Goal: Task Accomplishment & Management: Manage account settings

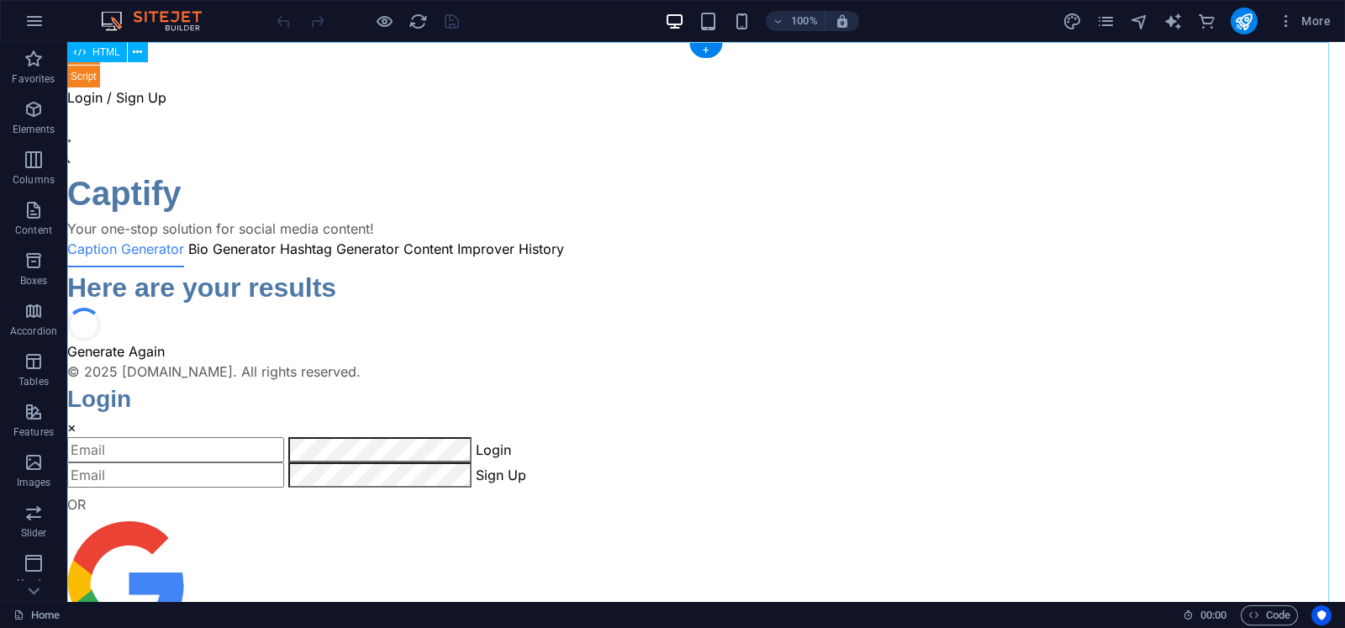
click at [641, 219] on div "Captify.app - AI Content Suite Login / Sign Up Captify Your one-stop solution f…" at bounding box center [706, 377] width 1278 height 671
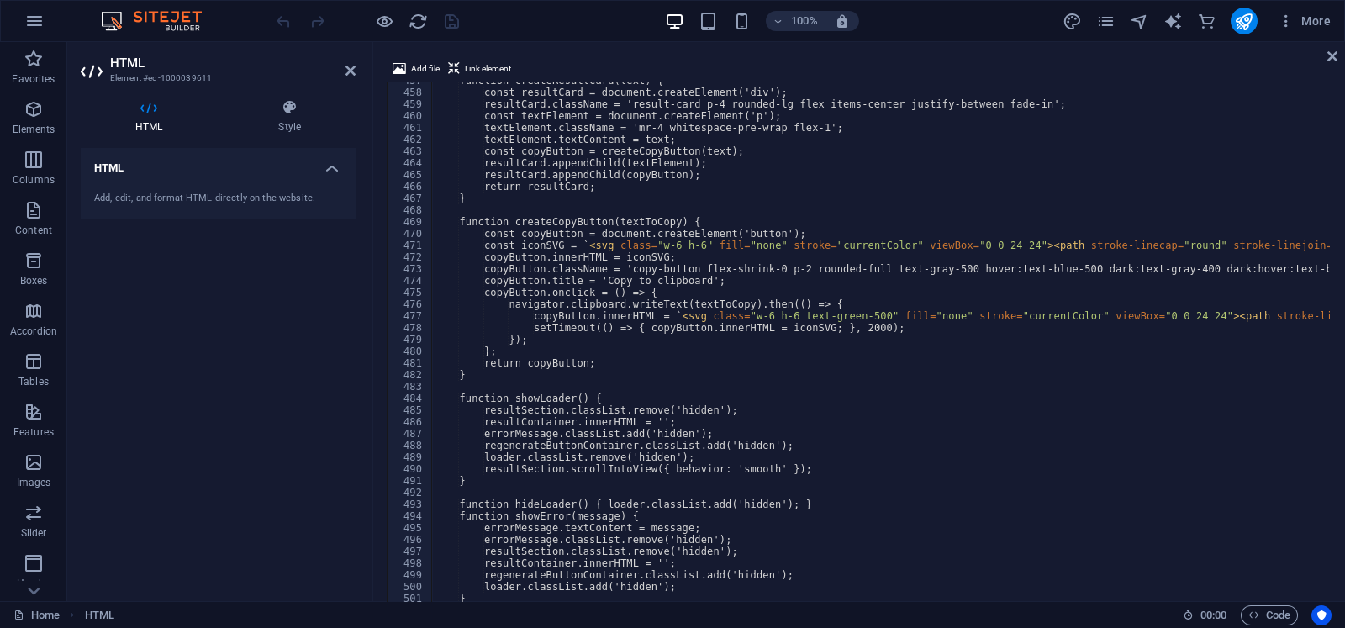
scroll to position [5375, 0]
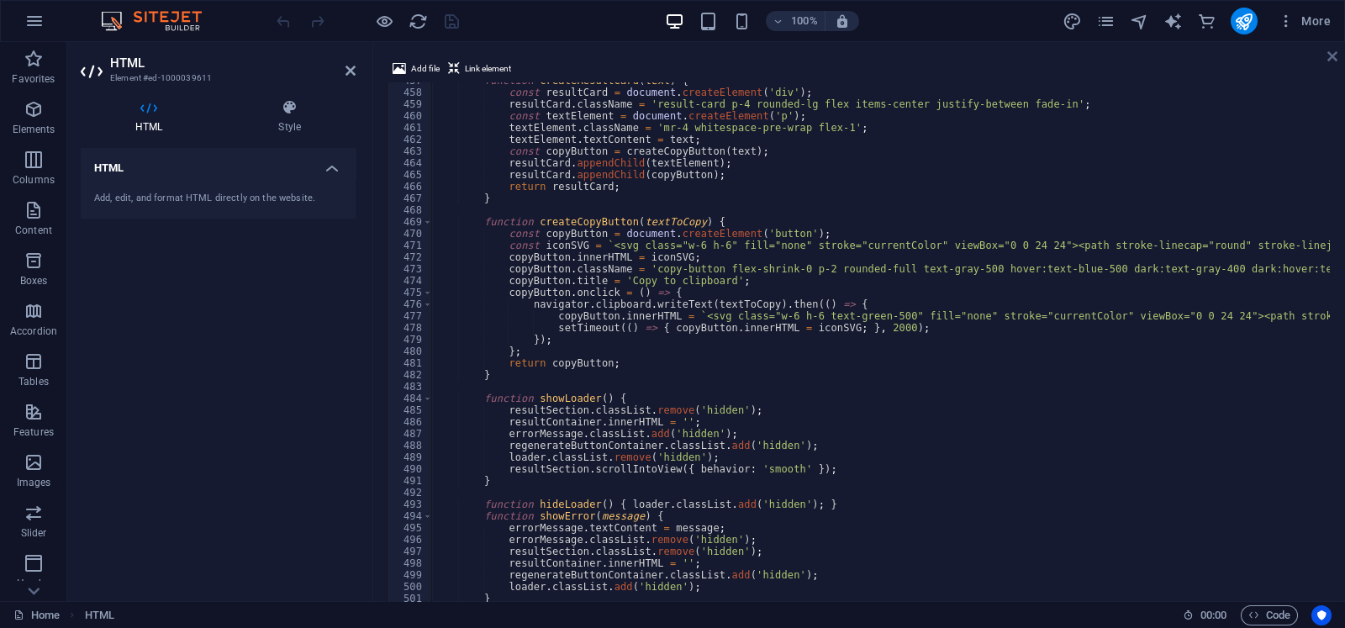
click at [1075, 50] on icon at bounding box center [1333, 56] width 10 height 13
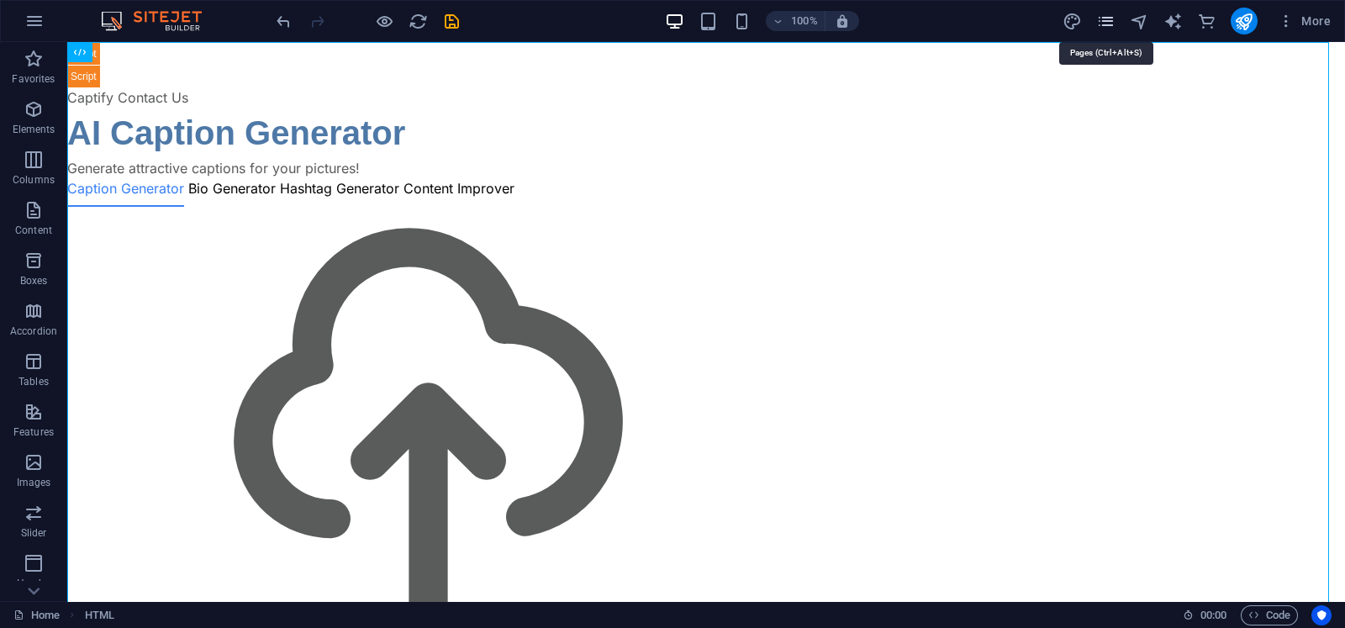
click at [1075, 18] on icon "pages" at bounding box center [1105, 21] width 19 height 19
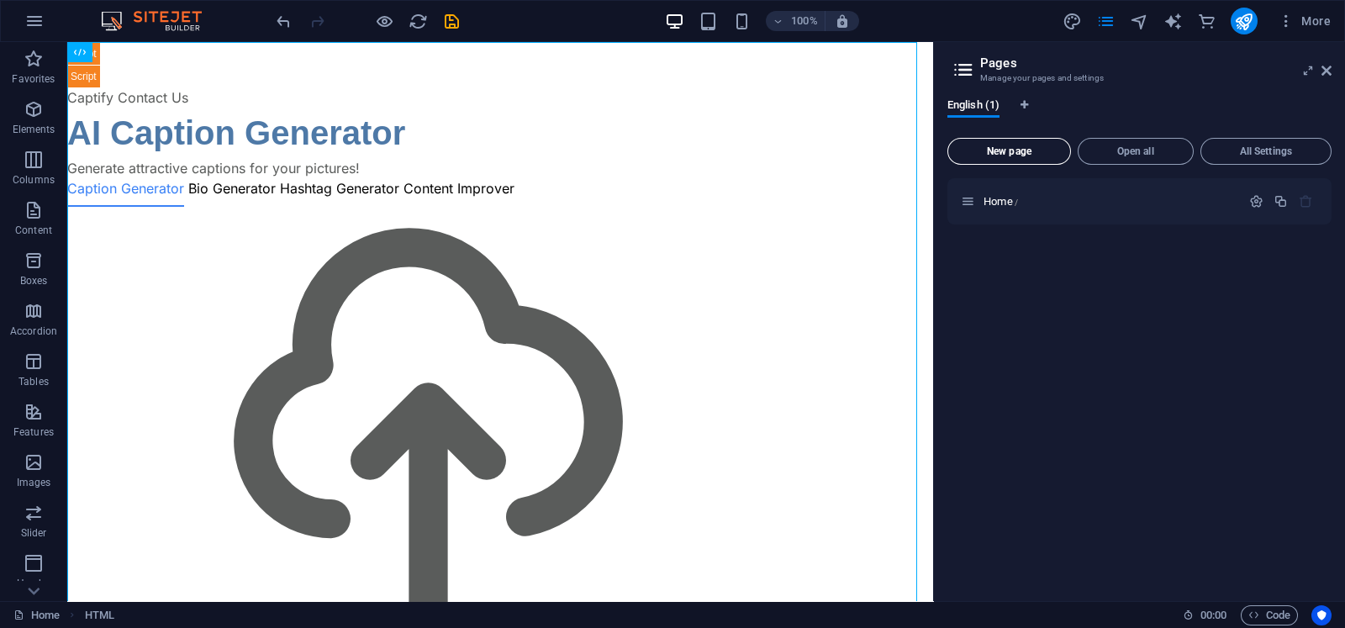
click at [1033, 156] on button "New page" at bounding box center [1010, 151] width 124 height 27
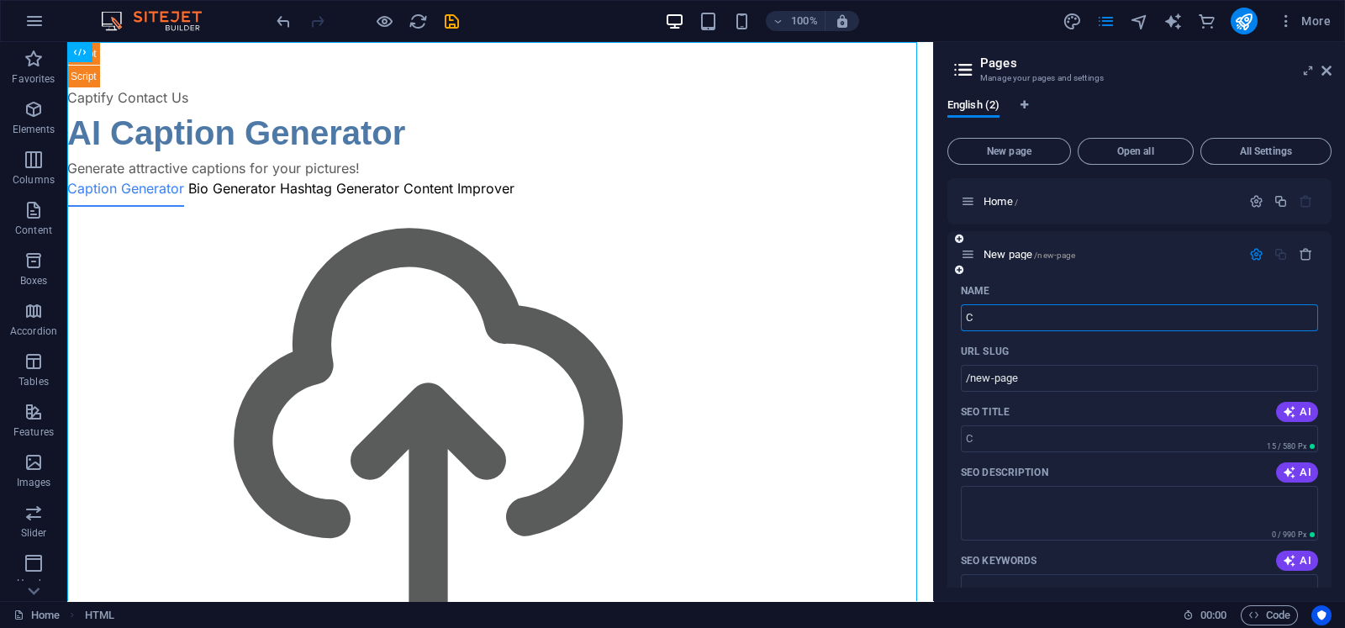
type input "C"
type input "/c"
type input "/"
type input "Contact Us"
type input "/contact-us"
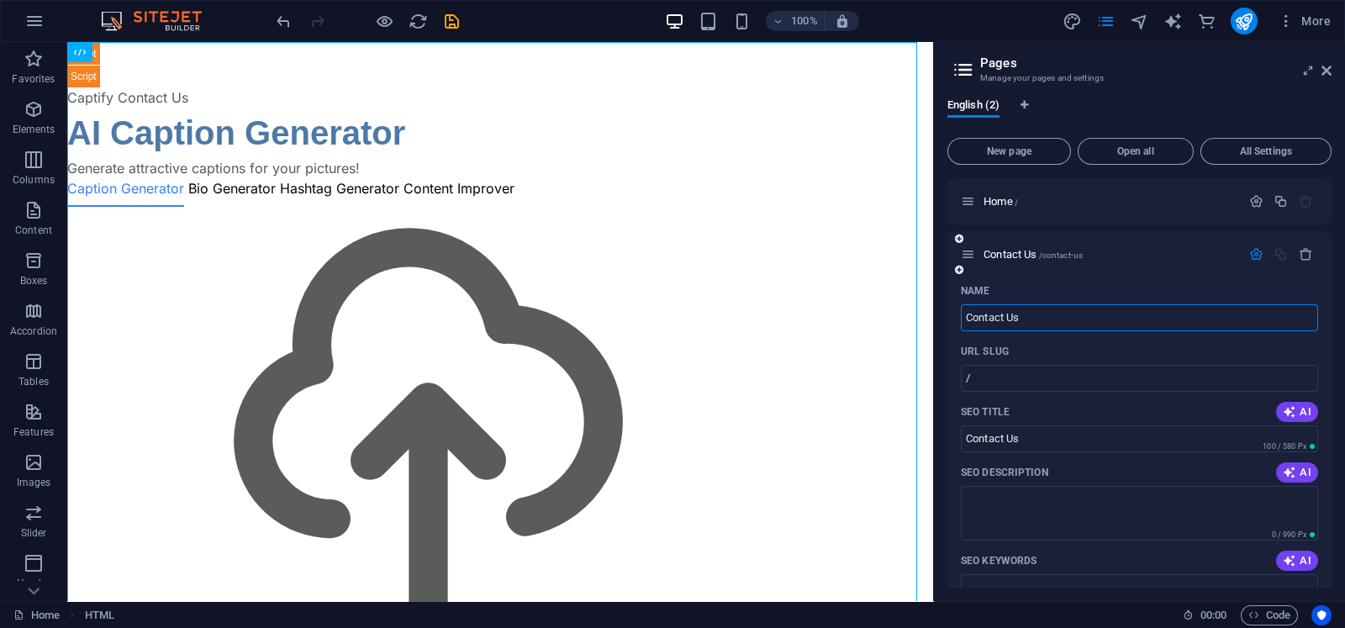
type input "Contact Us"
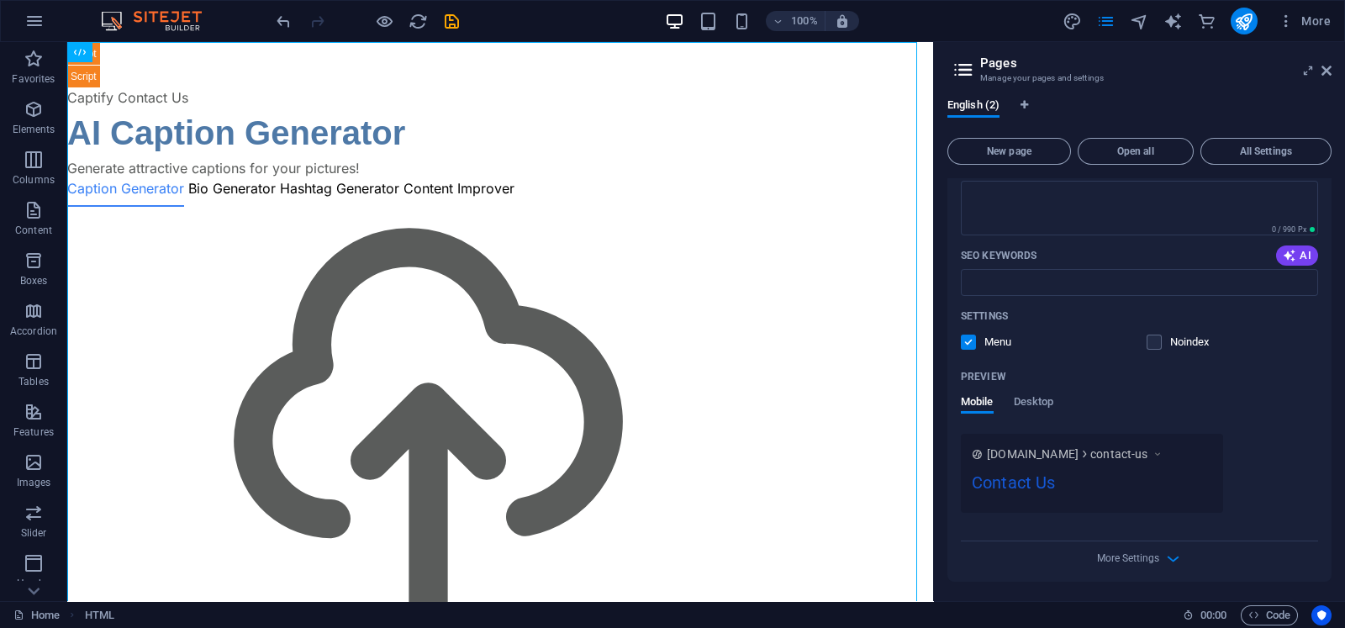
scroll to position [0, 0]
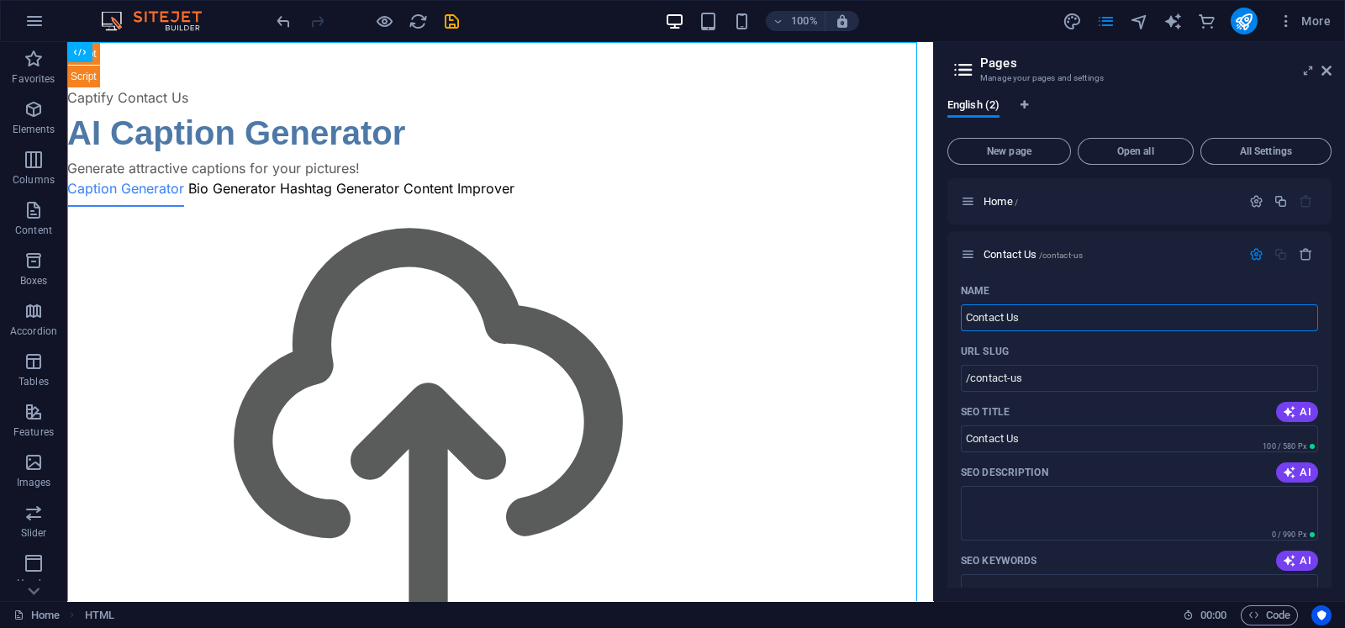
type input "Contact Us"
click at [985, 258] on span "Contact Us /contact-us" at bounding box center [1033, 254] width 99 height 13
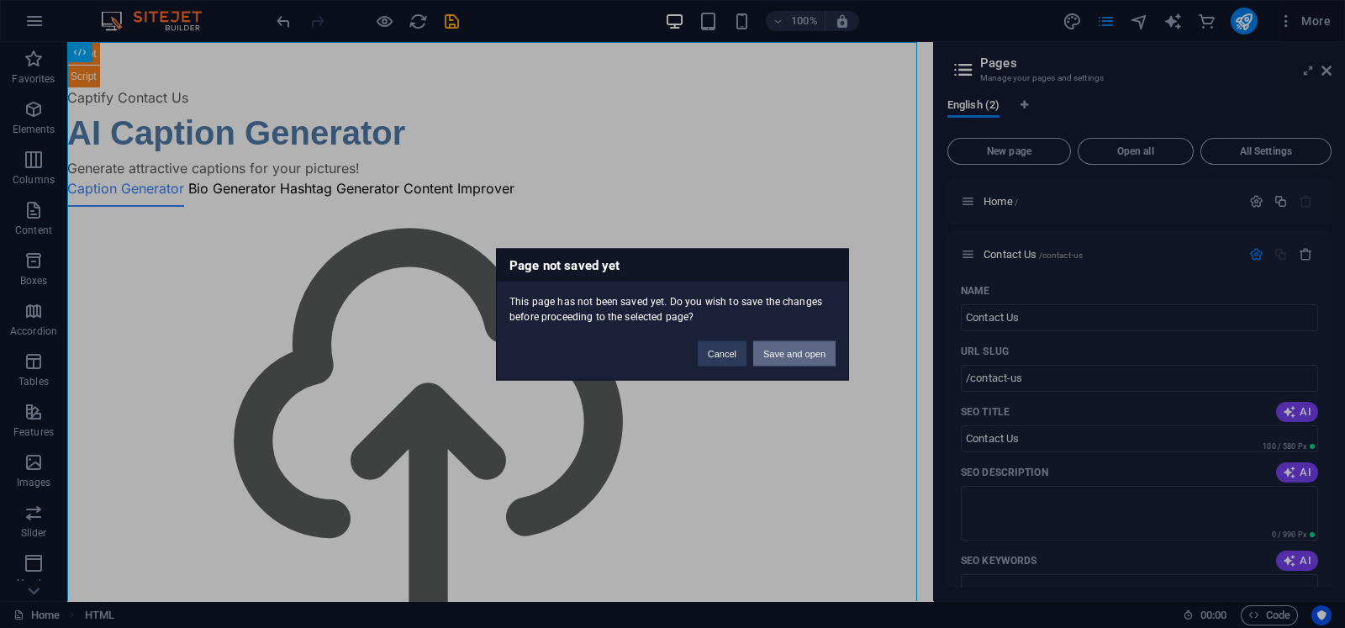
click at [801, 344] on button "Save and open" at bounding box center [794, 353] width 82 height 25
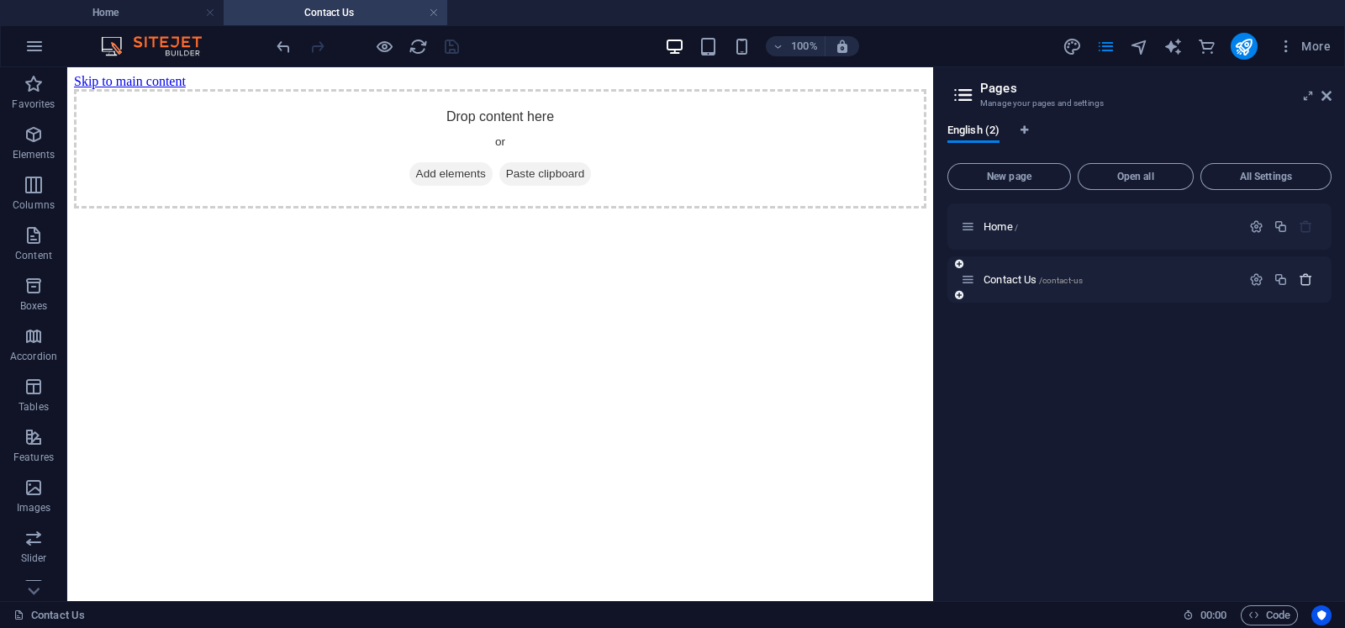
click at [1075, 277] on icon "button" at bounding box center [1306, 279] width 14 height 14
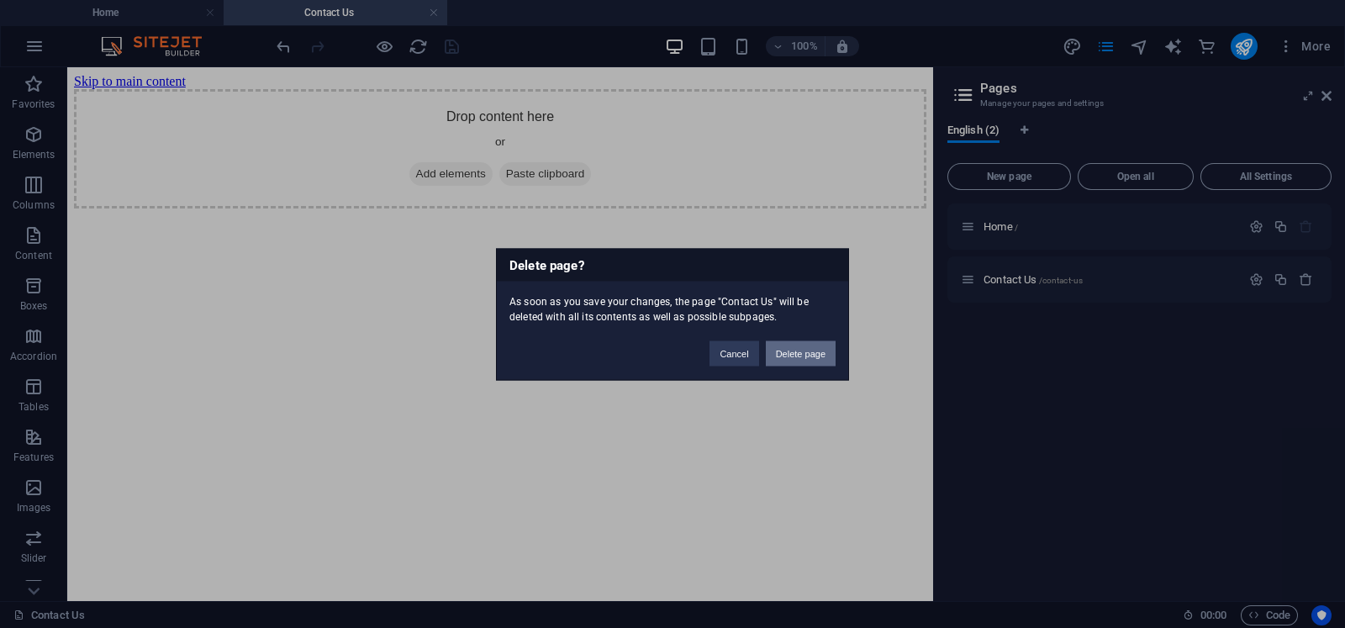
drag, startPoint x: 789, startPoint y: 346, endPoint x: 789, endPoint y: 303, distance: 43.7
click at [789, 346] on button "Delete page" at bounding box center [801, 353] width 70 height 25
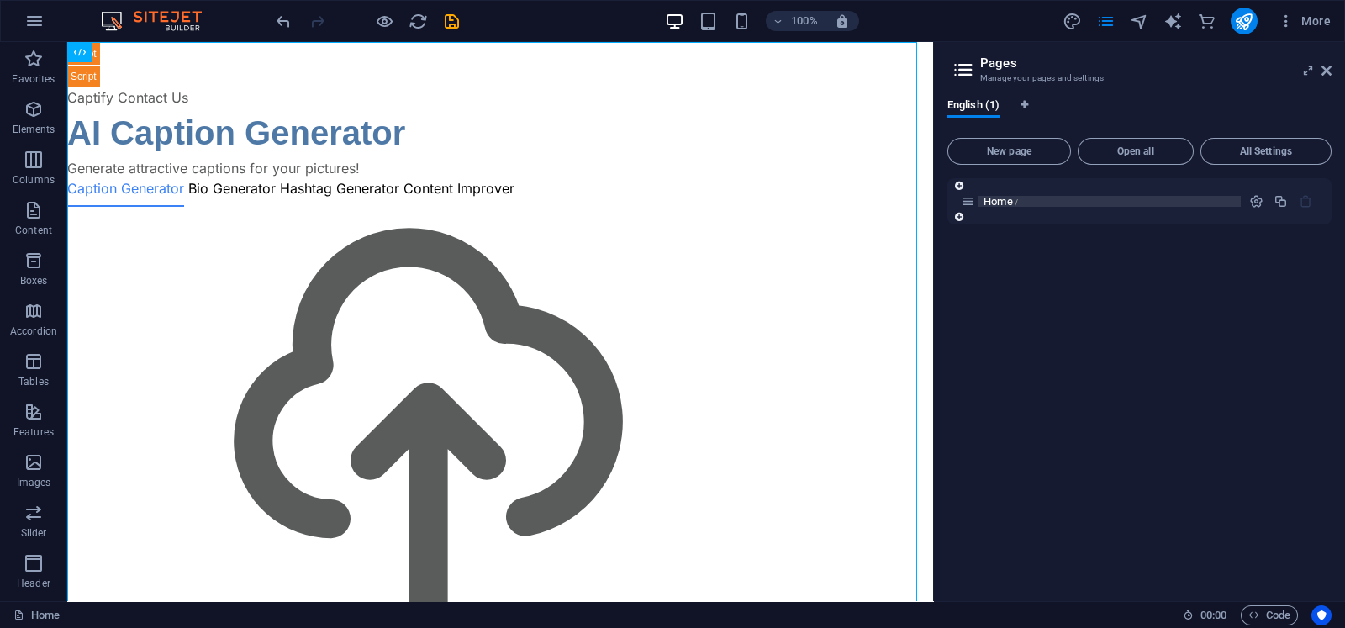
click at [992, 198] on span "Home /" at bounding box center [1001, 201] width 34 height 13
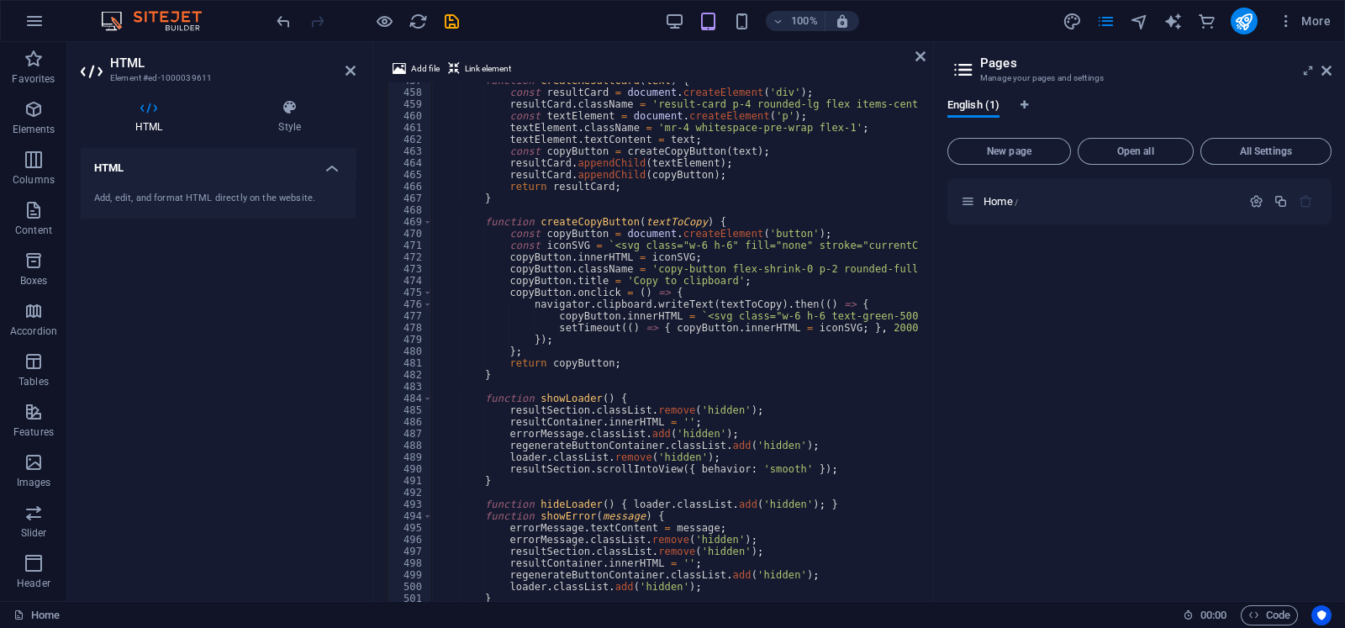
scroll to position [5375, 0]
type textarea "copyButton.innerHTML = `<svg class="w-6 h-6 text-green-500" fill="none" stroke=…"
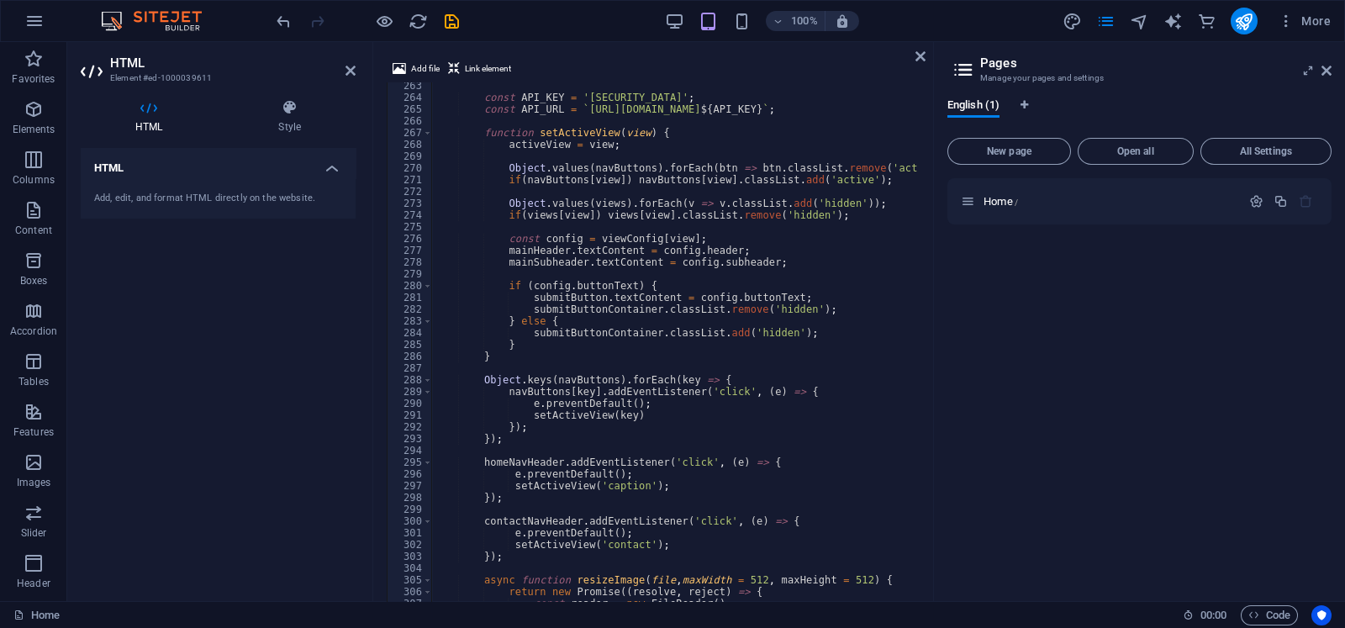
scroll to position [3086, 0]
click at [1075, 67] on icon at bounding box center [1327, 70] width 10 height 13
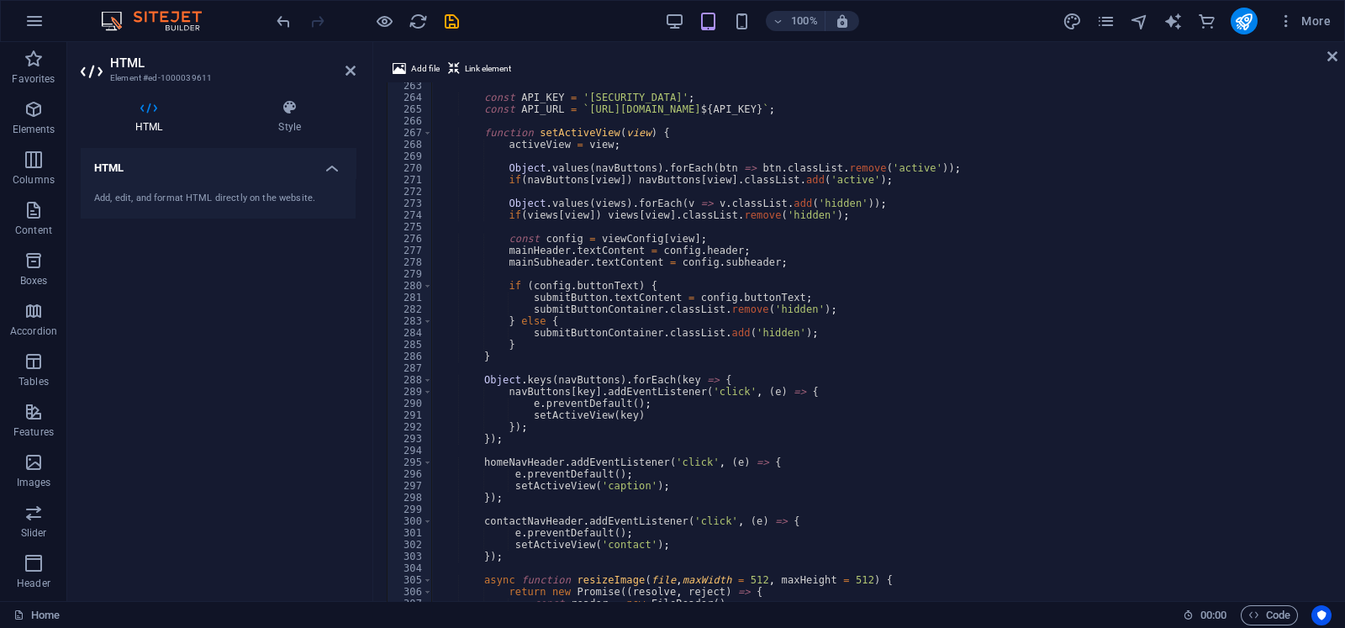
scroll to position [2141, 0]
click at [449, 18] on icon "save" at bounding box center [451, 21] width 19 height 19
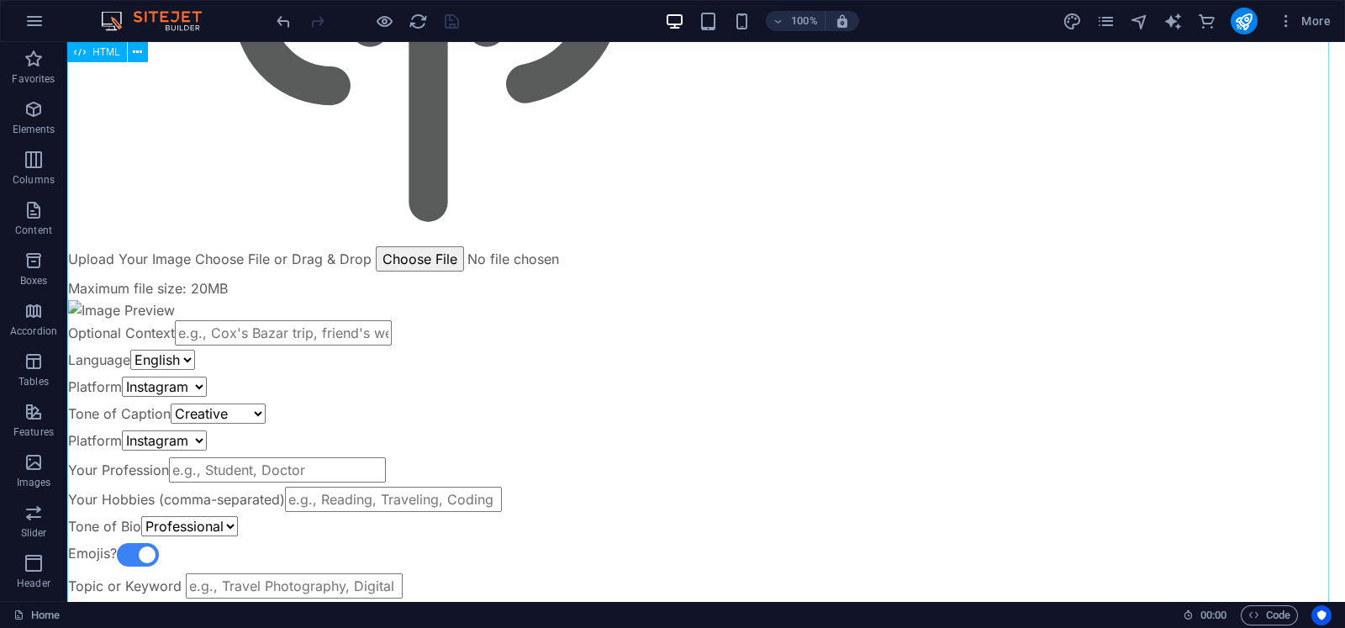
scroll to position [0, 0]
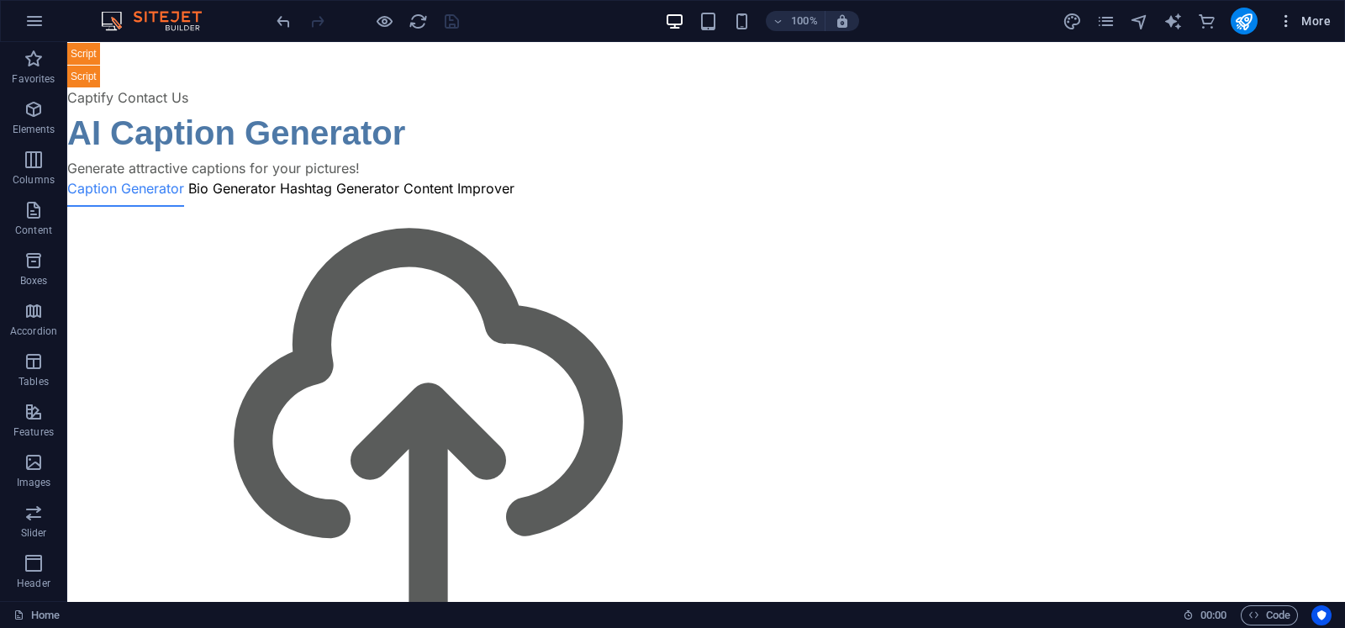
click at [1075, 25] on icon "button" at bounding box center [1286, 21] width 17 height 17
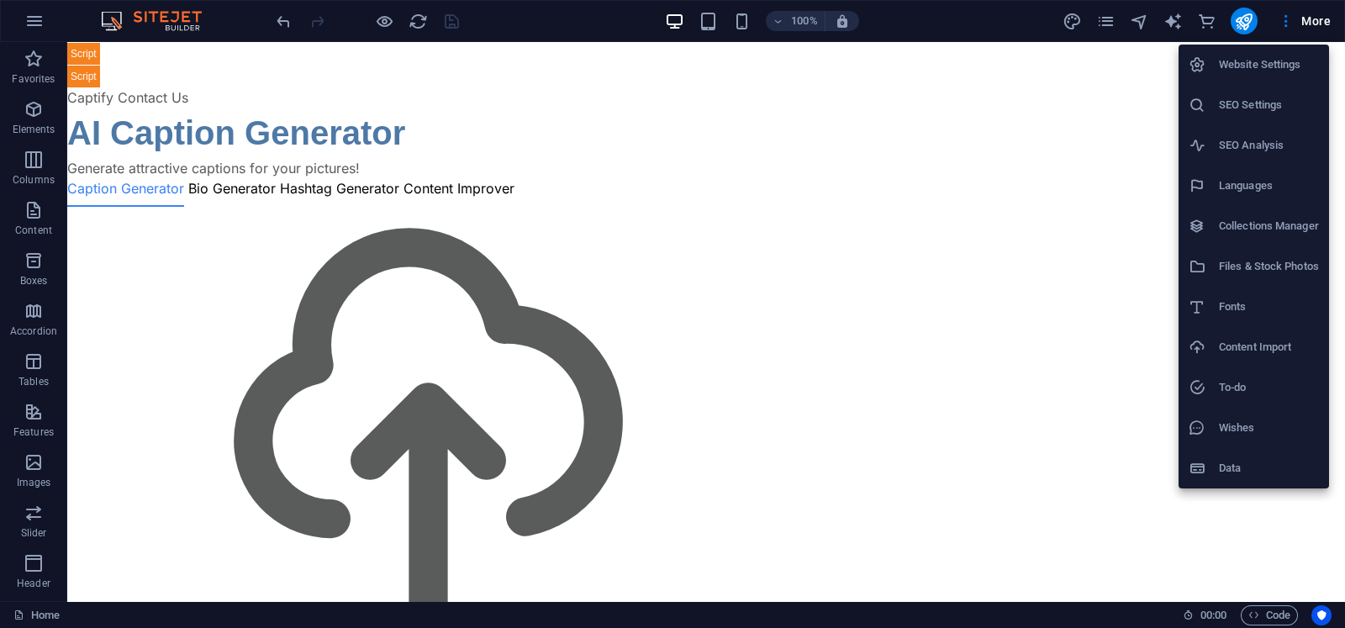
click at [1075, 56] on h6 "Website Settings" at bounding box center [1269, 65] width 100 height 20
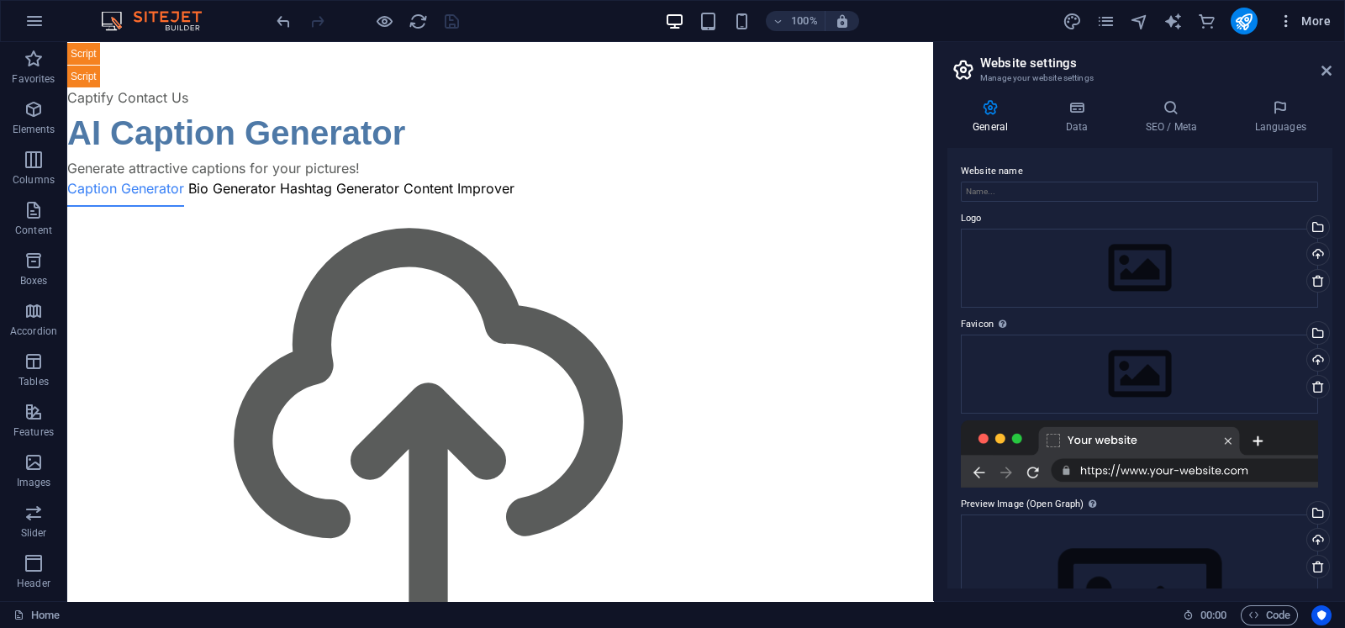
click at [1075, 13] on span "More" at bounding box center [1304, 21] width 53 height 17
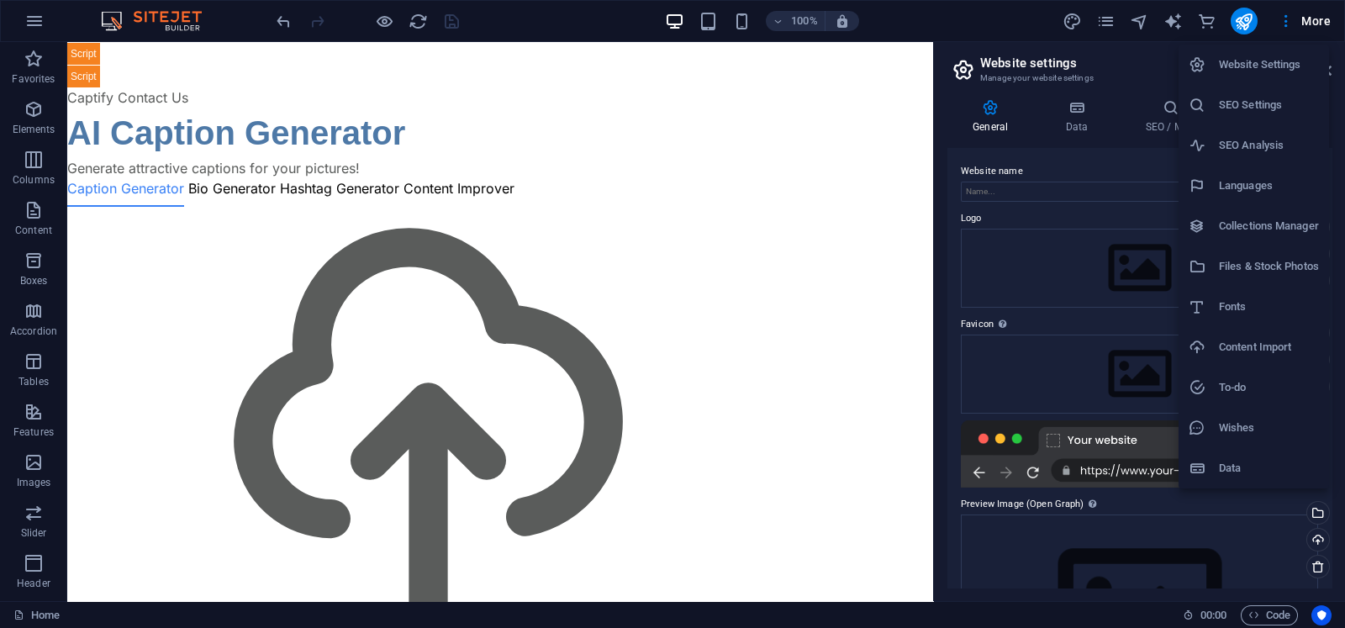
click at [1075, 97] on h6 "SEO Settings" at bounding box center [1269, 105] width 100 height 20
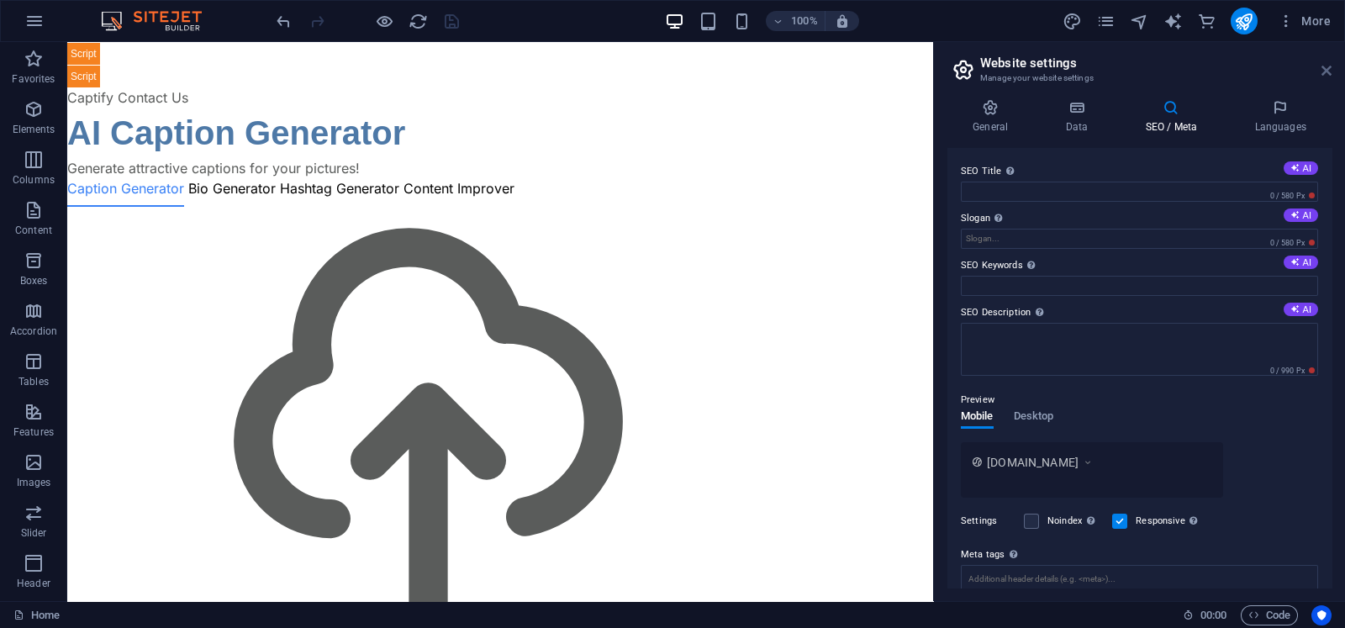
click at [1075, 68] on icon at bounding box center [1327, 70] width 10 height 13
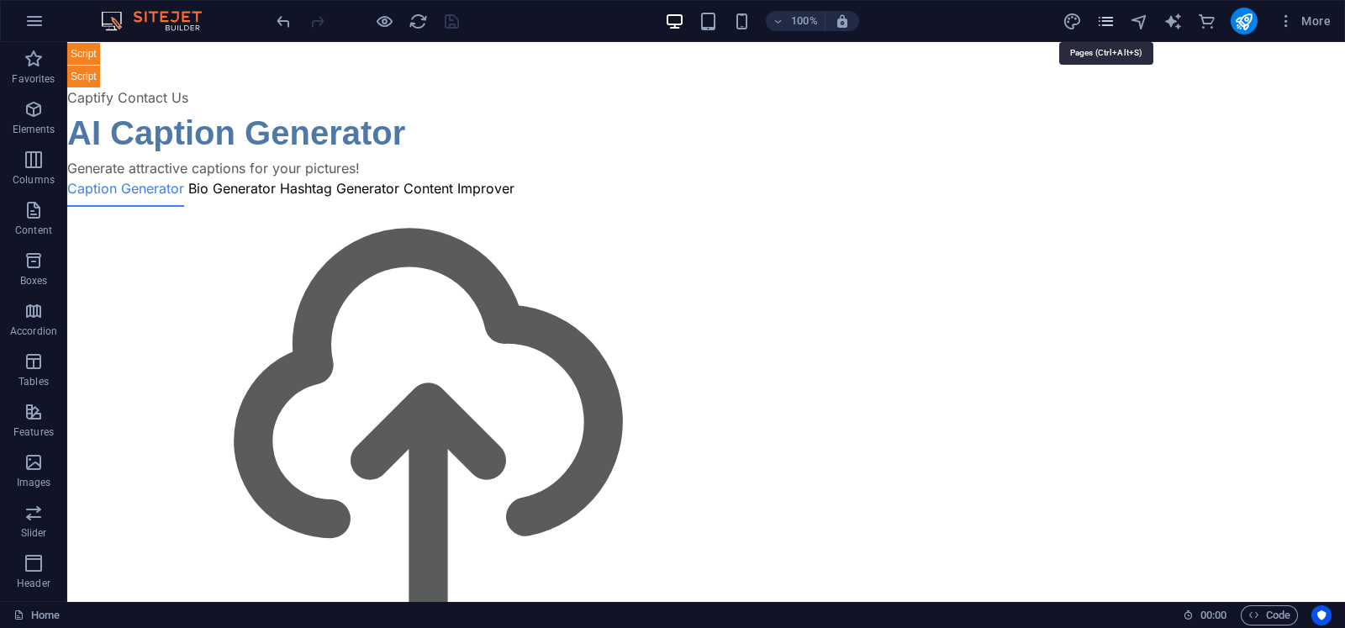
click at [1075, 26] on icon "pages" at bounding box center [1105, 21] width 19 height 19
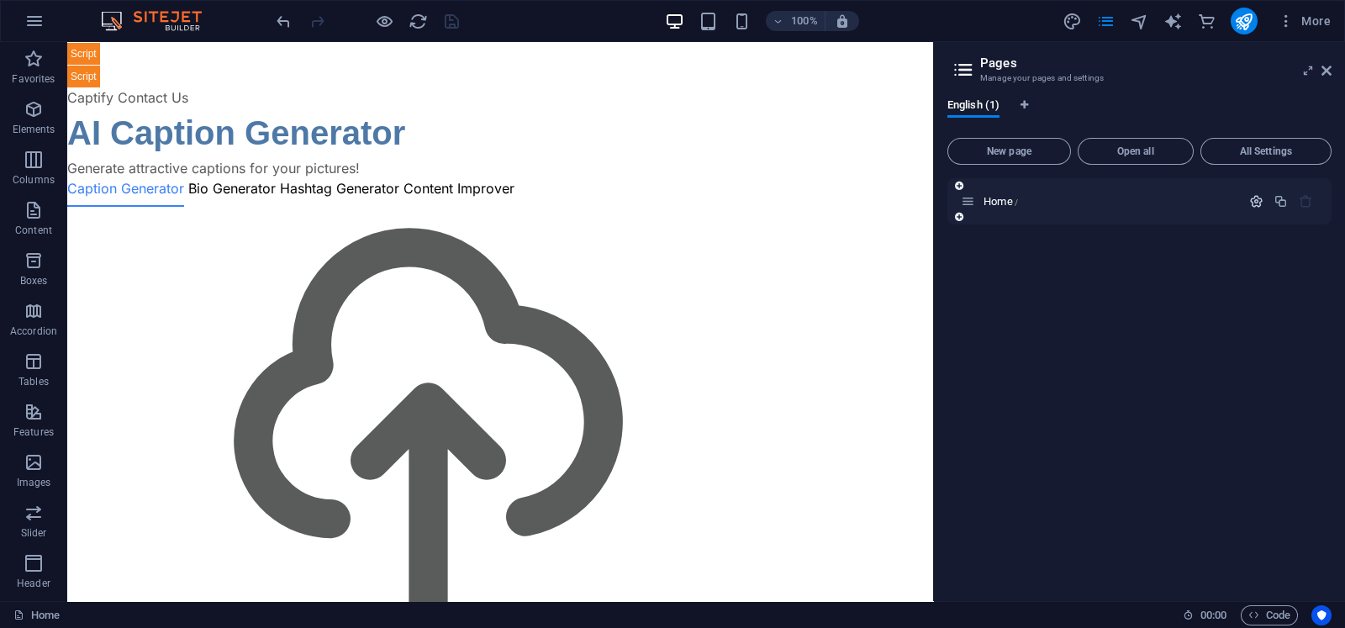
click at [1075, 199] on icon "button" at bounding box center [1256, 201] width 14 height 14
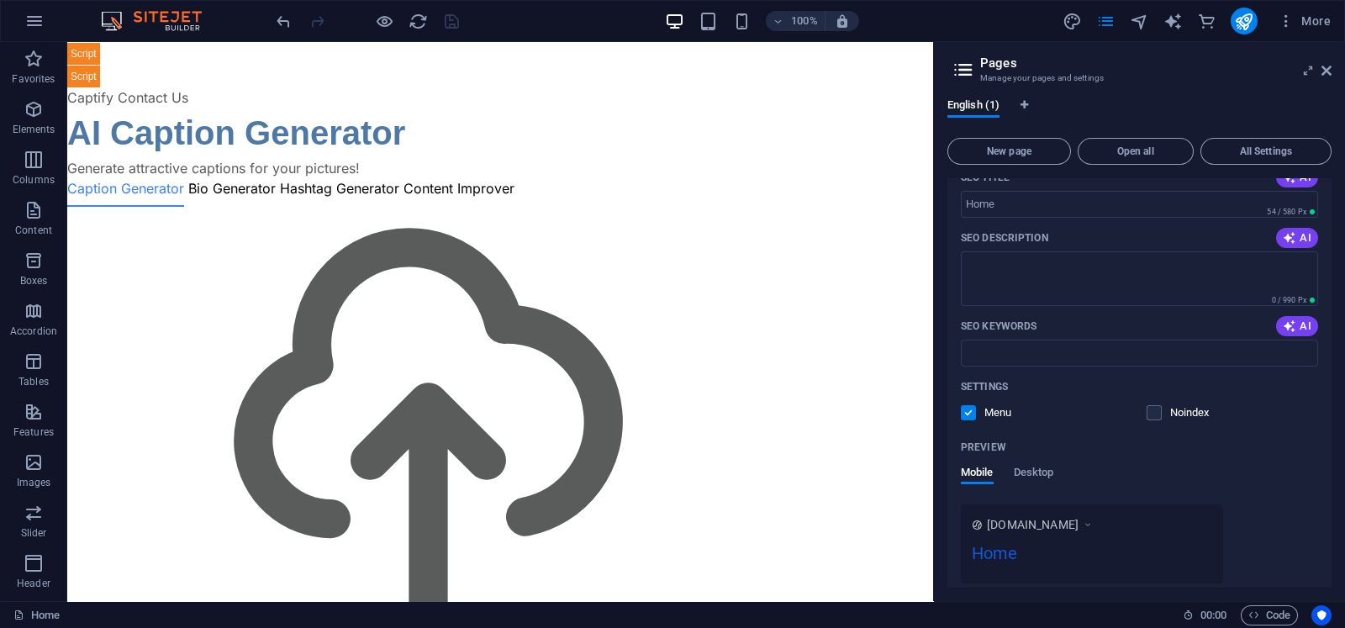
scroll to position [252, 0]
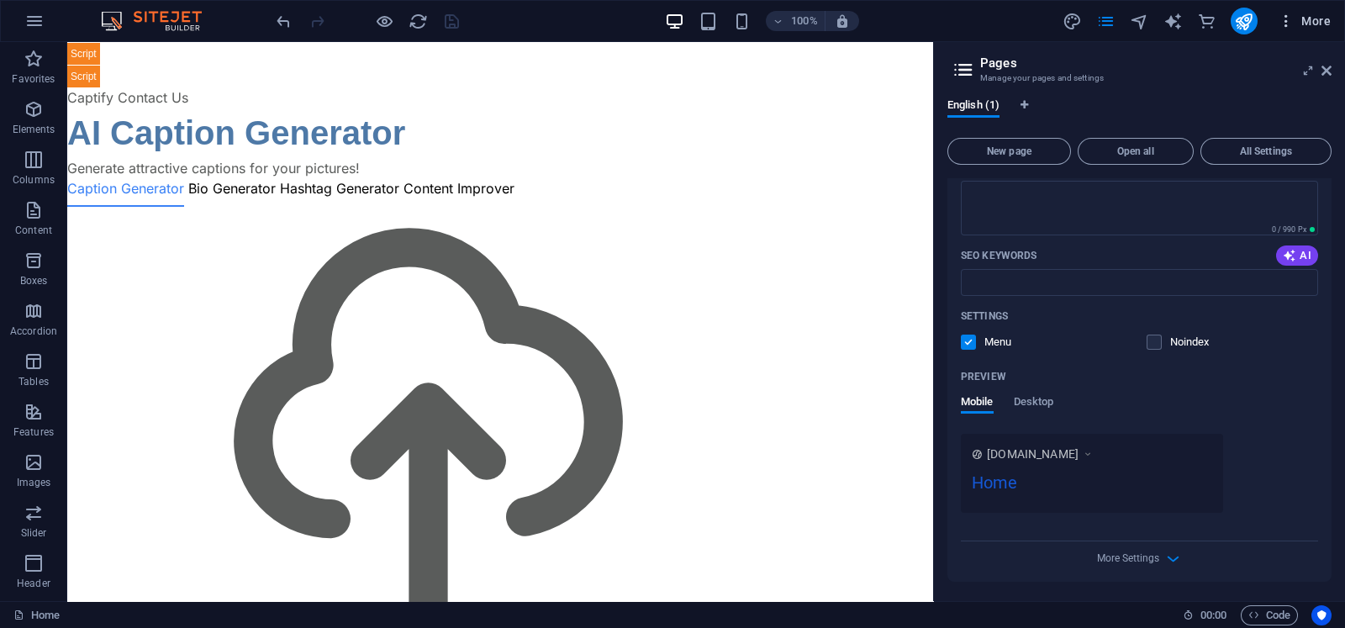
click at [1075, 15] on span "More" at bounding box center [1304, 21] width 53 height 17
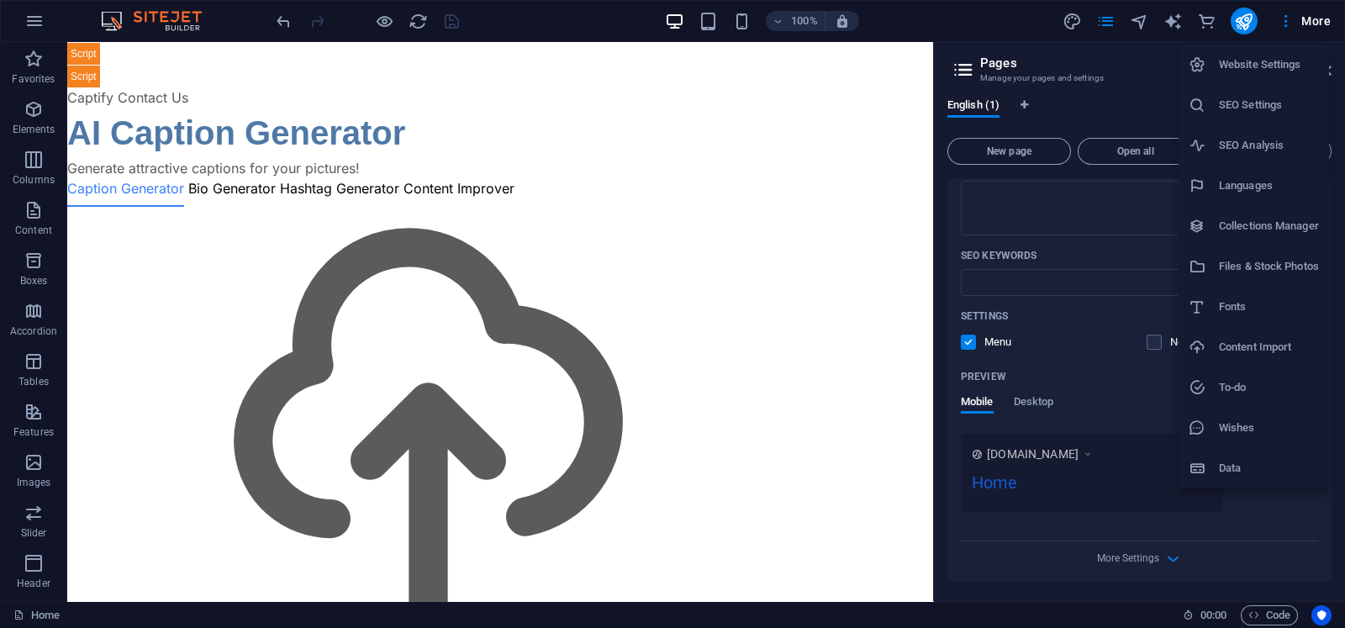
click at [1075, 73] on h6 "Website Settings" at bounding box center [1269, 65] width 100 height 20
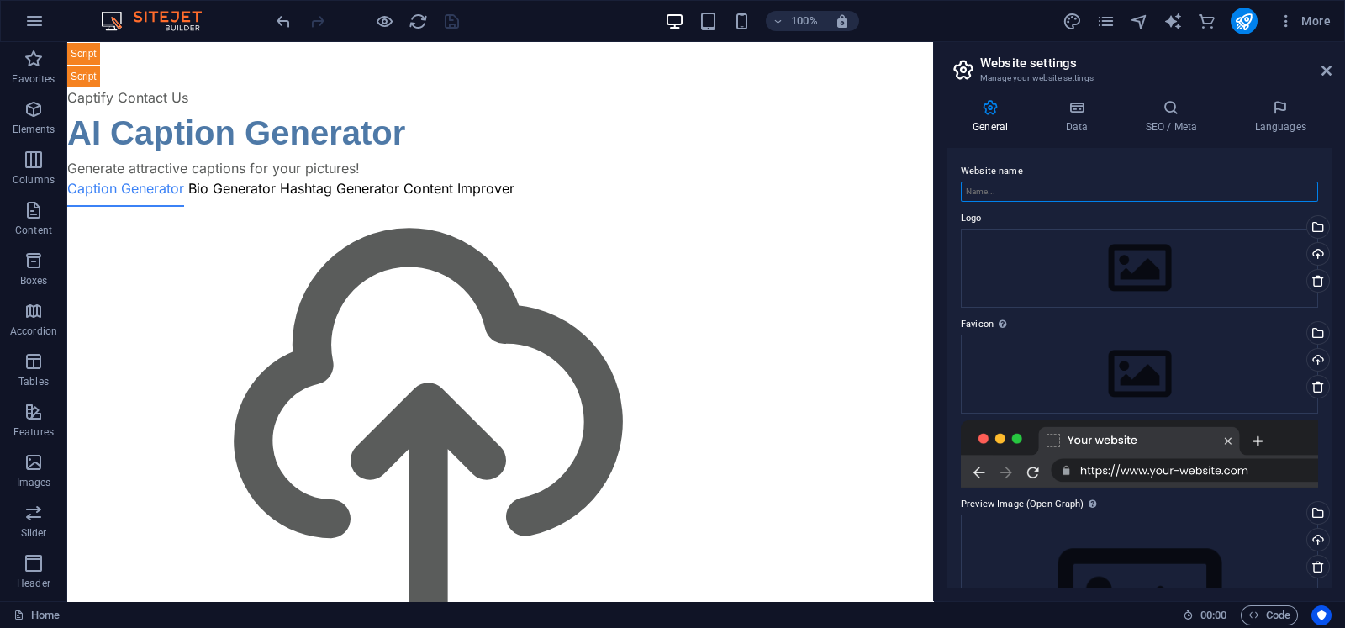
click at [1062, 190] on input "Website name" at bounding box center [1139, 192] width 357 height 20
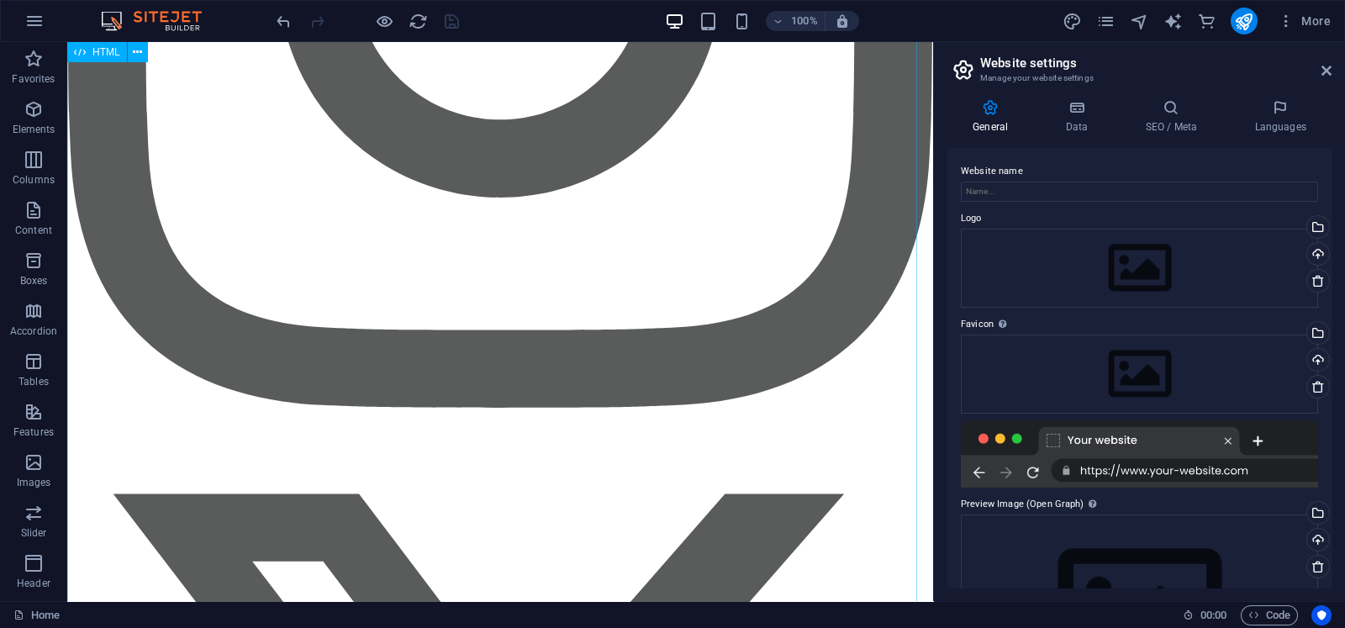
scroll to position [3446, 0]
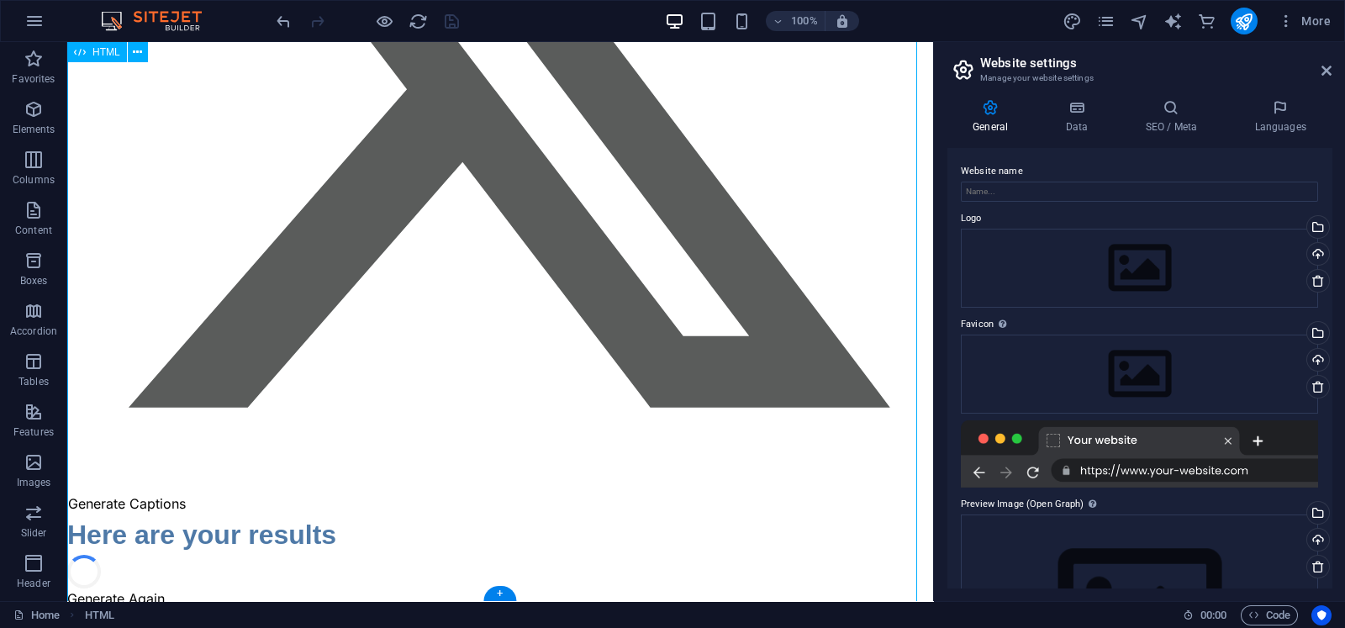
drag, startPoint x: 153, startPoint y: 559, endPoint x: 156, endPoint y: 570, distance: 11.2
click at [978, 193] on input "Website name" at bounding box center [1139, 192] width 357 height 20
paste input "Captify"
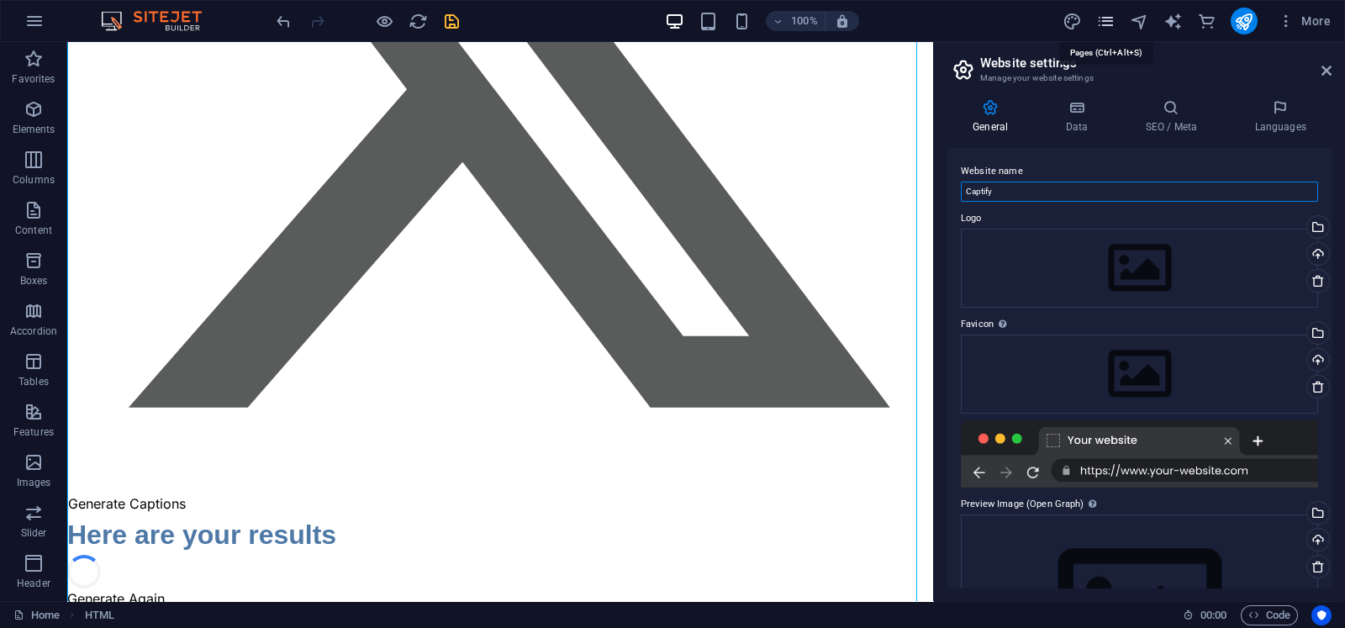
type input "Captify"
click at [1075, 20] on icon "pages" at bounding box center [1105, 21] width 19 height 19
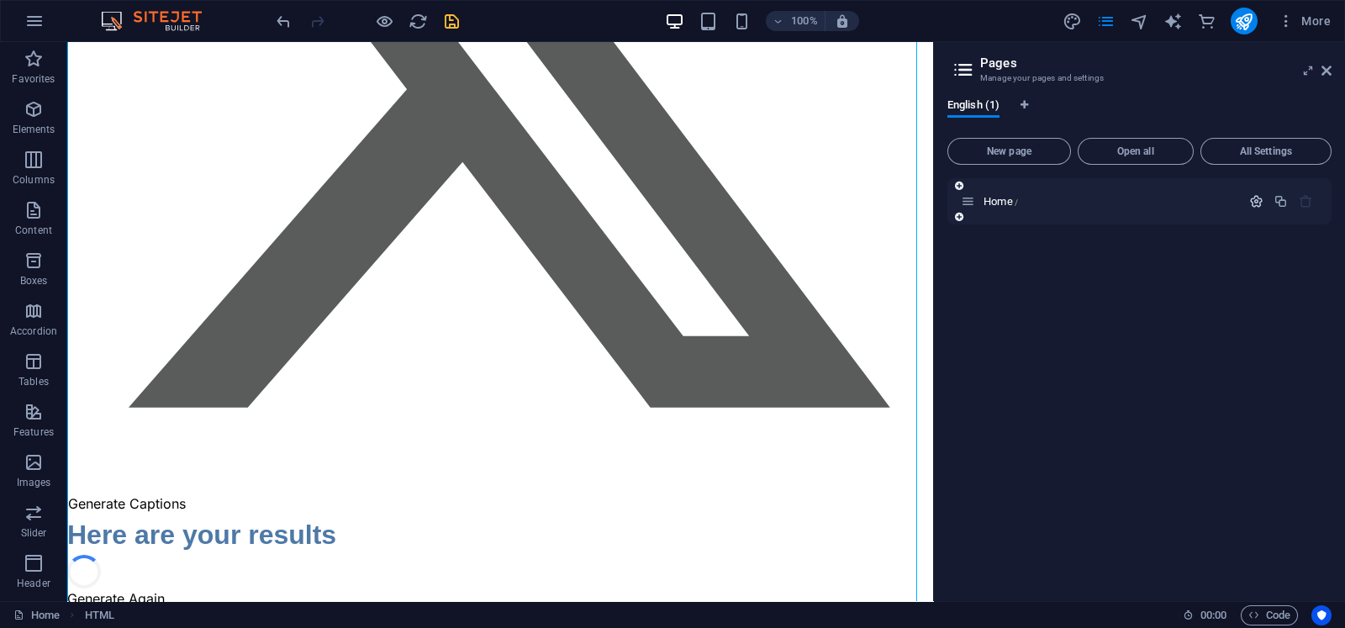
click at [1075, 203] on icon "button" at bounding box center [1256, 201] width 14 height 14
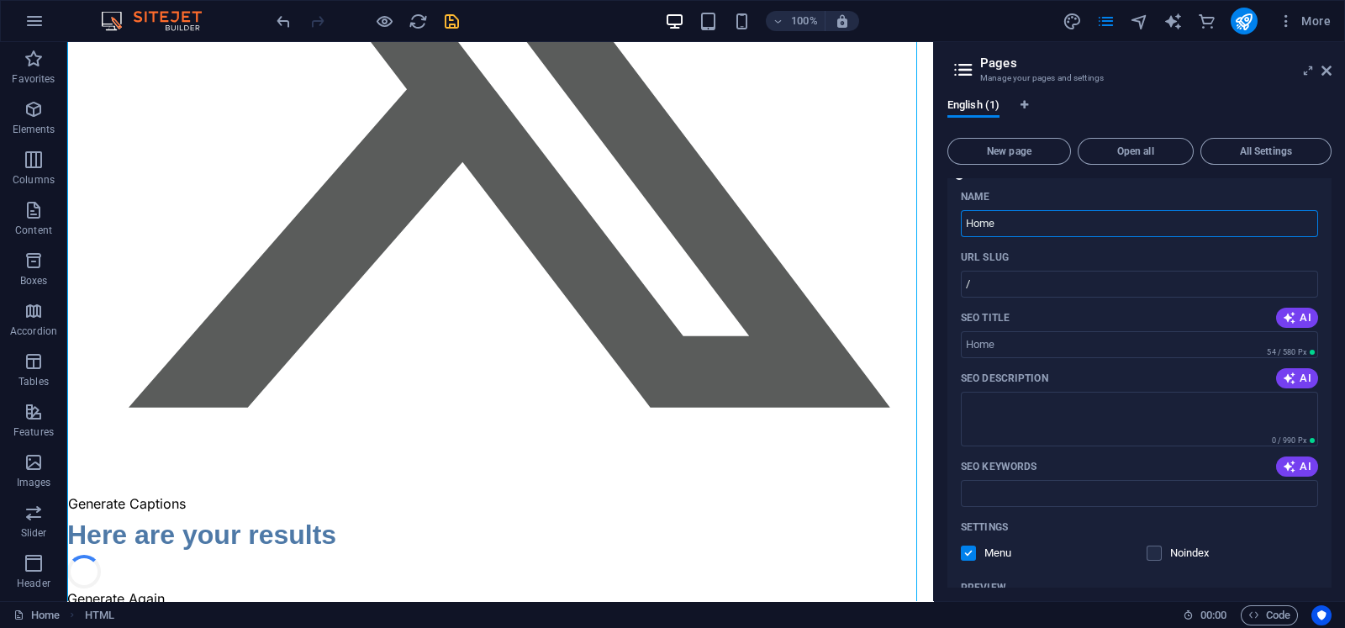
scroll to position [40, 0]
drag, startPoint x: 1025, startPoint y: 207, endPoint x: 1022, endPoint y: 218, distance: 11.4
click at [1022, 218] on div "Name Home ​" at bounding box center [1139, 212] width 357 height 54
click at [1022, 218] on input "Home" at bounding box center [1139, 225] width 357 height 27
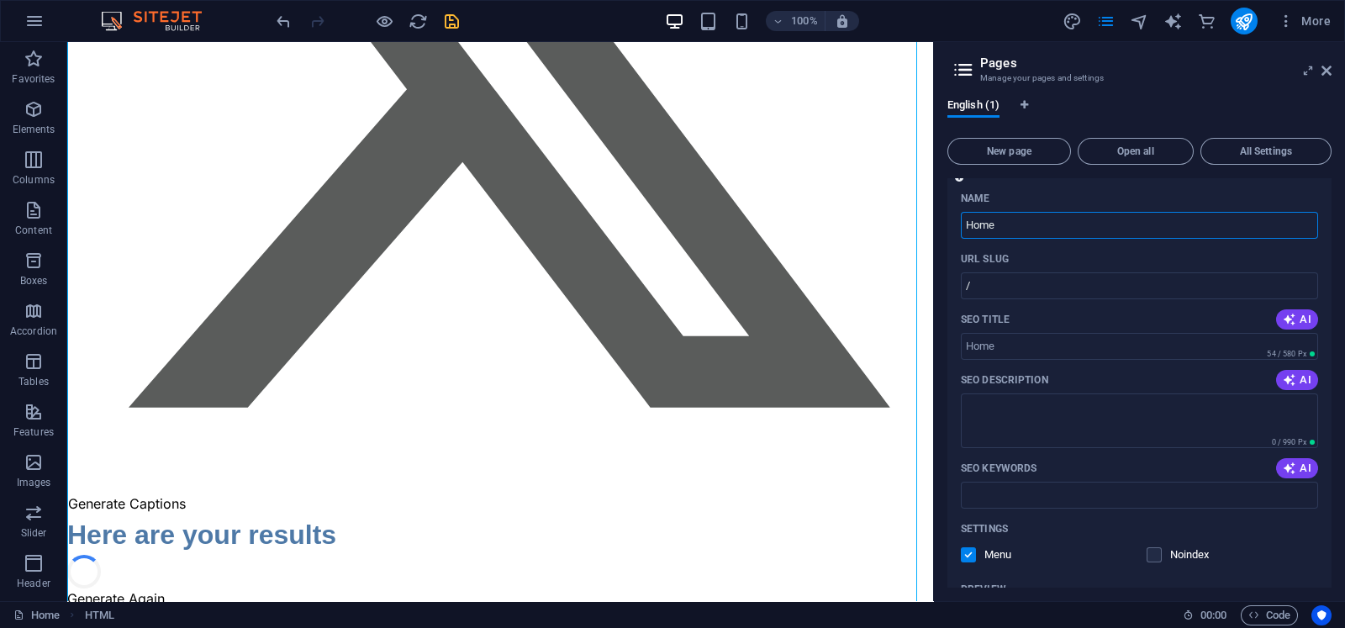
click at [1022, 218] on input "Home" at bounding box center [1139, 225] width 357 height 27
paste input "Captify"
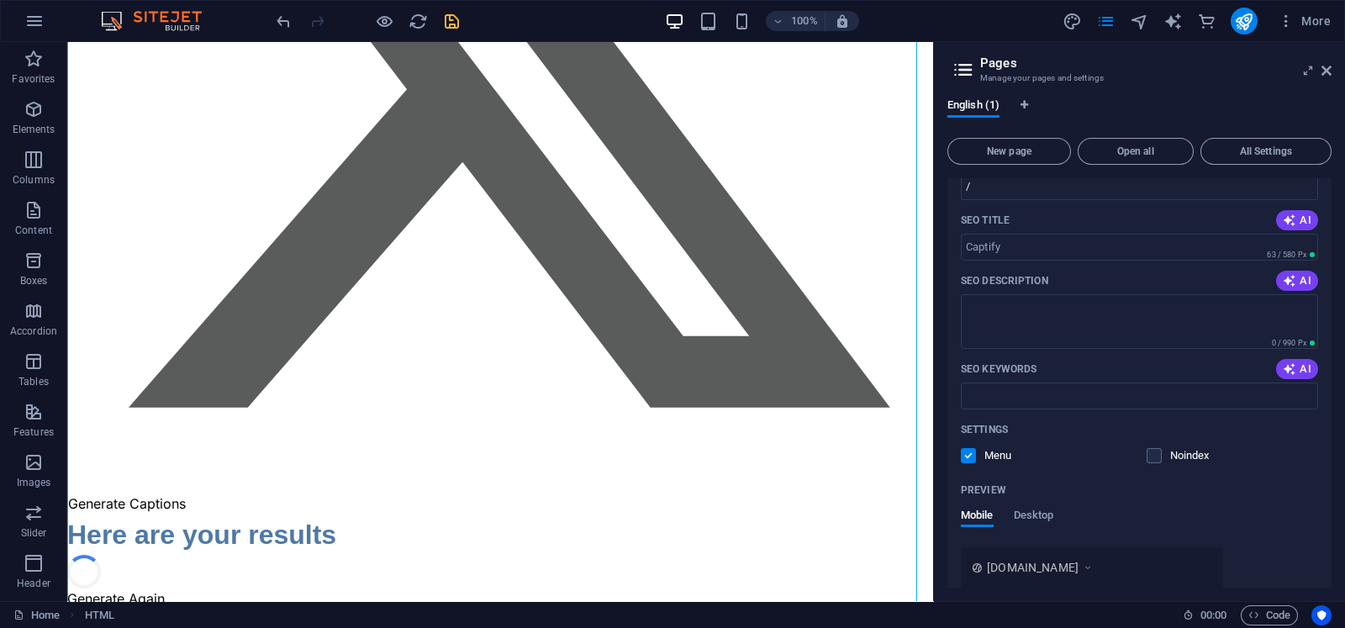
scroll to position [84, 0]
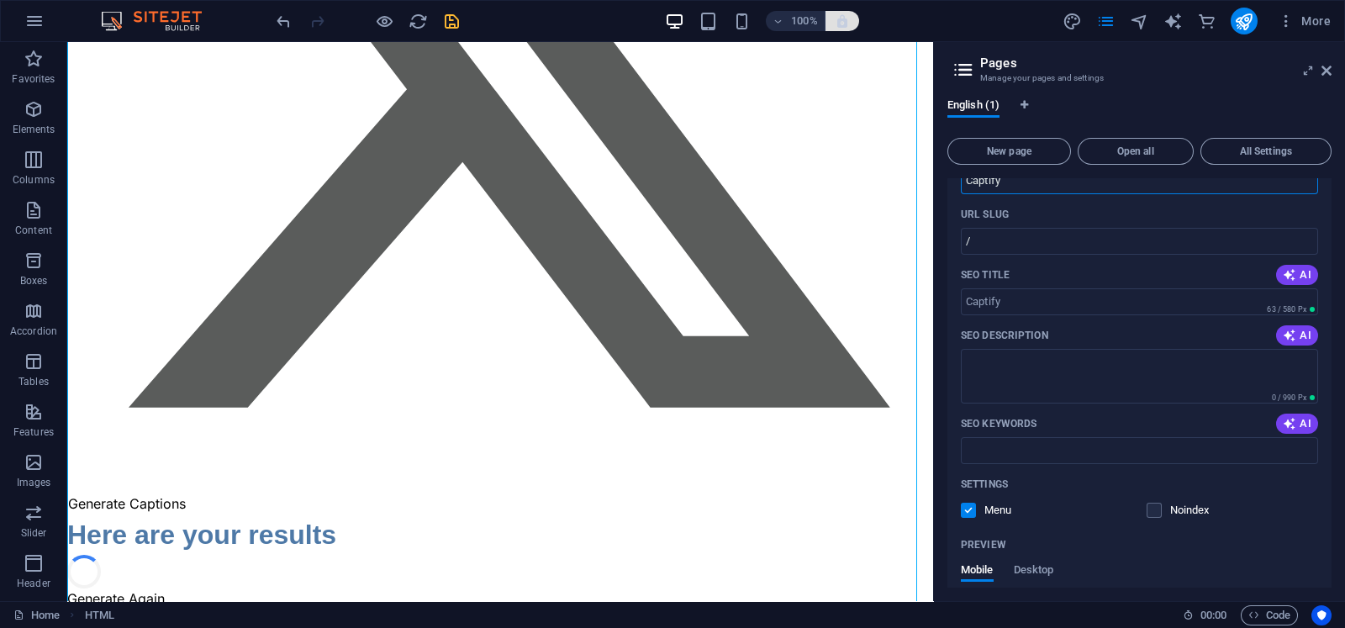
type input "Captify"
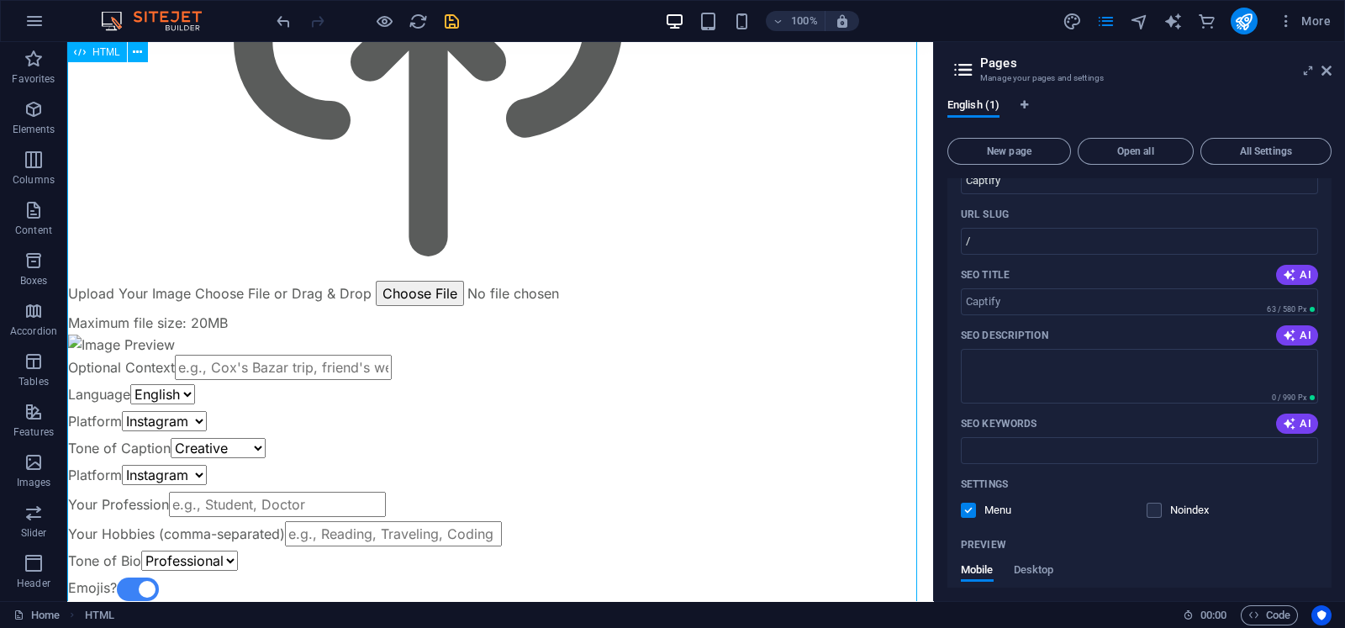
scroll to position [0, 0]
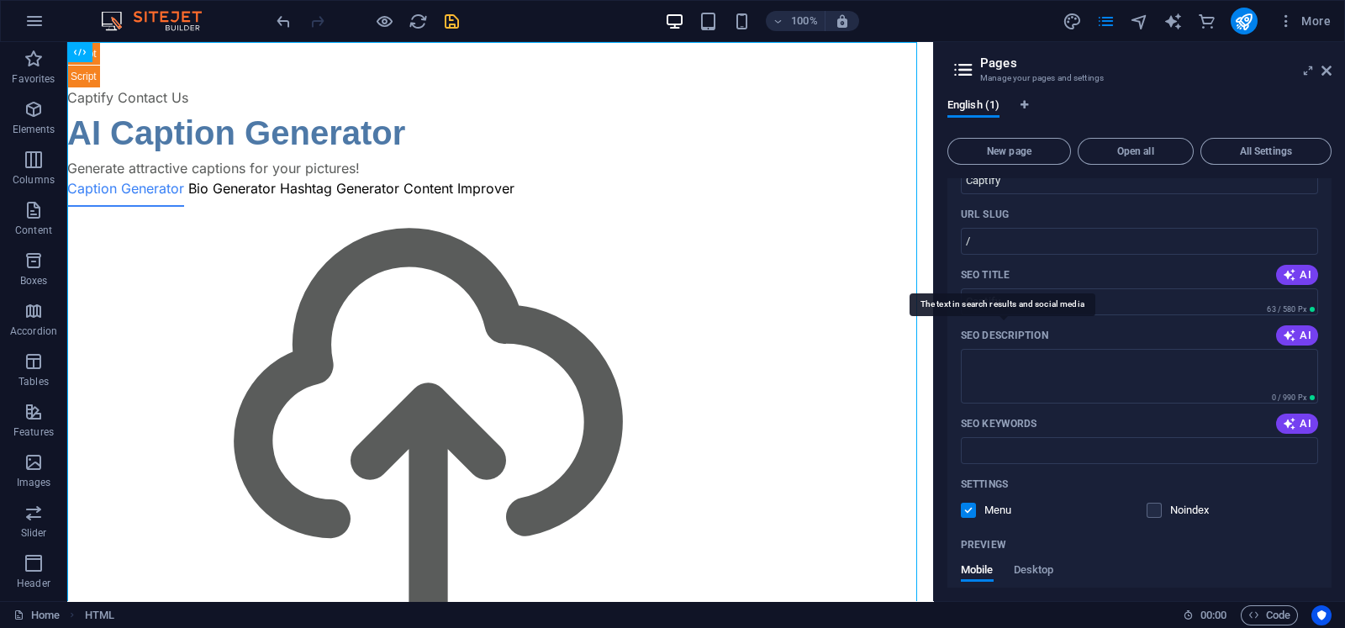
drag, startPoint x: 1048, startPoint y: 333, endPoint x: 971, endPoint y: 335, distance: 77.4
click at [971, 335] on div "SEO Description AI" at bounding box center [1139, 335] width 357 height 27
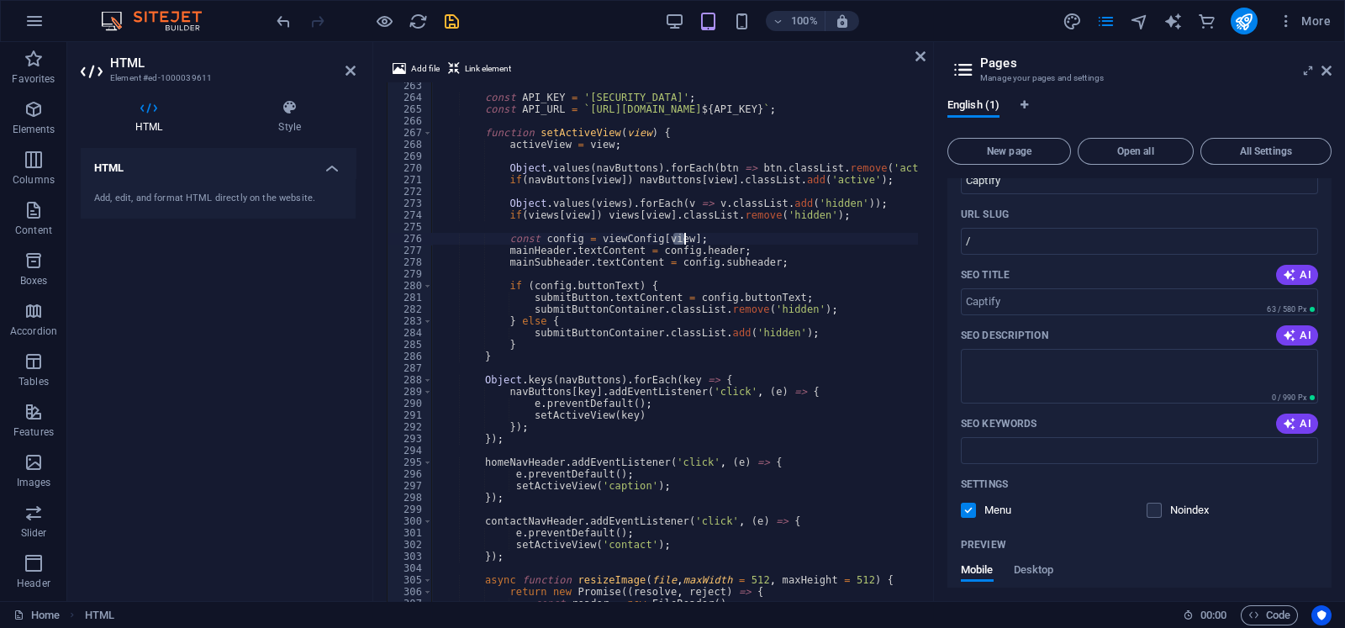
scroll to position [3086, 0]
type textarea "submitButtonContainer.classList.add('hidden');"
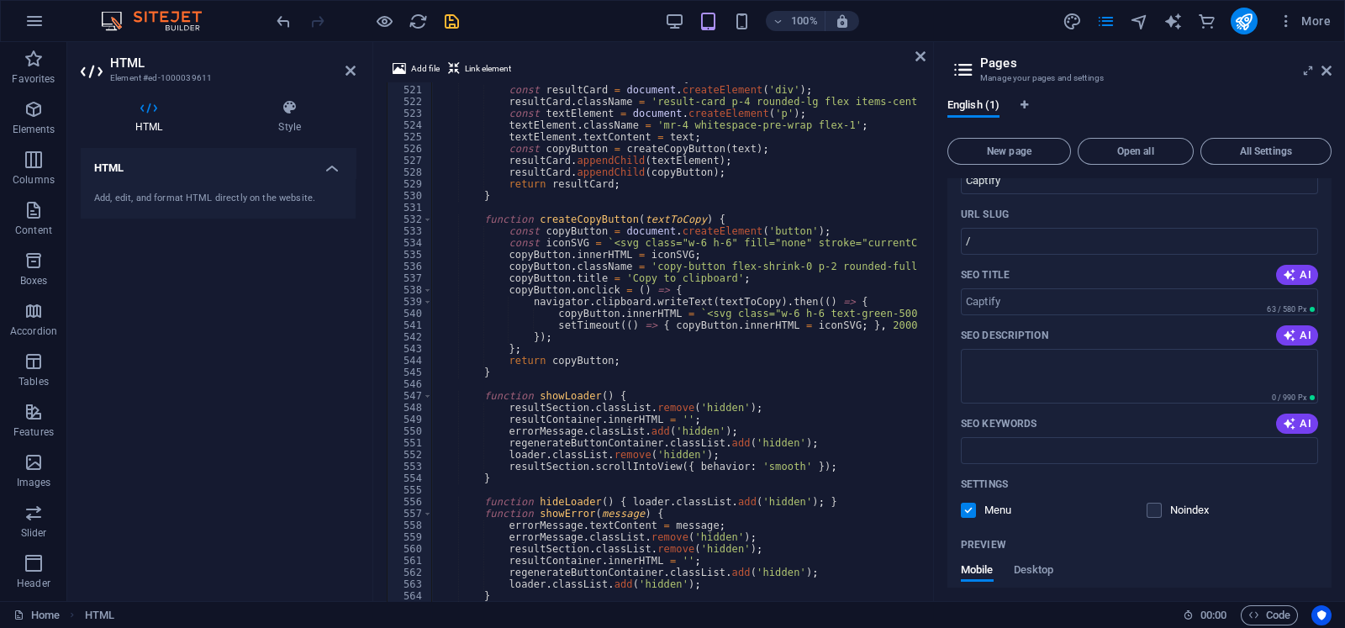
scroll to position [6119, 0]
click at [456, 13] on icon "save" at bounding box center [451, 21] width 19 height 19
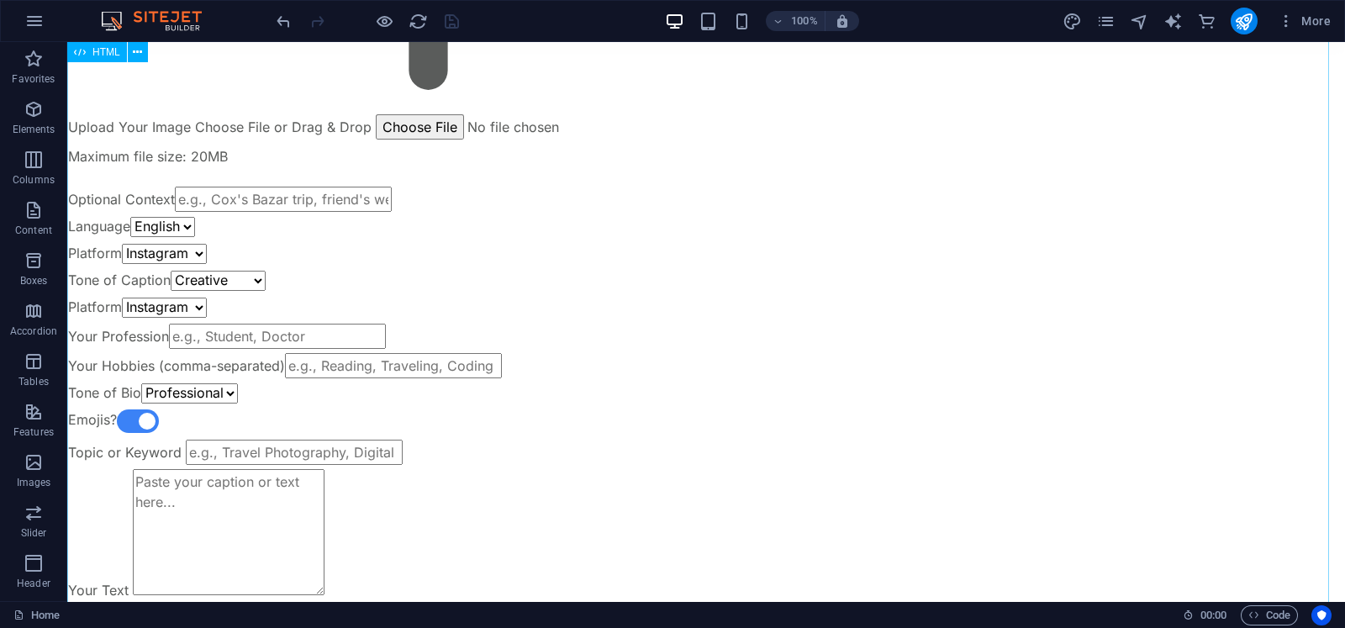
scroll to position [0, 0]
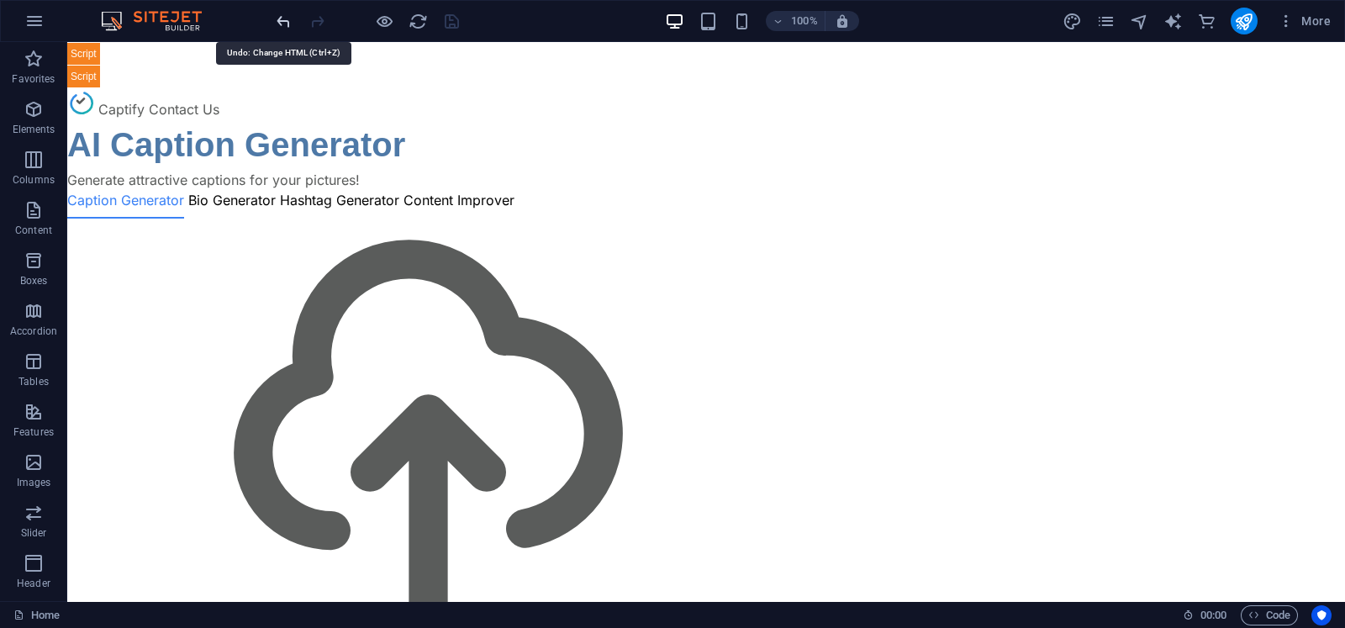
click at [277, 23] on icon "undo" at bounding box center [283, 21] width 19 height 19
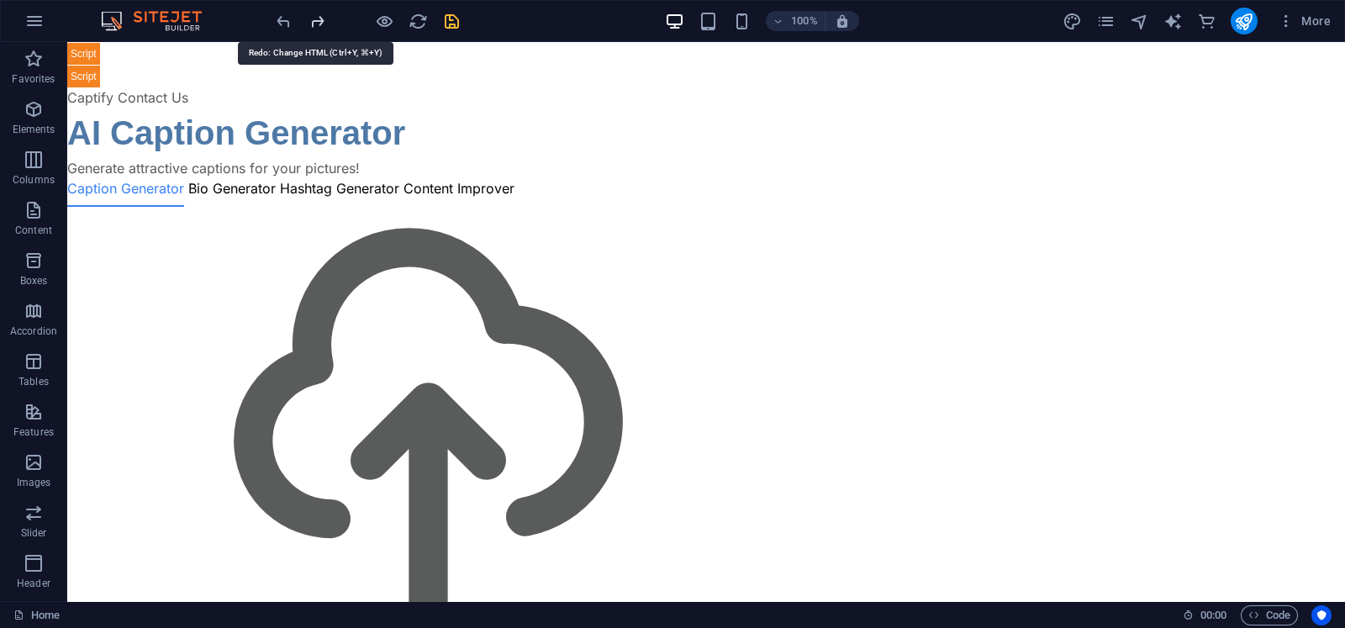
click at [313, 26] on icon "redo" at bounding box center [317, 21] width 19 height 19
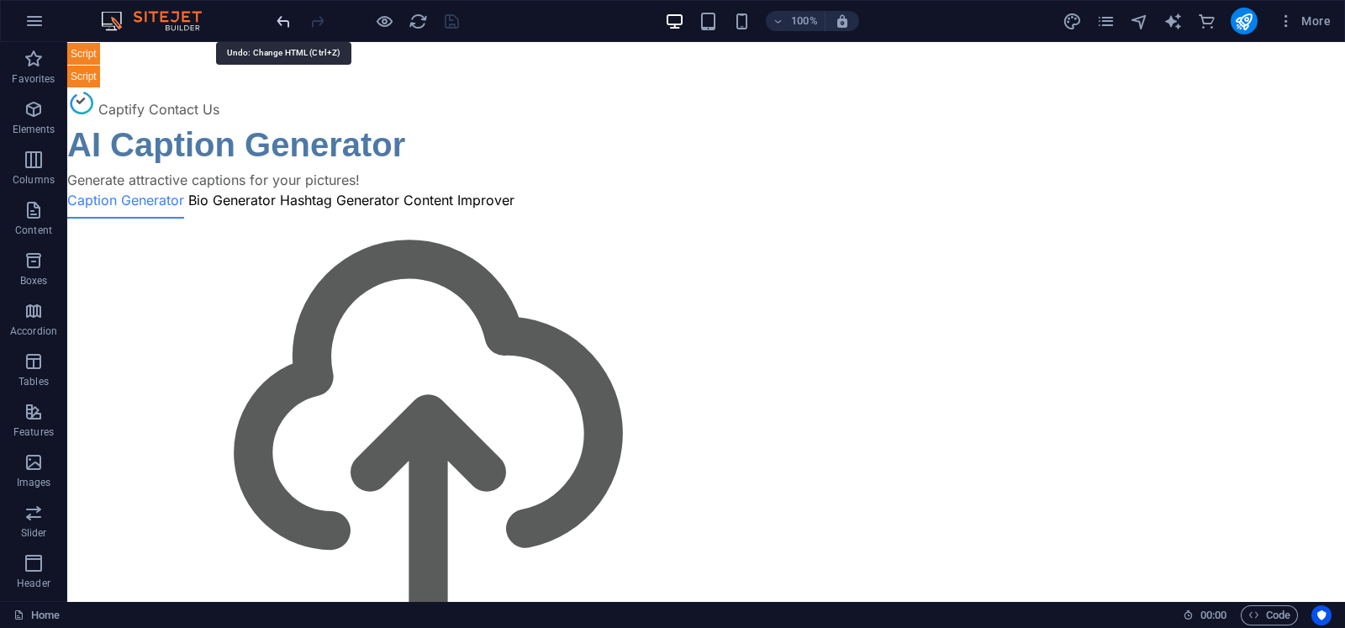
click at [281, 17] on icon "undo" at bounding box center [283, 21] width 19 height 19
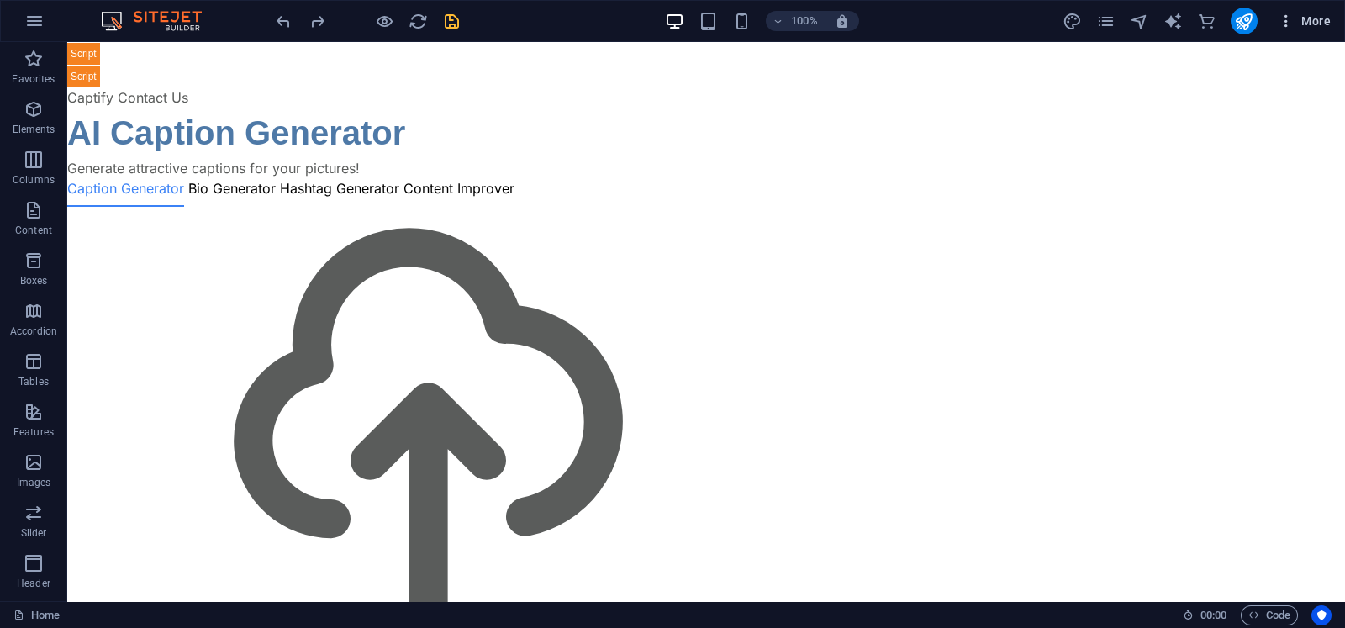
click at [1075, 18] on span "More" at bounding box center [1304, 21] width 53 height 17
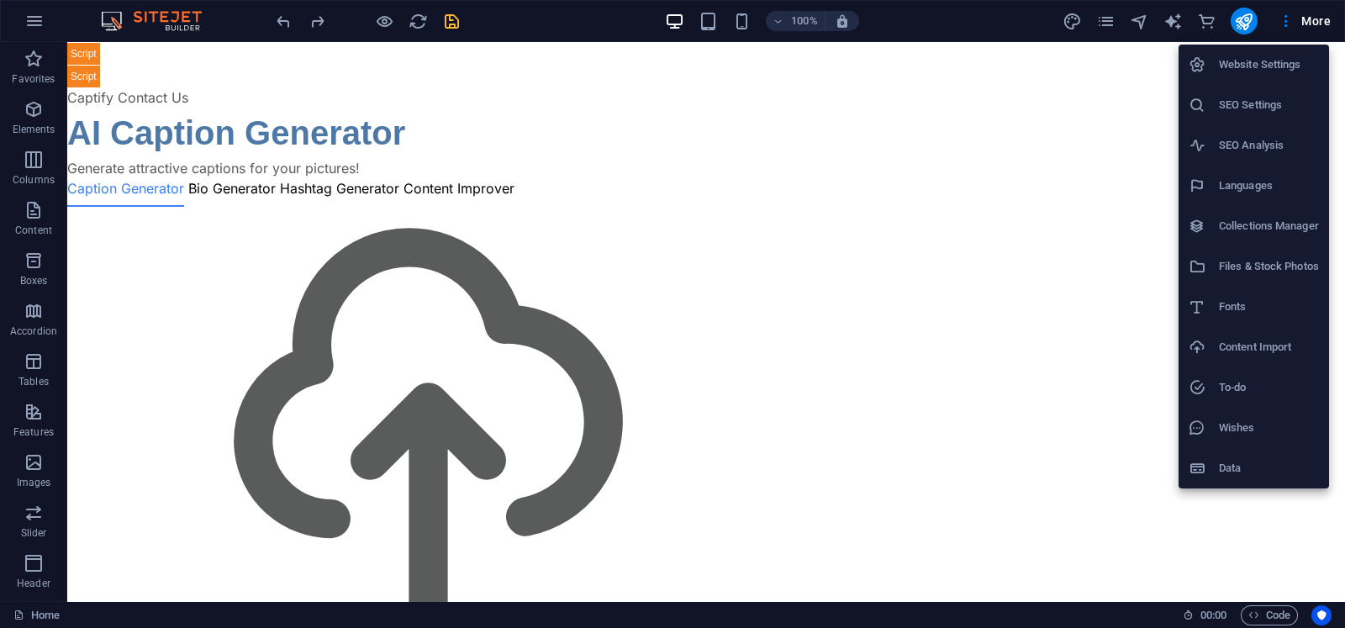
click at [1075, 53] on li "Website Settings" at bounding box center [1254, 65] width 150 height 40
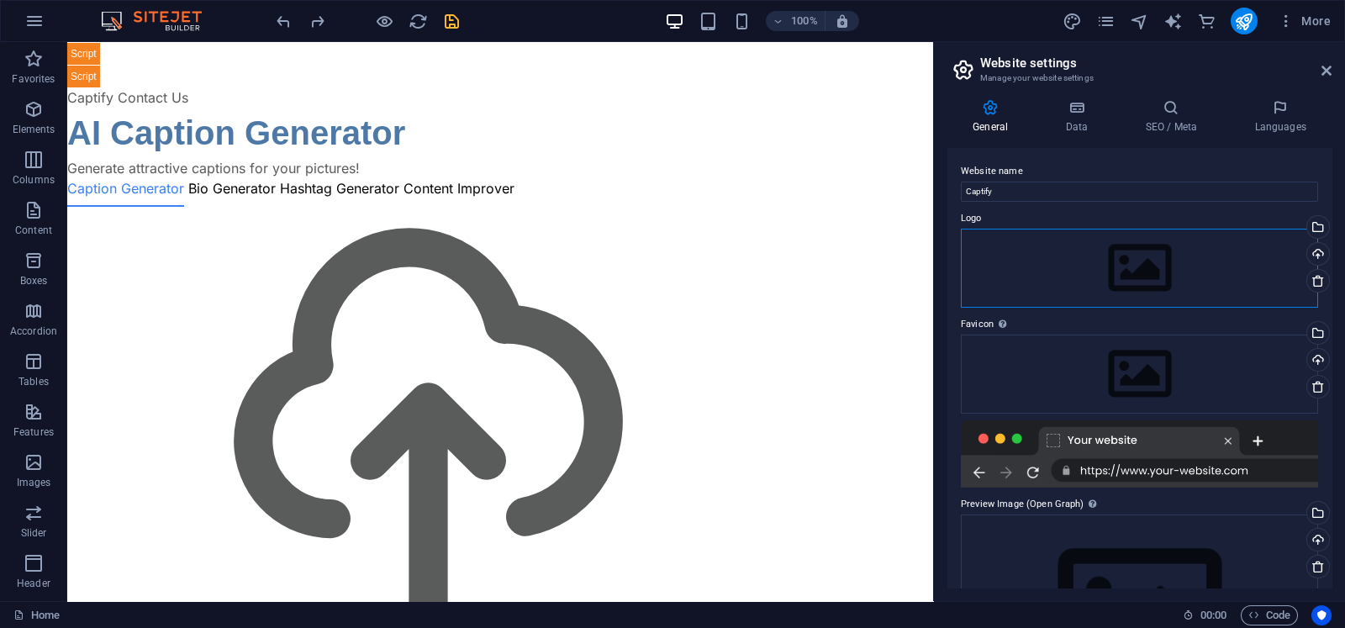
click at [1061, 245] on div "Drag files here, click to choose files or select files from Files or our free s…" at bounding box center [1139, 268] width 357 height 79
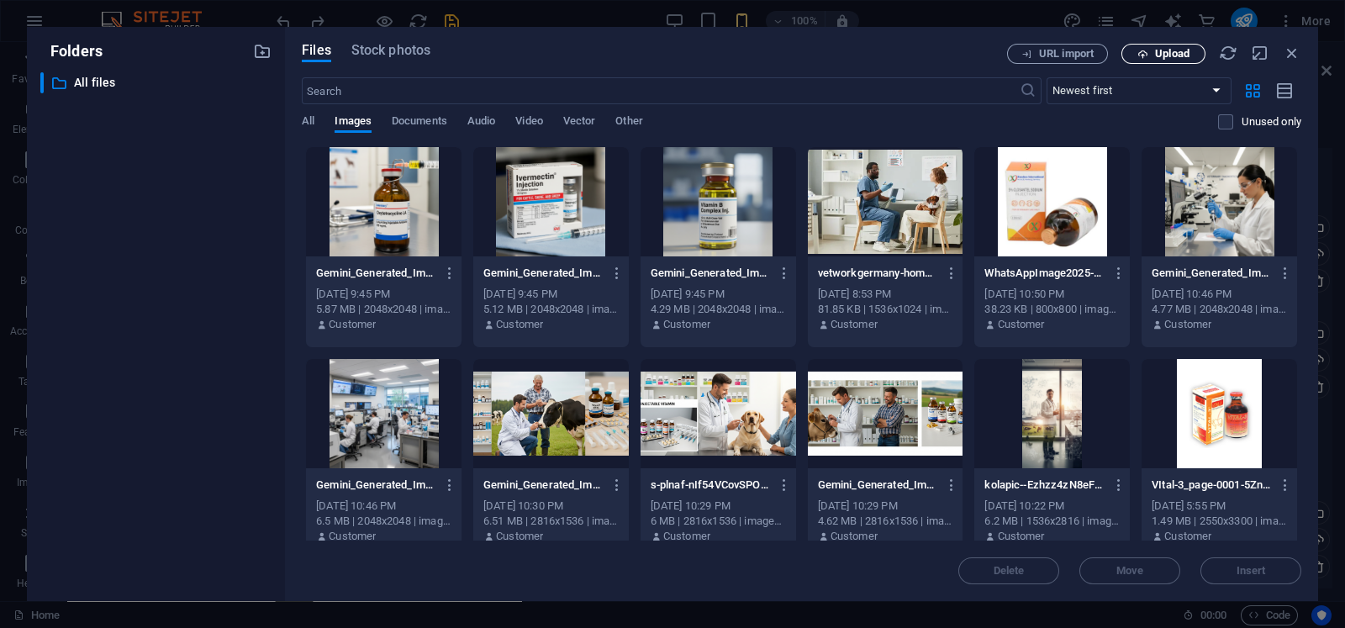
click at [1075, 49] on icon "button" at bounding box center [1143, 54] width 11 height 11
click at [1075, 49] on span "Upload" at bounding box center [1163, 54] width 69 height 11
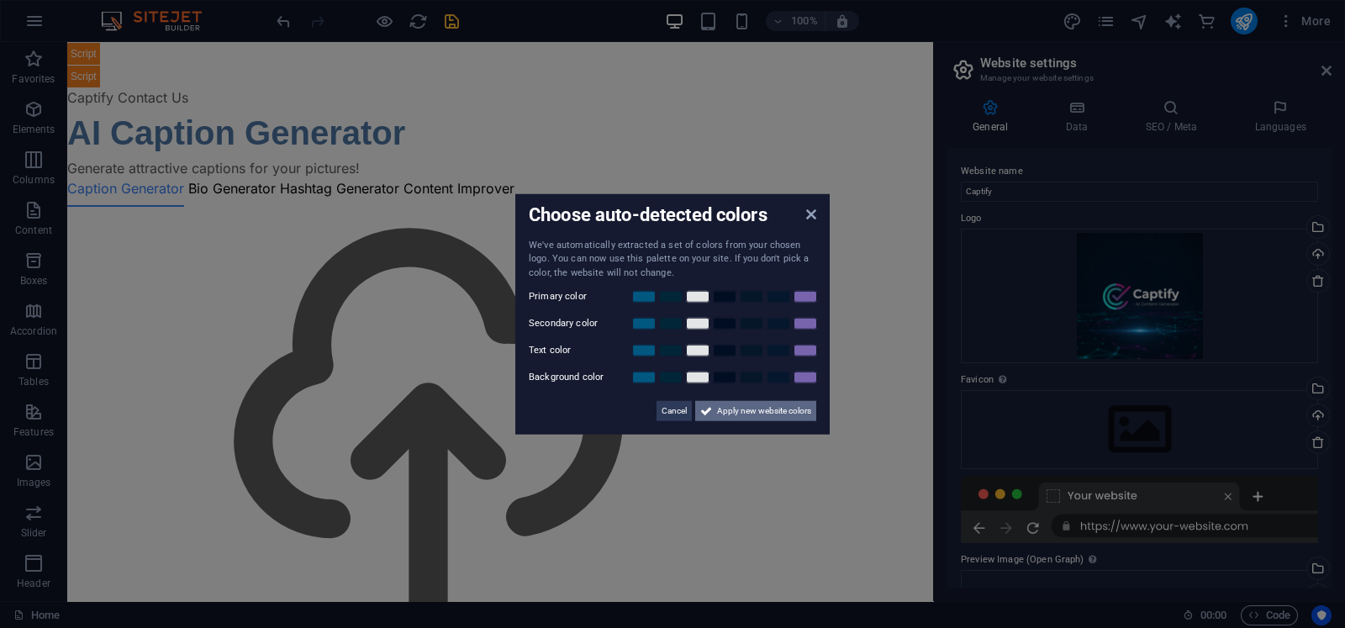
click at [726, 404] on span "Apply new website colors" at bounding box center [764, 411] width 94 height 20
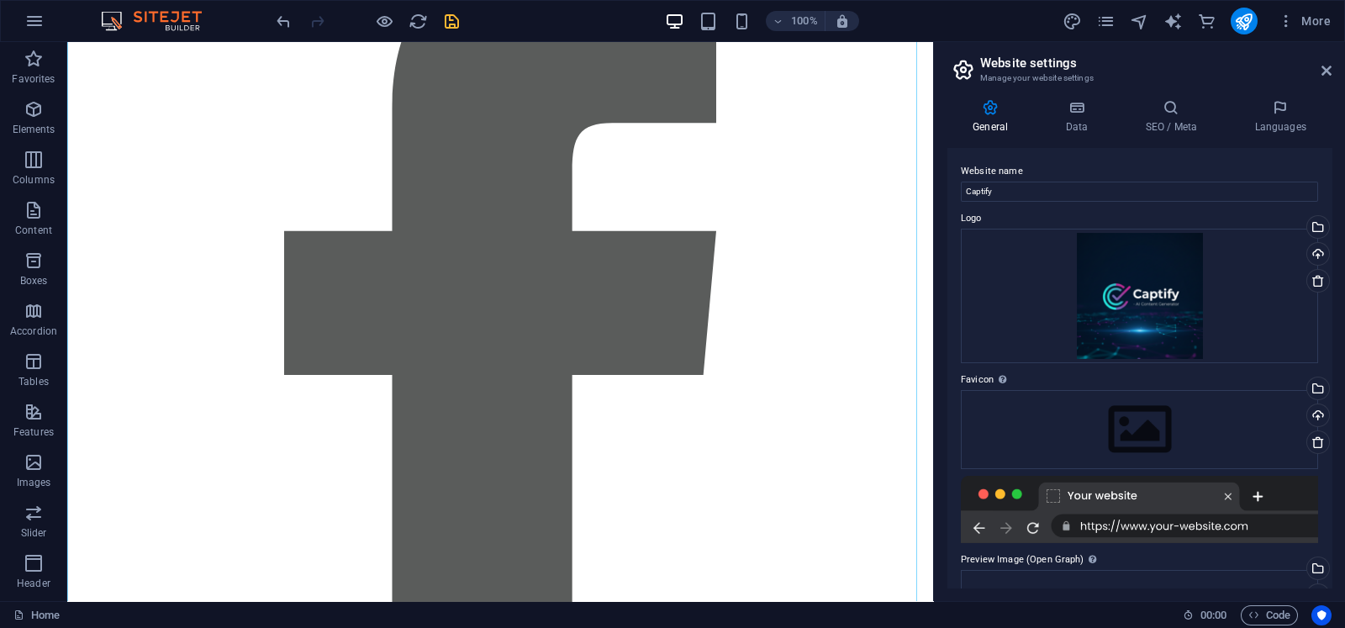
scroll to position [1594, 0]
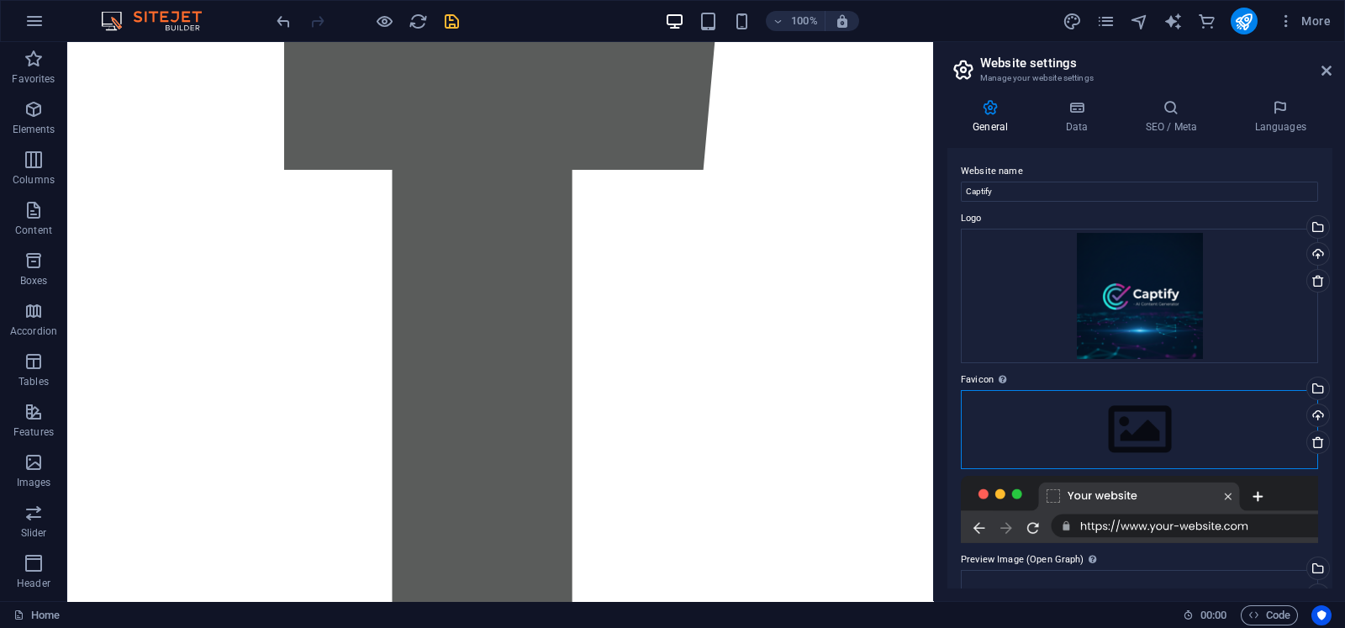
click at [1075, 404] on div "Drag files here, click to choose files or select files from Files or our free s…" at bounding box center [1139, 429] width 357 height 79
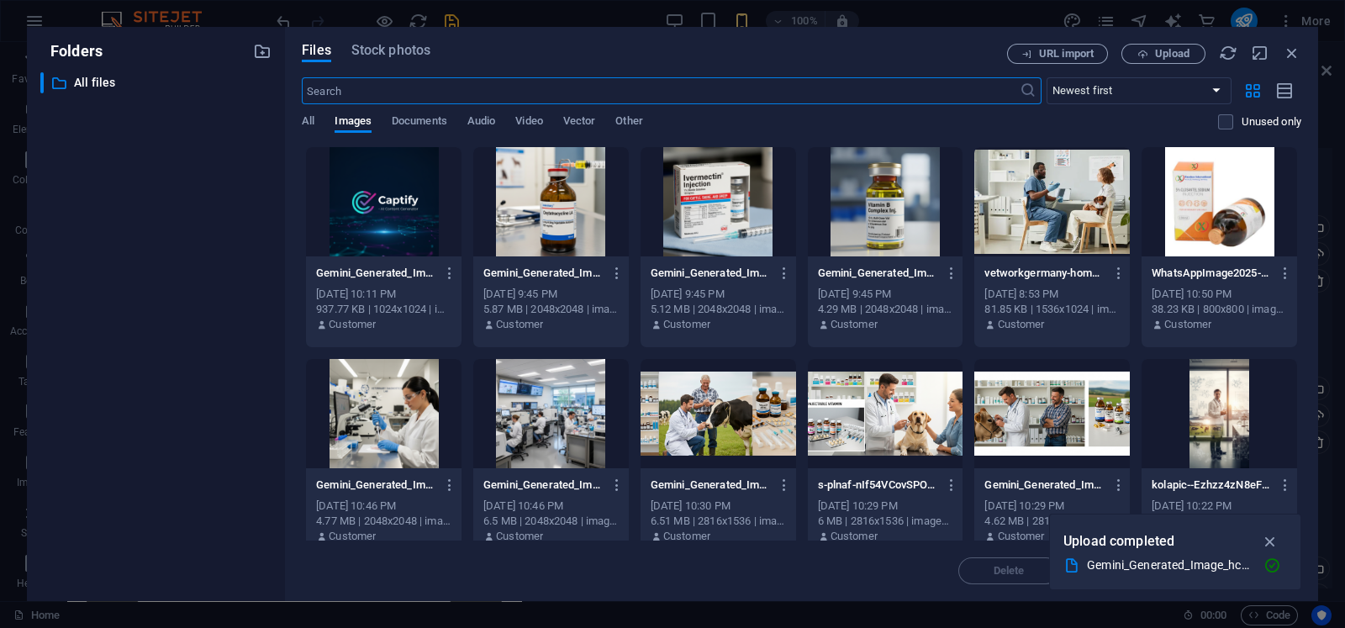
scroll to position [1625, 0]
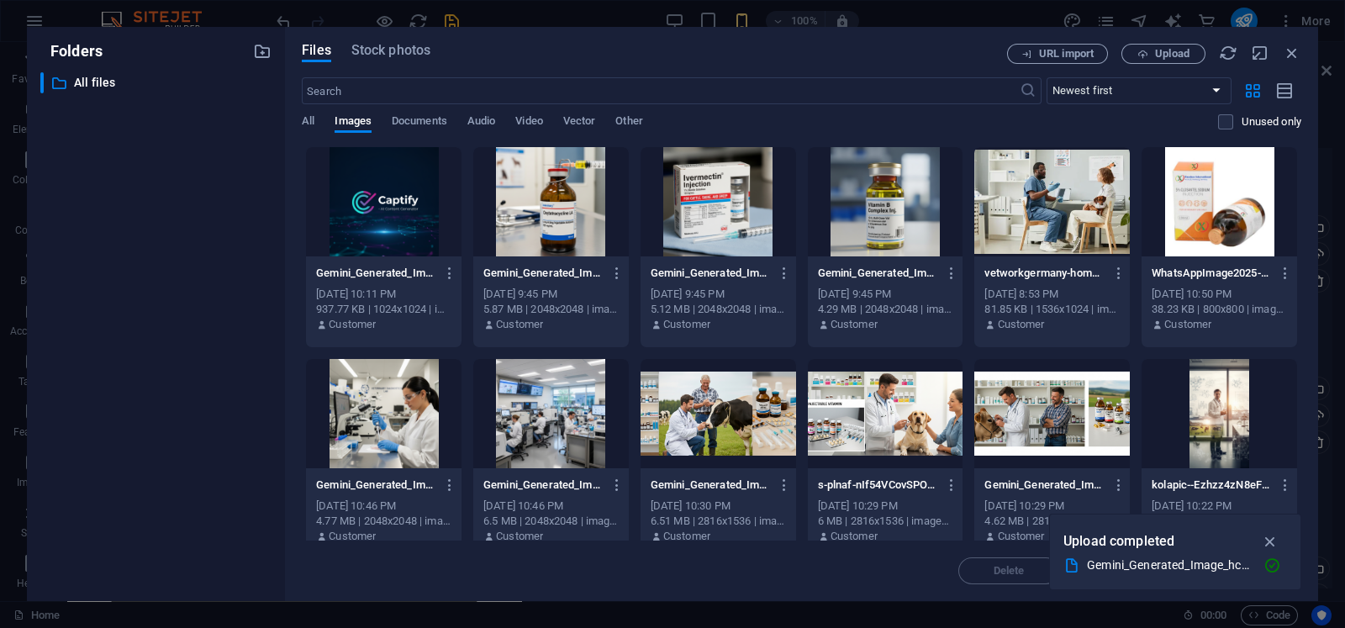
click at [394, 258] on div "Gemini_Generated_Image_hcu7i8hcu7i8hcu7-b2hjKxceRCfXiXI2nDjx7Q.png Gemini_Gener…" at bounding box center [384, 299] width 156 height 86
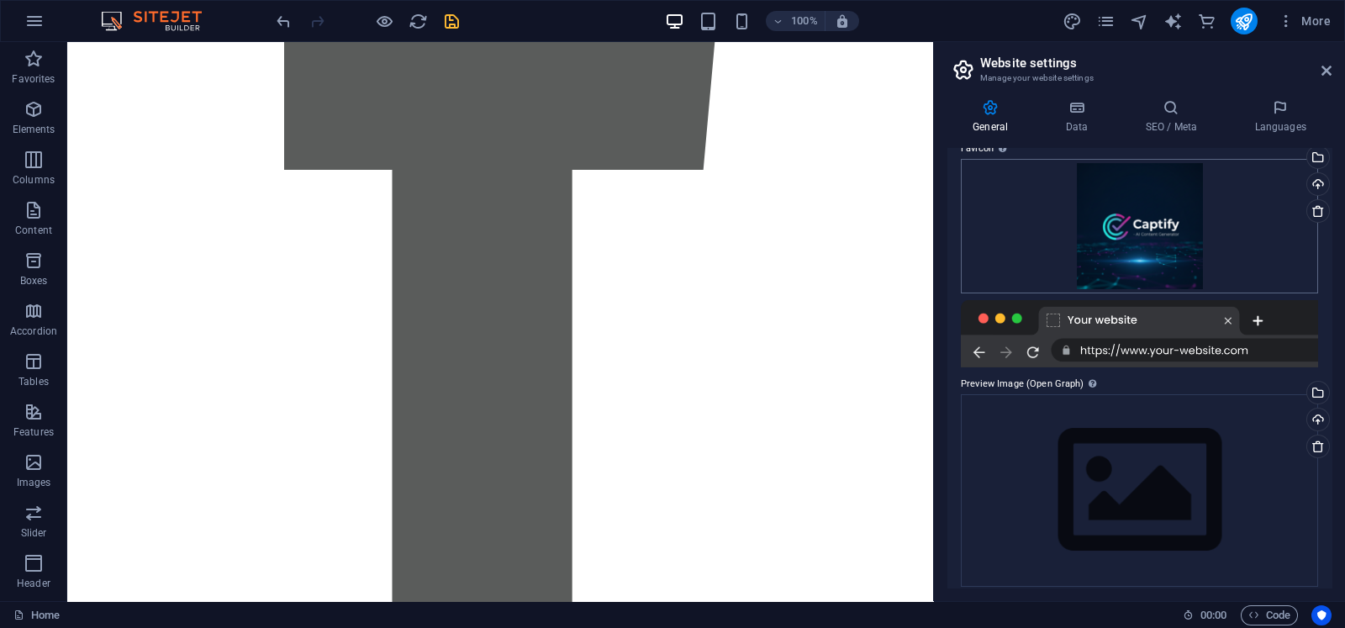
scroll to position [237, 0]
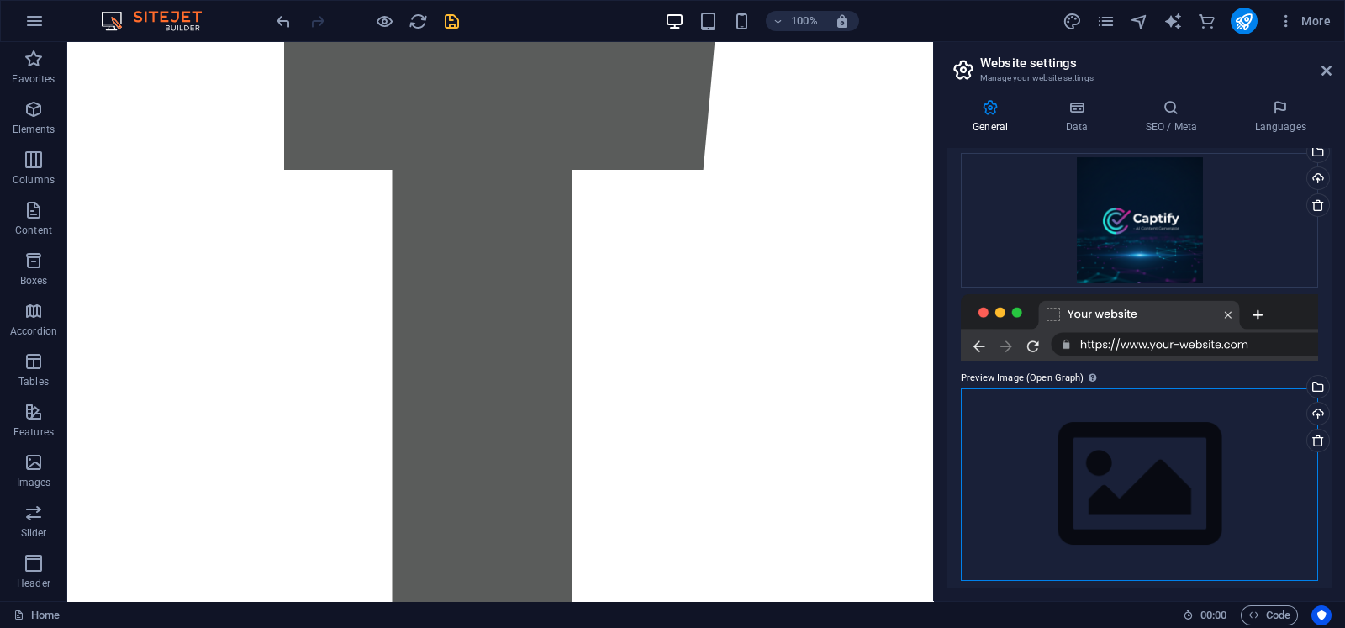
click at [1075, 451] on div "Drag files here, click to choose files or select files from Files or our free s…" at bounding box center [1139, 484] width 357 height 193
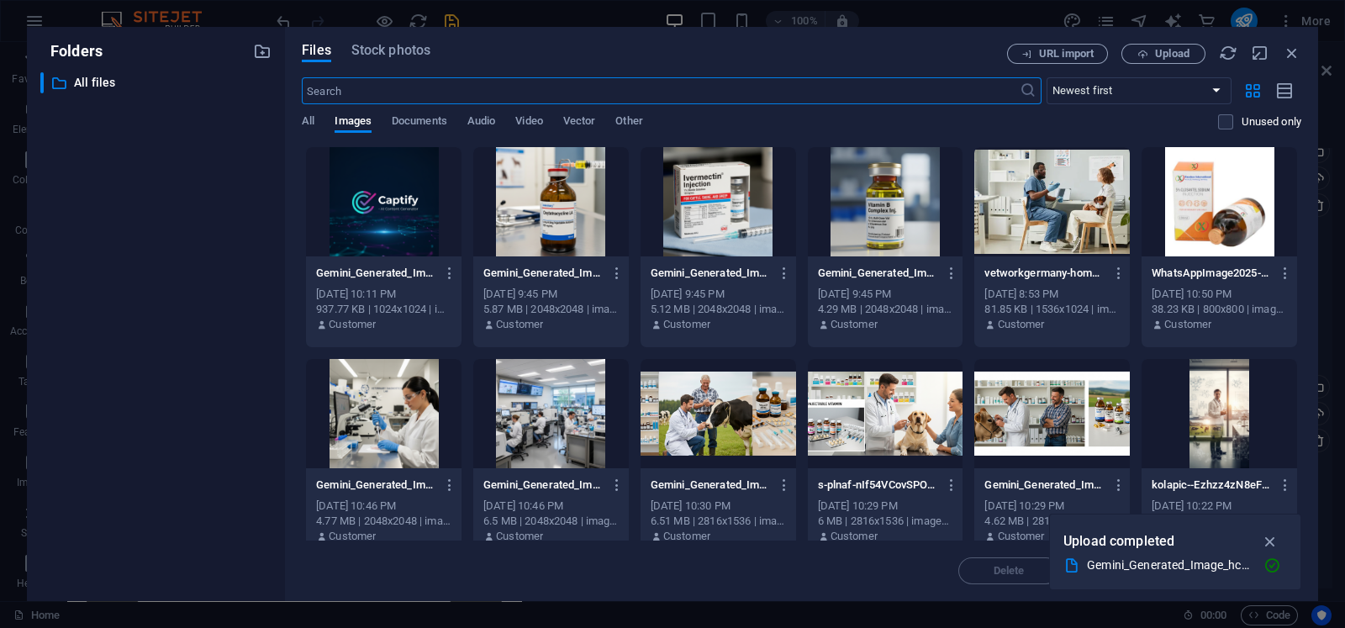
scroll to position [1625, 0]
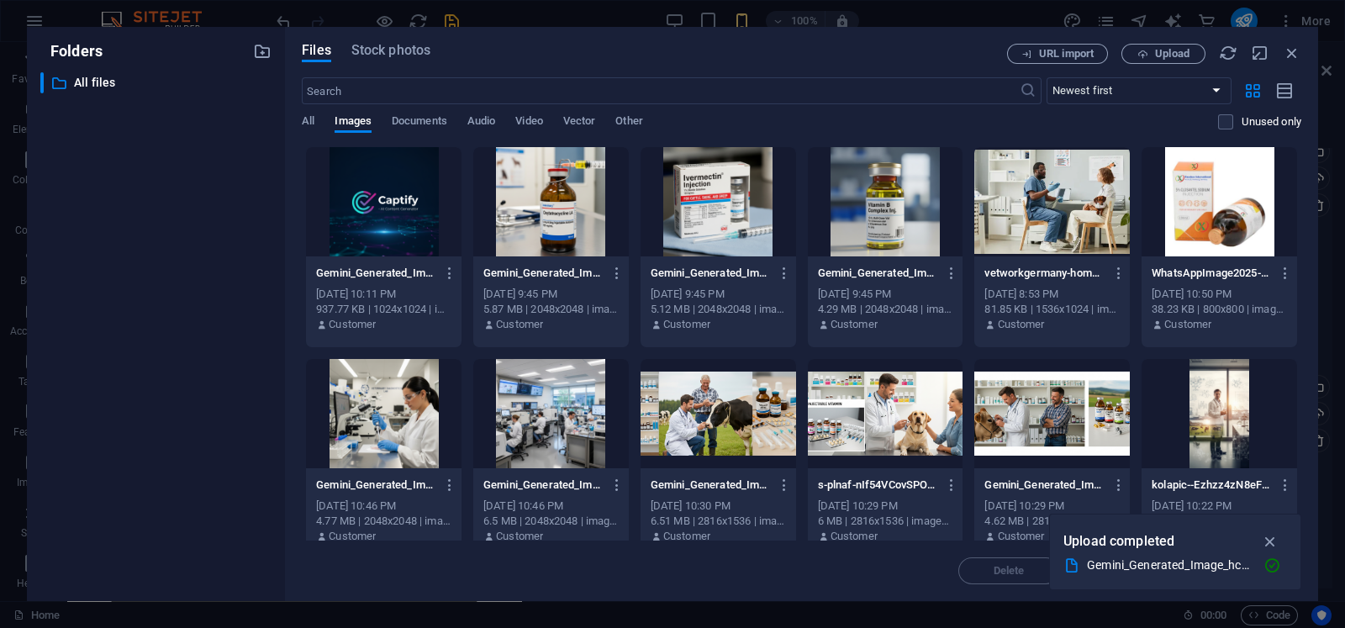
click at [408, 208] on div at bounding box center [384, 201] width 156 height 109
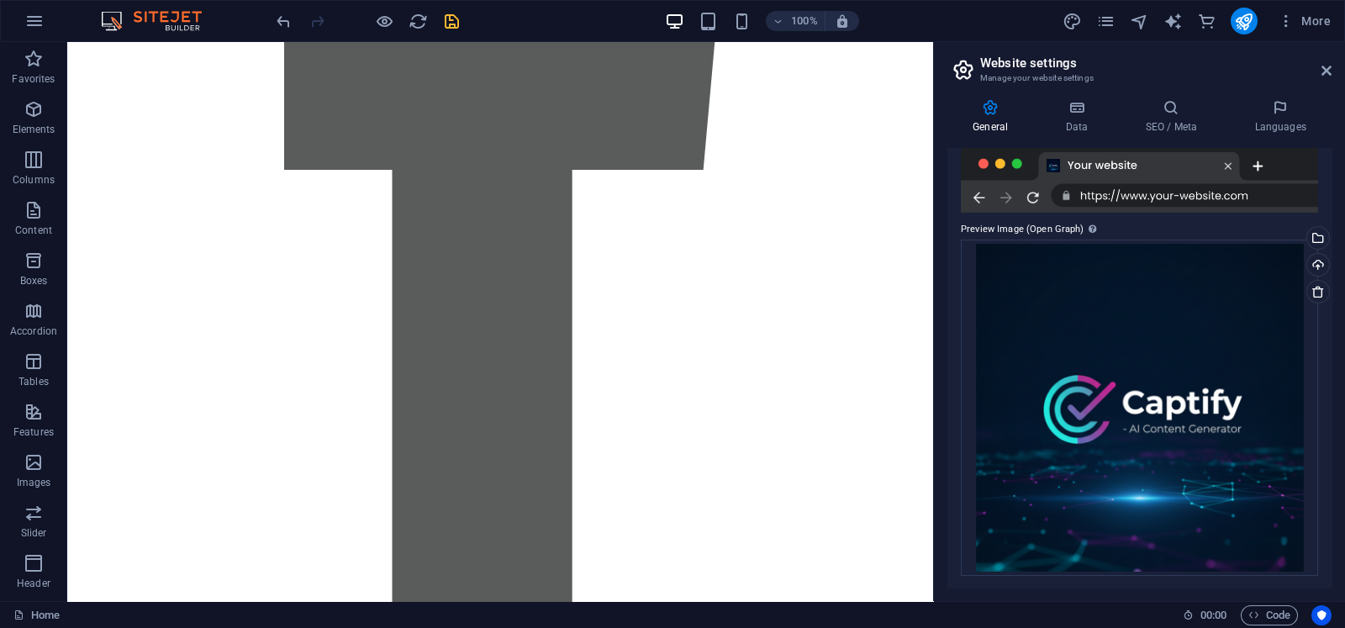
scroll to position [0, 0]
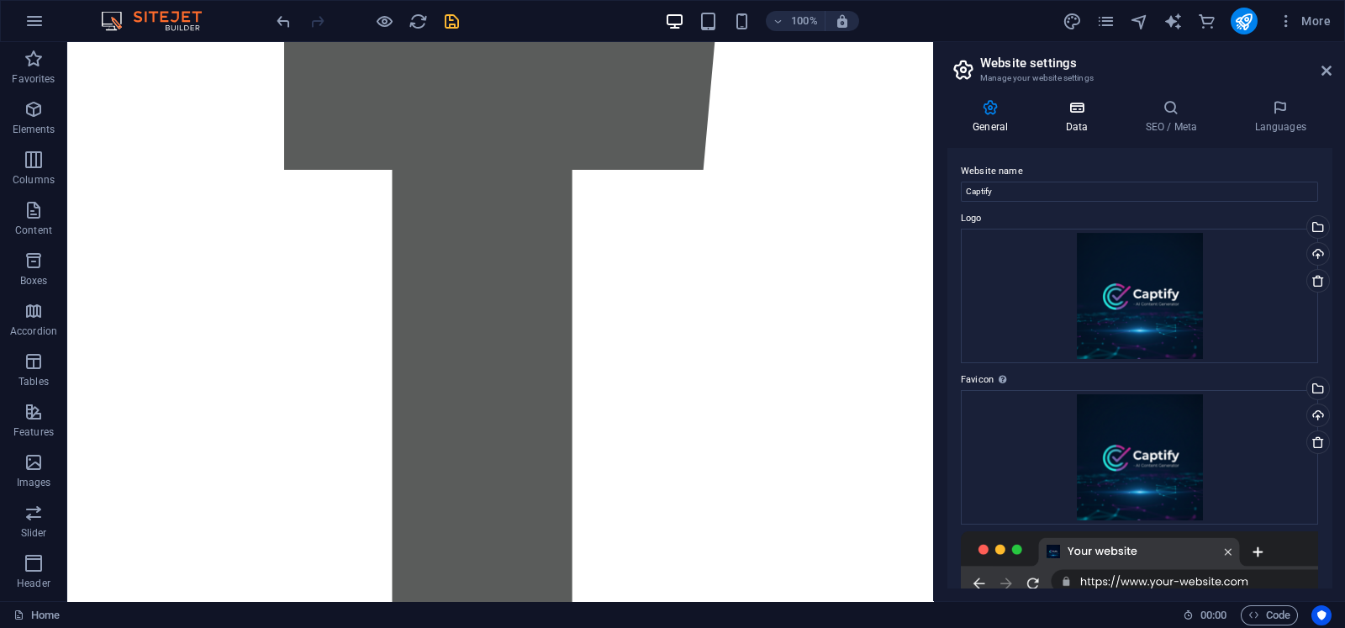
click at [1075, 114] on icon at bounding box center [1076, 107] width 73 height 17
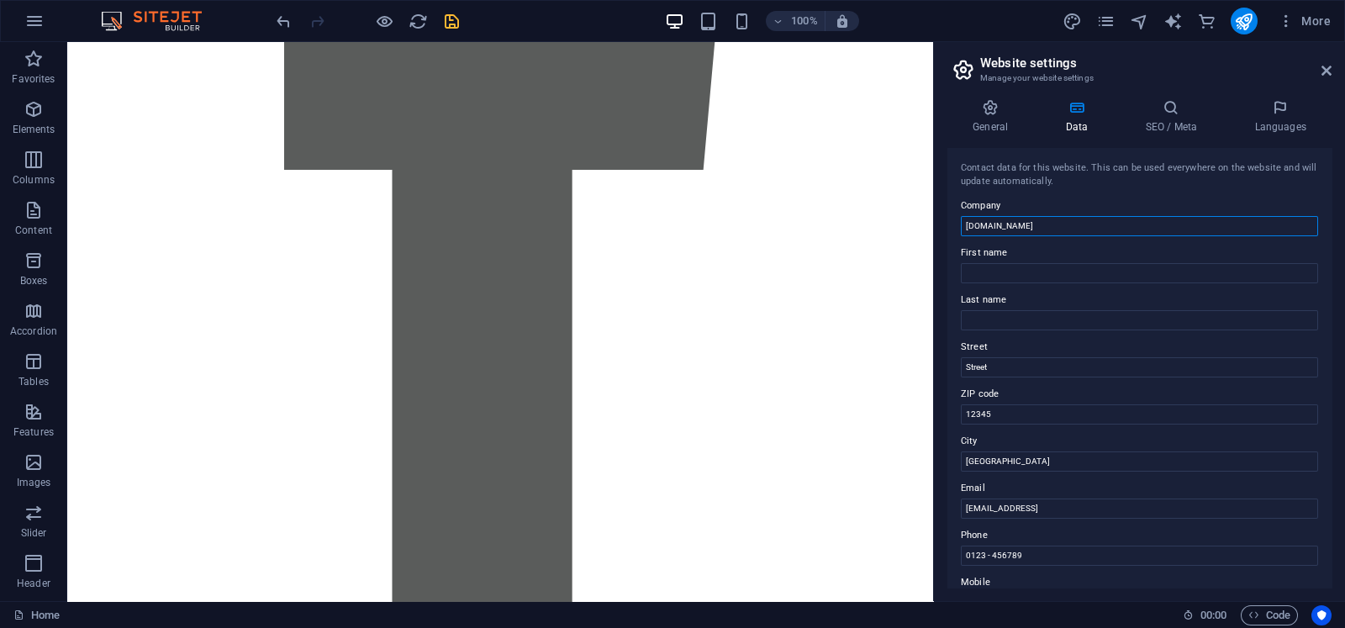
click at [1075, 218] on input "arnabir.art" at bounding box center [1139, 226] width 357 height 20
paste input "Captify"
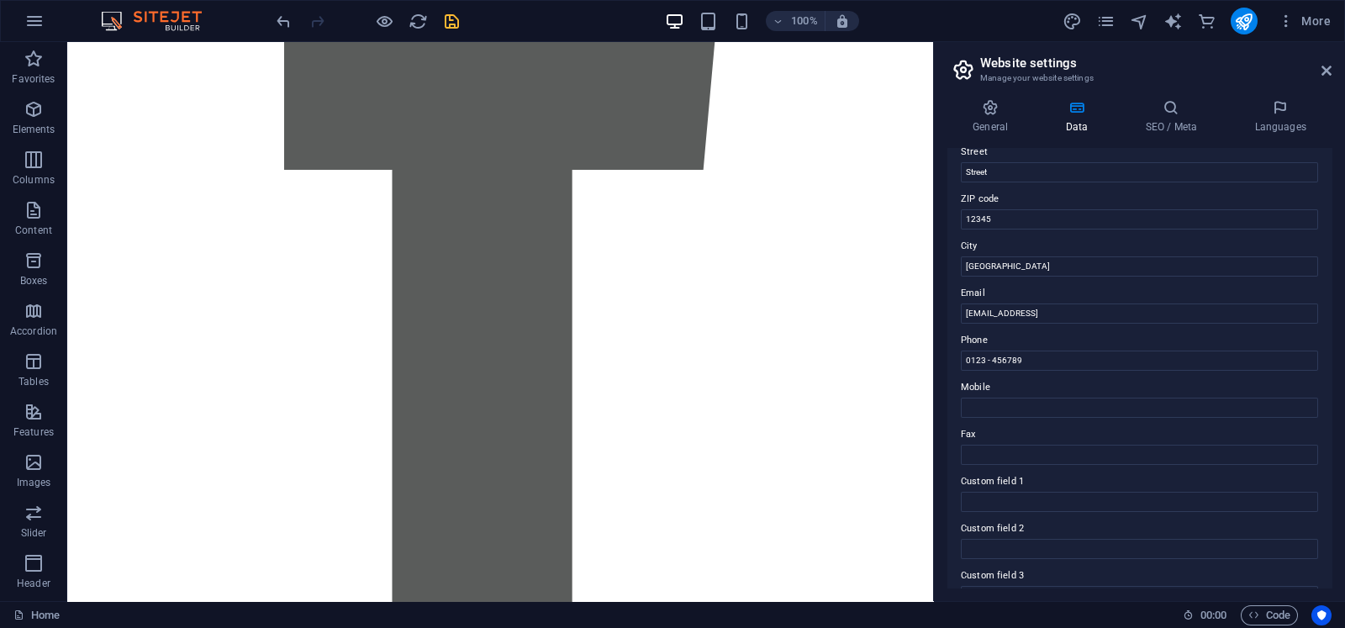
scroll to position [367, 0]
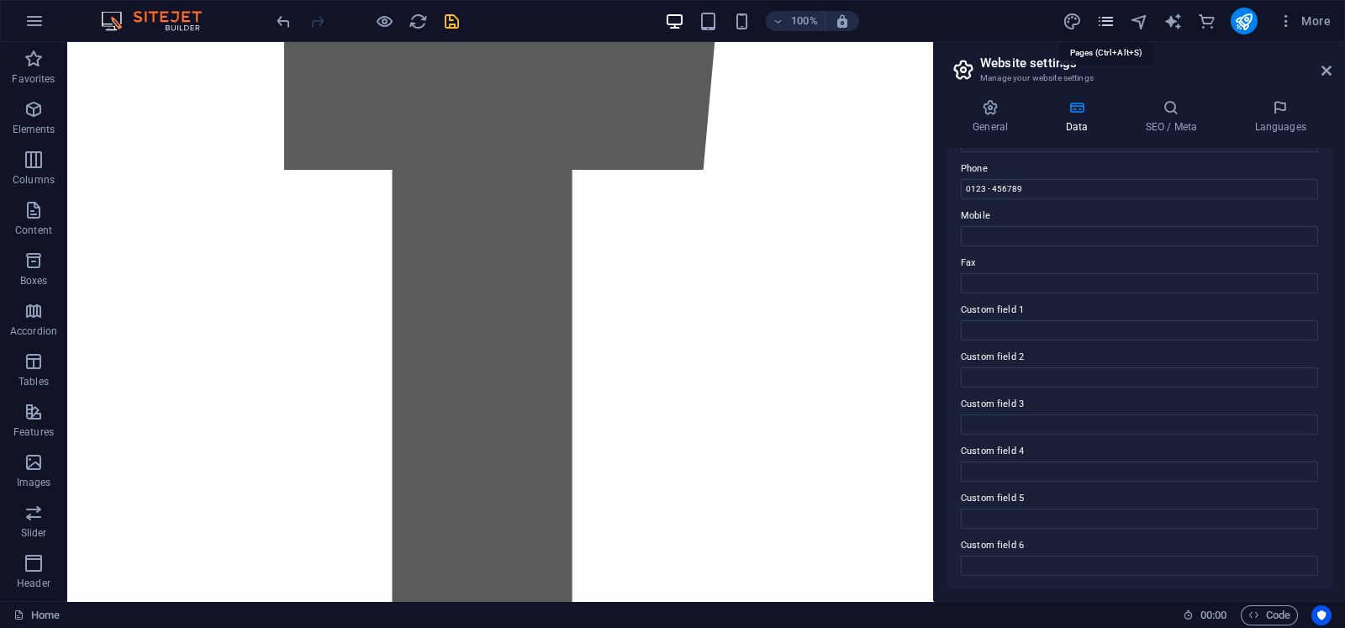
type input "Captify"
click at [1075, 15] on icon "pages" at bounding box center [1105, 21] width 19 height 19
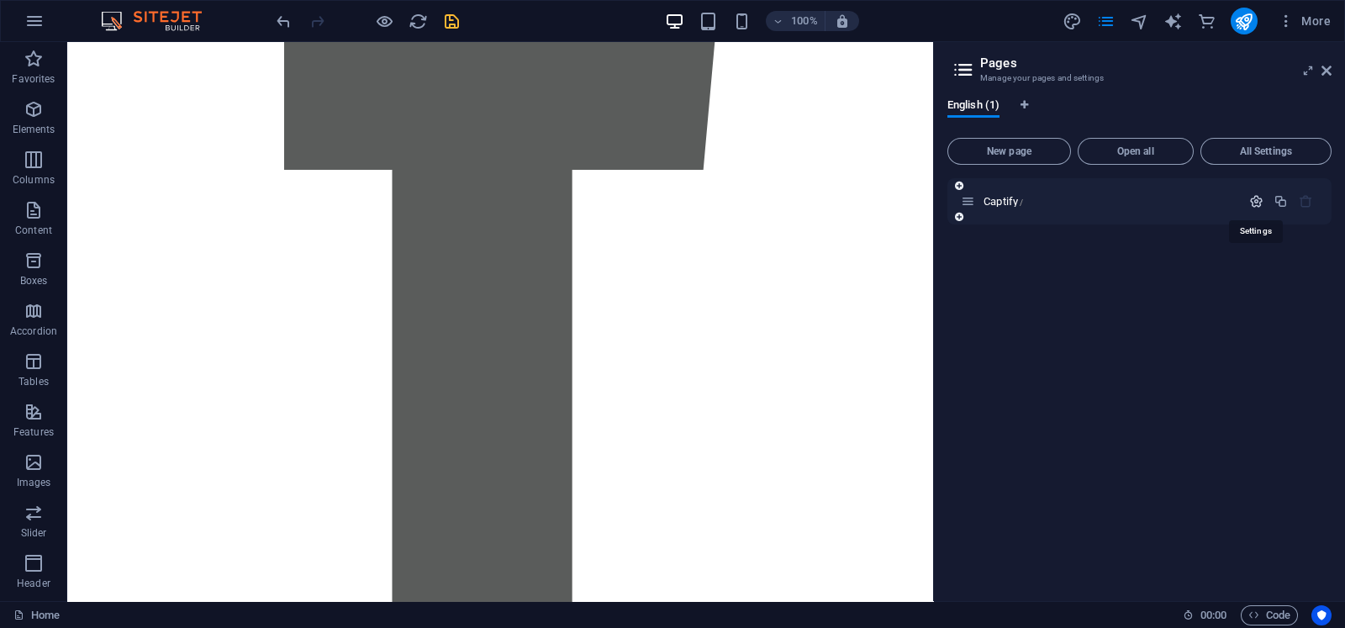
click at [1075, 207] on icon "button" at bounding box center [1256, 201] width 14 height 14
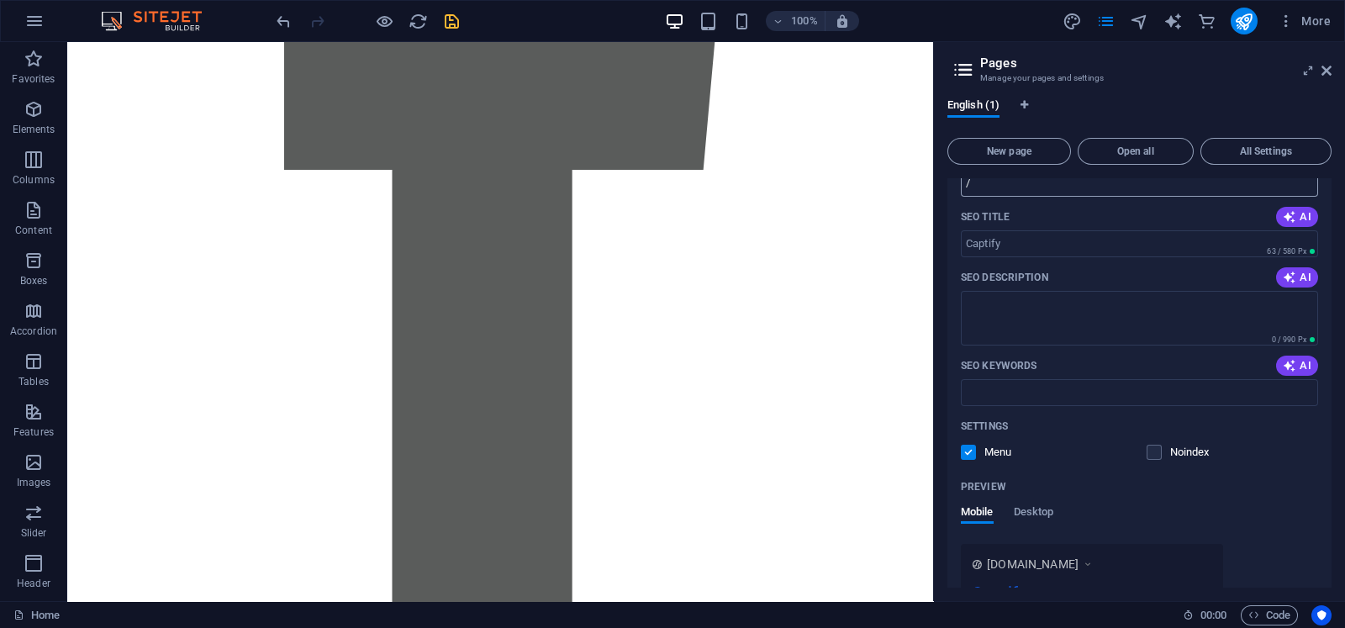
scroll to position [143, 0]
click at [1075, 324] on textarea "SEO Description" at bounding box center [1139, 317] width 357 height 55
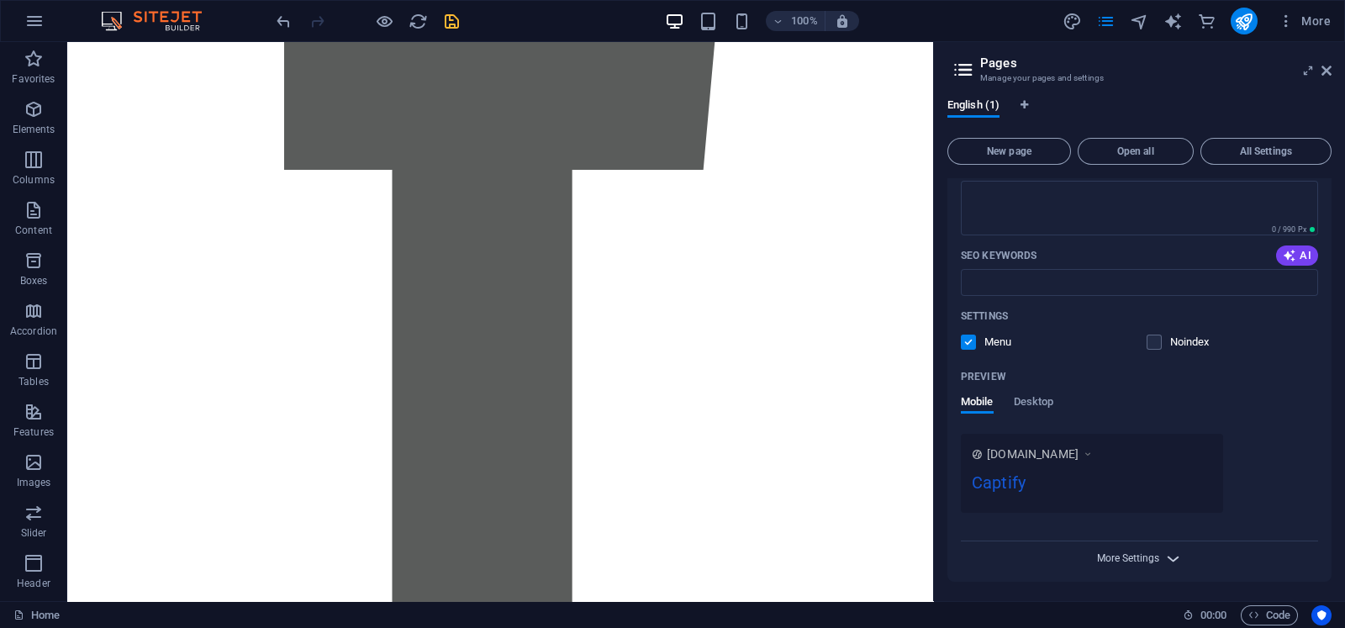
click at [1075, 502] on span "More Settings" at bounding box center [1128, 558] width 62 height 12
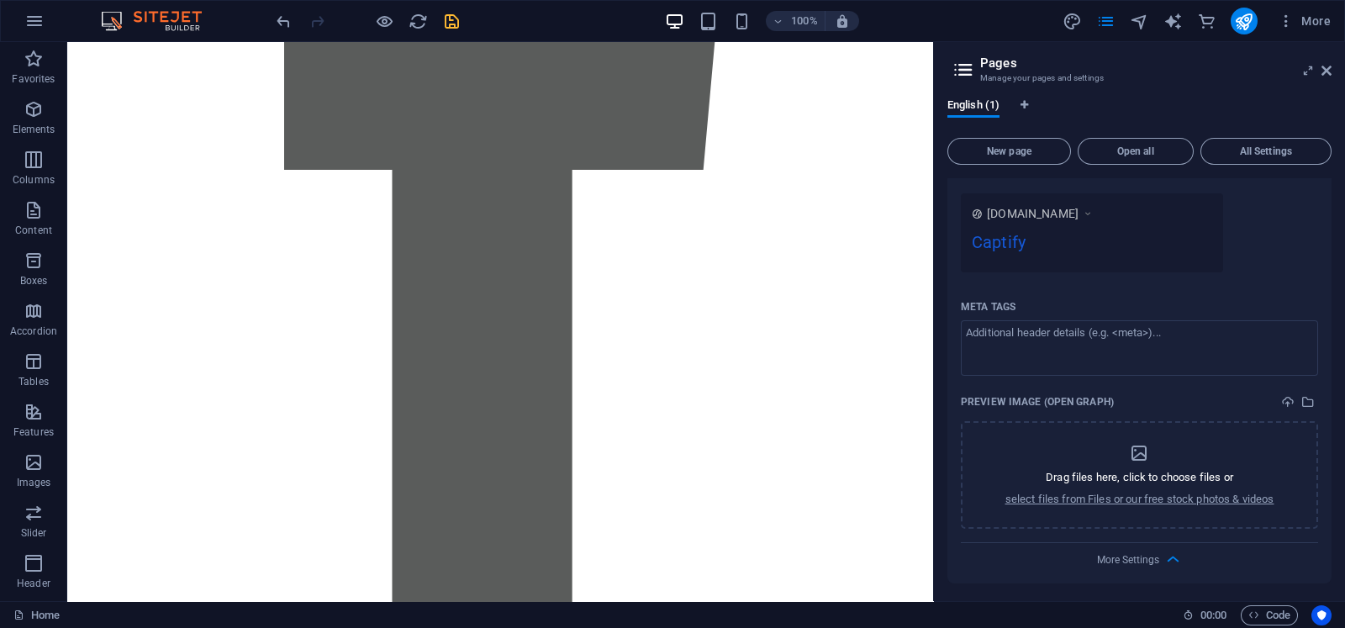
click at [1075, 425] on div "Drag files here, click to choose files or select files from Files or our free s…" at bounding box center [1139, 475] width 357 height 108
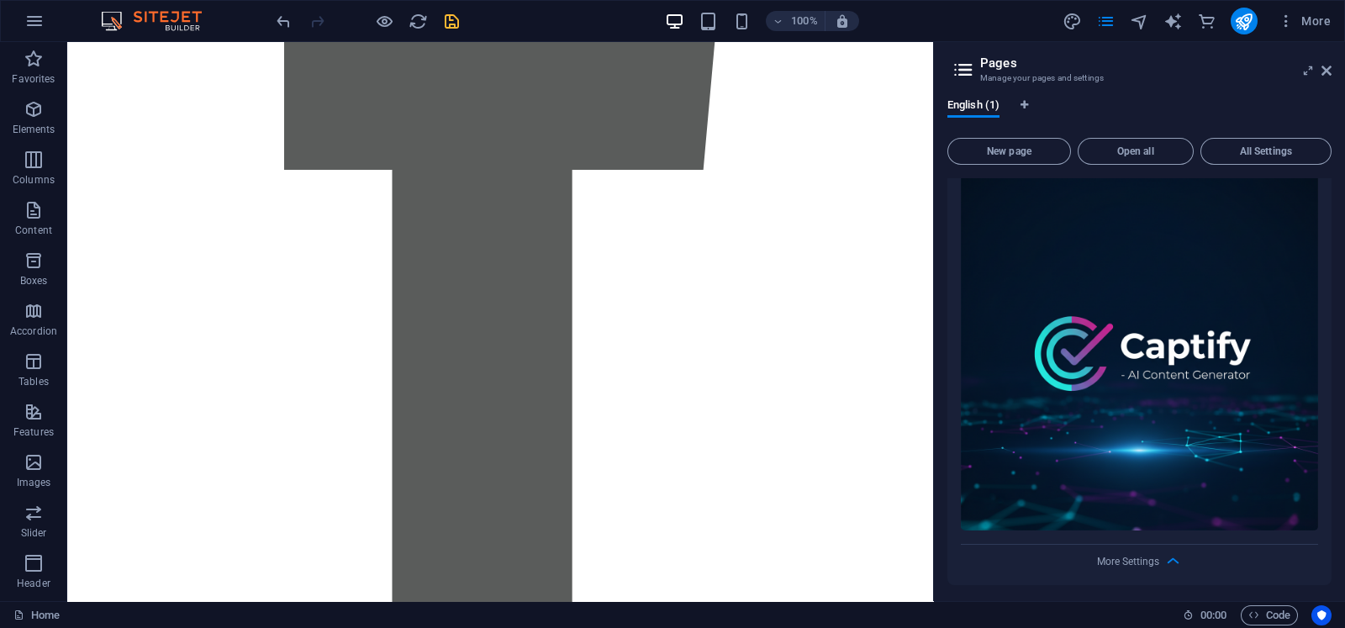
scroll to position [0, 0]
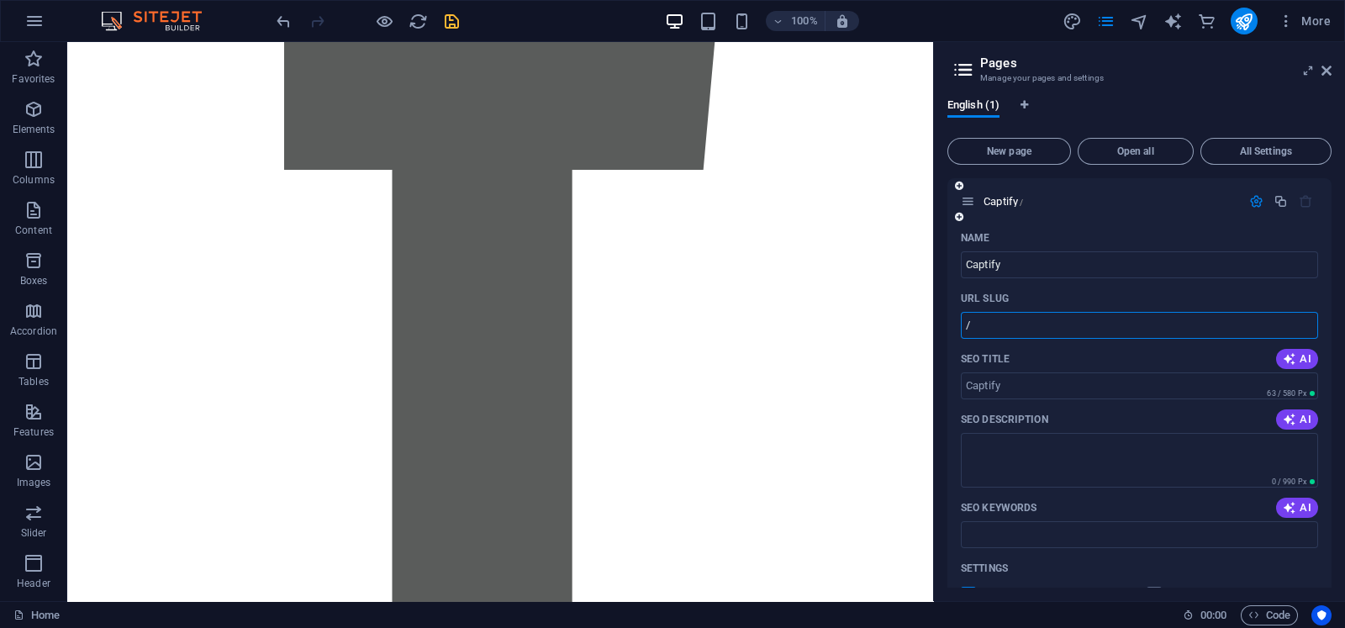
click at [1009, 313] on input "/" at bounding box center [1139, 325] width 357 height 27
click at [1033, 502] on input "SEO Keywords" at bounding box center [1139, 534] width 357 height 27
paste input "description"
paste input "AI-powered content generator," "social media," "captions," "bios," "hashtags," …"
type input "AI-powered content generator," "social media," "captions," "bios," "hashtags," …"
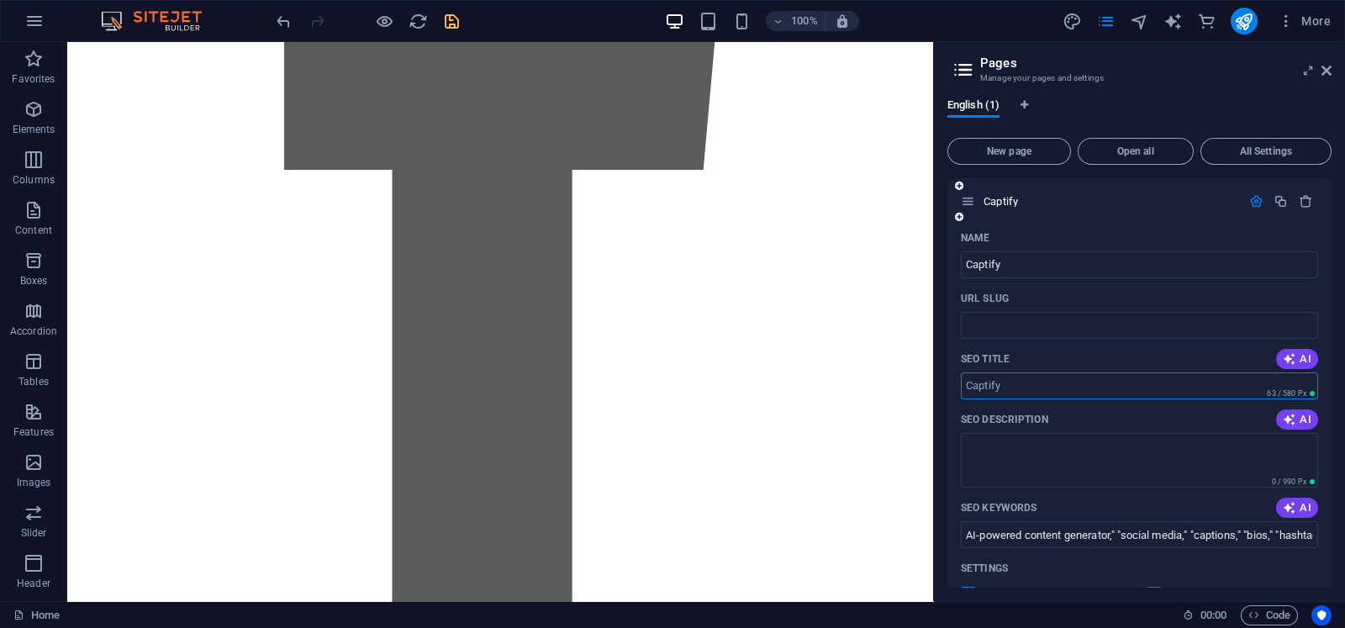
click at [1049, 389] on input "SEO Title" at bounding box center [1139, 385] width 357 height 27
click at [1045, 472] on textarea "SEO Description" at bounding box center [1139, 460] width 357 height 55
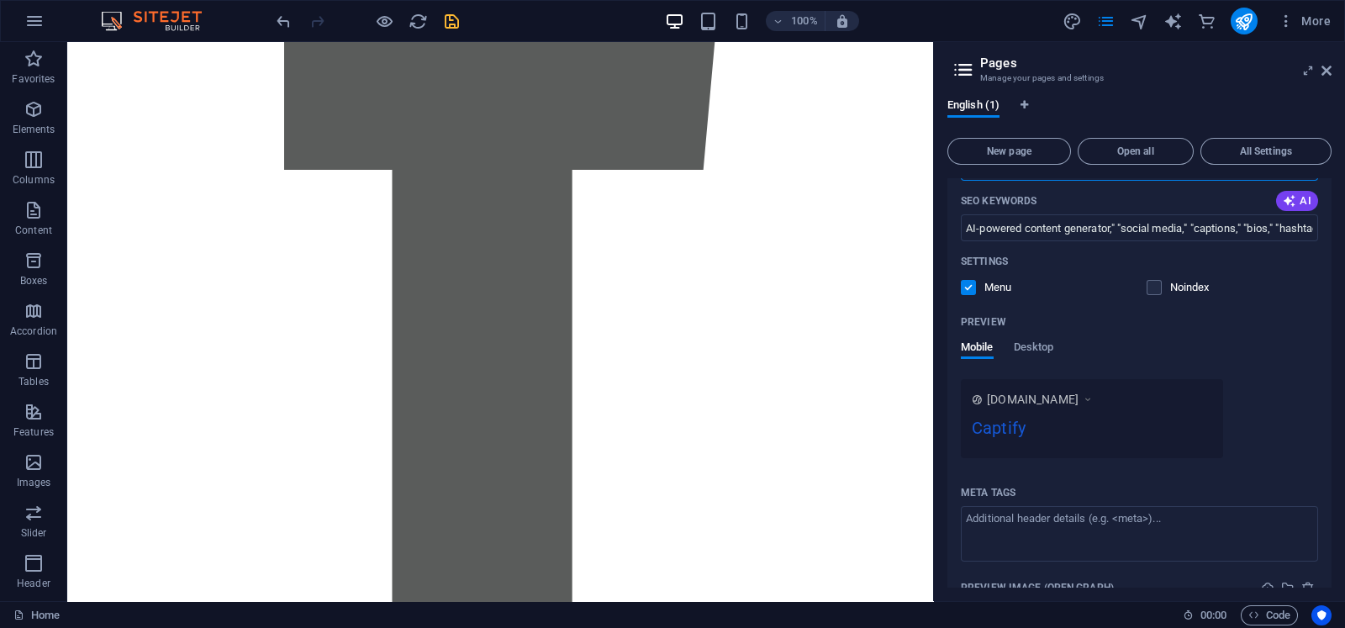
scroll to position [163, 0]
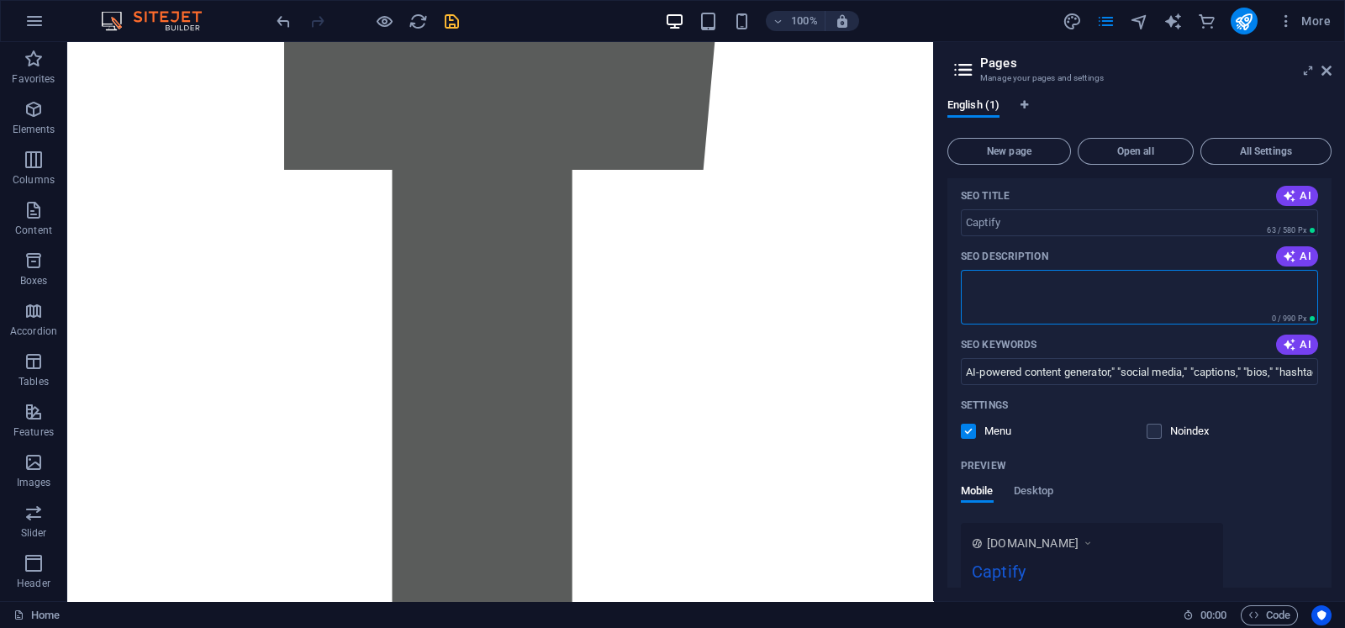
paste textarea "Captify is your AI-powered content partner. Generate captivating social media c…"
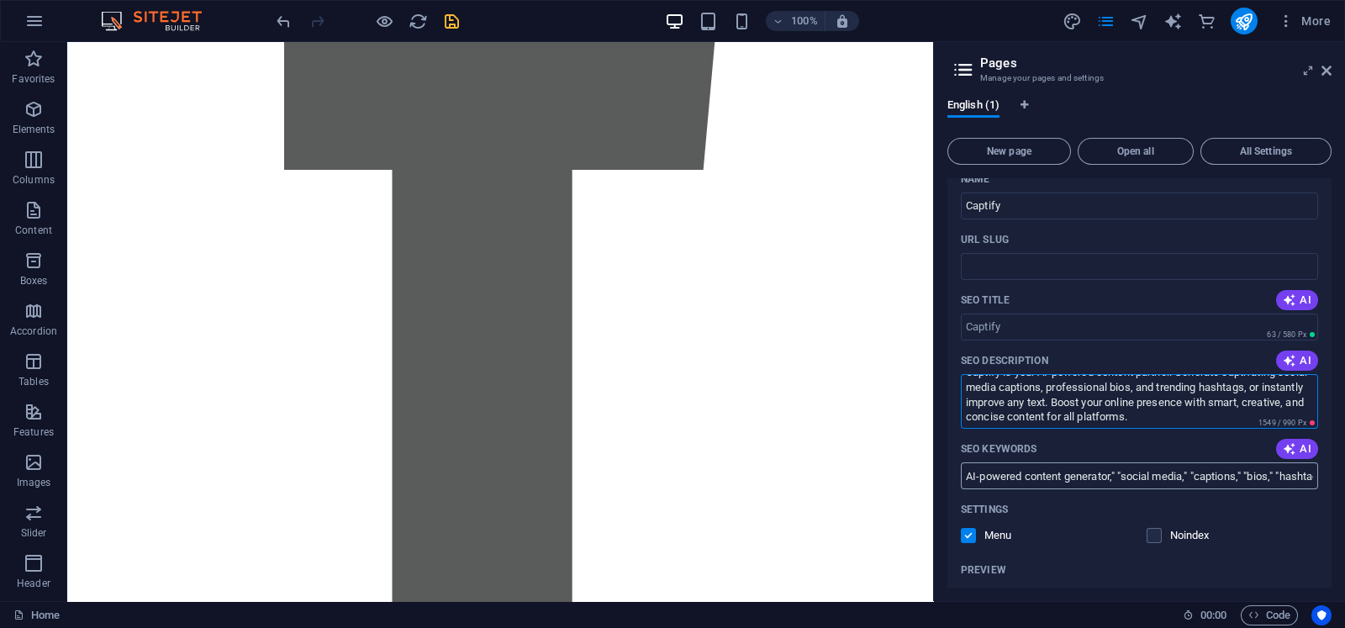
scroll to position [0, 0]
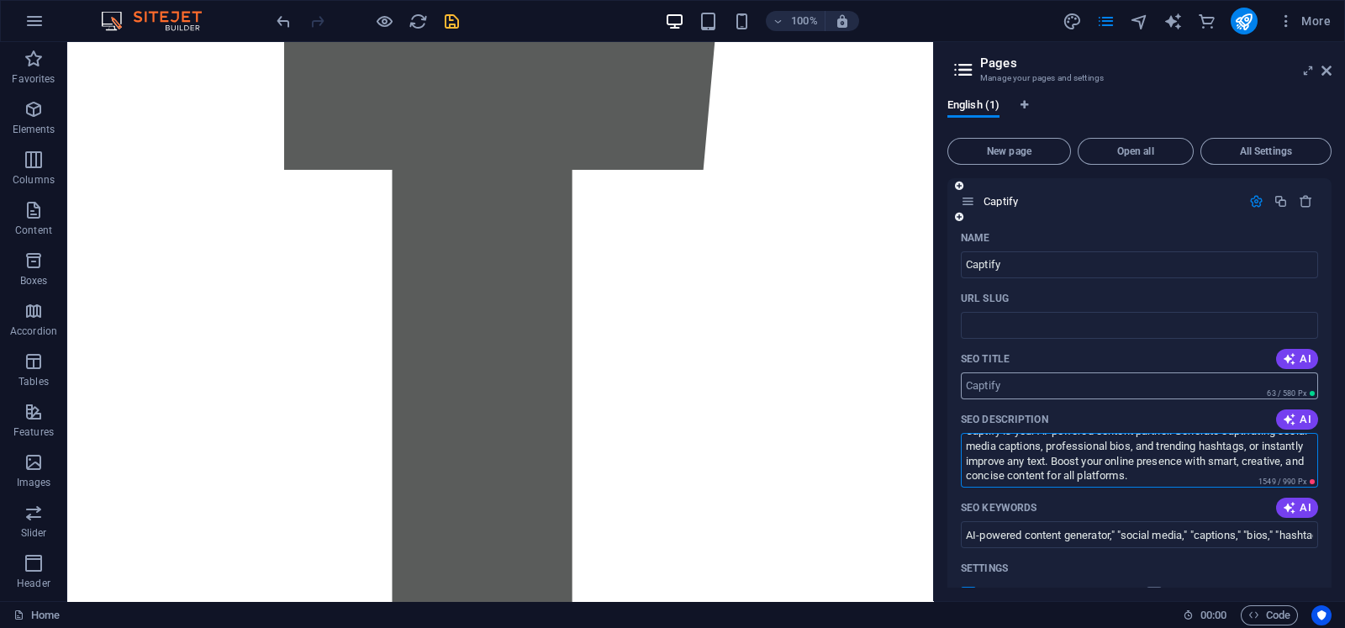
type textarea "Captify is your AI-powered content partner. Generate captivating social media c…"
click at [1014, 384] on input "SEO Title" at bounding box center [1139, 385] width 357 height 27
type input "f"
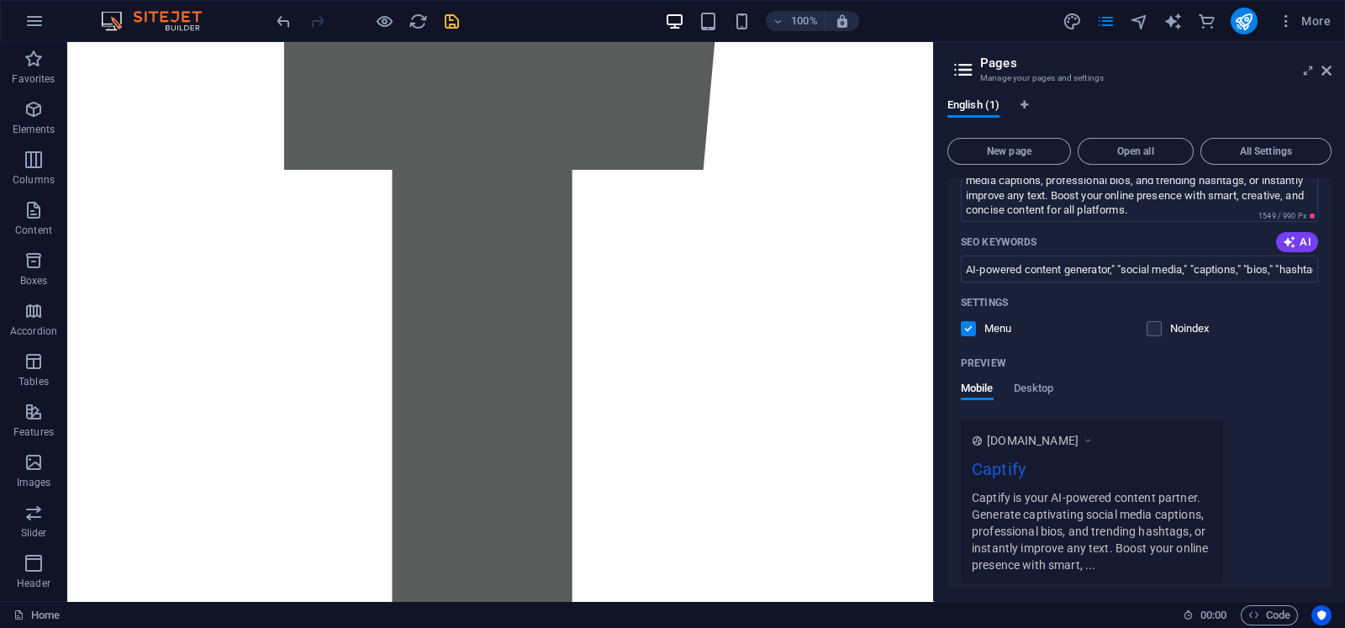
scroll to position [265, 0]
drag, startPoint x: 1016, startPoint y: 219, endPoint x: 1006, endPoint y: 200, distance: 21.1
click at [1006, 200] on textarea "Captify is your AI-powered content partner. Generate captivating social media c…" at bounding box center [1139, 195] width 357 height 55
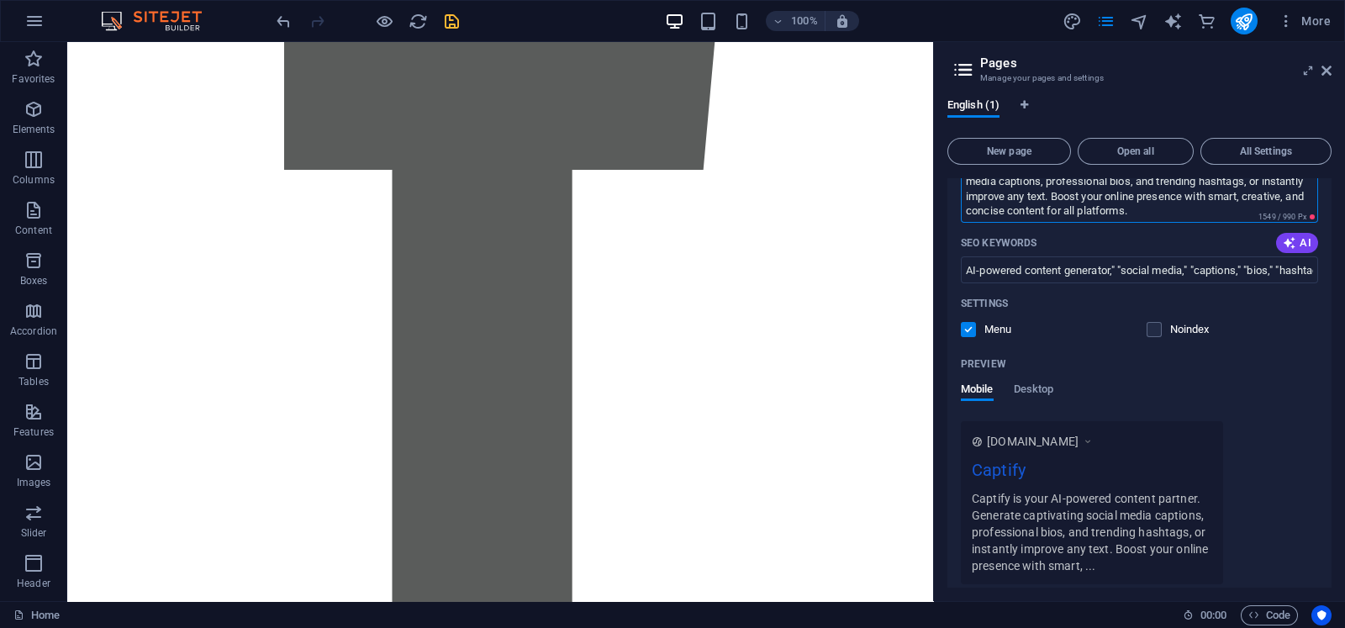
click at [1006, 200] on textarea "Captify is your AI-powered content partner. Generate captivating social media c…" at bounding box center [1139, 195] width 357 height 55
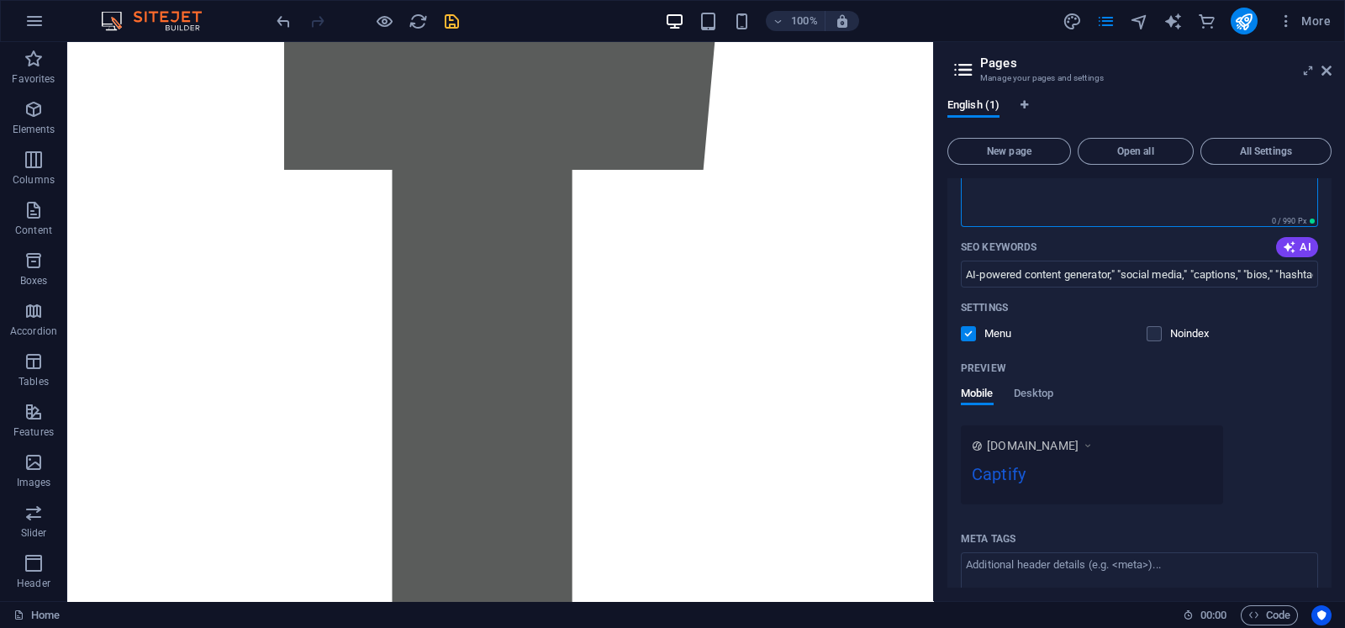
scroll to position [0, 0]
paste textarea "Your AI for stunning social media captions, bios, & hashtags. Instant content, …"
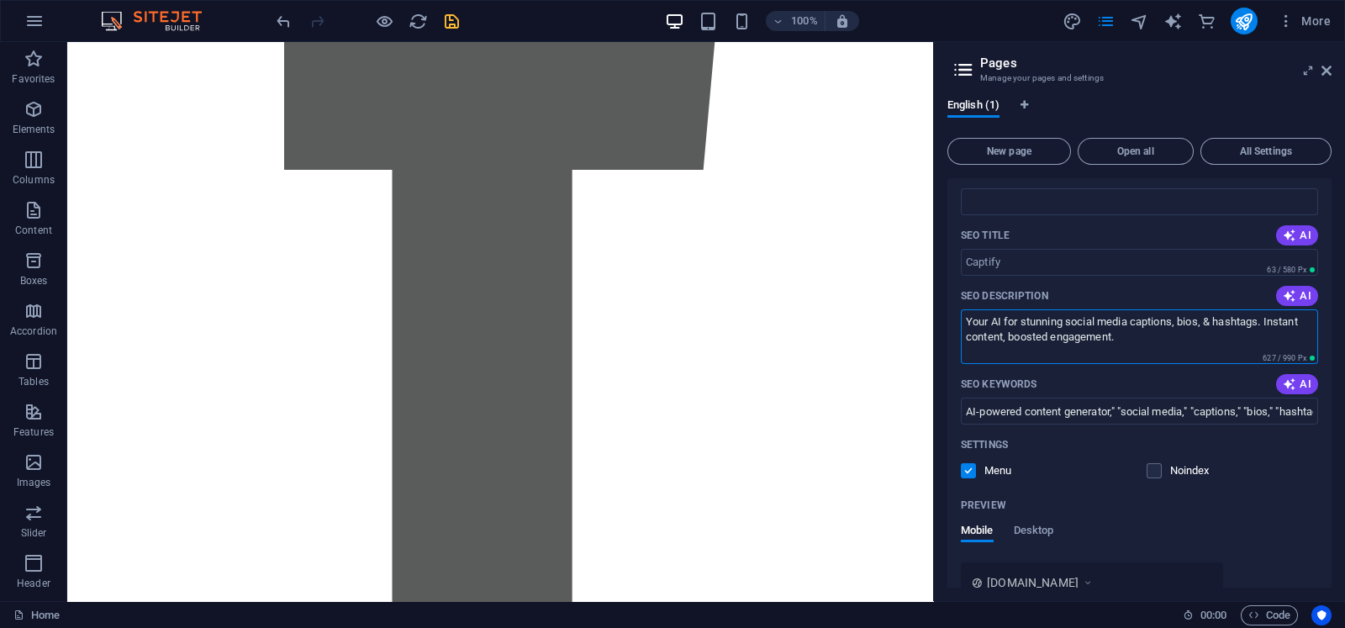
scroll to position [45, 0]
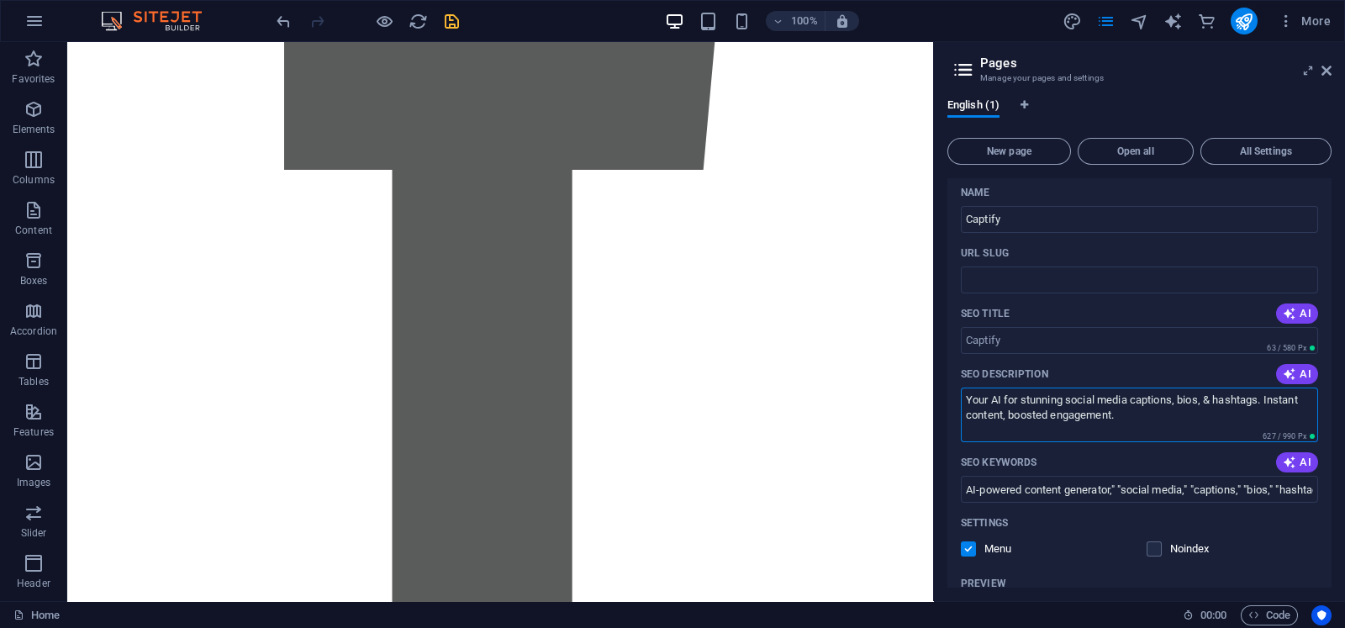
type textarea "Your AI for stunning social media captions, bios, & hashtags. Instant content, …"
click at [1003, 335] on input "SEO Title" at bounding box center [1139, 340] width 357 height 27
paste input "Captify AI: Generate Social Media Captions & Boost Engagement"
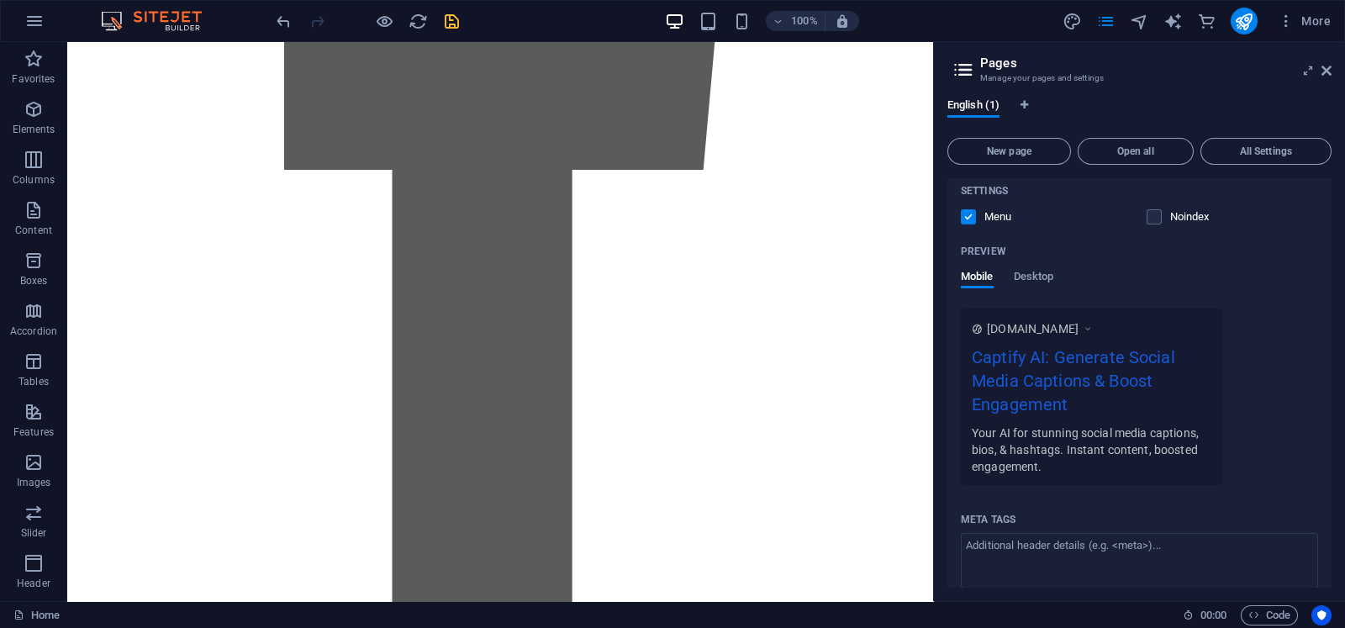
scroll to position [379, 0]
type input "Captify AI: Generate Social Media Captions & Boost Engagement"
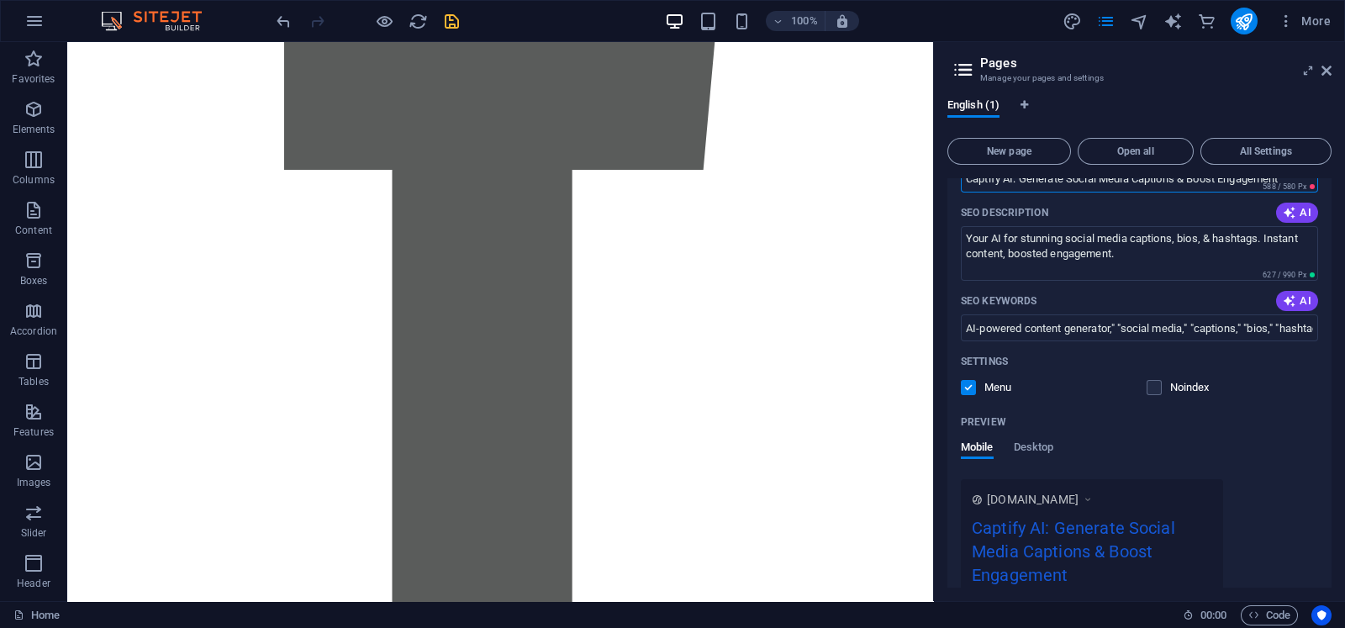
scroll to position [144, 0]
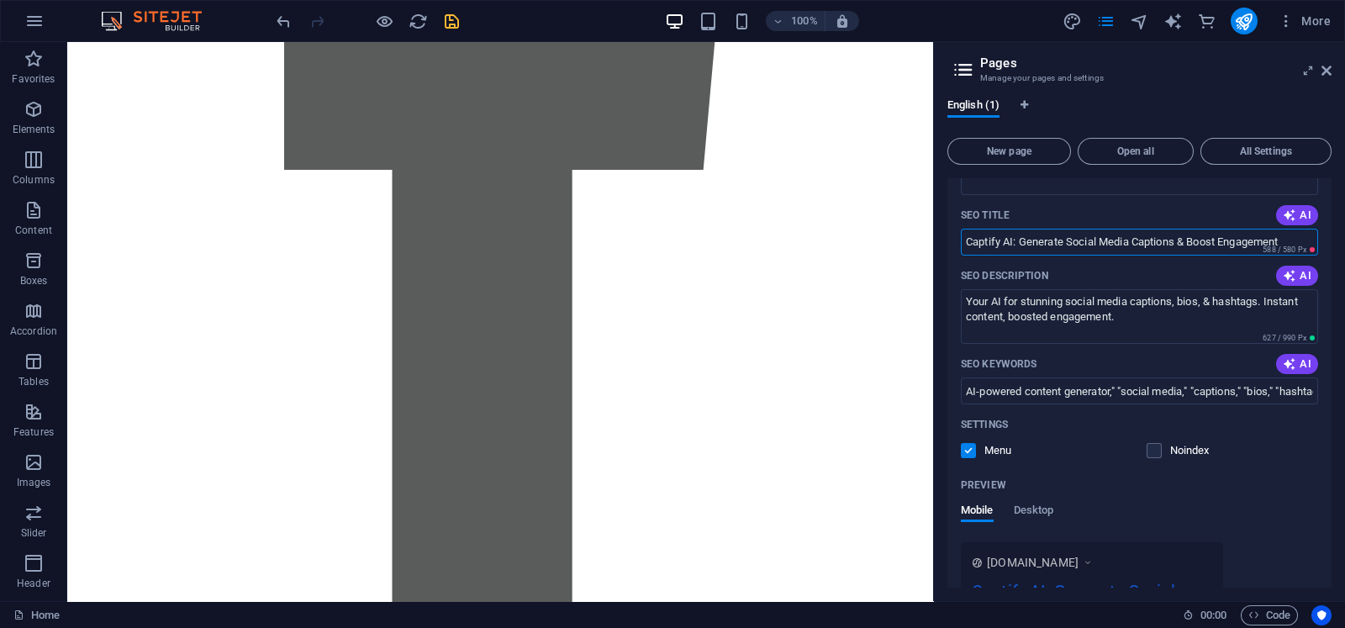
click at [1017, 236] on input "Captify AI: Generate Social Media Captions & Boost Engagement" at bounding box center [1139, 242] width 357 height 27
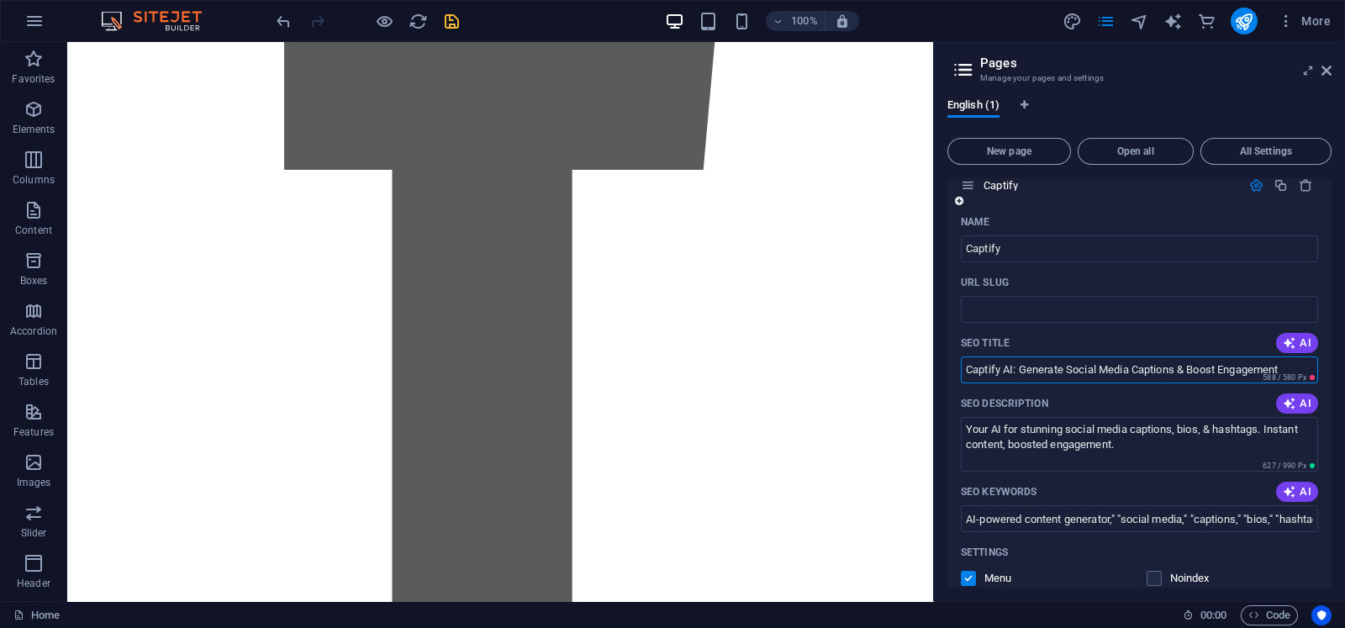
scroll to position [0, 0]
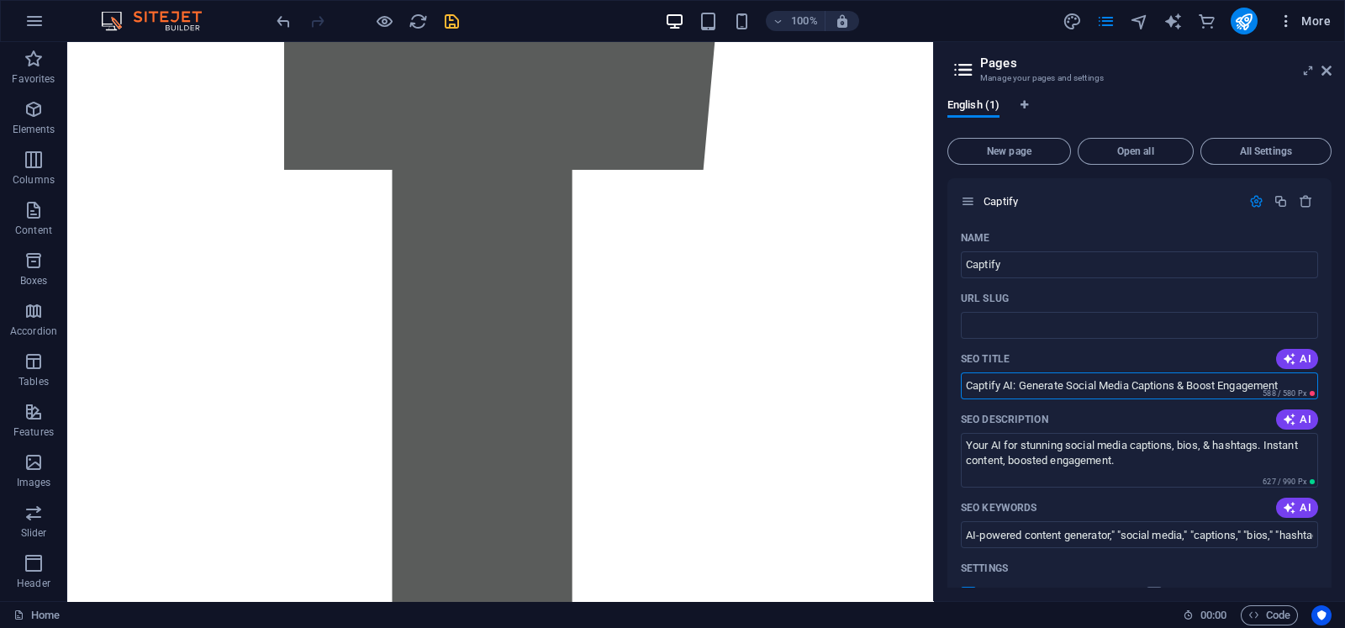
click at [1075, 25] on icon "button" at bounding box center [1286, 21] width 17 height 17
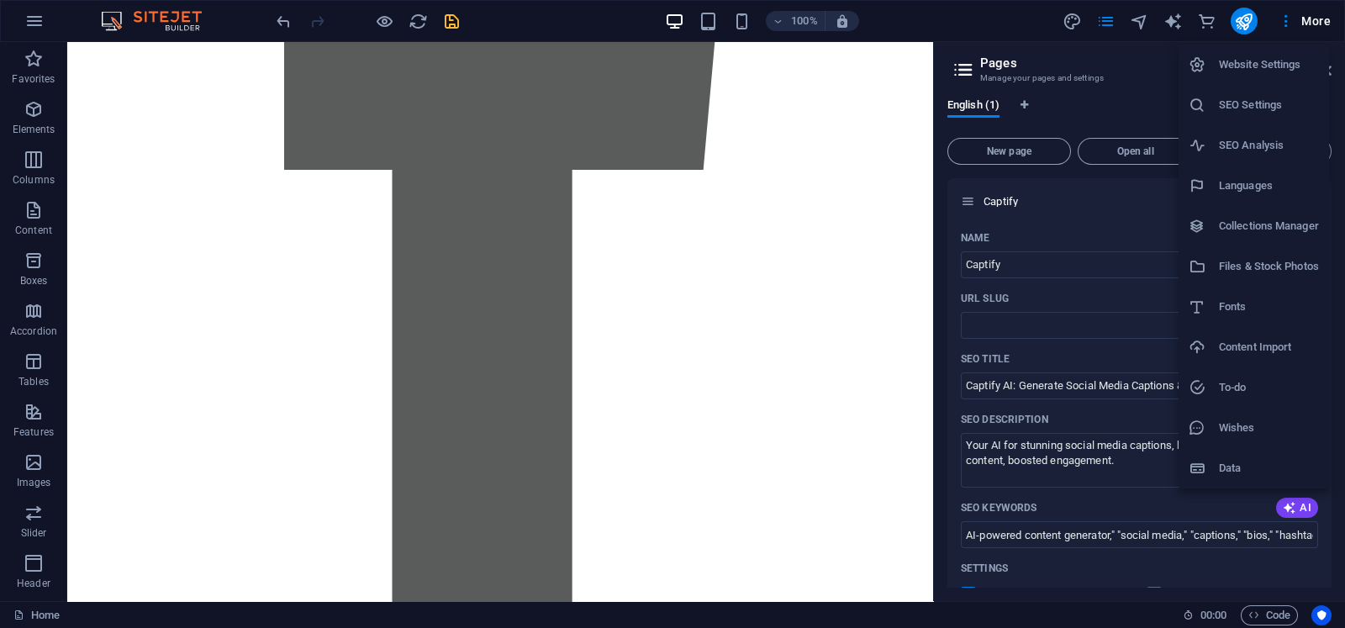
click at [1075, 77] on li "Website Settings" at bounding box center [1254, 65] width 150 height 40
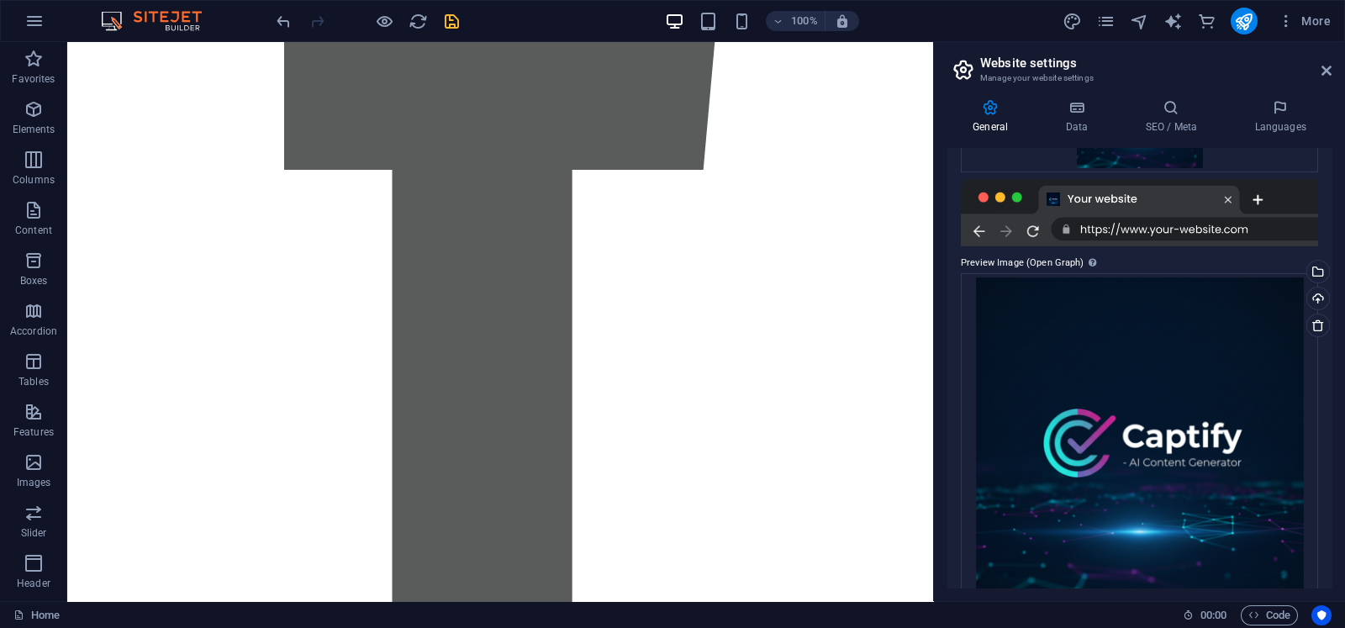
scroll to position [386, 0]
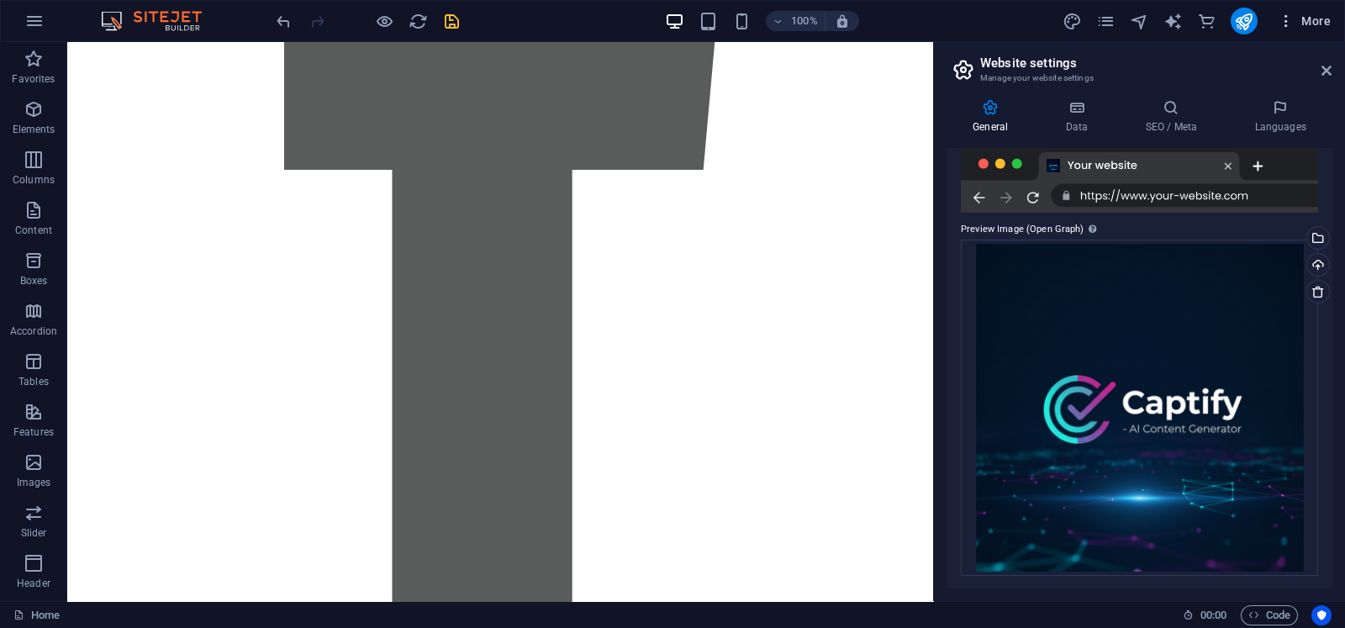
click at [1075, 24] on icon "button" at bounding box center [1286, 21] width 17 height 17
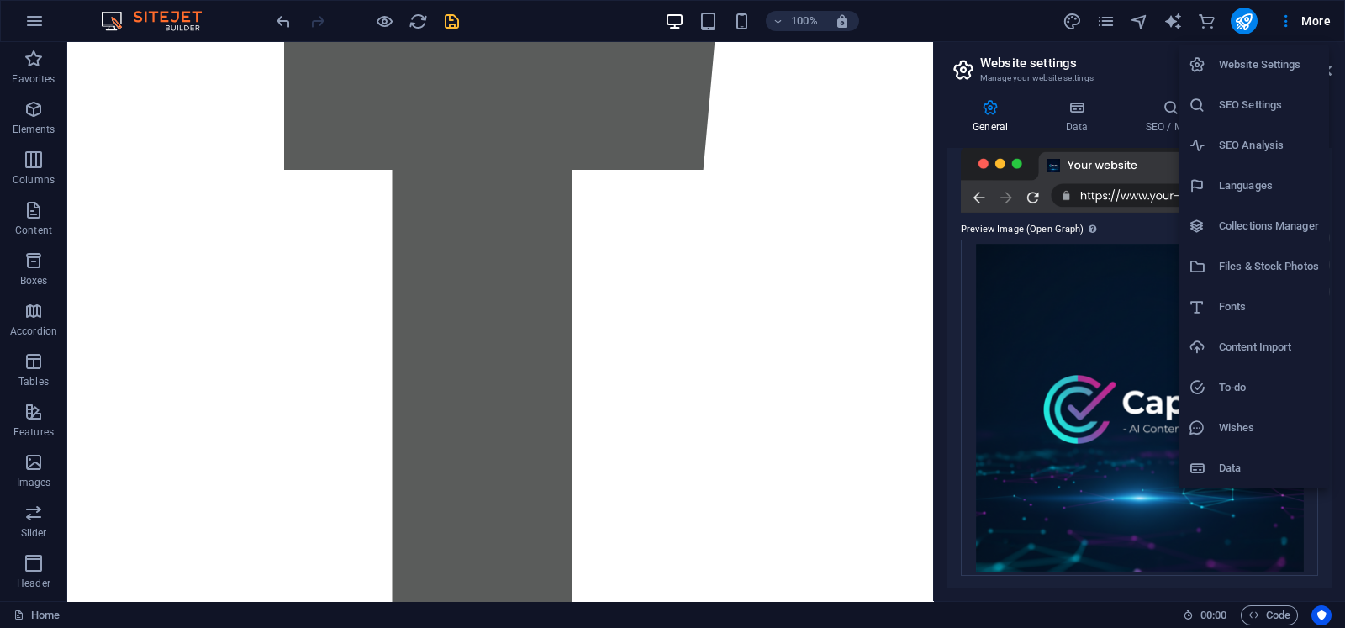
click at [1075, 153] on h6 "SEO Analysis" at bounding box center [1269, 145] width 100 height 20
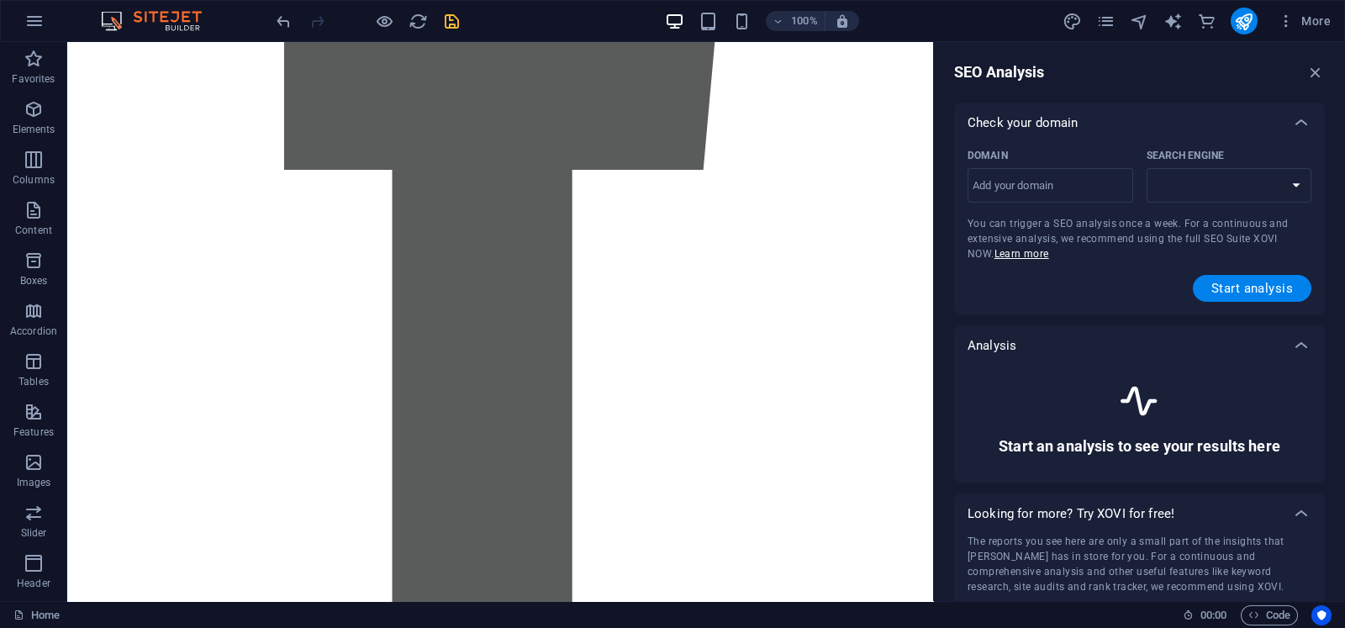
select select "google.com"
click at [1075, 135] on div "Check your domain" at bounding box center [1139, 123] width 371 height 40
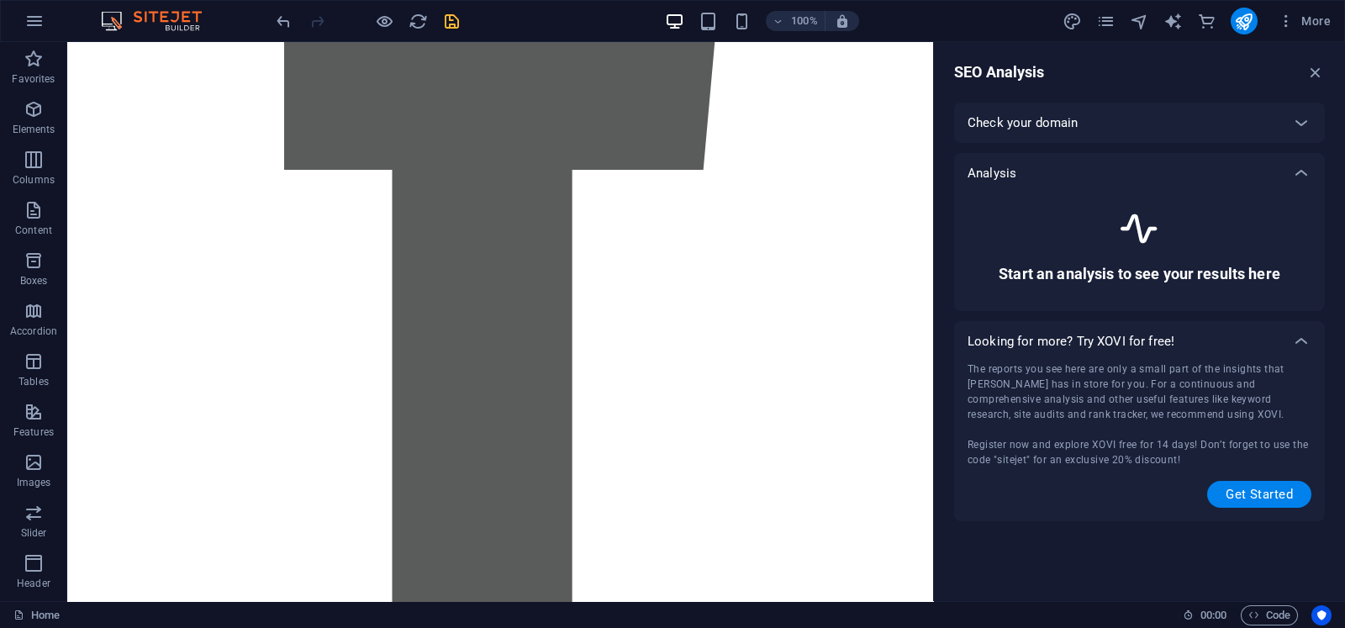
click at [1075, 119] on div "Check your domain" at bounding box center [1125, 122] width 314 height 17
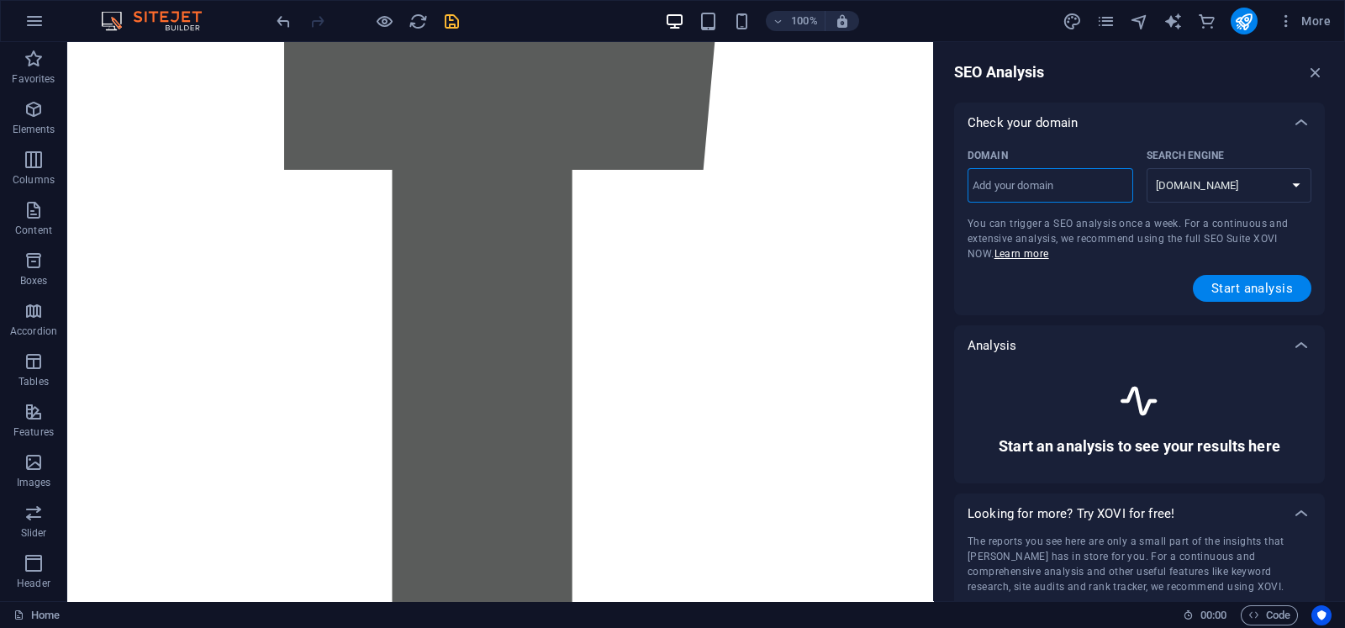
click at [1075, 190] on input "Domain ​" at bounding box center [1051, 185] width 166 height 27
type input "Arnabir.art"
click at [1075, 288] on span "Start analysis" at bounding box center [1253, 288] width 82 height 13
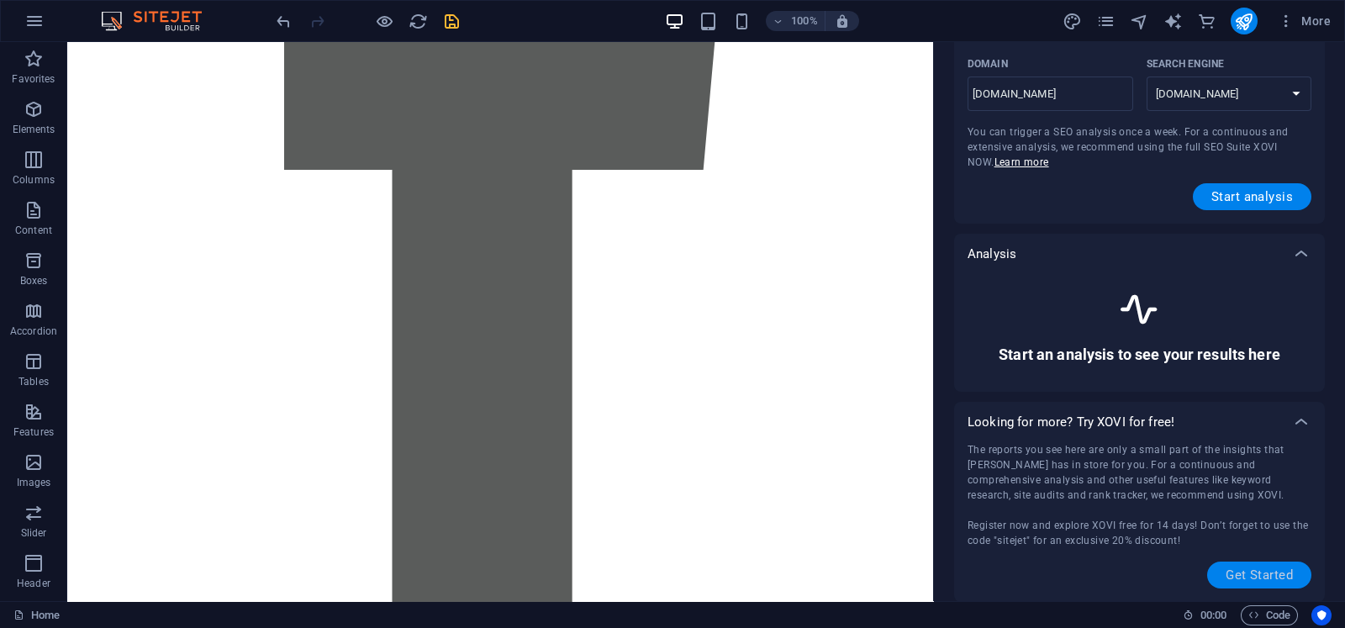
click at [1075, 502] on span "Get Started" at bounding box center [1259, 574] width 67 height 13
click at [1075, 29] on button "More" at bounding box center [1304, 21] width 66 height 27
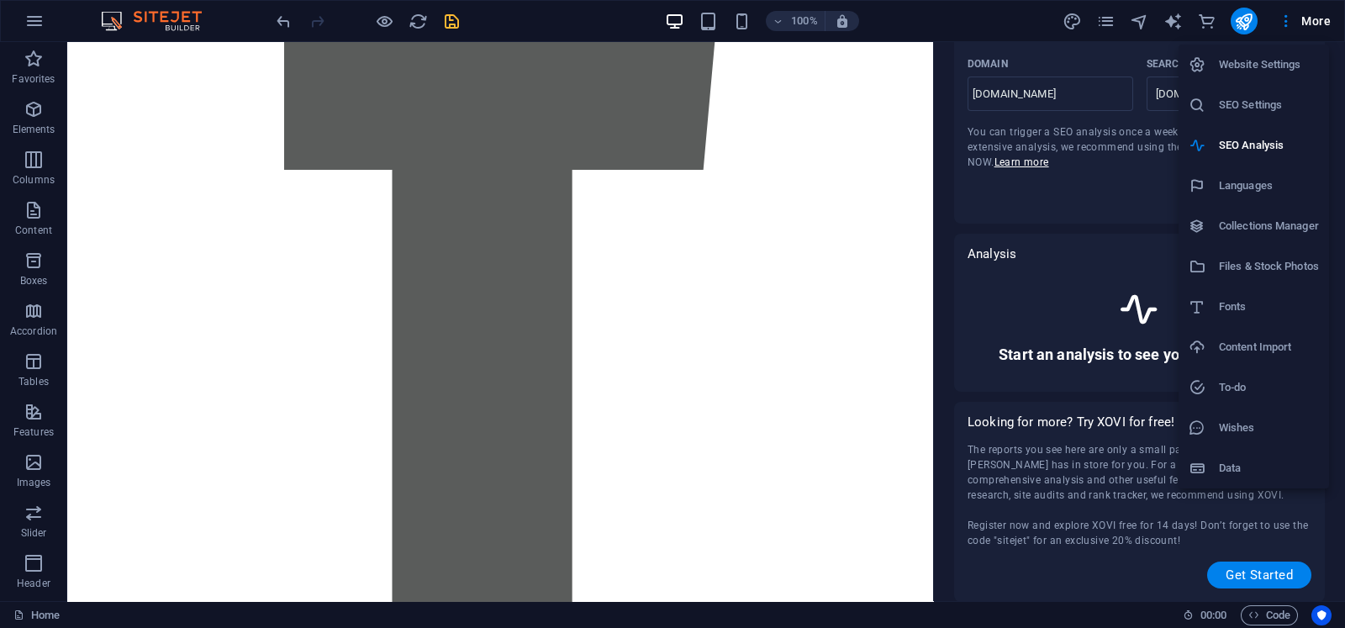
click at [1075, 70] on h6 "Website Settings" at bounding box center [1269, 65] width 100 height 20
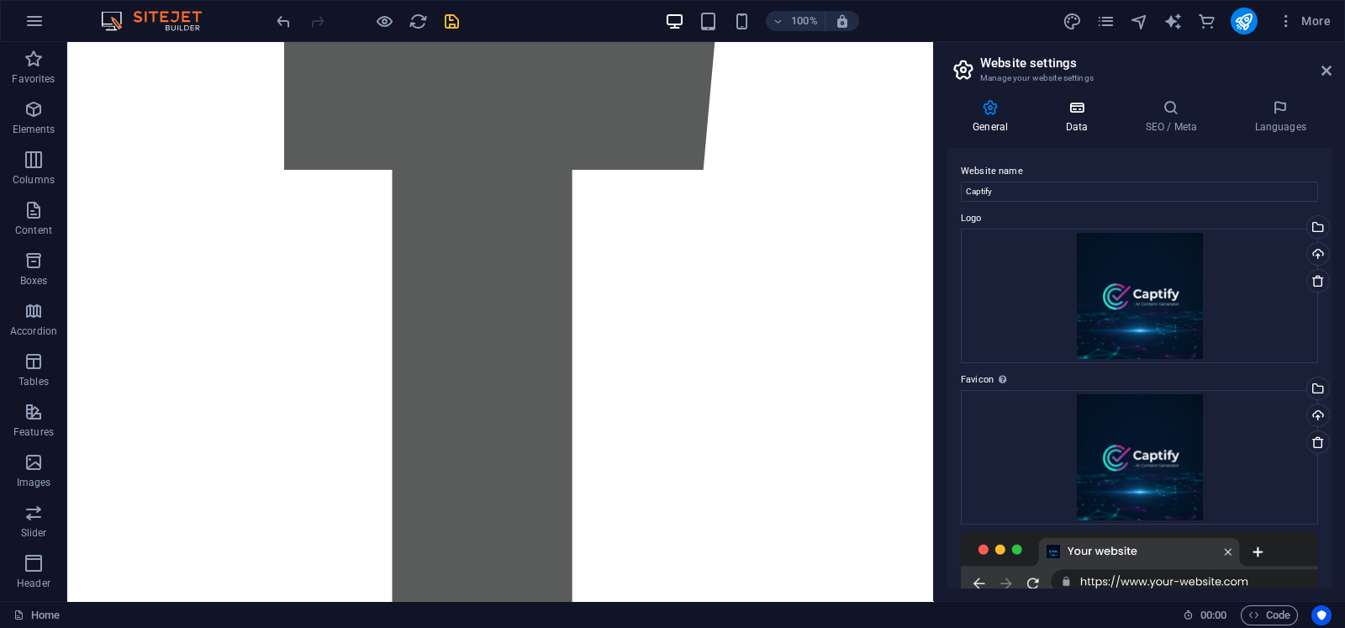
click at [1059, 107] on icon at bounding box center [1076, 107] width 73 height 17
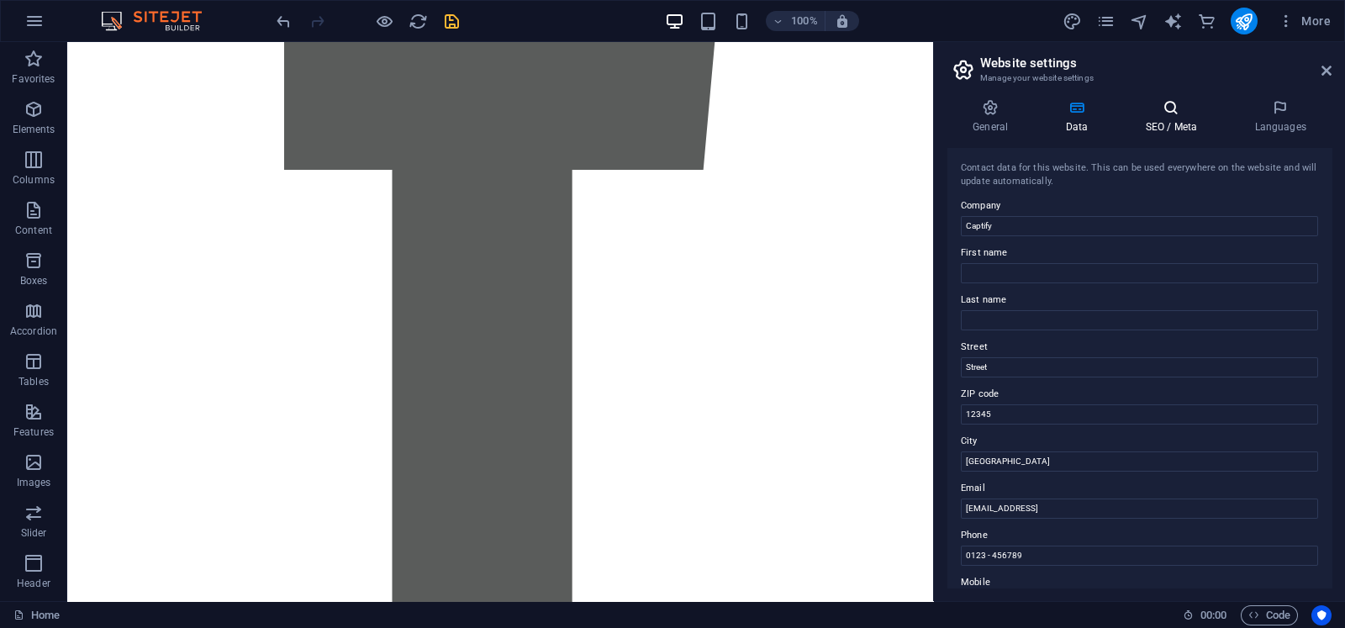
click at [1075, 119] on h4 "SEO / Meta" at bounding box center [1174, 116] width 109 height 35
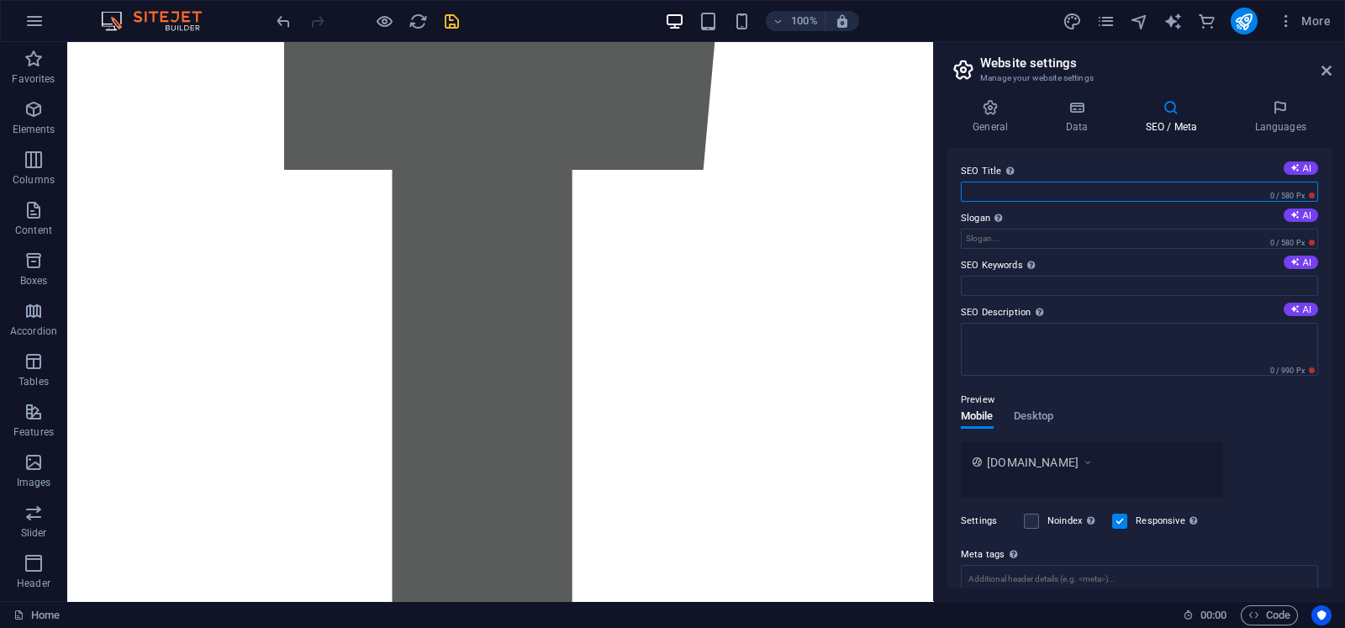
click at [1075, 185] on input "SEO Title The title of your website - make it something that stands out in sear…" at bounding box center [1139, 192] width 357 height 20
paste input "Captify AI: Generate Social Media Captions & Boost Engagement"
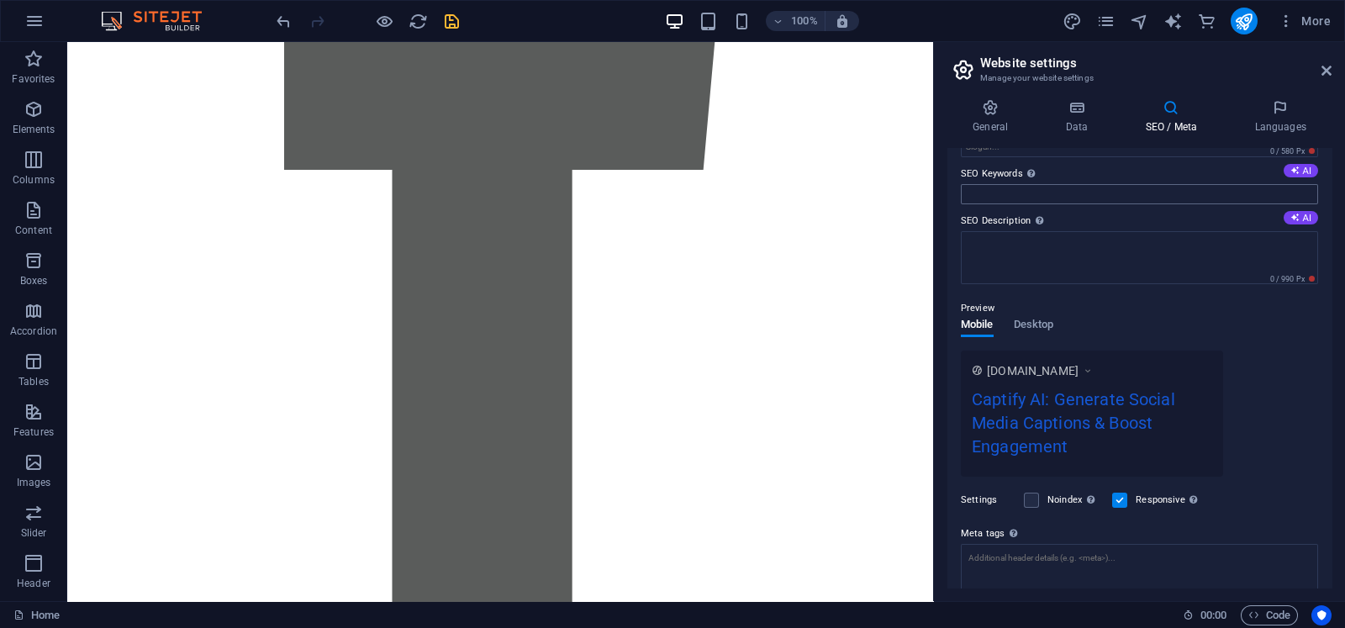
scroll to position [87, 0]
type input "Captify AI: Generate Social Media Captions & Boost Engagement"
click at [1075, 12] on icon "pages" at bounding box center [1105, 21] width 19 height 19
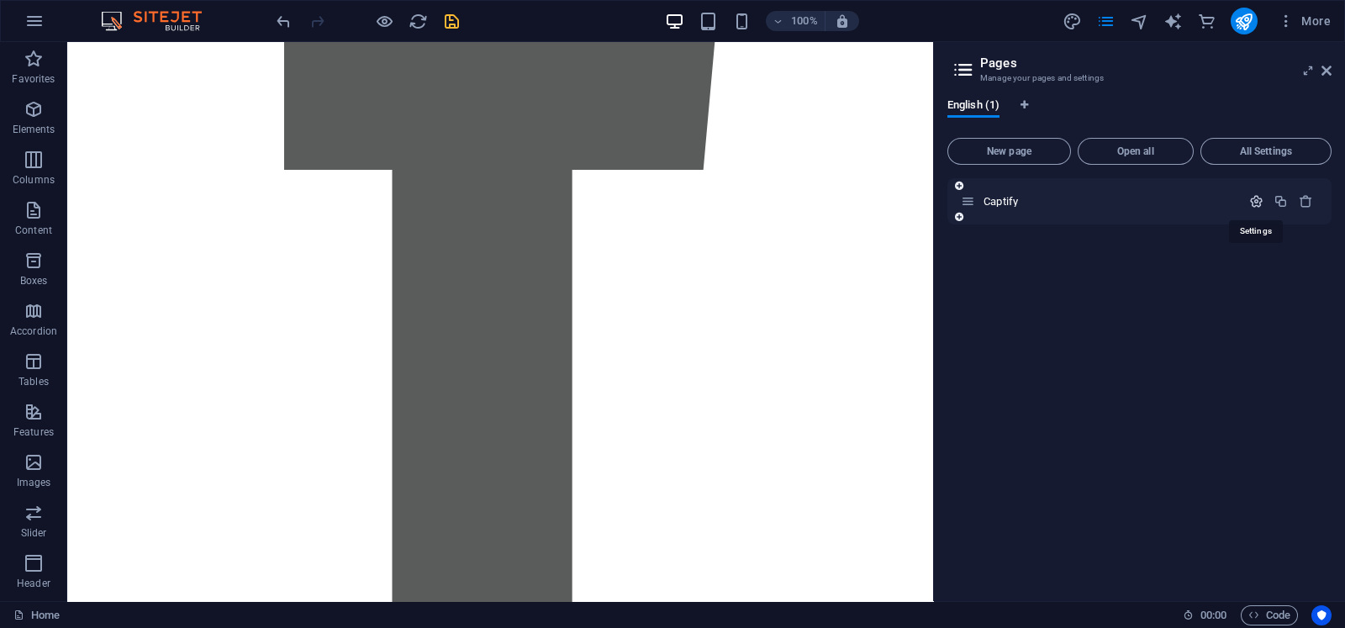
click at [1075, 198] on icon "button" at bounding box center [1256, 201] width 14 height 14
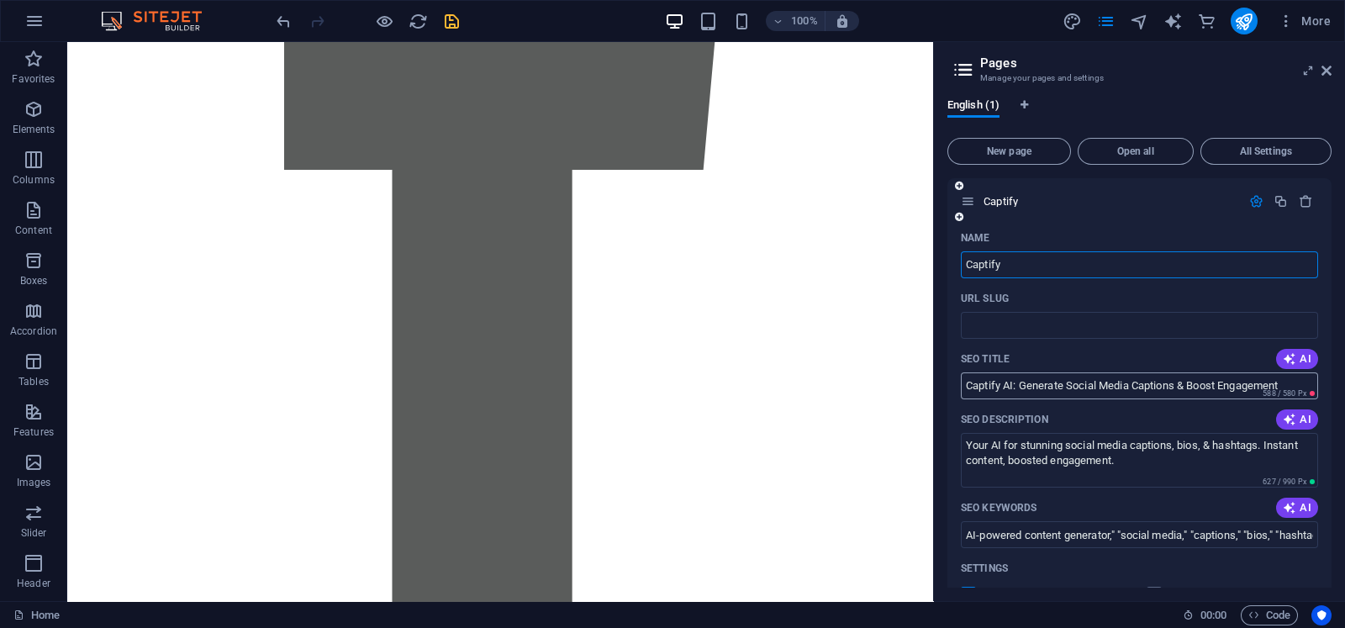
scroll to position [44, 0]
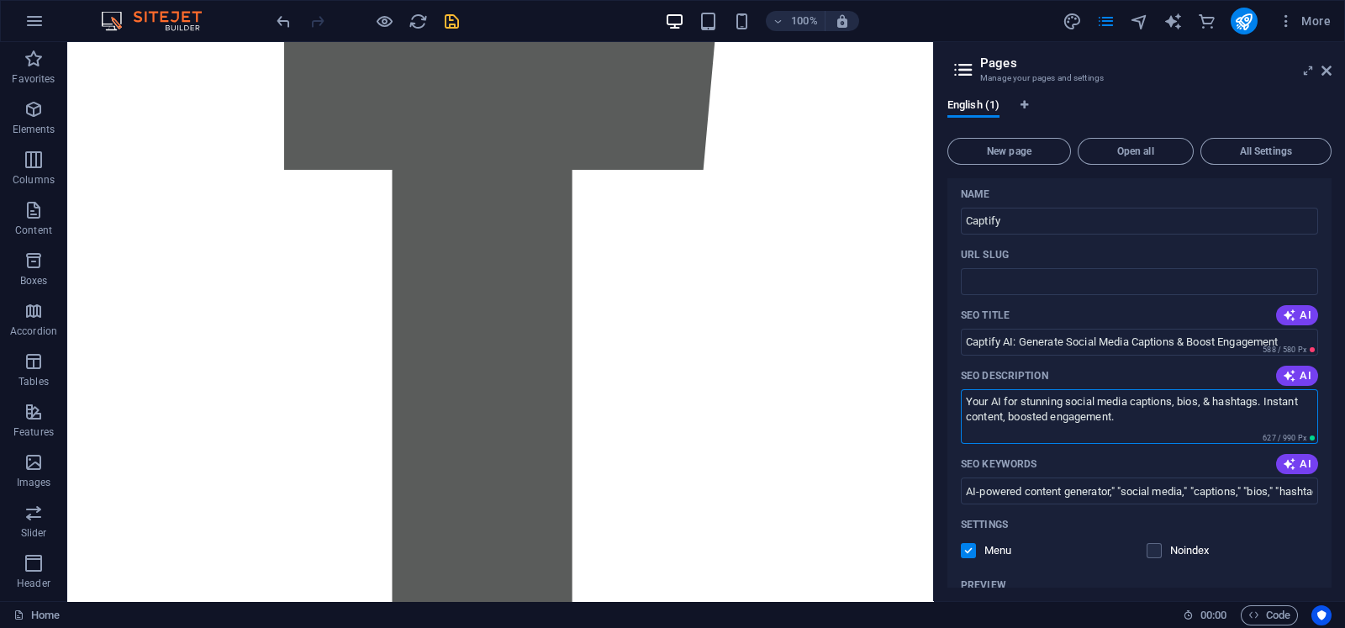
click at [1075, 425] on textarea "Your AI for stunning social media captions, bios, & hashtags. Instant content, …" at bounding box center [1139, 416] width 357 height 55
click at [1075, 24] on icon "button" at bounding box center [1286, 21] width 17 height 17
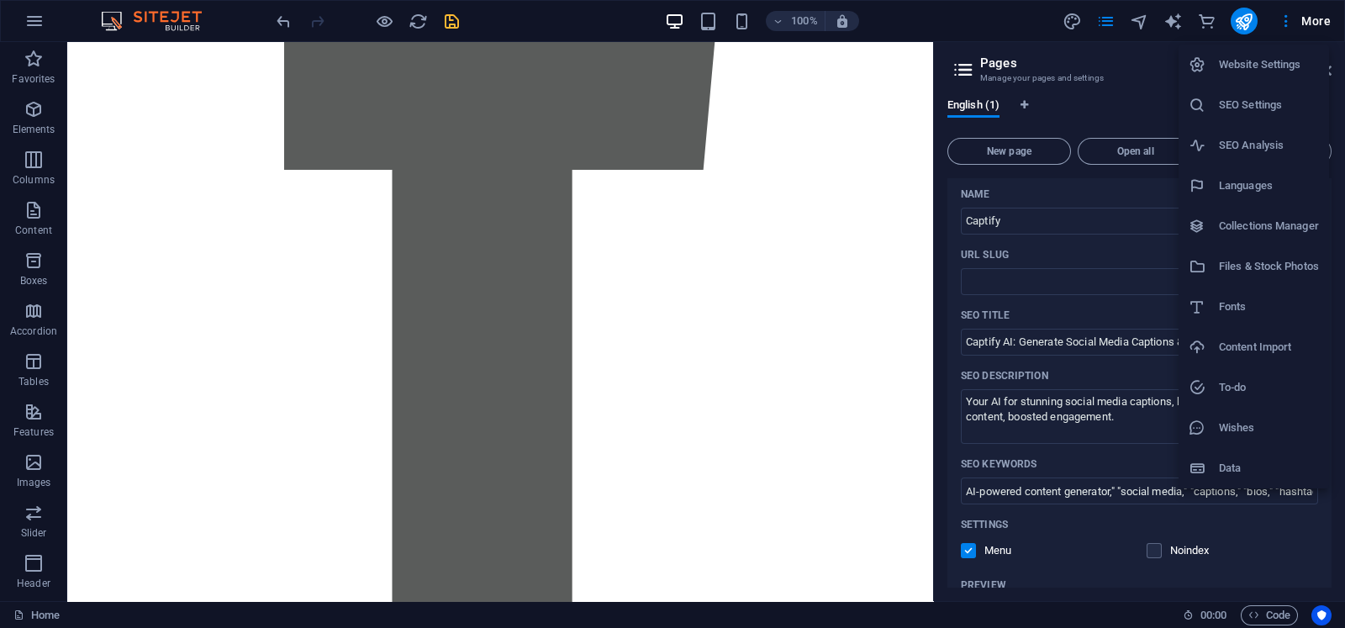
click at [1075, 77] on li "Website Settings" at bounding box center [1254, 65] width 150 height 40
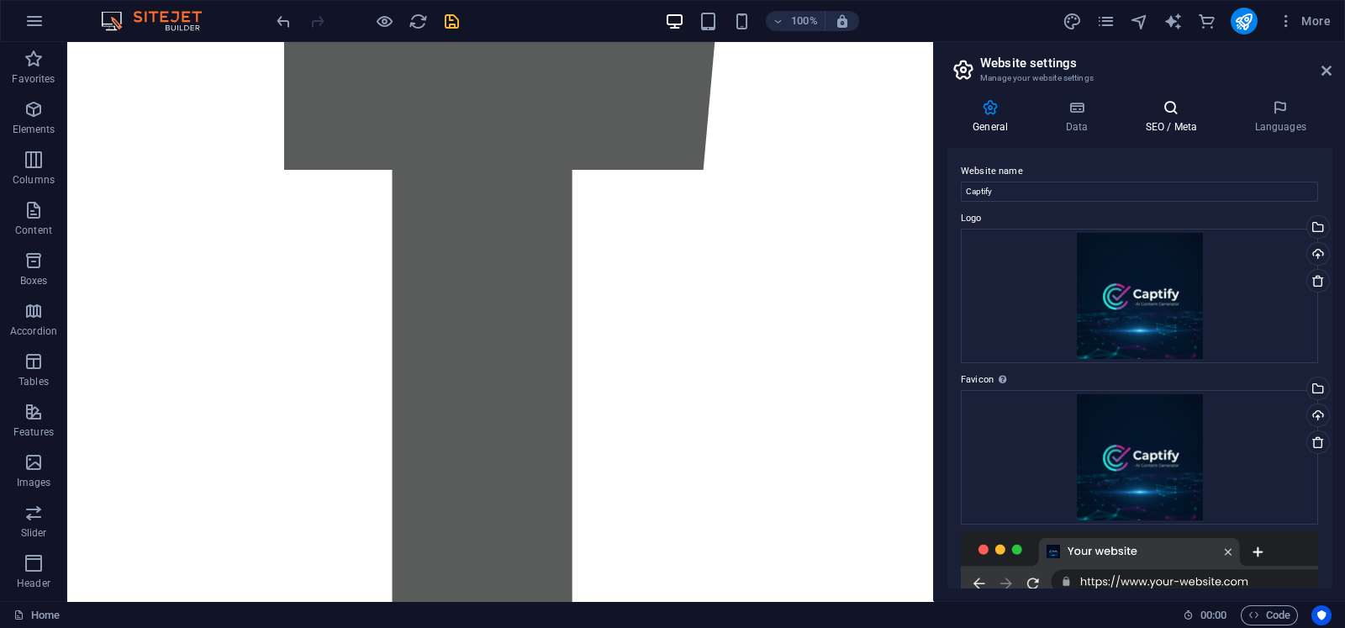
click at [1075, 108] on icon at bounding box center [1171, 107] width 103 height 17
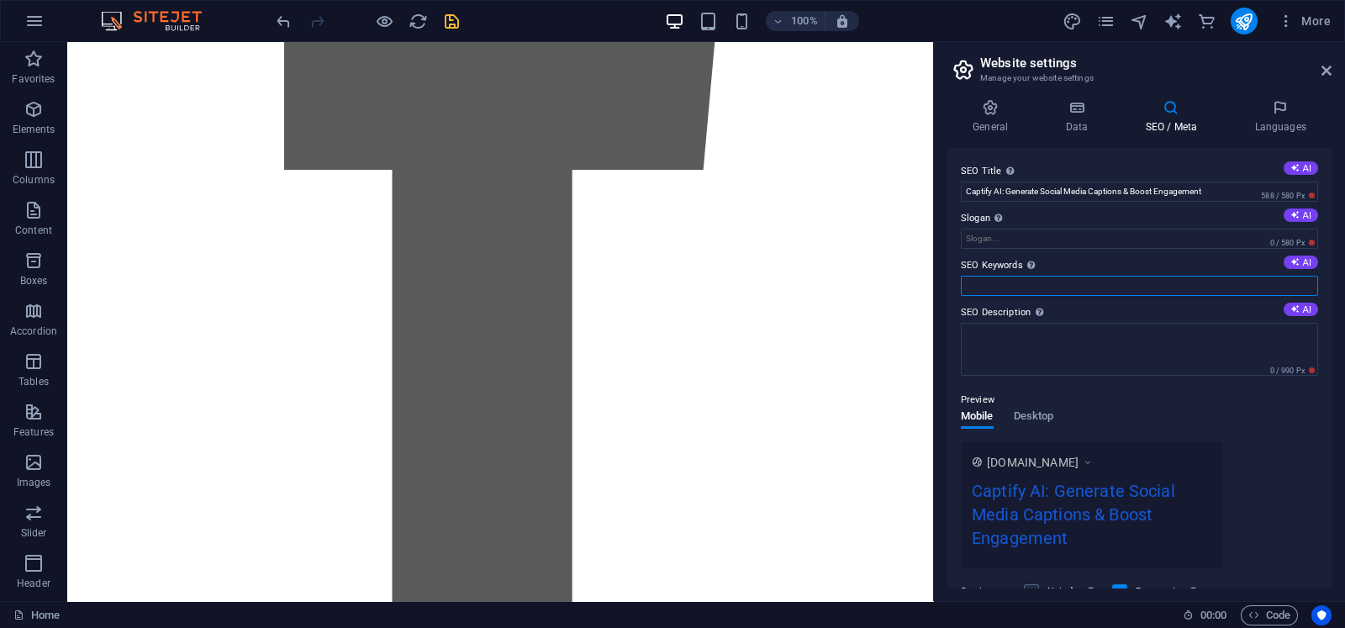
click at [994, 282] on input "SEO Keywords Comma-separated list of keywords representing your website. AI" at bounding box center [1139, 286] width 357 height 20
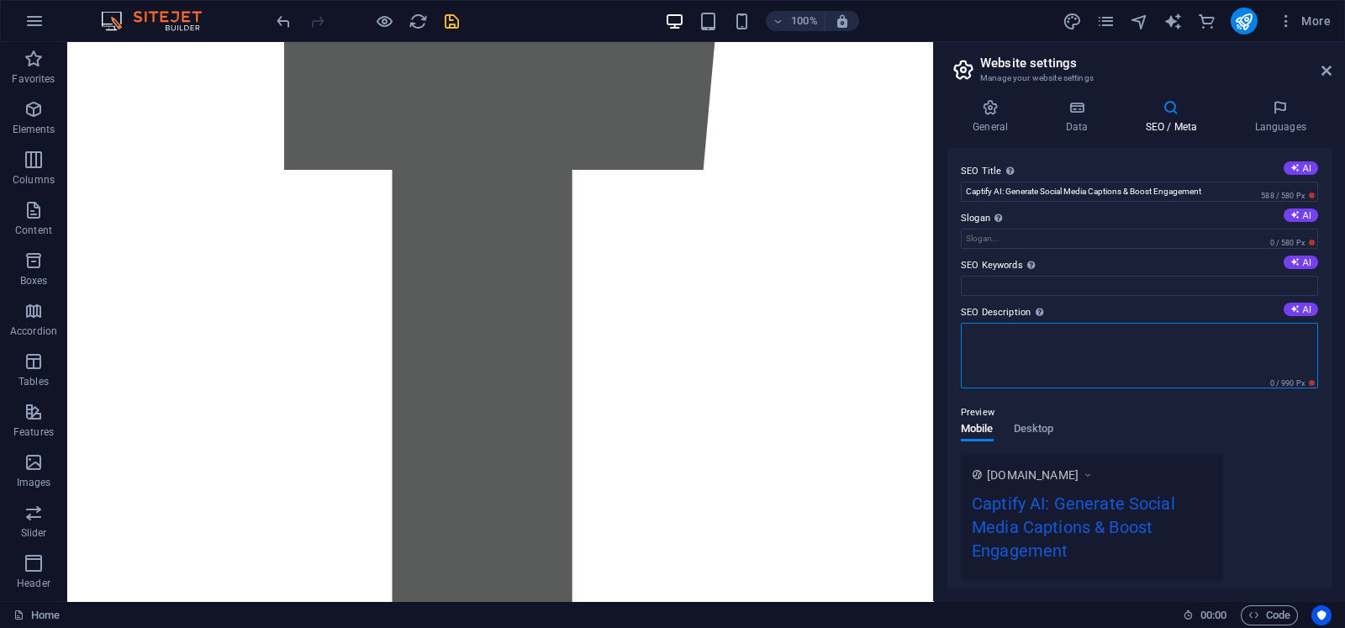
click at [1010, 353] on textarea "SEO Description Describe the contents of your website - this is crucial for sea…" at bounding box center [1139, 356] width 357 height 66
paste textarea "Your AI for stunning social media captions, bios, & hashtags. Instant content, …"
type textarea "Your AI for stunning social media captions, bios, & hashtags. Instant content, …"
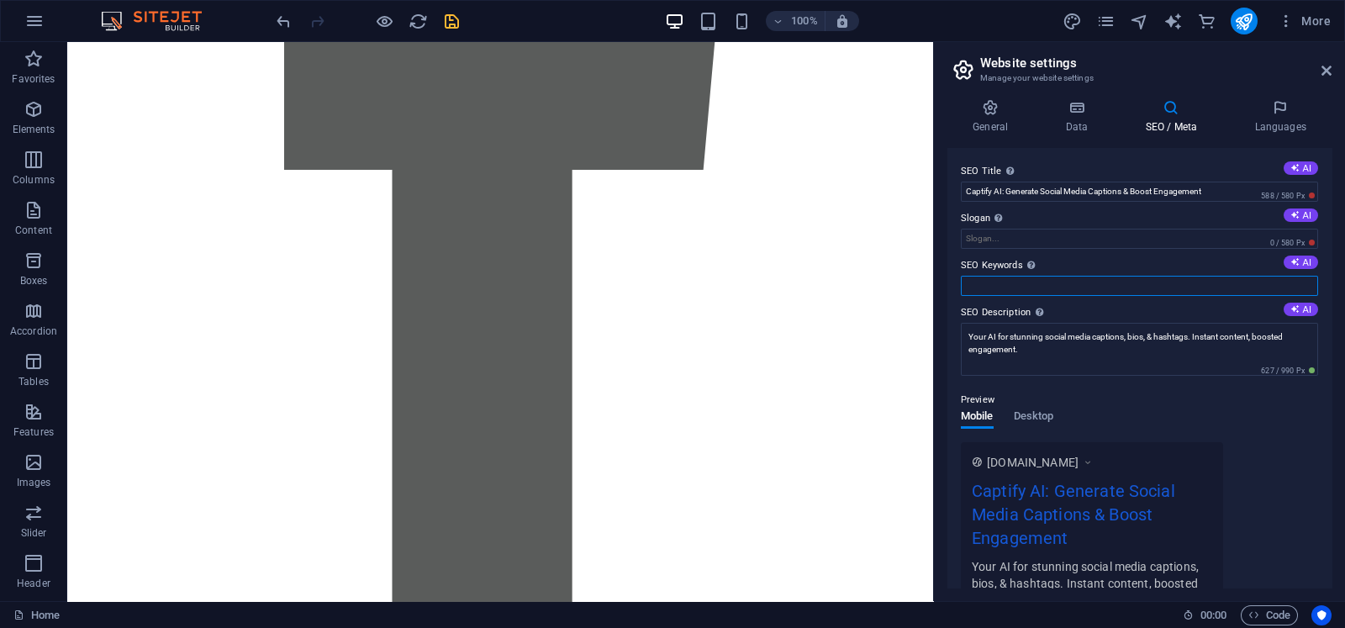
click at [1003, 277] on input "SEO Keywords Comma-separated list of keywords representing your website. AI" at bounding box center [1139, 286] width 357 height 20
paste input "AI-powered content generator," "social media," "captions," "bios," "hashtags," …"
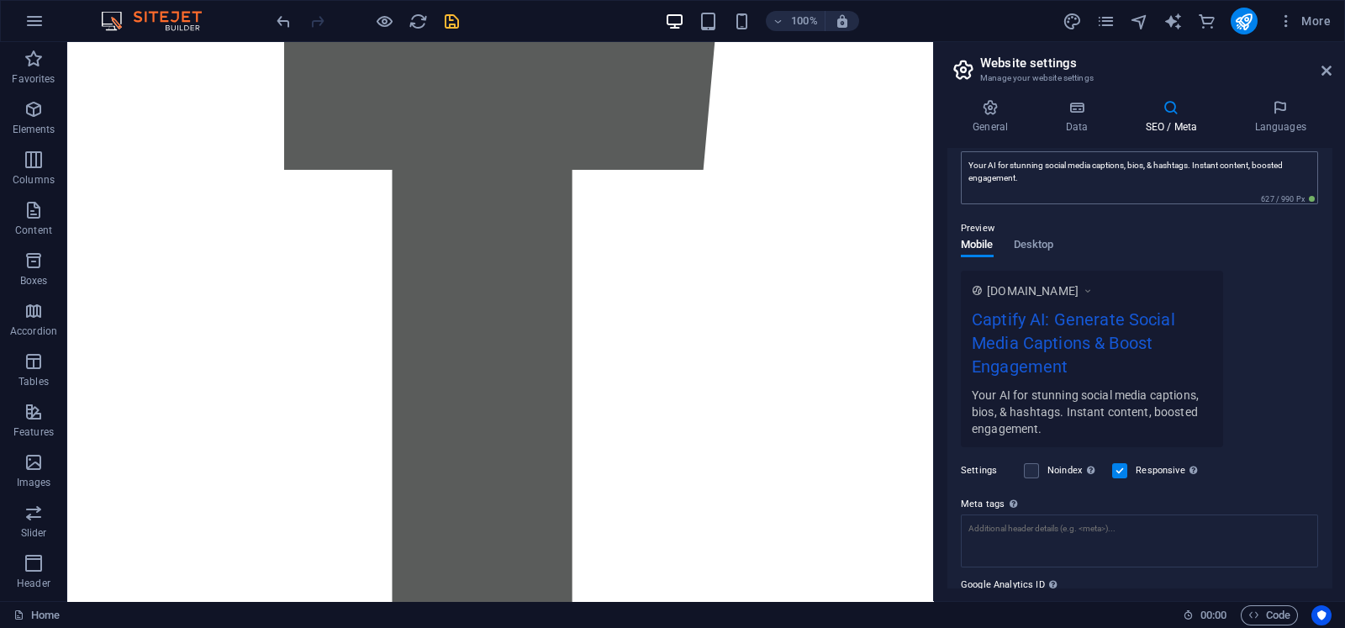
scroll to position [0, 0]
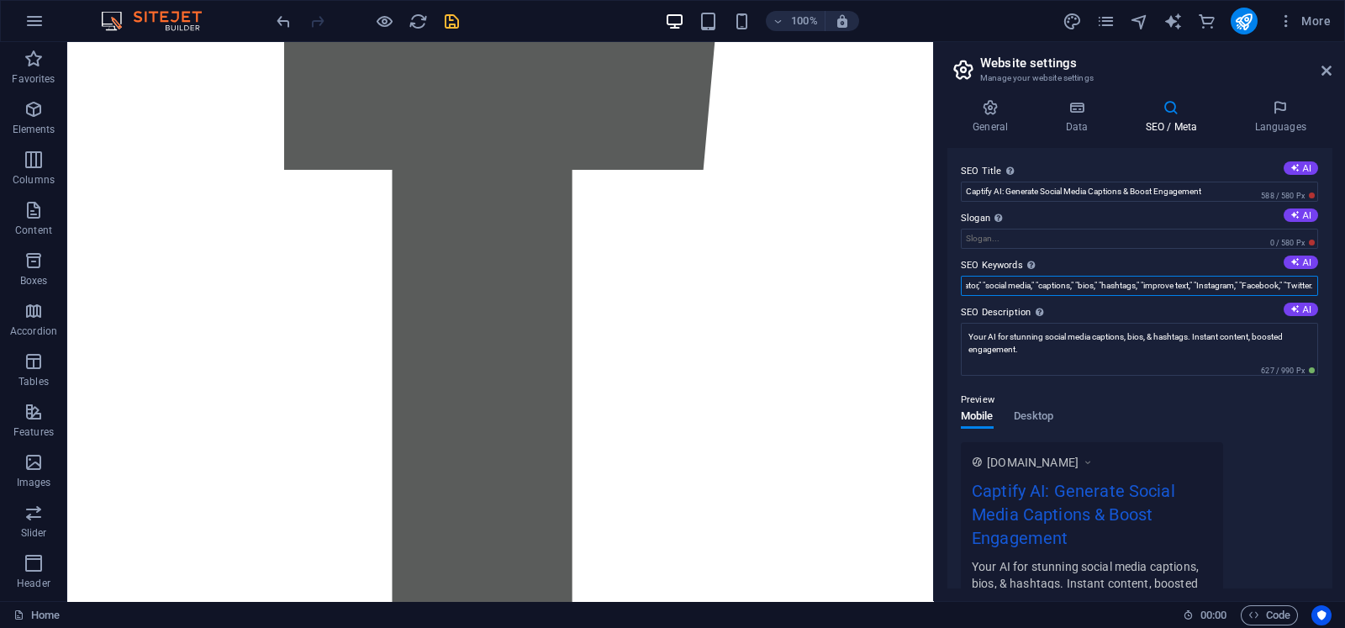
type input "AI-powered content generator," "social media," "captions," "bios," "hashtags," …"
click at [1019, 235] on input "Slogan The slogan of your website. AI" at bounding box center [1139, 239] width 357 height 20
paste input "Your Content, Perfected."
type input "Your Content, Perfected."
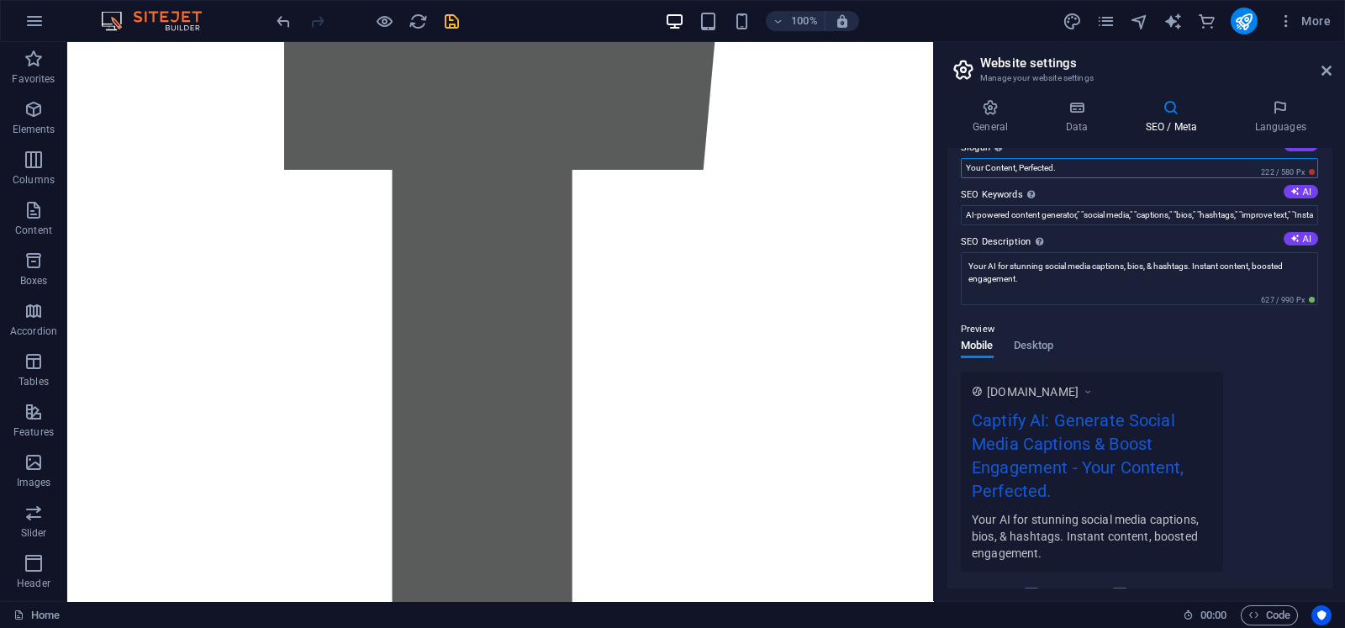
scroll to position [75, 0]
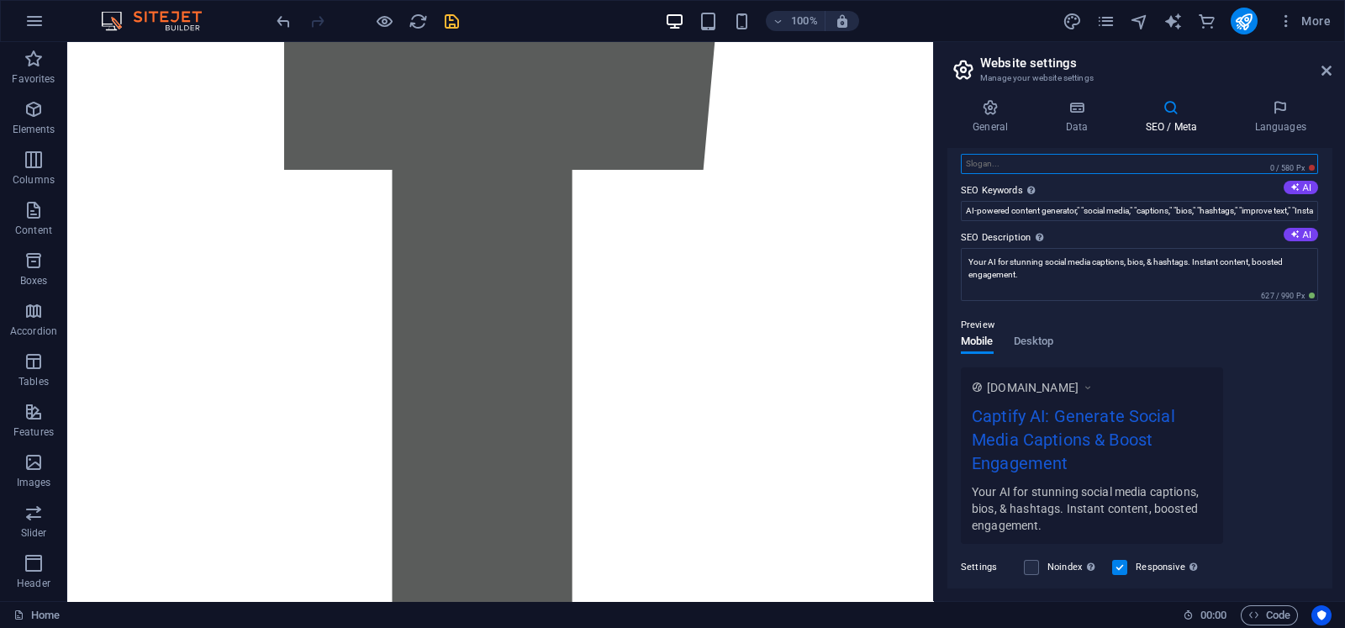
paste input "Your Content, Perfected."
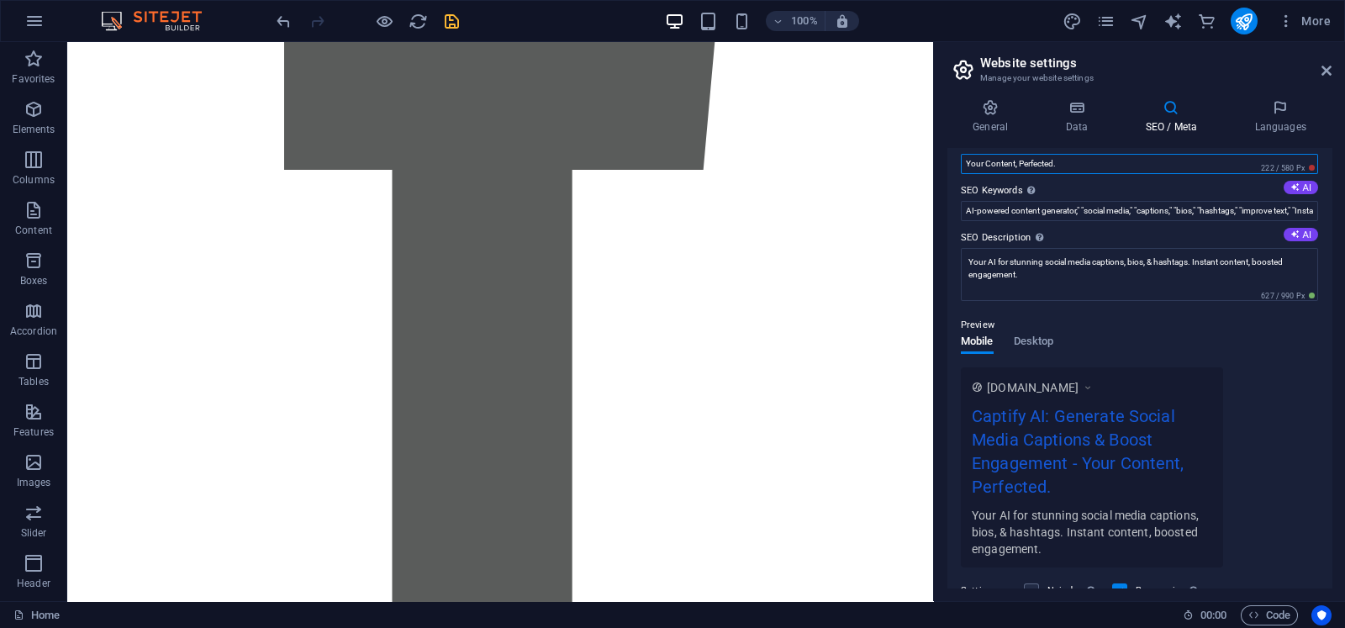
scroll to position [0, 0]
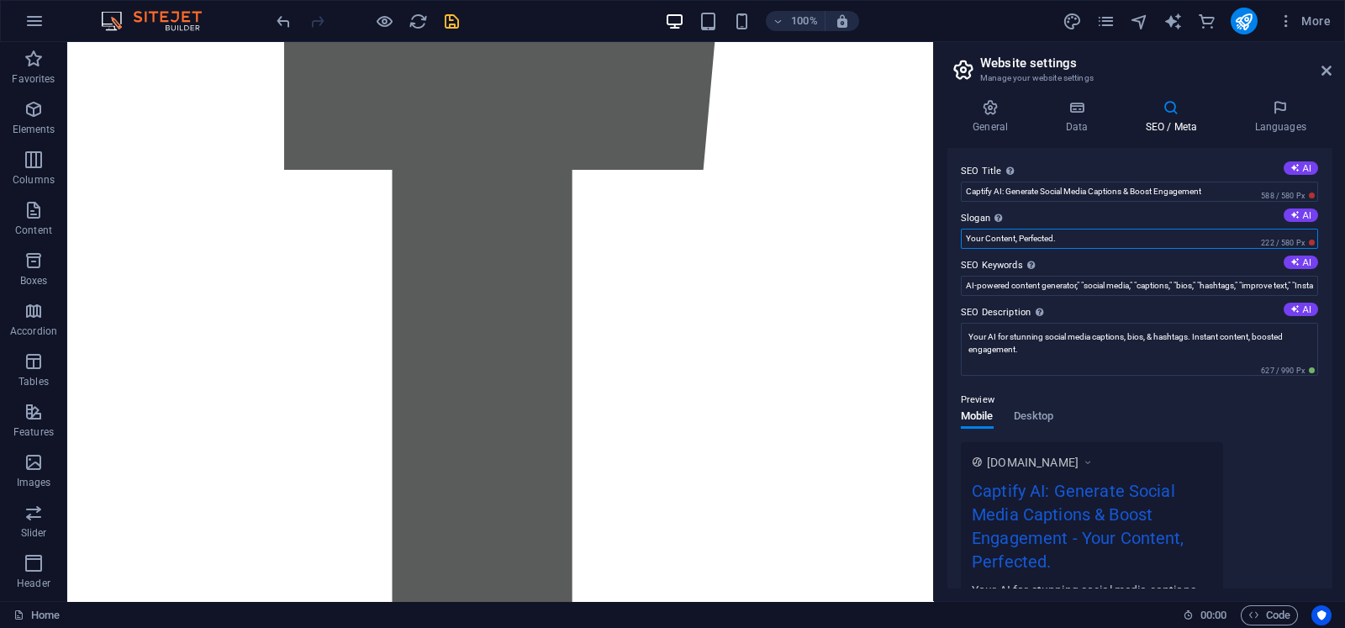
type input "Your Content, Perfected."
drag, startPoint x: 1003, startPoint y: 190, endPoint x: 1229, endPoint y: 203, distance: 226.5
click at [1075, 203] on div "SEO Title The title of your website - make it something that stands out in sear…" at bounding box center [1140, 368] width 384 height 440
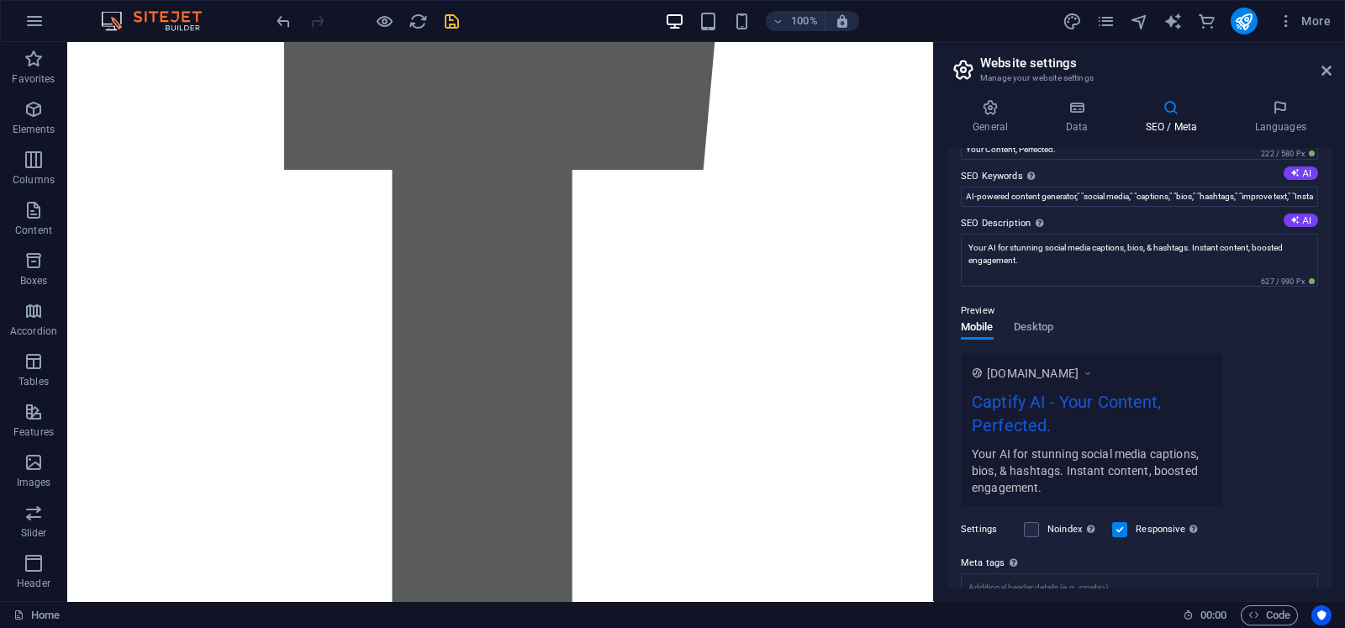
scroll to position [90, 0]
type input "Captify AI"
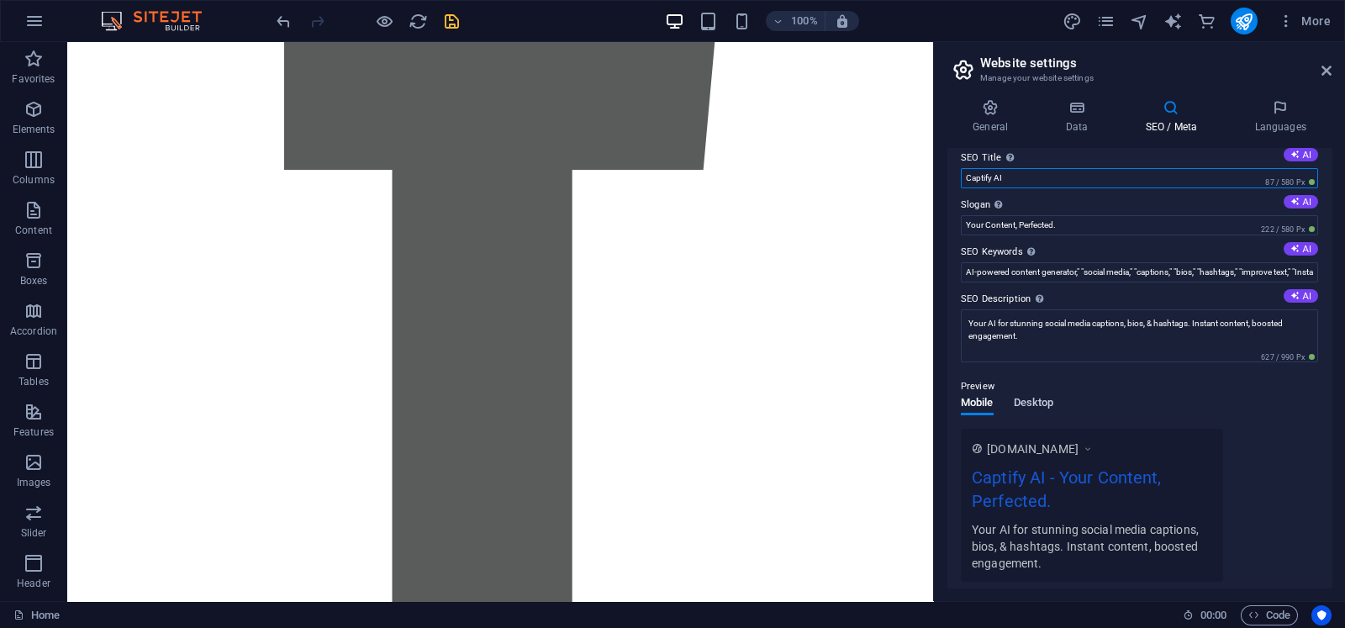
scroll to position [0, 0]
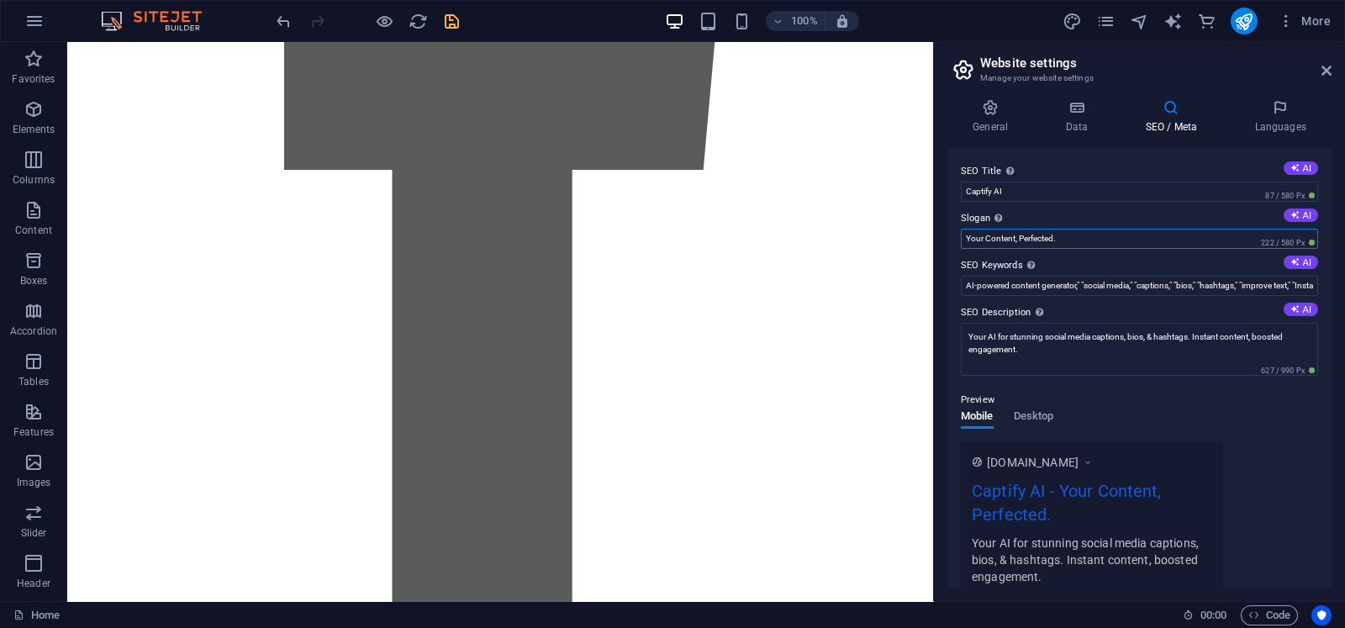
click at [1060, 240] on input "Your Content, Perfected." at bounding box center [1139, 239] width 357 height 20
paste input "Where AI Meets Your Social Voice"
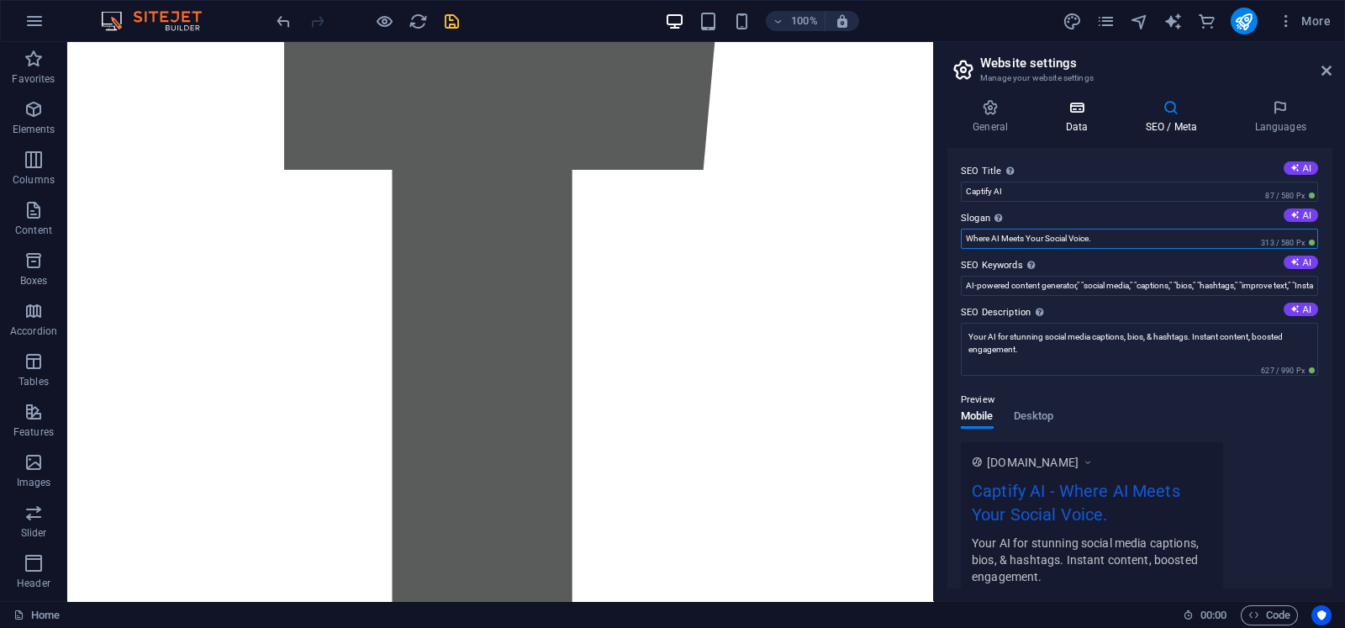
type input "Where AI Meets Your Social Voice."
click at [1075, 107] on icon at bounding box center [1076, 107] width 73 height 17
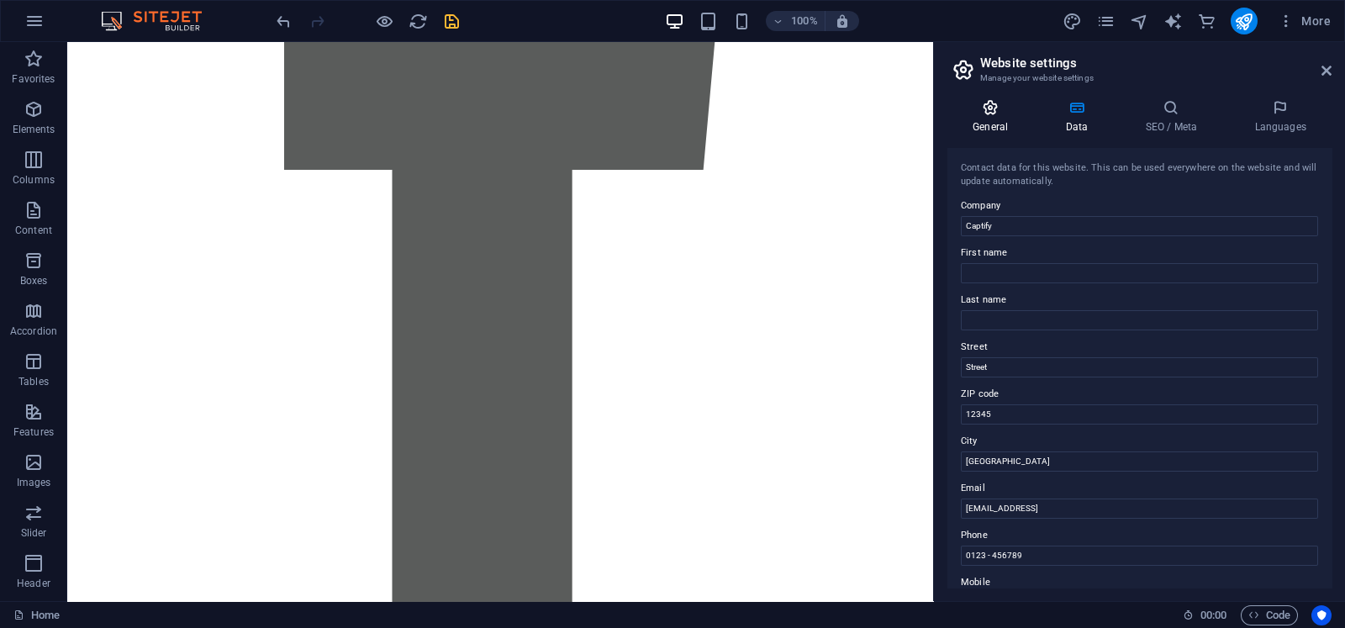
click at [993, 111] on icon at bounding box center [991, 107] width 86 height 17
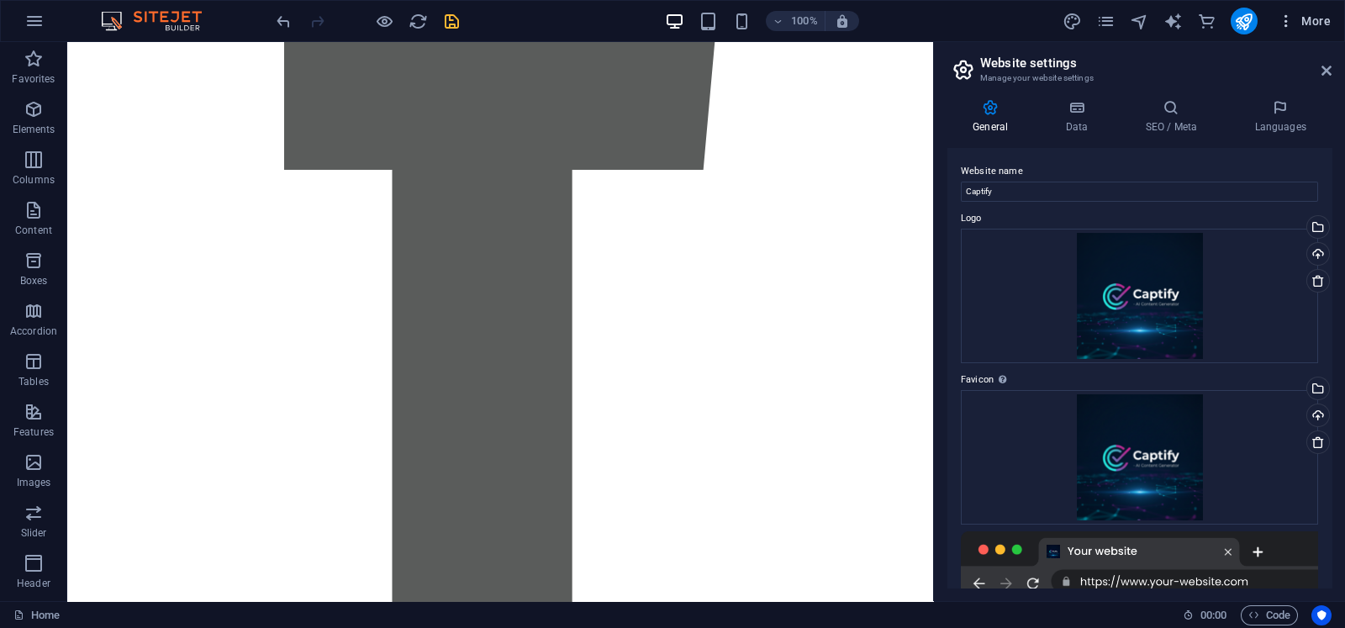
click at [1075, 10] on button "More" at bounding box center [1304, 21] width 66 height 27
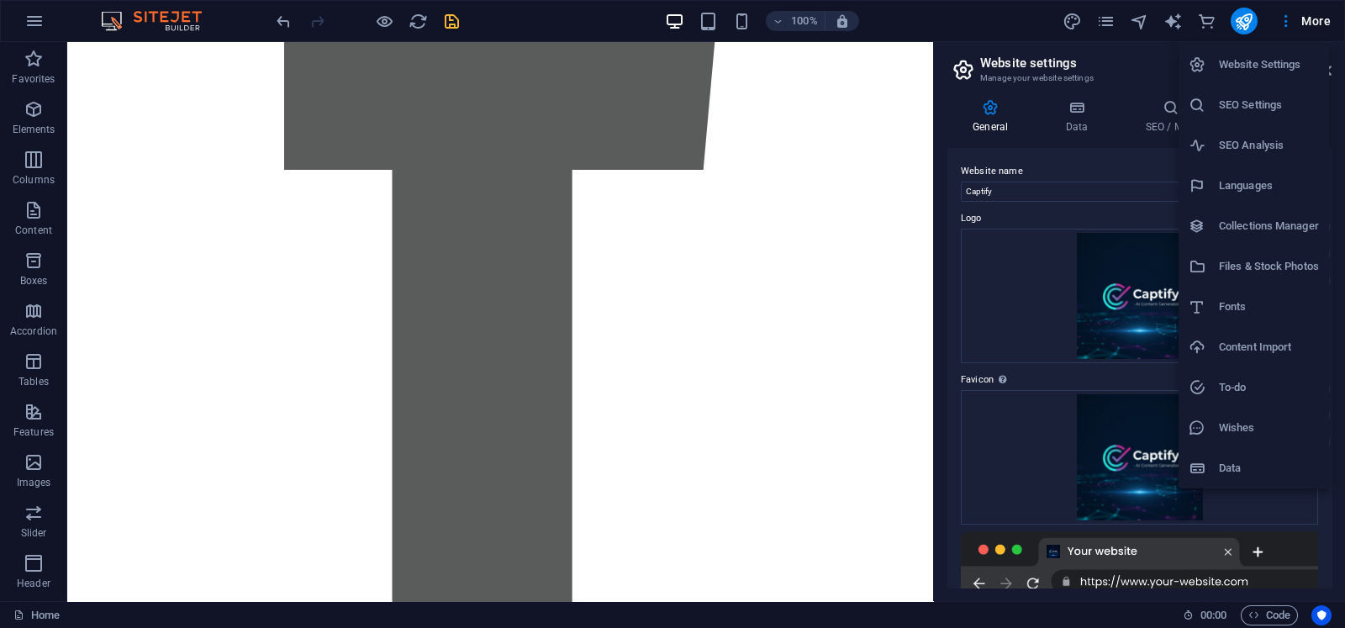
click at [1075, 15] on div at bounding box center [672, 314] width 1345 height 628
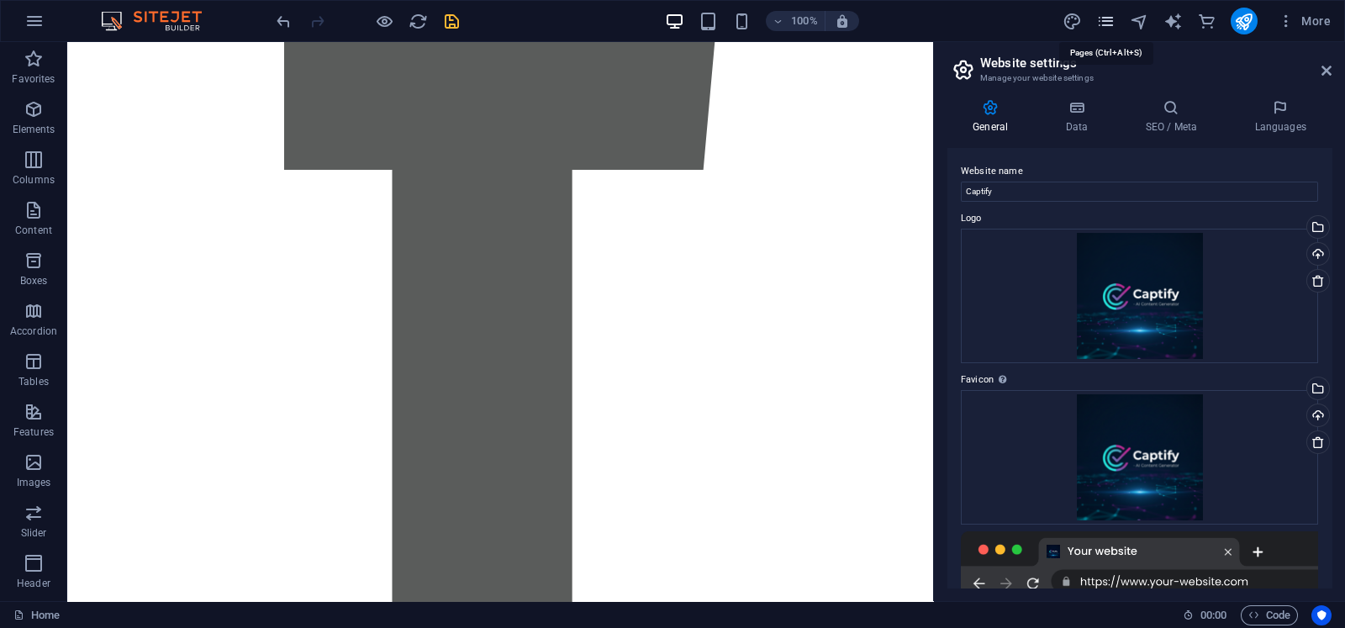
click at [1075, 23] on icon "pages" at bounding box center [1105, 21] width 19 height 19
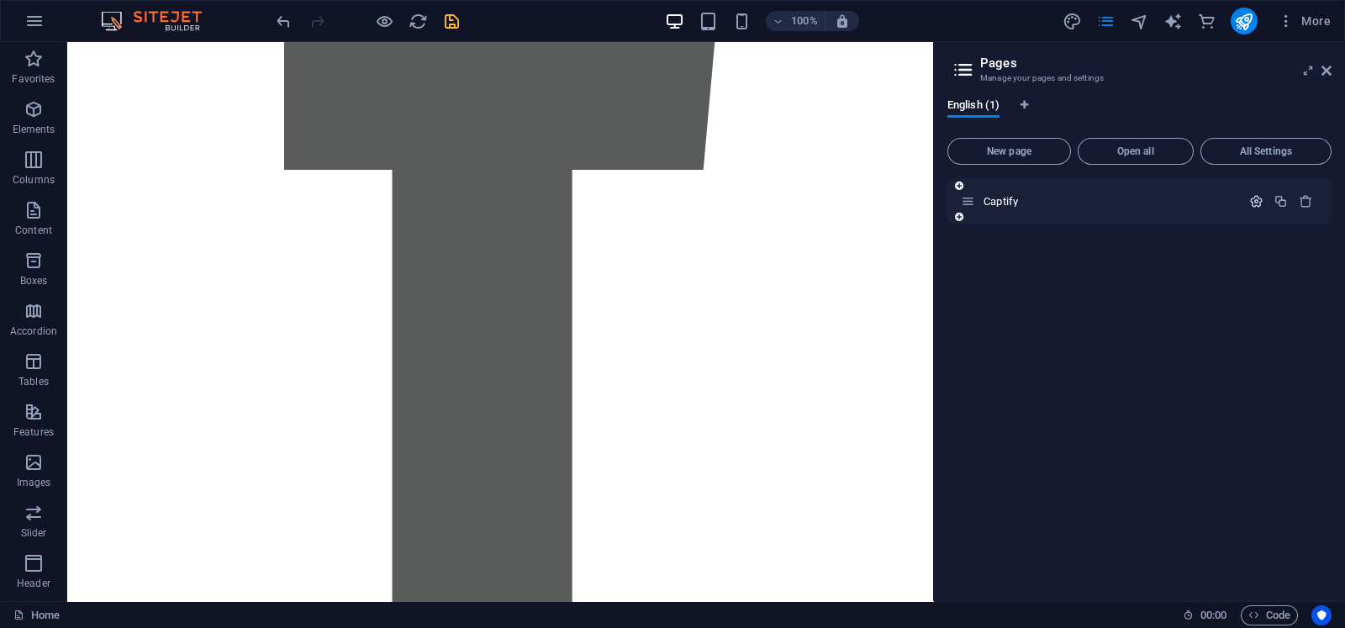
click at [1075, 208] on icon "button" at bounding box center [1256, 201] width 14 height 14
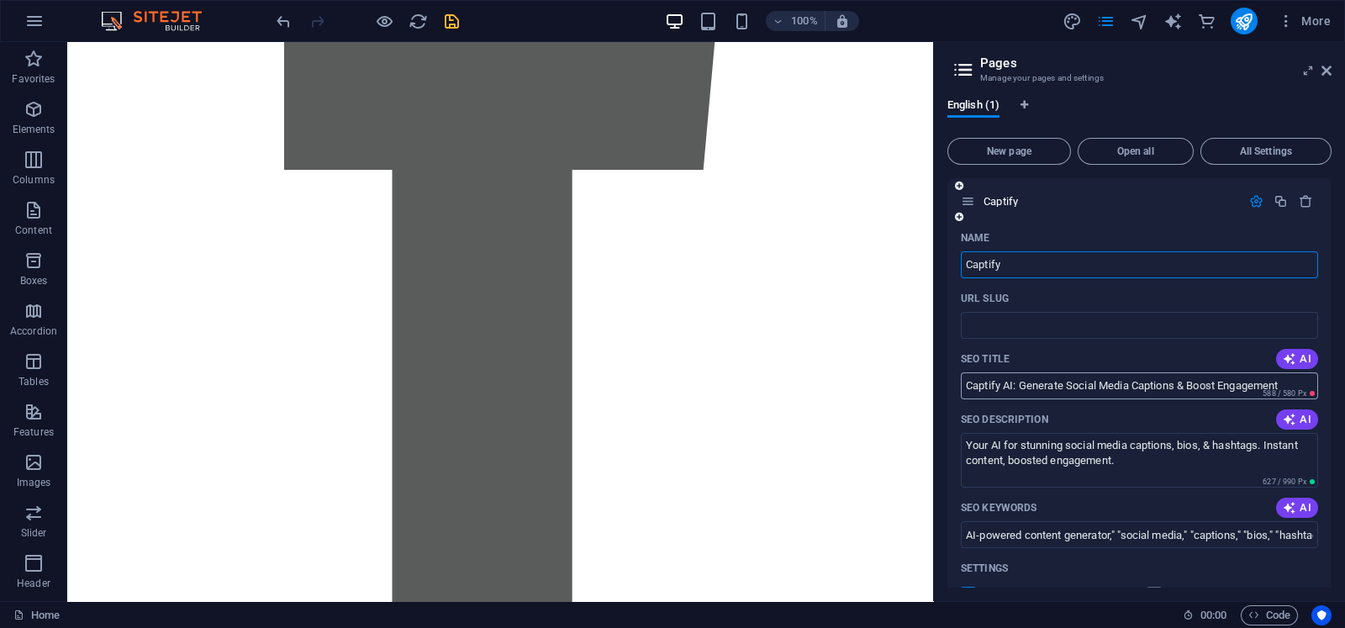
click at [1075, 389] on input "Captify AI: Generate Social Media Captions & Boost Engagement" at bounding box center [1139, 385] width 357 height 27
paste input "Where AI Meets Your Social Voice."
type input "Where AI Meets Your Social Voice."
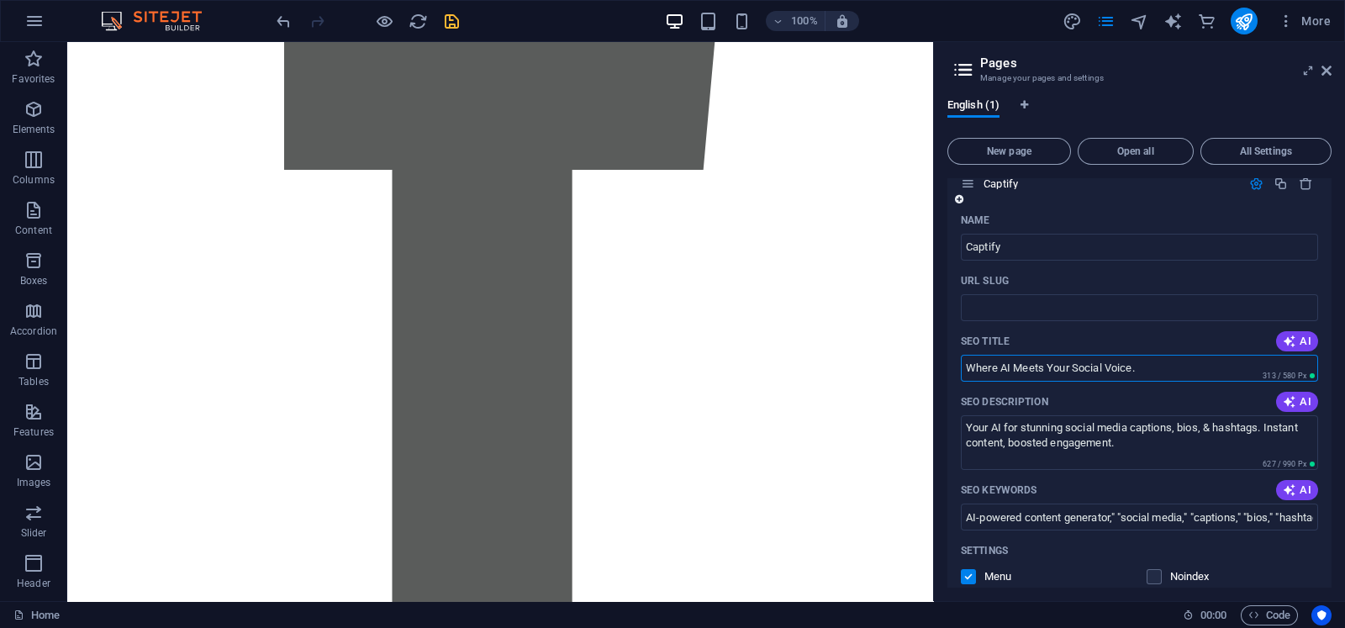
scroll to position [18, 0]
click at [1075, 372] on input "Where AI Meets Your Social Voice." at bounding box center [1139, 367] width 357 height 27
click at [1017, 245] on input "Captify" at bounding box center [1139, 246] width 357 height 27
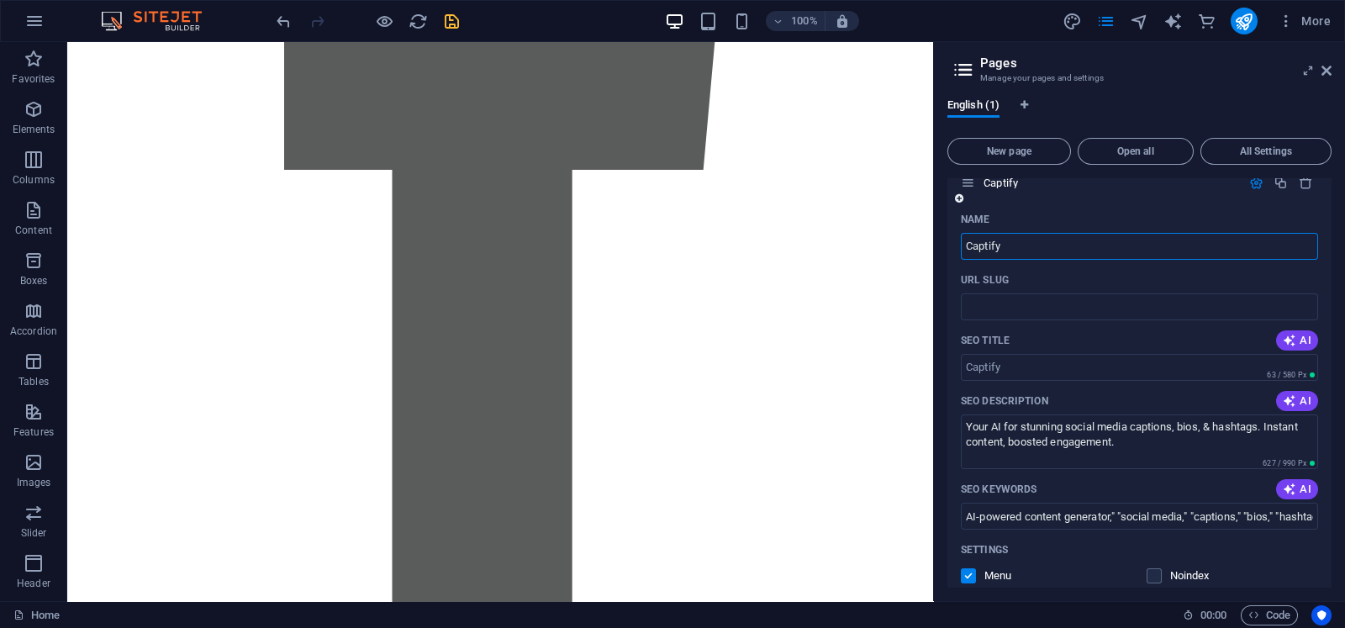
click at [1017, 245] on input "Captify" at bounding box center [1139, 246] width 357 height 27
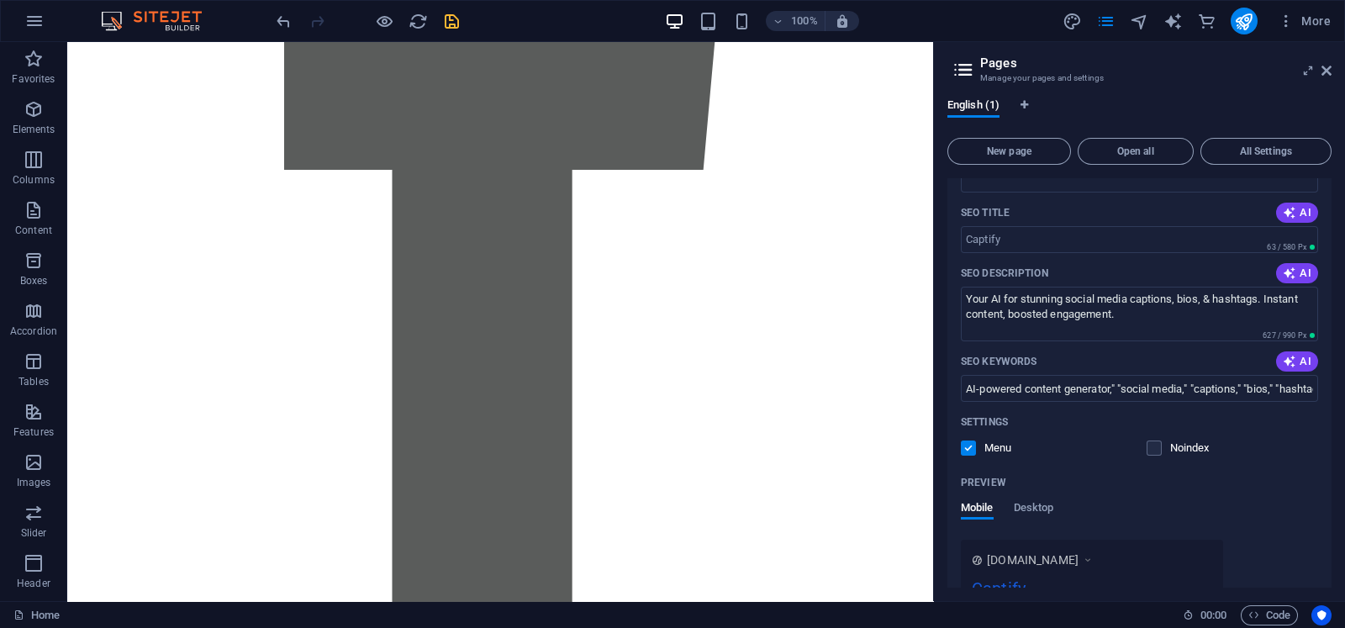
scroll to position [135, 0]
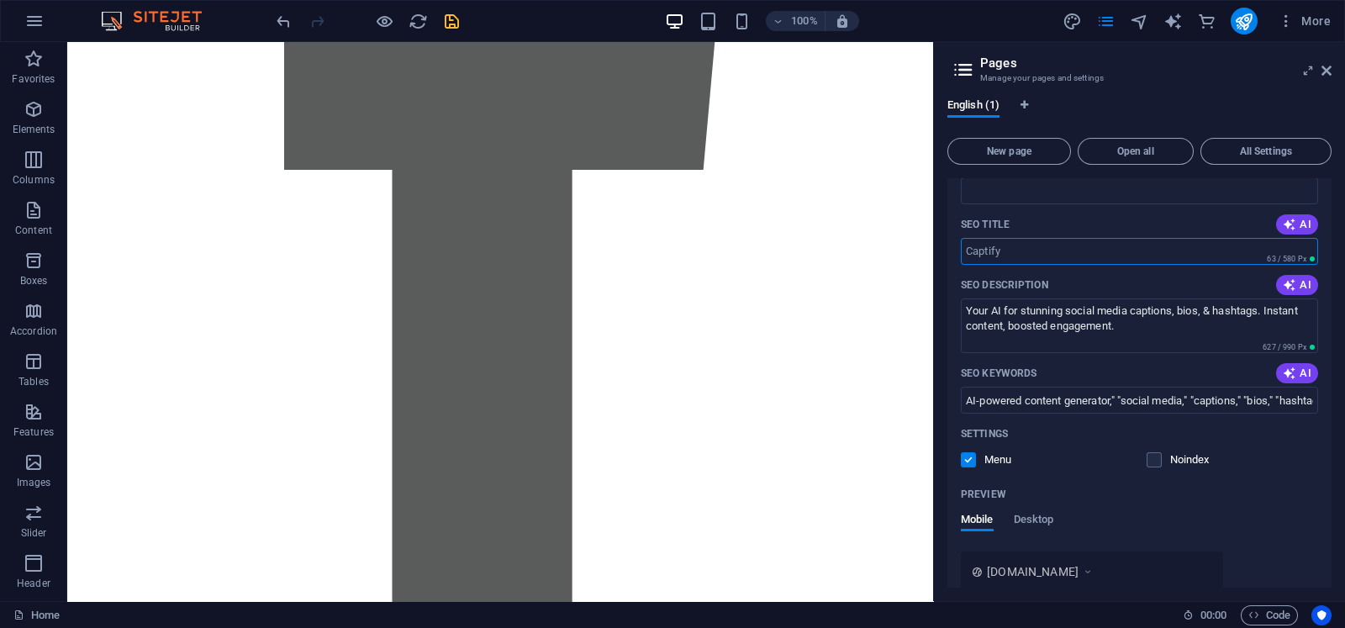
click at [1017, 252] on input "SEO Title" at bounding box center [1139, 251] width 357 height 27
paste input "Captify"
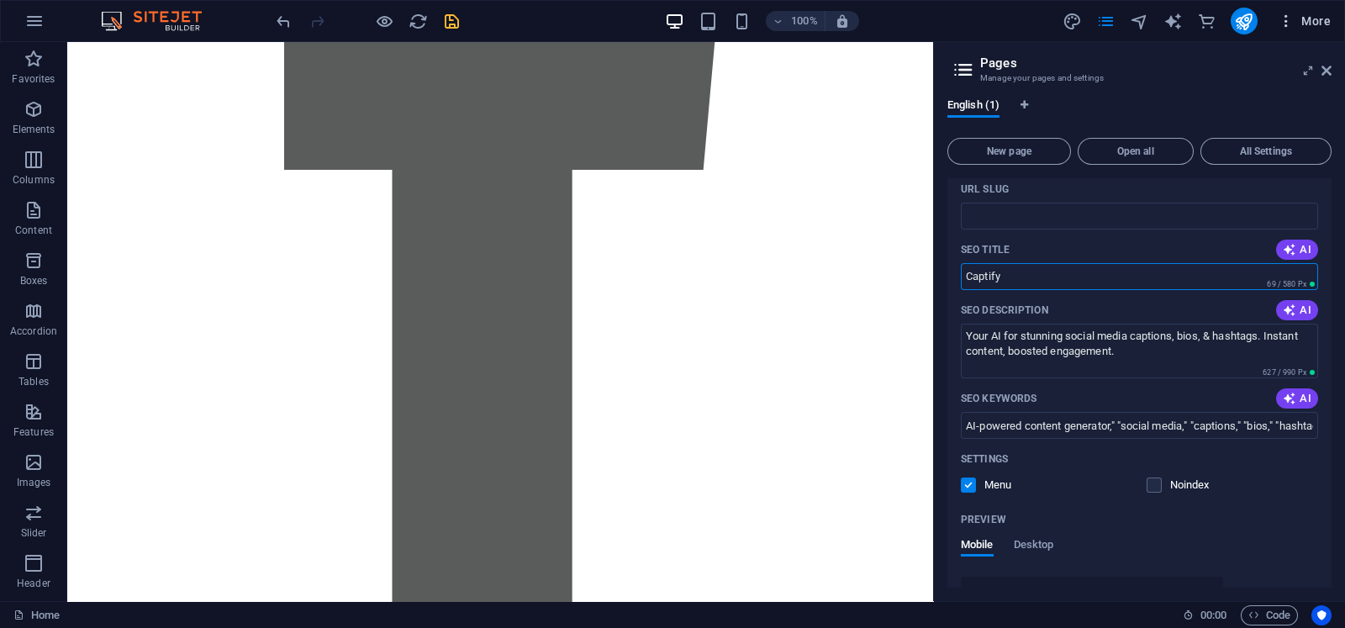
type input "Captify"
click at [1075, 28] on icon "button" at bounding box center [1286, 21] width 17 height 17
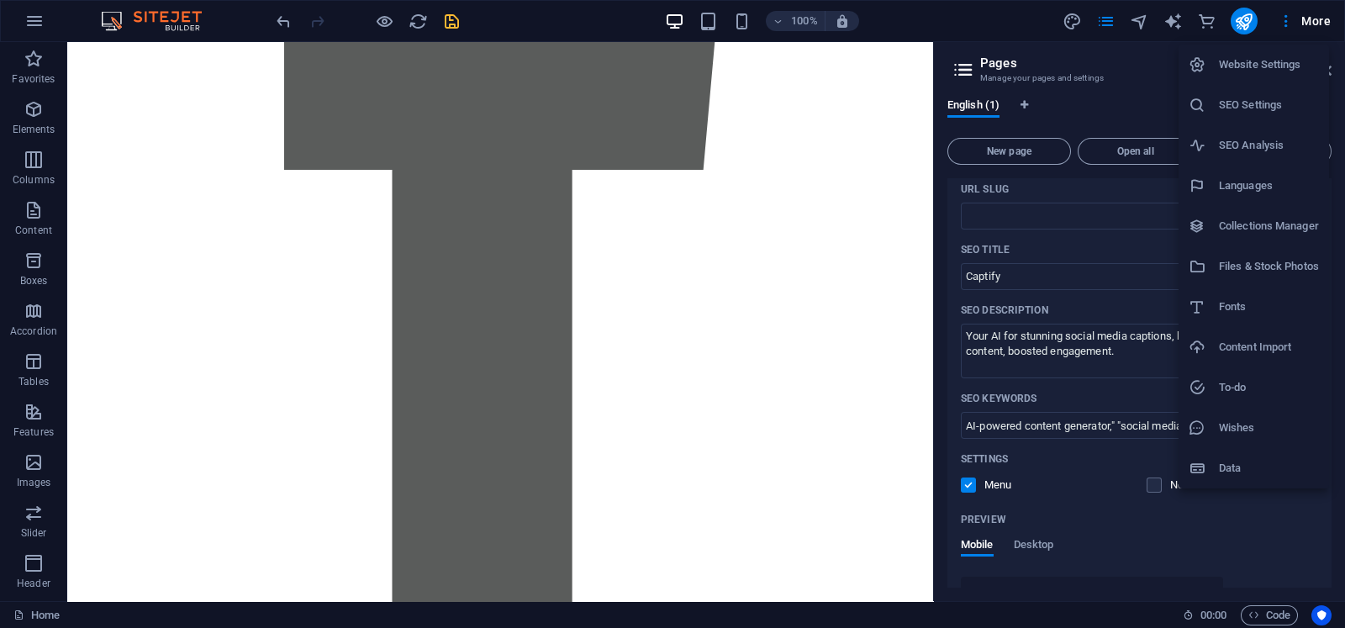
click at [1075, 66] on h6 "Website Settings" at bounding box center [1269, 65] width 100 height 20
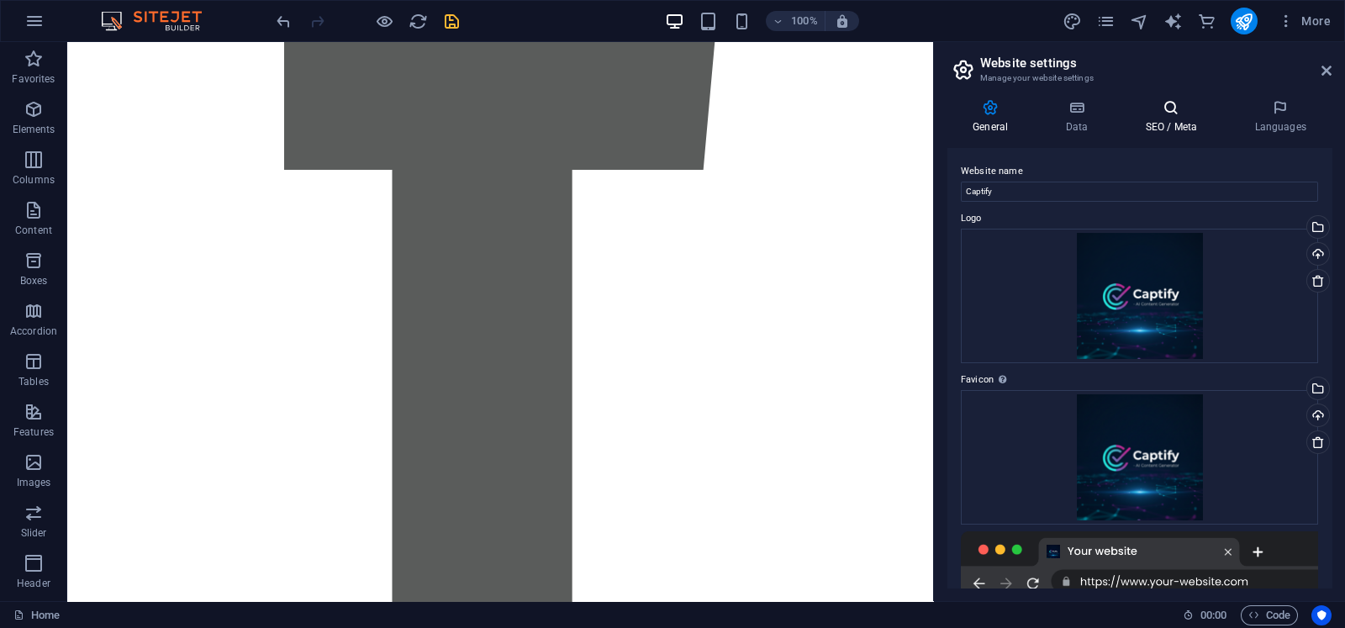
click at [1075, 130] on h4 "SEO / Meta" at bounding box center [1174, 116] width 109 height 35
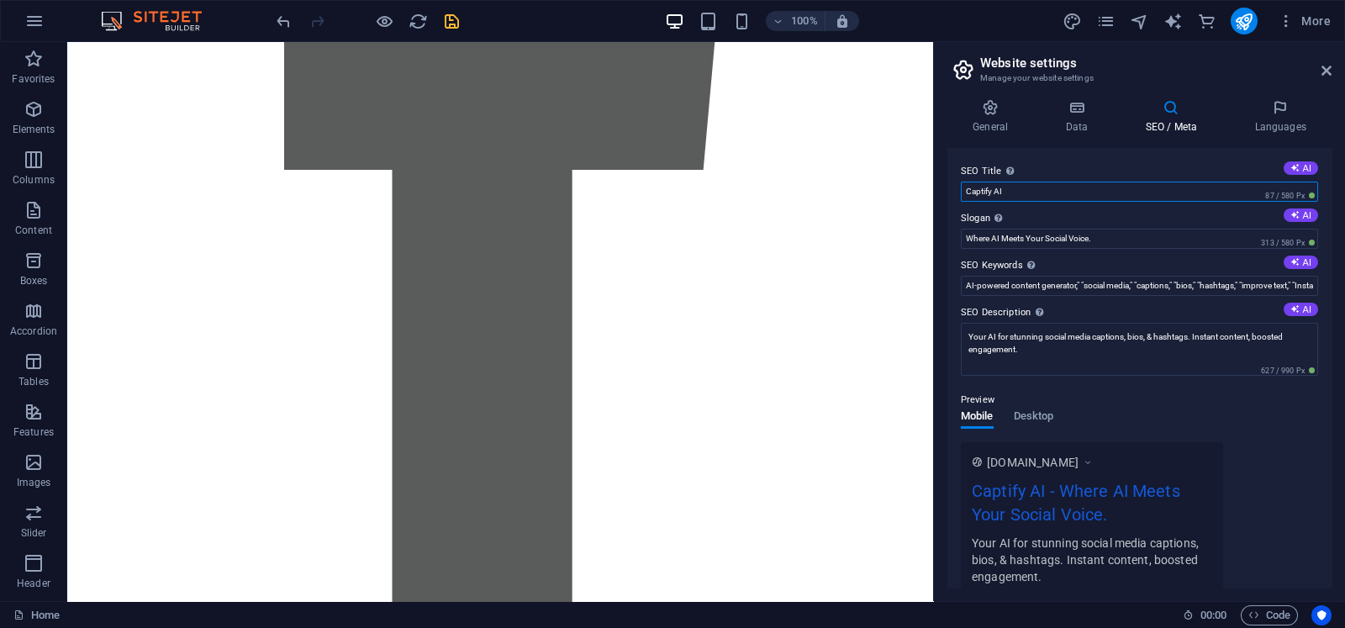
click at [1075, 187] on input "Captify AI" at bounding box center [1139, 192] width 357 height 20
click at [1075, 77] on aside "Website settings Manage your website settings General Data SEO / Meta Languages…" at bounding box center [1139, 321] width 412 height 559
click at [1075, 69] on icon at bounding box center [1327, 70] width 10 height 13
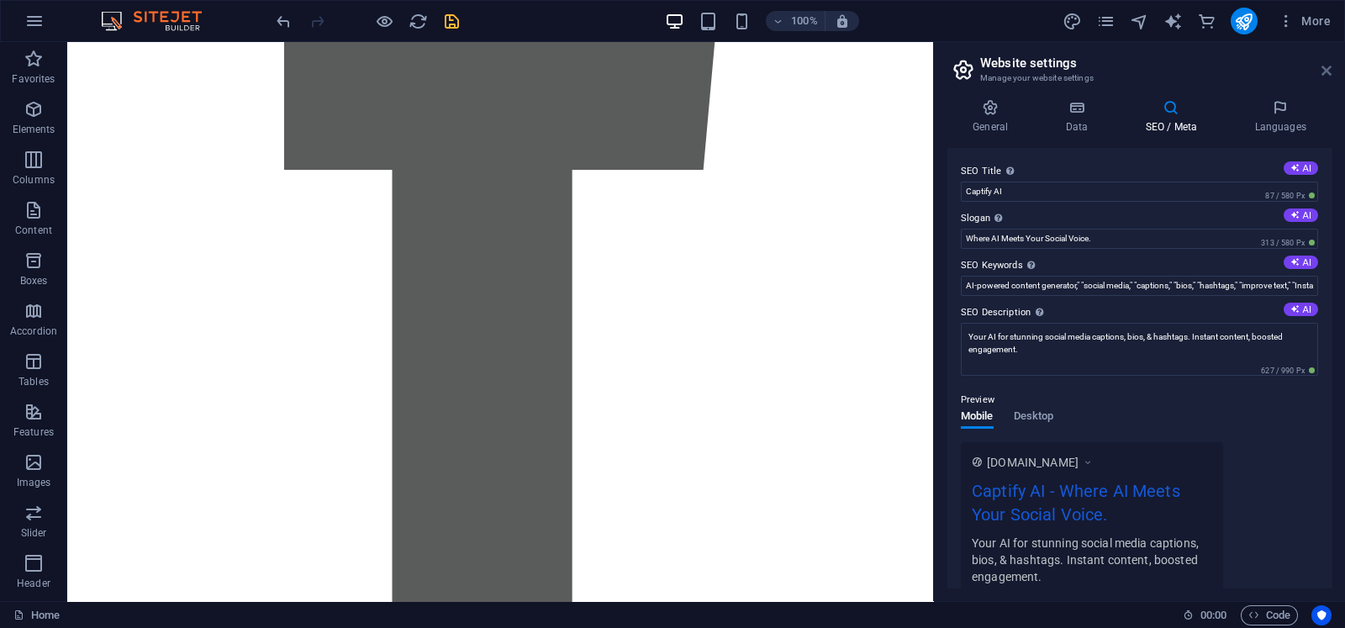
scroll to position [1574, 0]
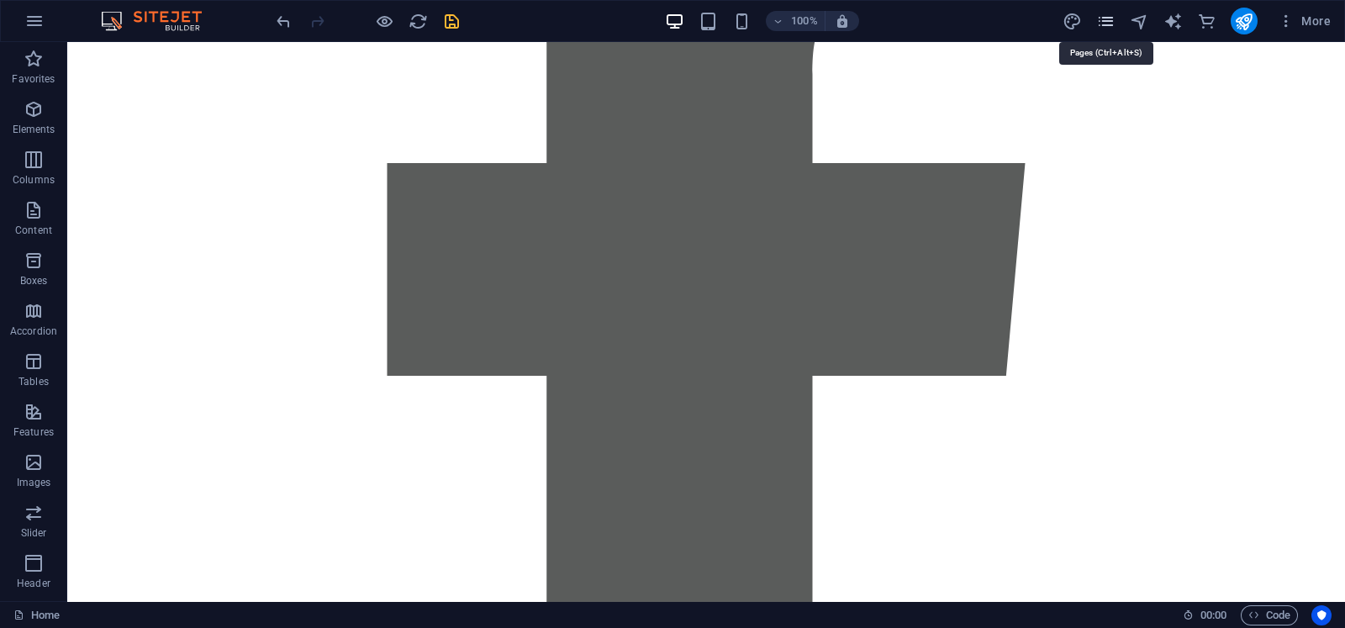
click at [1075, 16] on icon "pages" at bounding box center [1105, 21] width 19 height 19
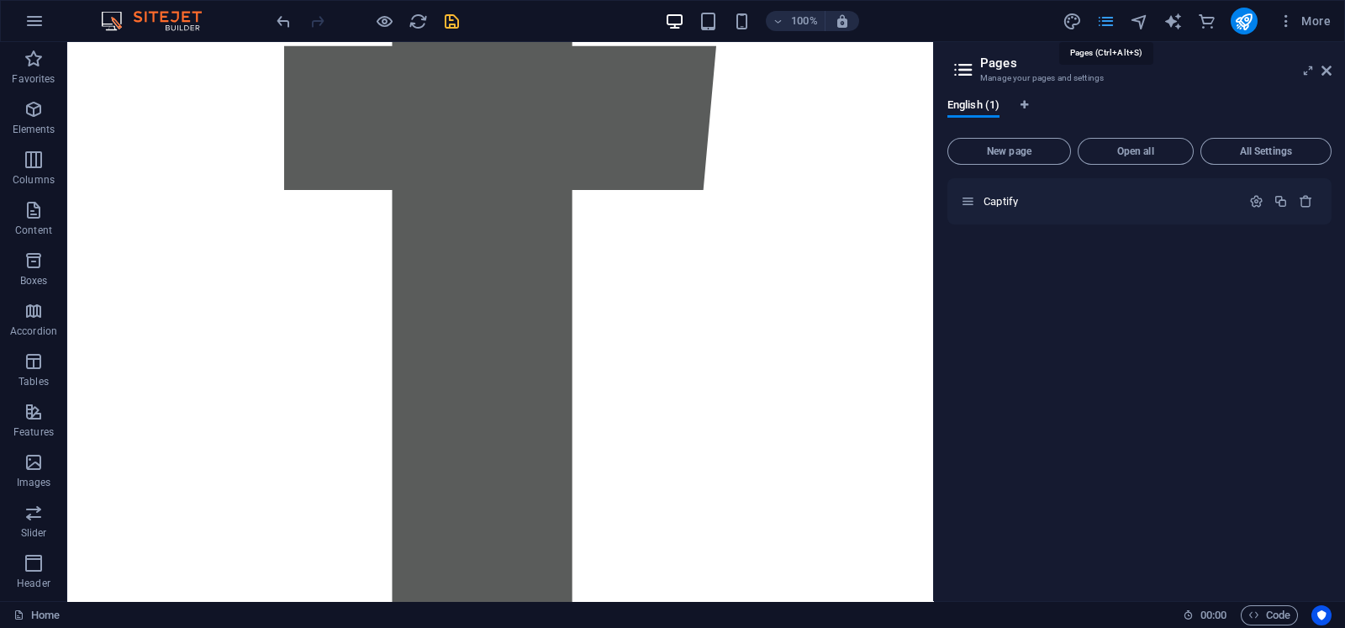
scroll to position [1594, 0]
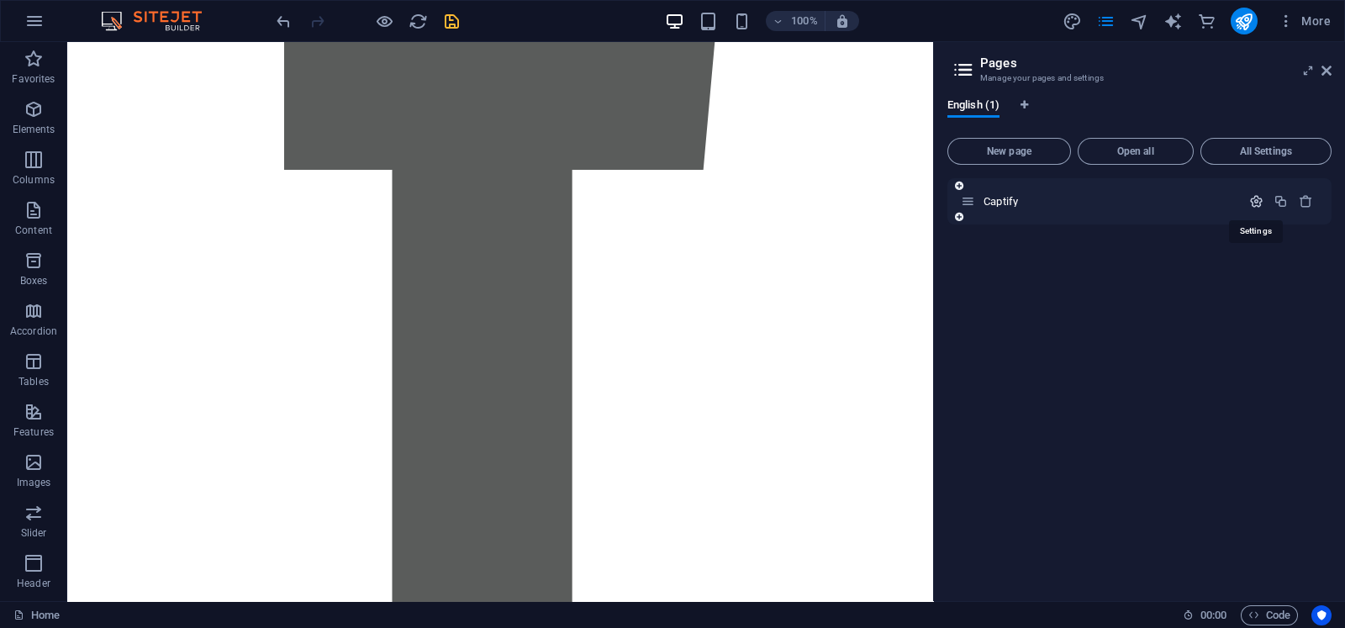
click at [1075, 202] on icon "button" at bounding box center [1256, 201] width 14 height 14
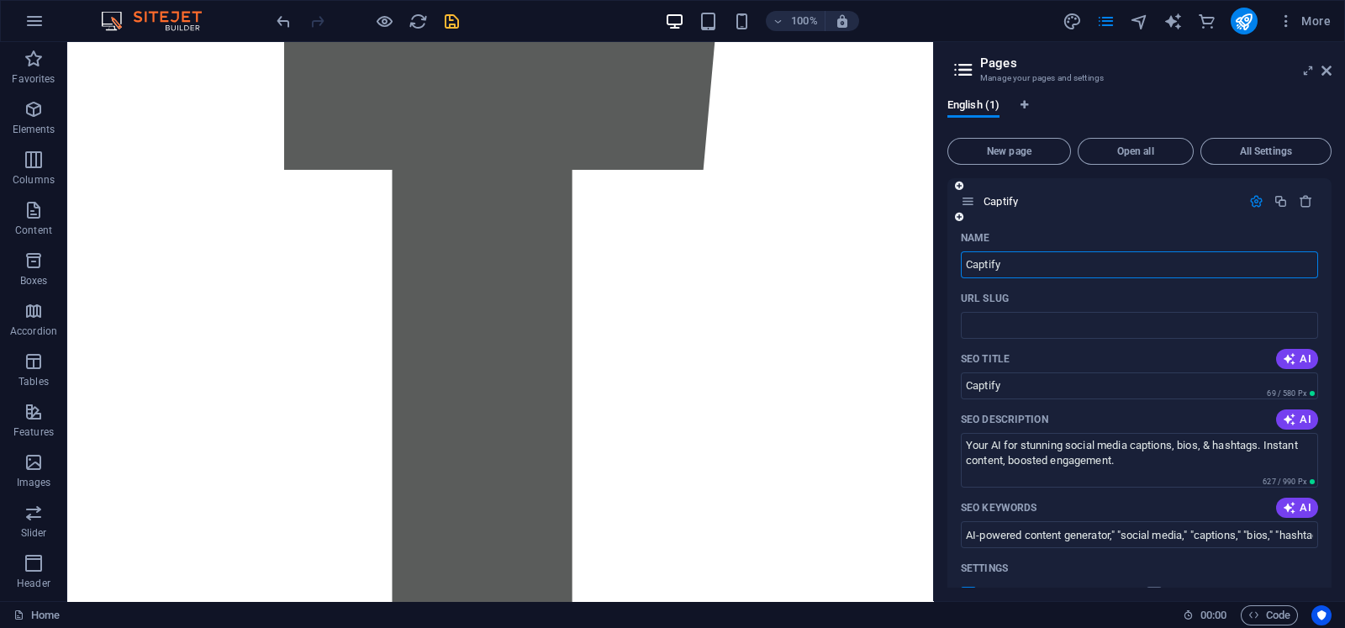
click at [998, 267] on input "Captify" at bounding box center [1139, 264] width 357 height 27
click at [1016, 256] on input "Captify" at bounding box center [1139, 264] width 357 height 27
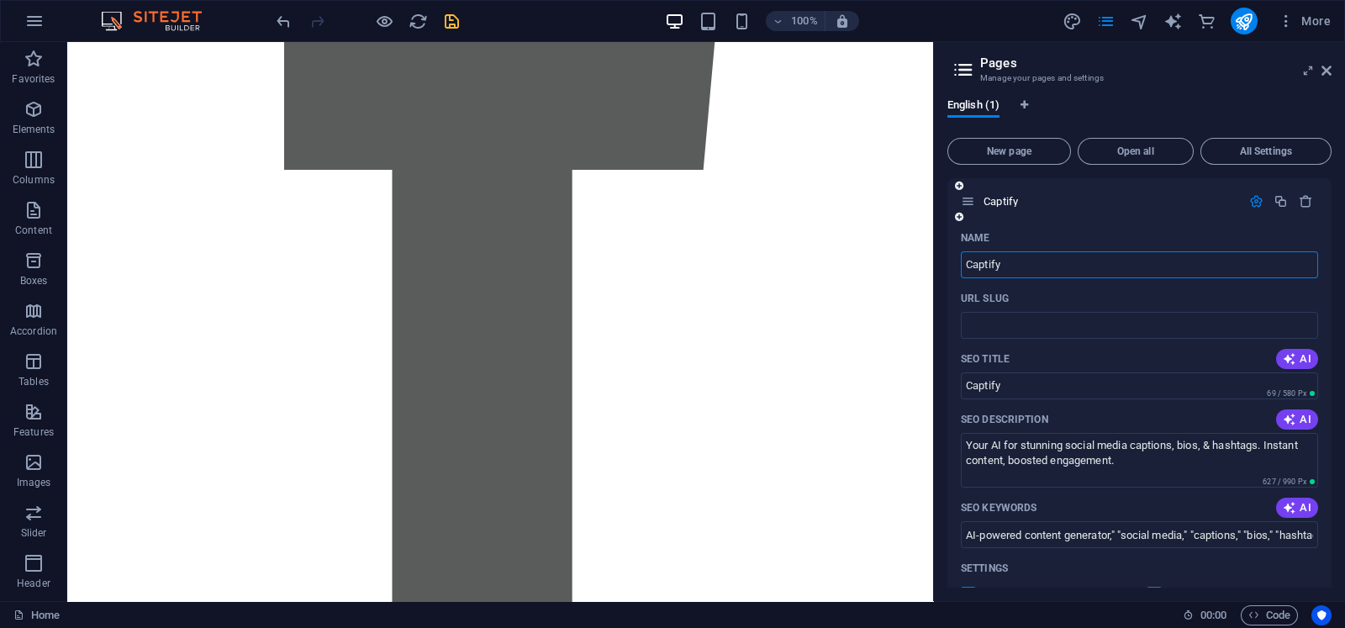
click at [1016, 256] on input "Captify" at bounding box center [1139, 264] width 357 height 27
click at [1075, 14] on button "More" at bounding box center [1304, 21] width 66 height 27
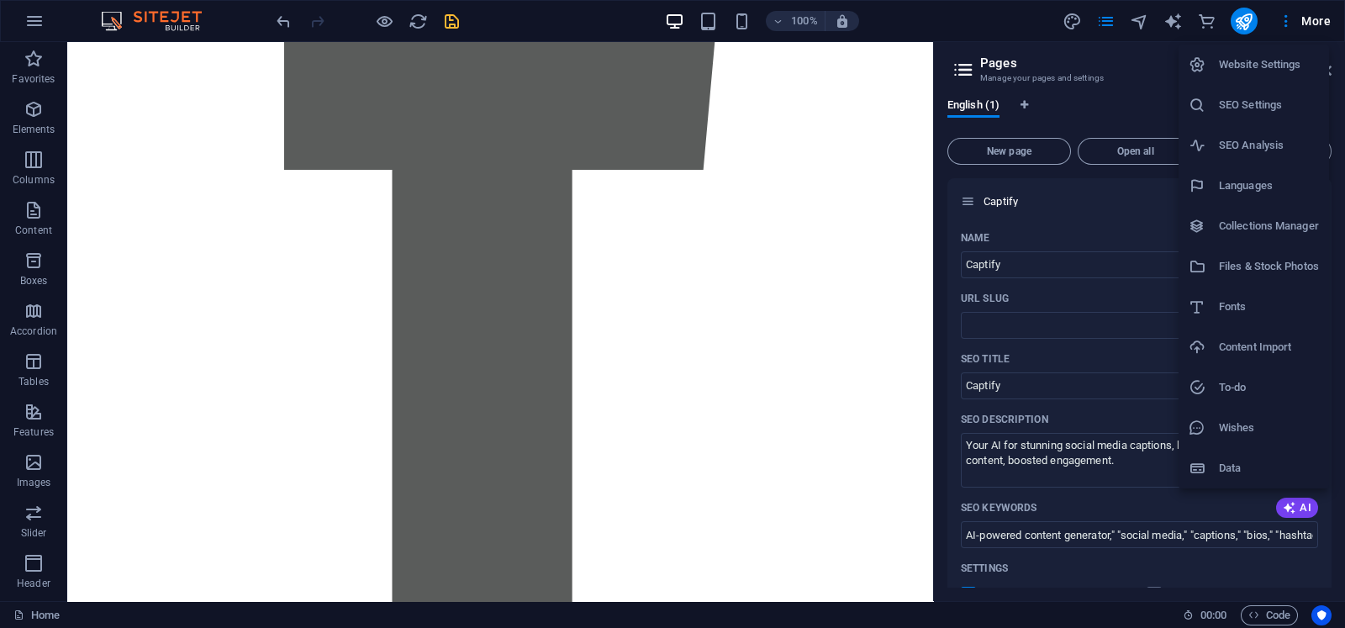
click at [1075, 119] on li "SEO Settings" at bounding box center [1254, 105] width 150 height 40
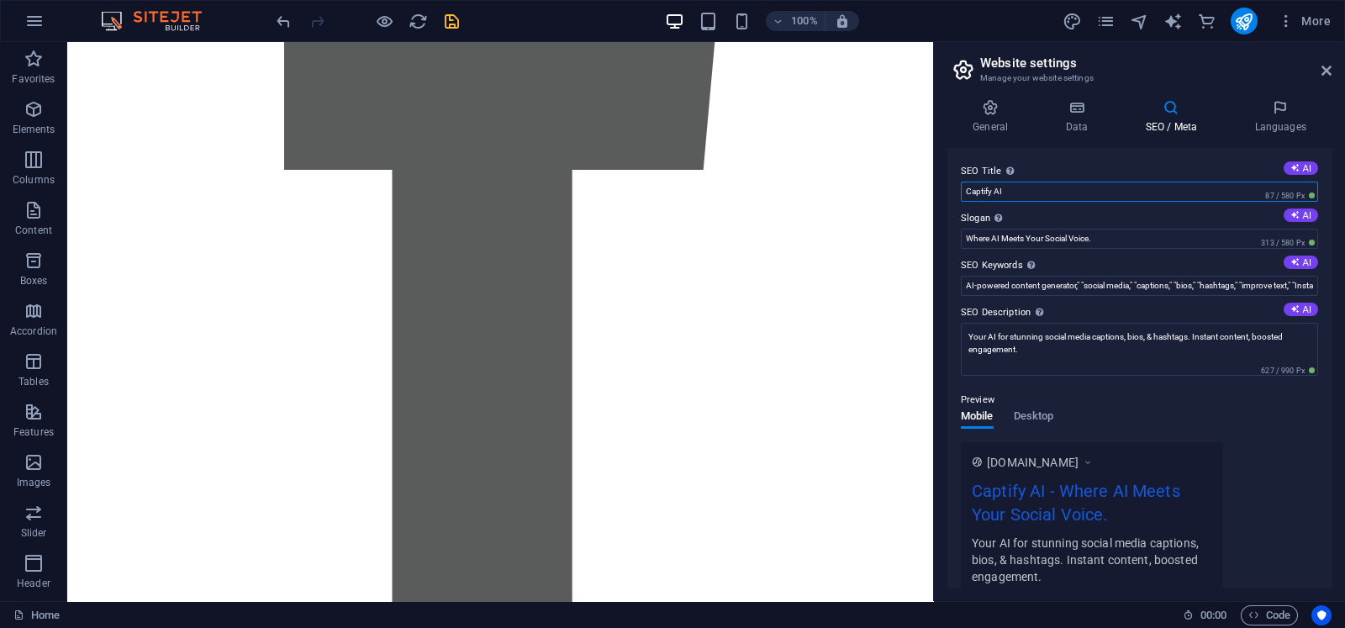
click at [1062, 188] on input "Captify AI" at bounding box center [1139, 192] width 357 height 20
click at [1075, 66] on icon at bounding box center [1327, 70] width 10 height 13
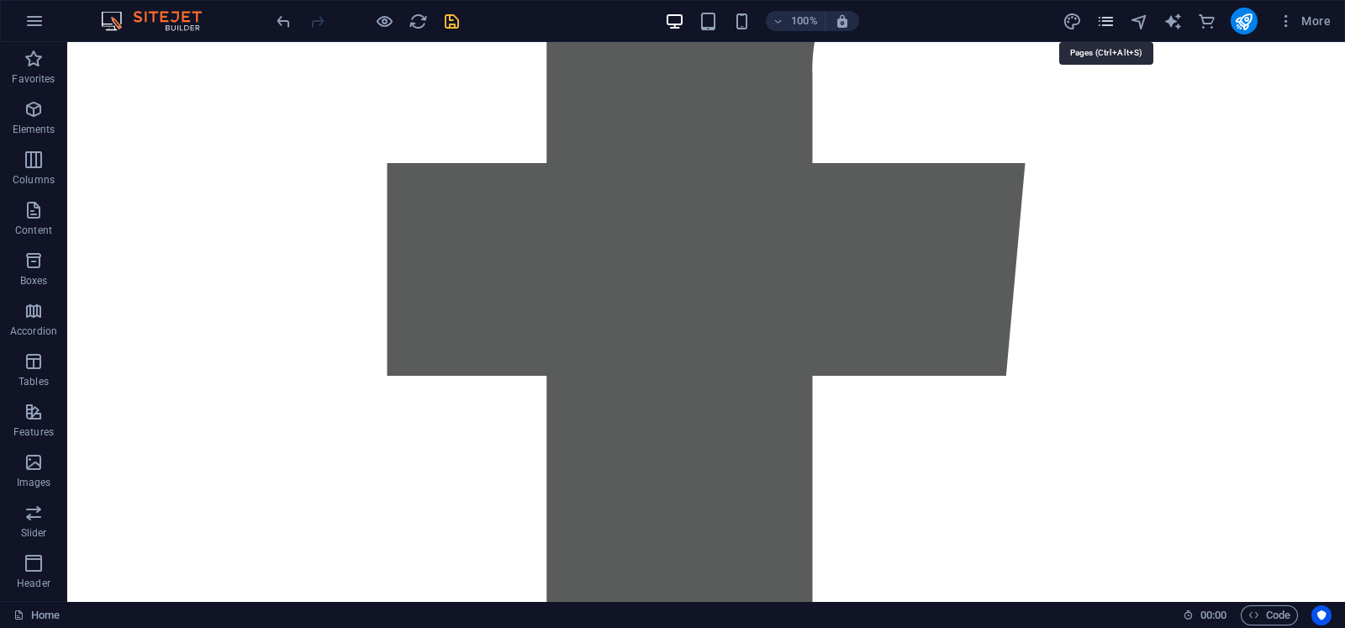
click at [1075, 18] on icon "pages" at bounding box center [1105, 21] width 19 height 19
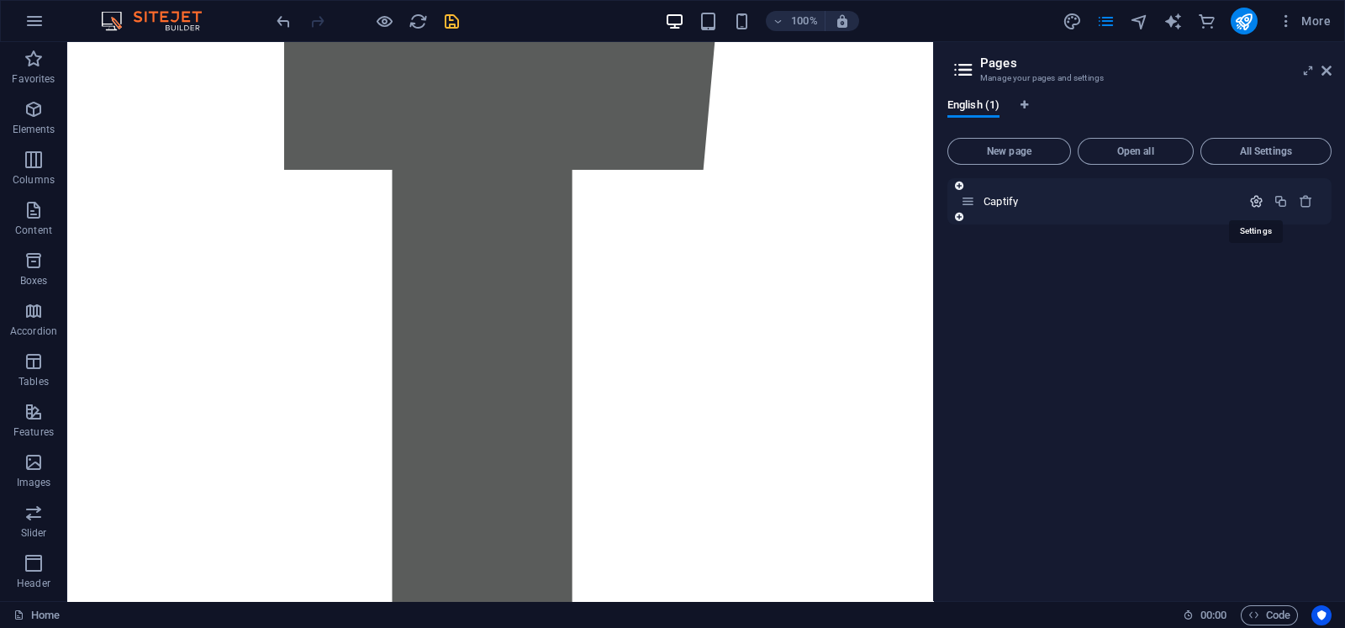
click at [1075, 197] on icon "button" at bounding box center [1256, 201] width 14 height 14
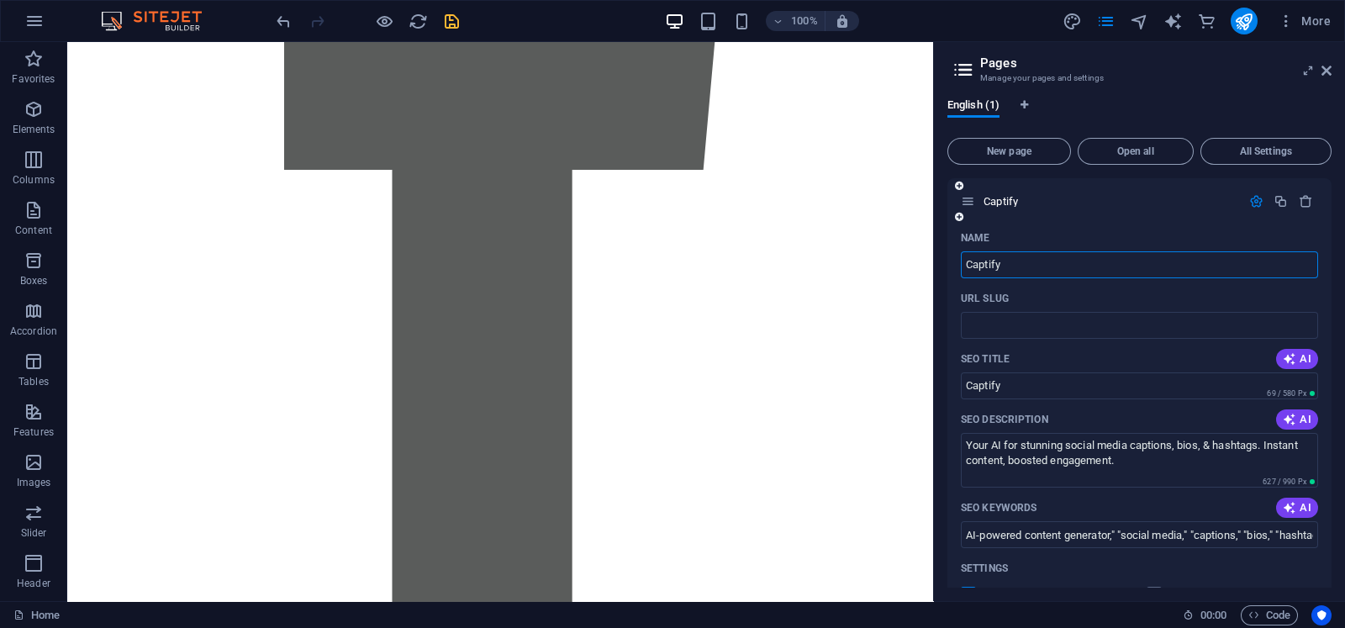
click at [1075, 267] on input "Captify" at bounding box center [1139, 264] width 357 height 27
type input "Captify AI"
click at [1037, 391] on input "Captify" at bounding box center [1139, 385] width 357 height 27
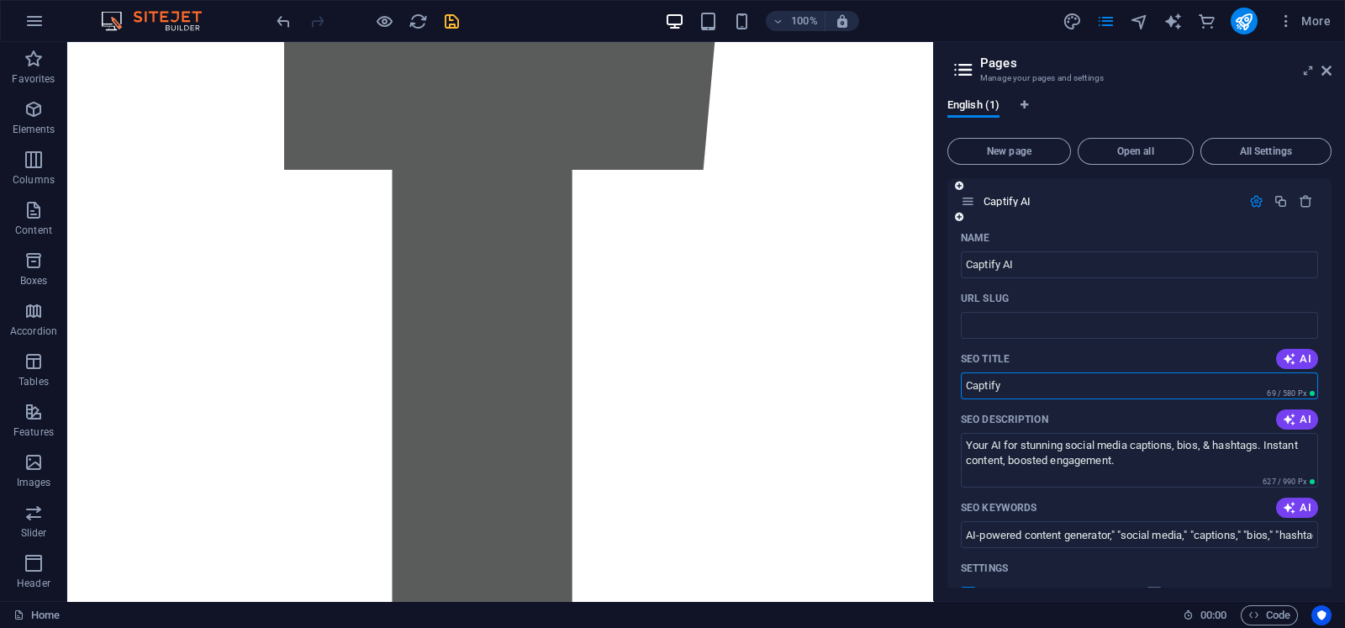
click at [1037, 391] on input "Captify" at bounding box center [1139, 385] width 357 height 27
paste input "AI"
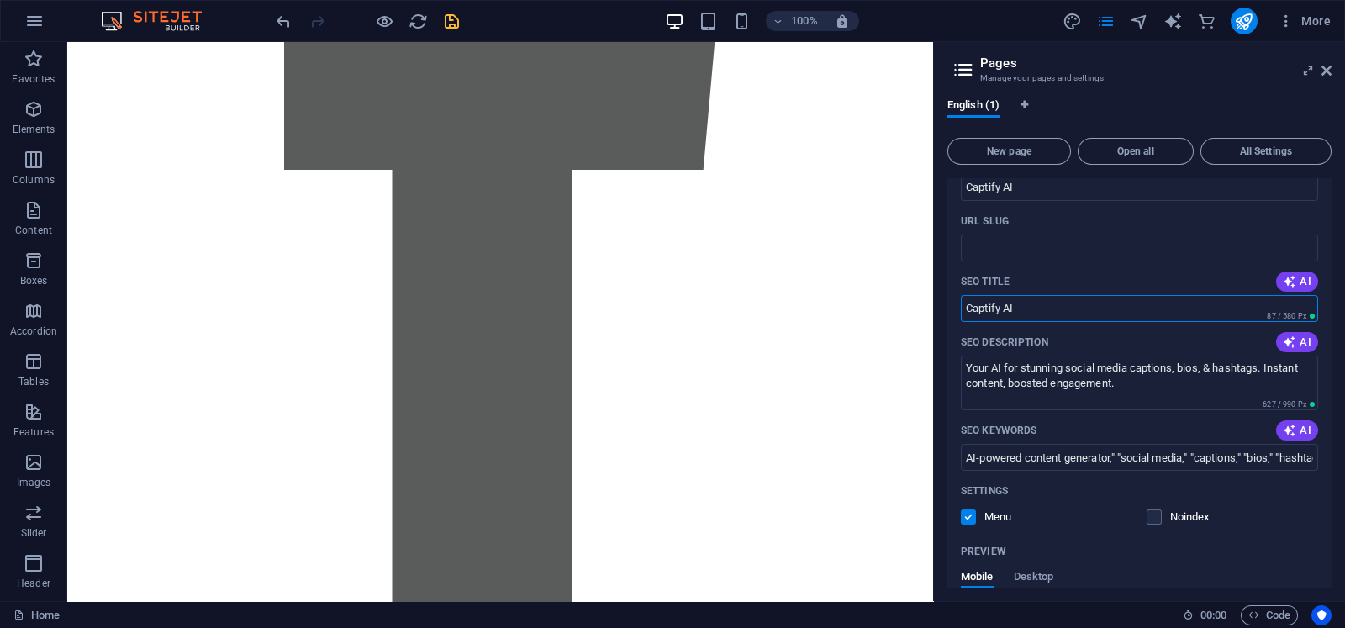
scroll to position [0, 0]
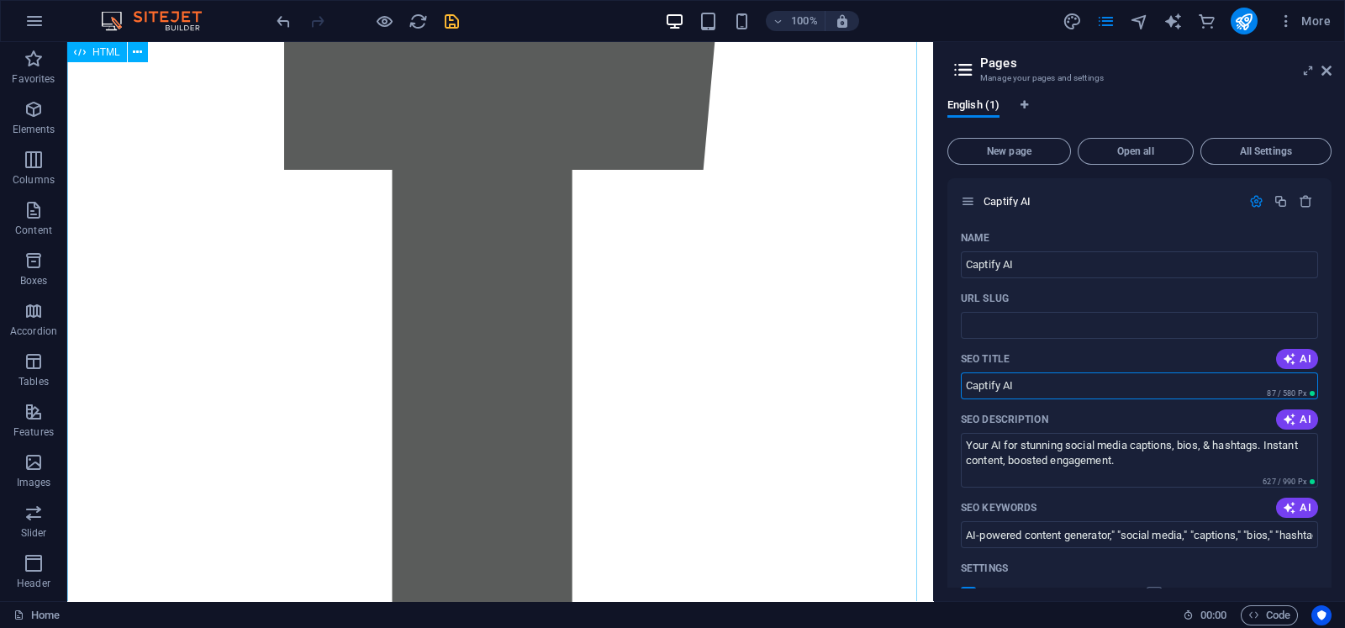
type input "Captify AI"
click at [823, 108] on div "Captify - AI Content Generator Captify Contact Us AI Caption Generator Generate…" at bounding box center [500, 476] width 866 height 4056
click at [450, 26] on icon "save" at bounding box center [451, 21] width 19 height 19
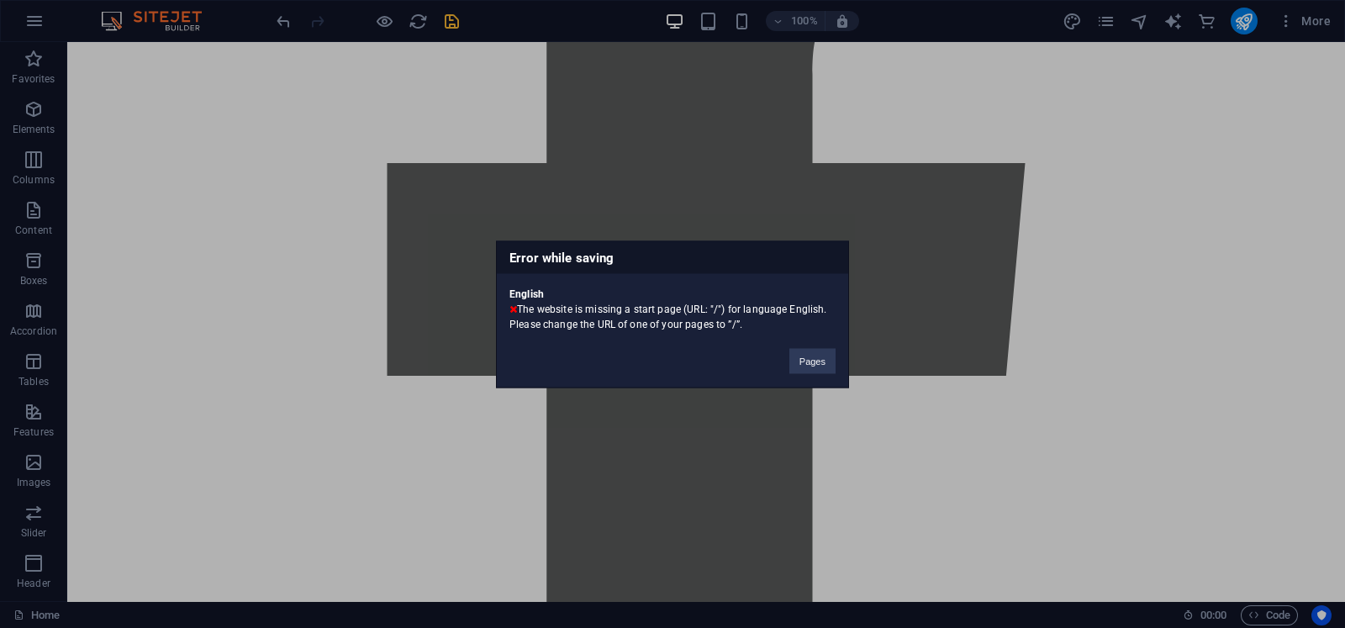
click at [910, 390] on div "Error while saving English The website is missing a start page (URL: "/") for l…" at bounding box center [672, 314] width 1345 height 628
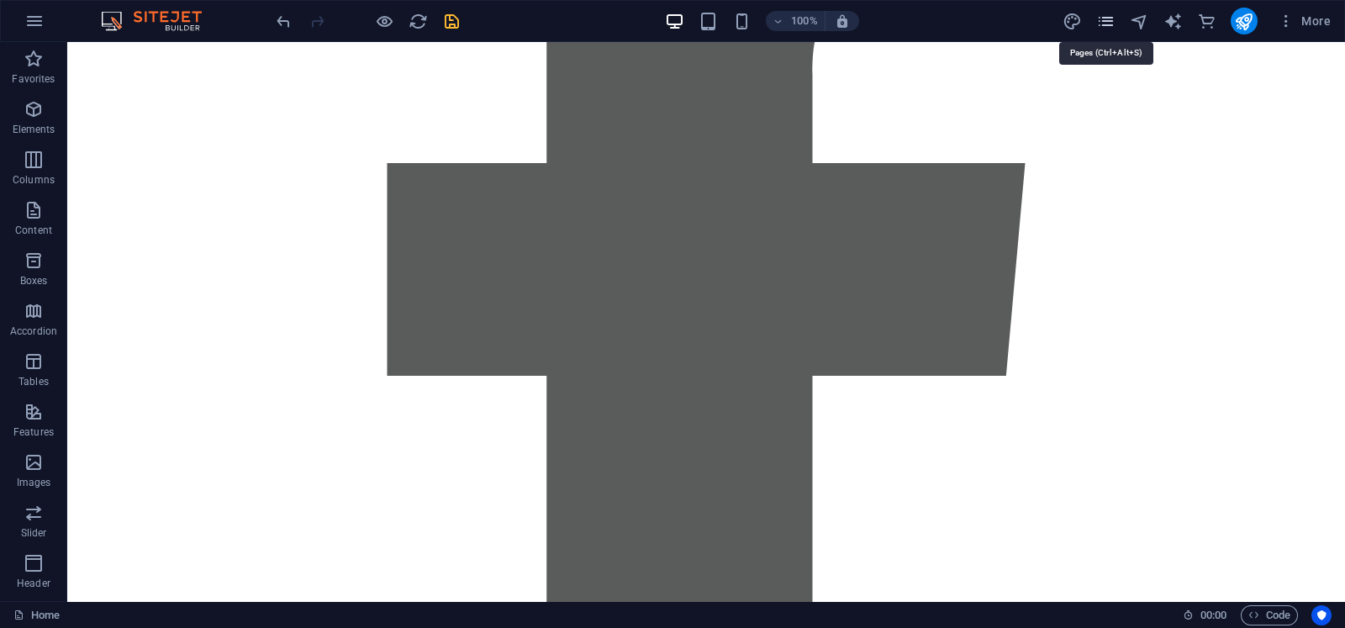
click at [1075, 18] on icon "pages" at bounding box center [1105, 21] width 19 height 19
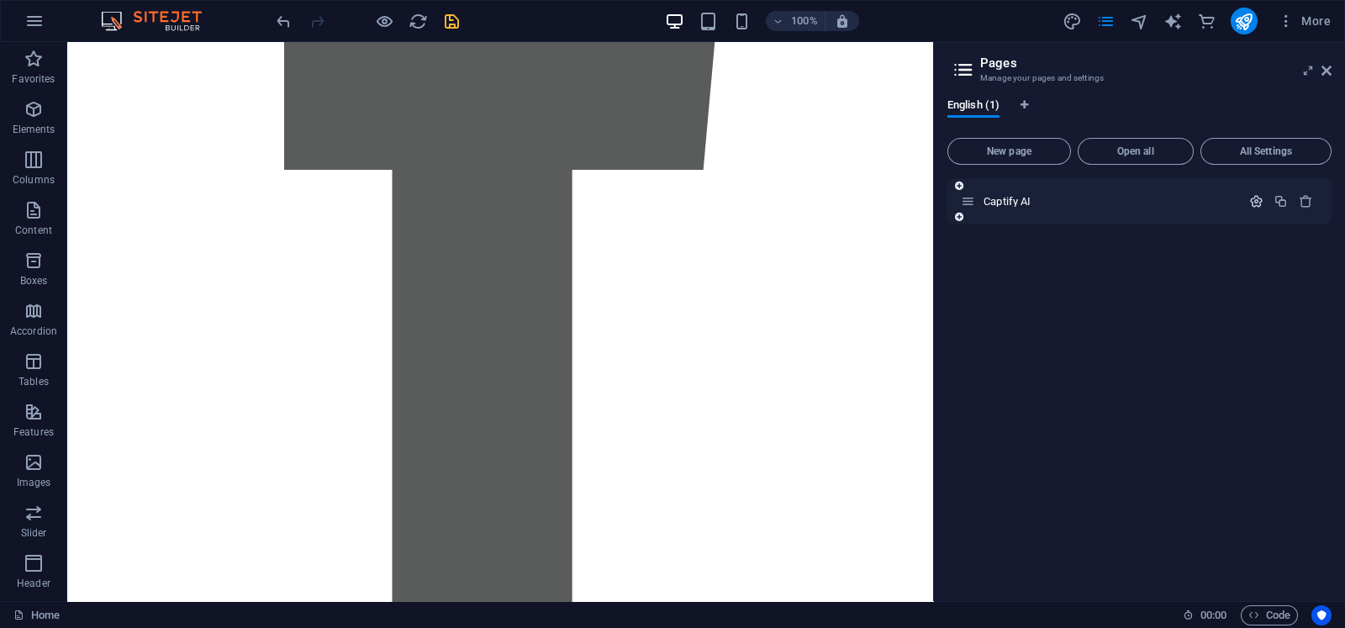
click at [1075, 198] on icon "button" at bounding box center [1256, 201] width 14 height 14
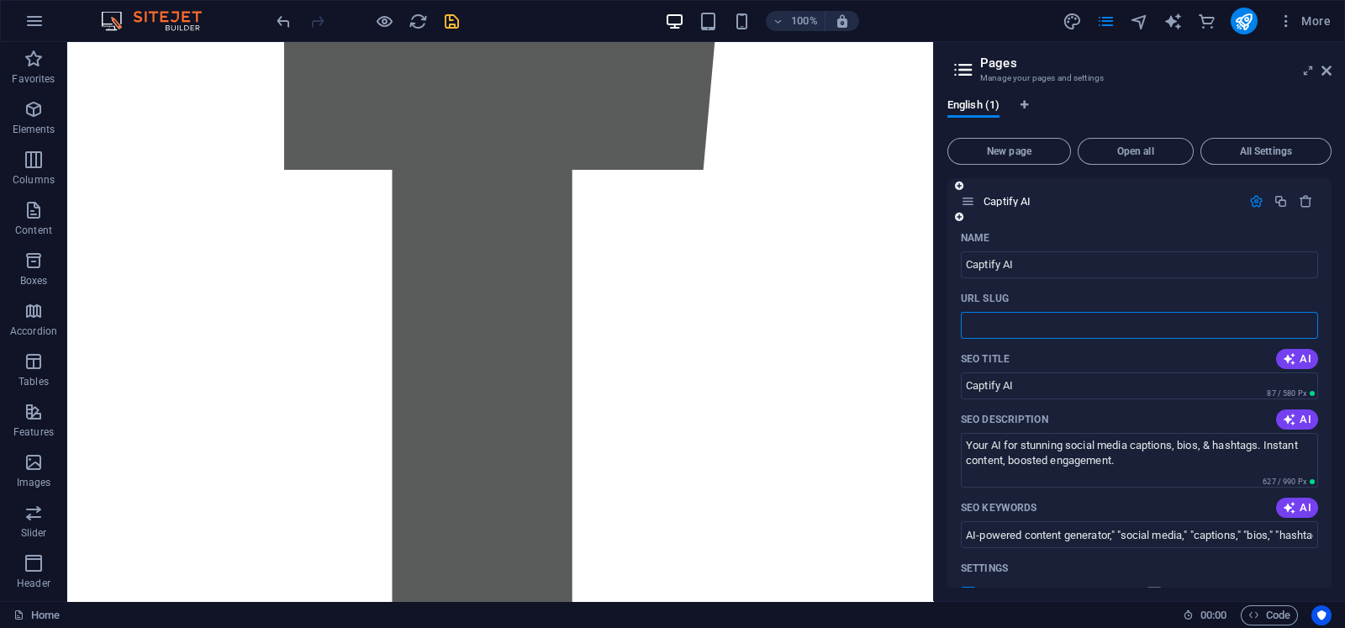
click at [1058, 331] on input "URL SLUG" at bounding box center [1139, 325] width 357 height 27
type input "/"
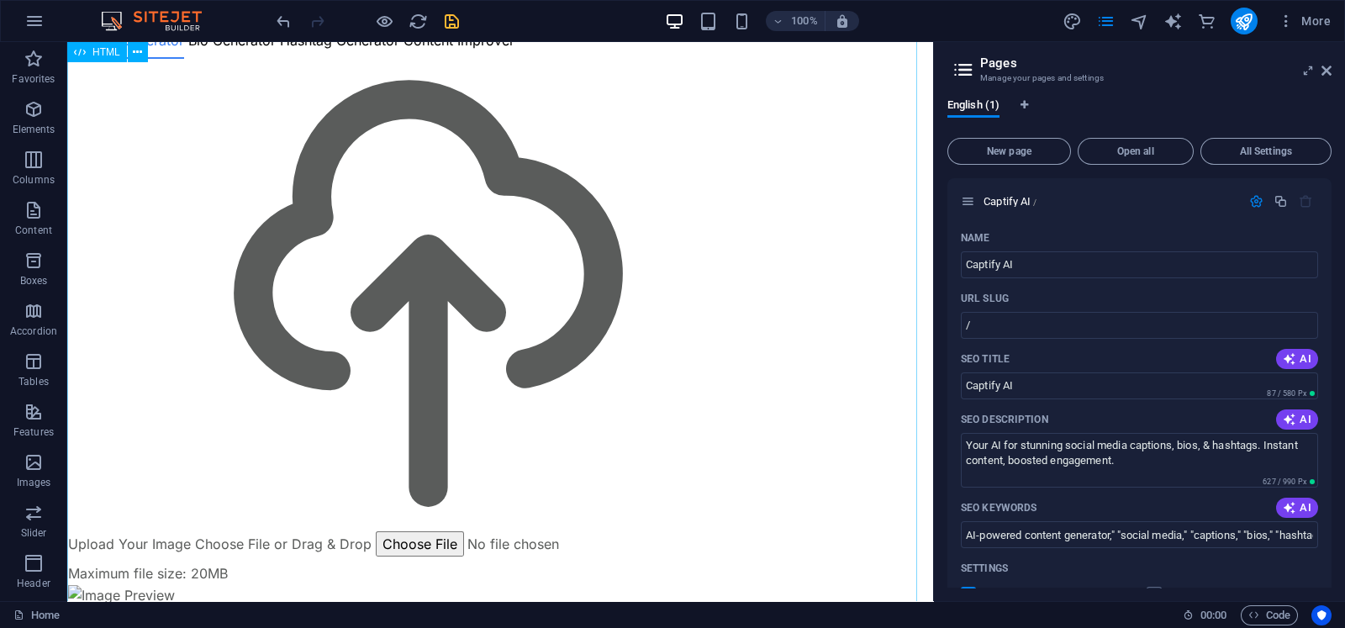
scroll to position [0, 0]
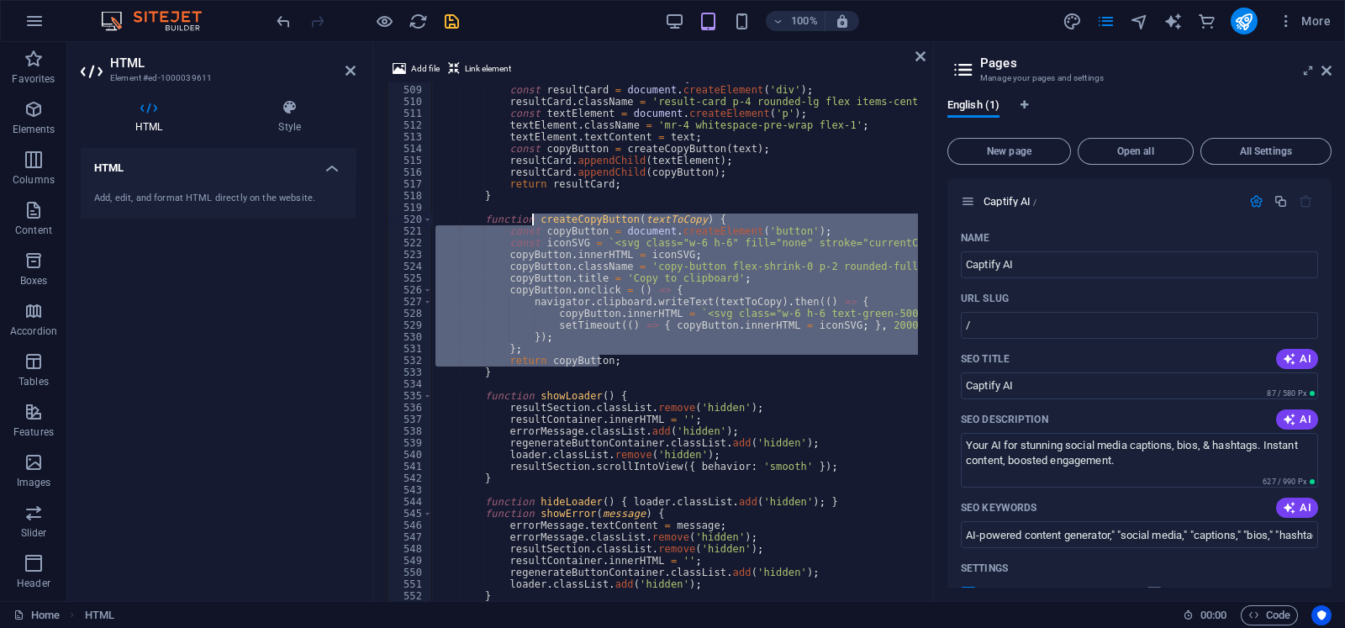
scroll to position [5977, 0]
type textarea "function showLoader() {"
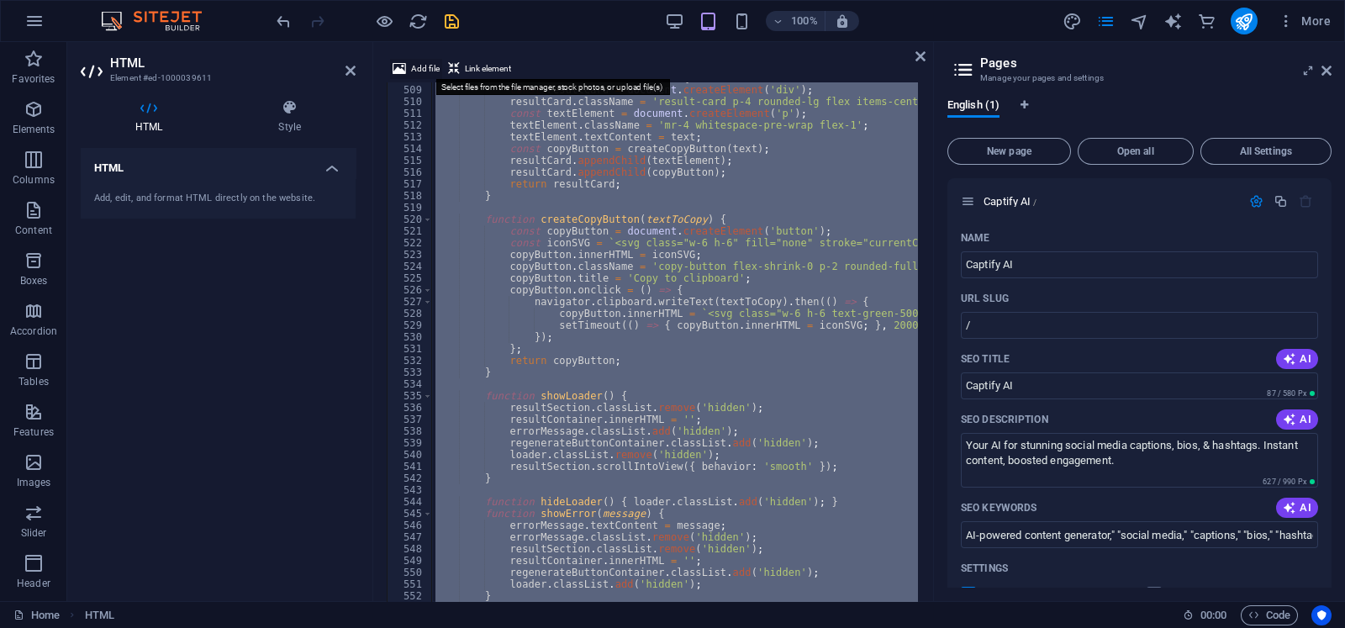
click at [399, 69] on icon at bounding box center [399, 69] width 13 height 20
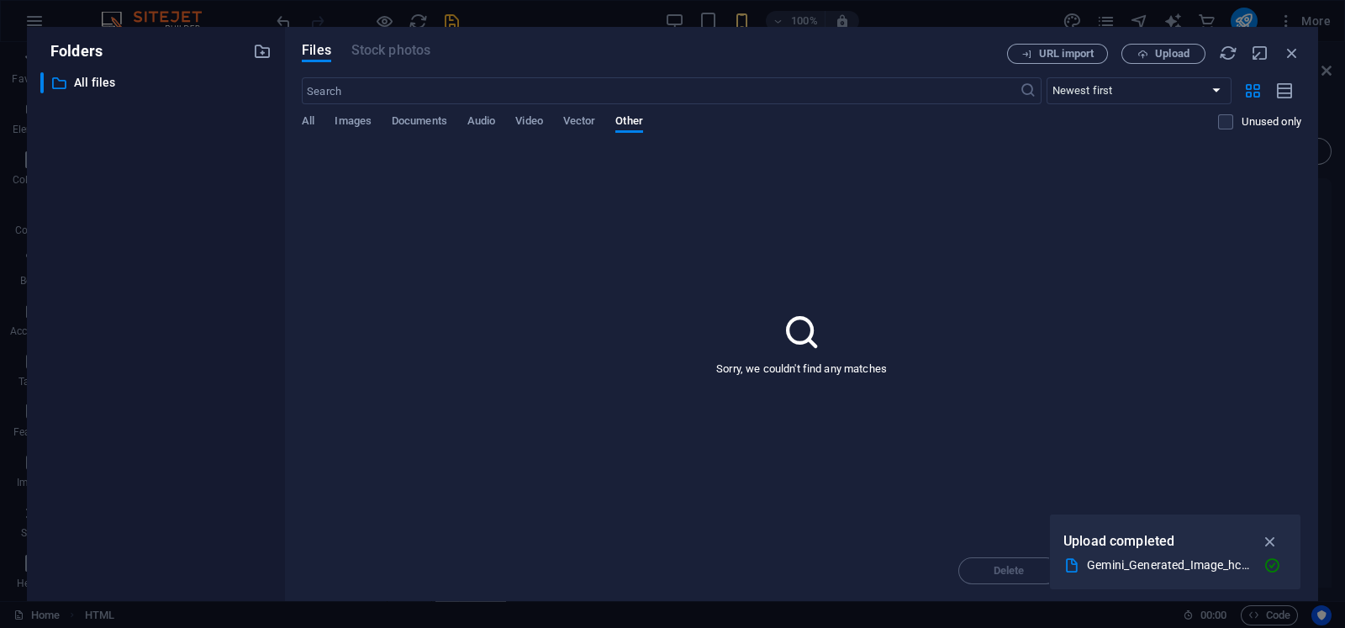
click at [341, 140] on div "All Images Documents Audio Video Vector Other" at bounding box center [760, 130] width 916 height 32
click at [343, 124] on span "Images" at bounding box center [353, 123] width 37 height 24
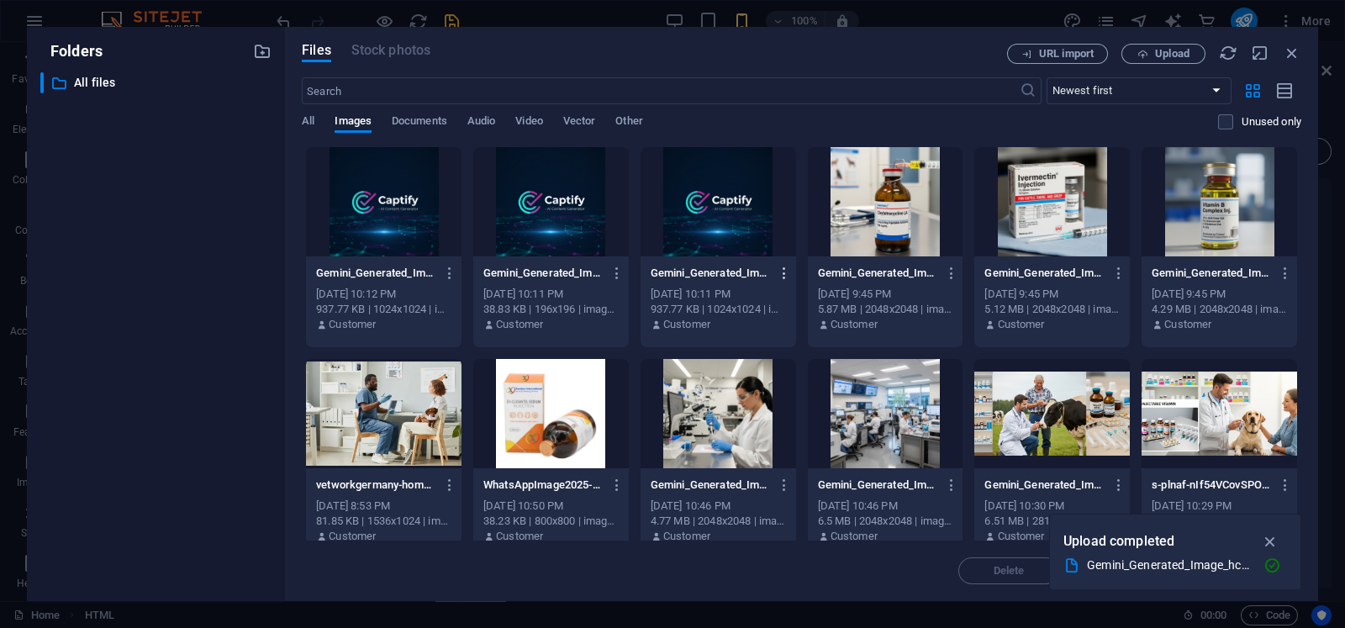
click at [789, 273] on icon "button" at bounding box center [785, 273] width 16 height 15
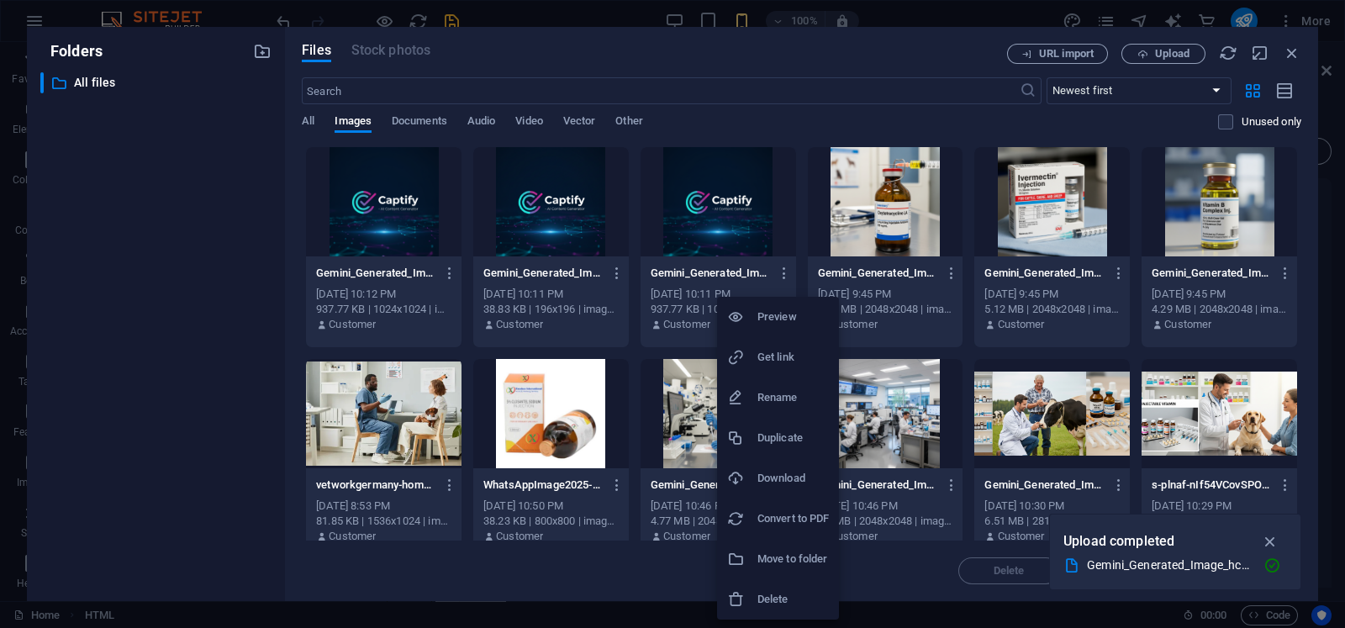
click at [762, 347] on h6 "Get link" at bounding box center [793, 357] width 71 height 20
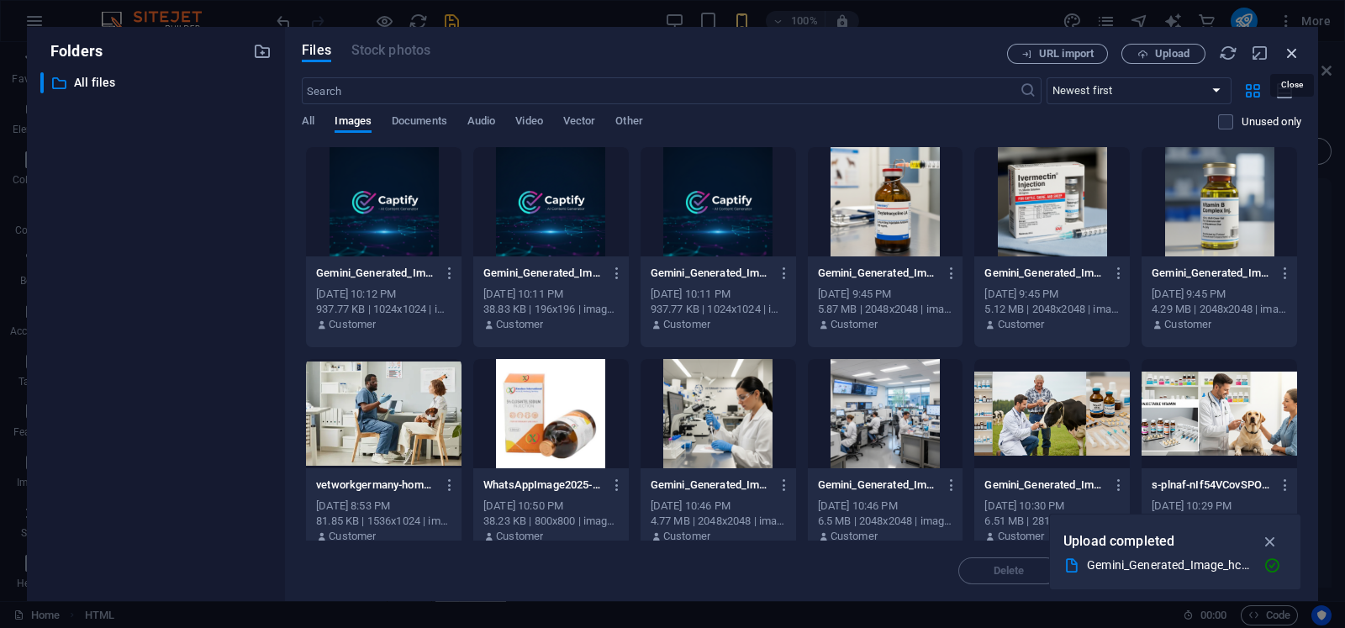
click at [1075, 56] on icon "button" at bounding box center [1292, 53] width 18 height 18
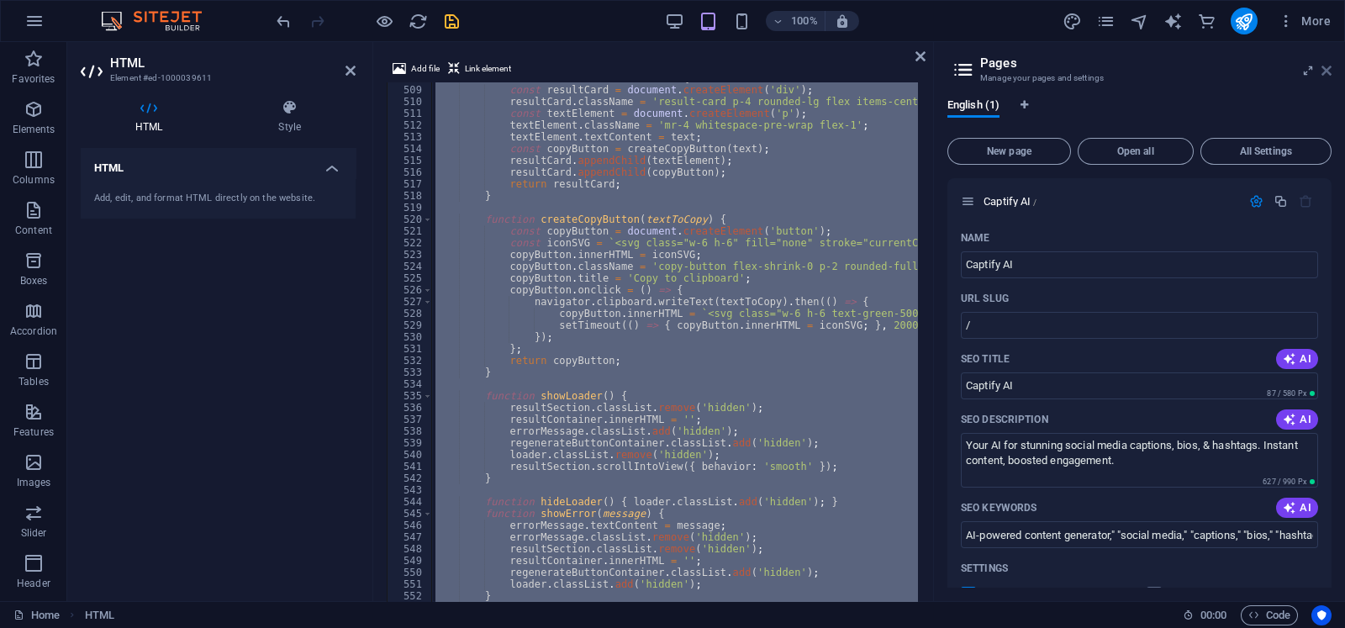
click at [1075, 75] on aside "Pages Manage your pages and settings English (1) New page Open all All Settings…" at bounding box center [1139, 321] width 412 height 559
click at [1075, 75] on icon at bounding box center [1327, 70] width 10 height 13
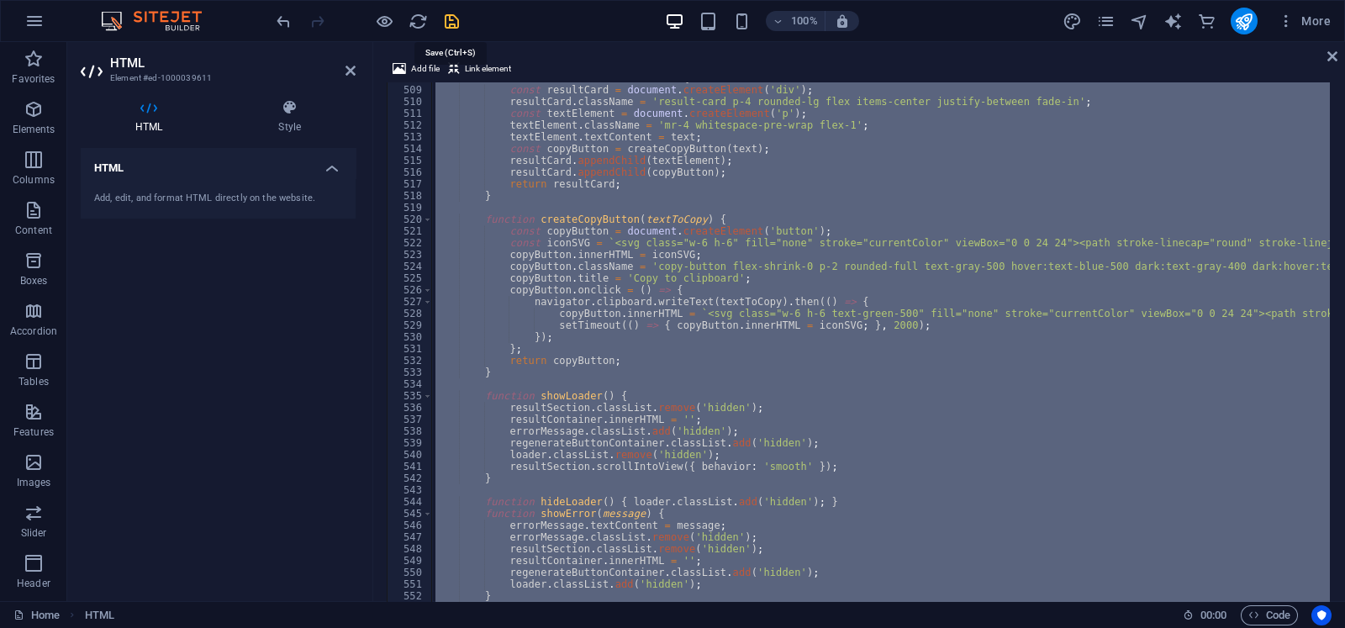
click at [454, 22] on icon "save" at bounding box center [451, 21] width 19 height 19
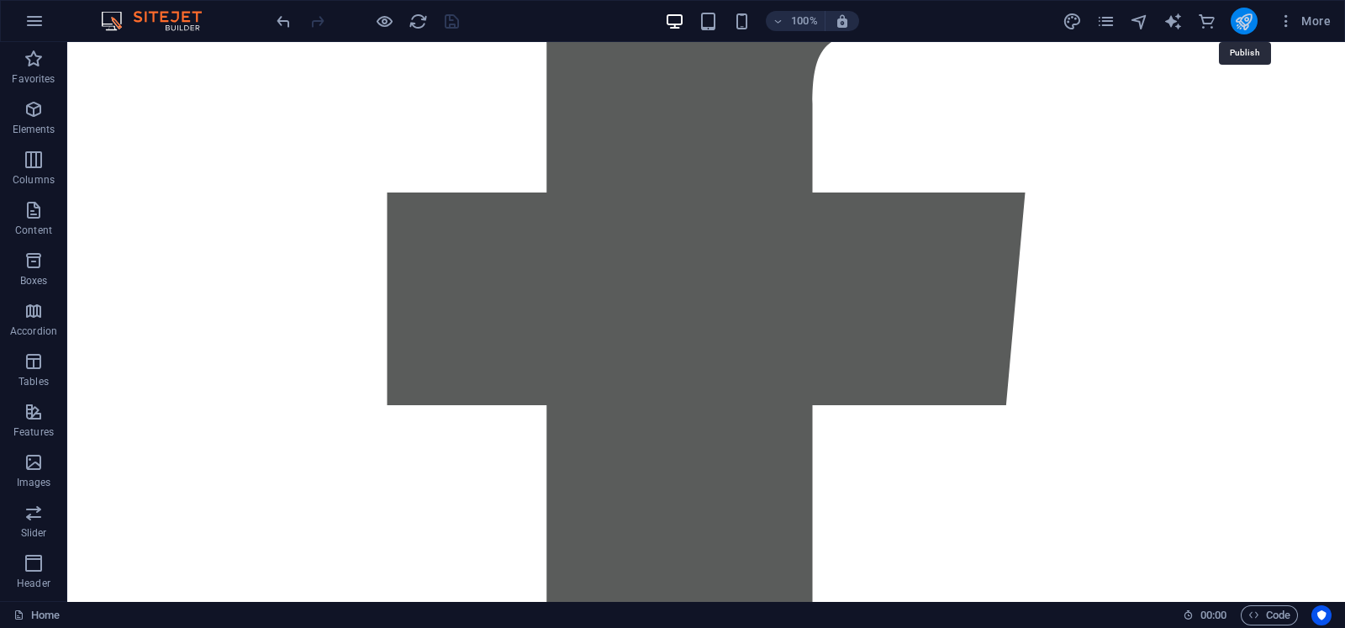
click at [1075, 18] on icon "publish" at bounding box center [1243, 21] width 19 height 19
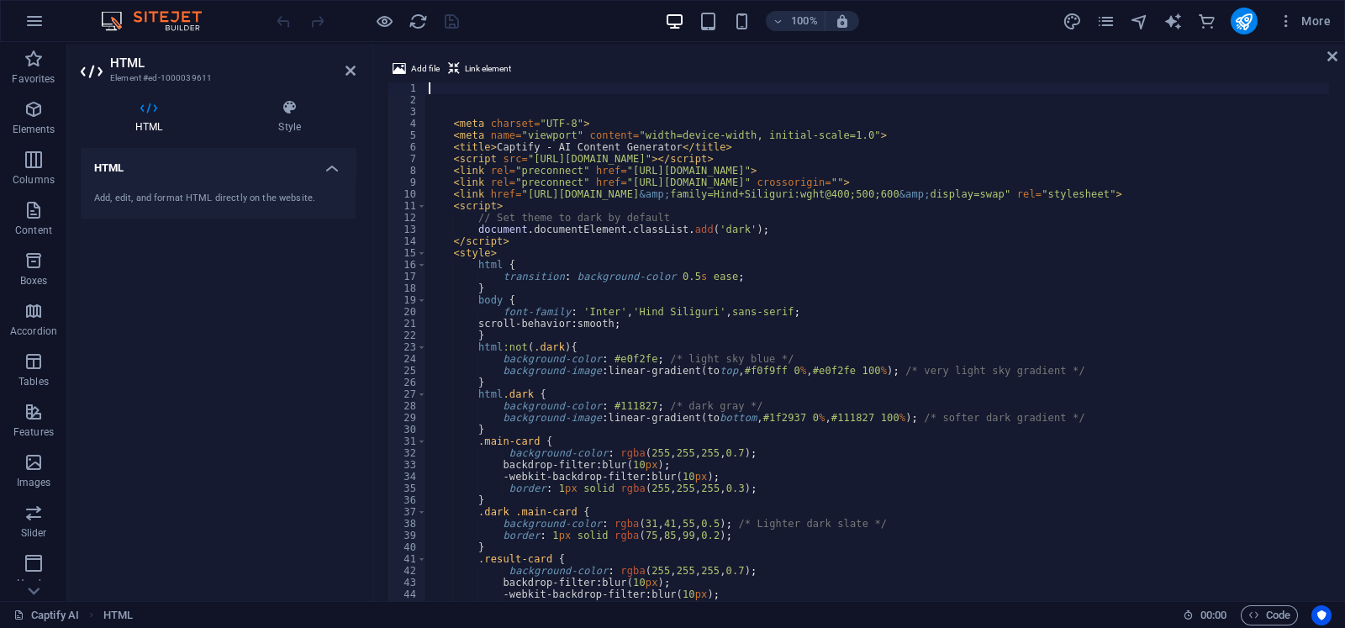
scroll to position [2161, 0]
type textarea "body {"
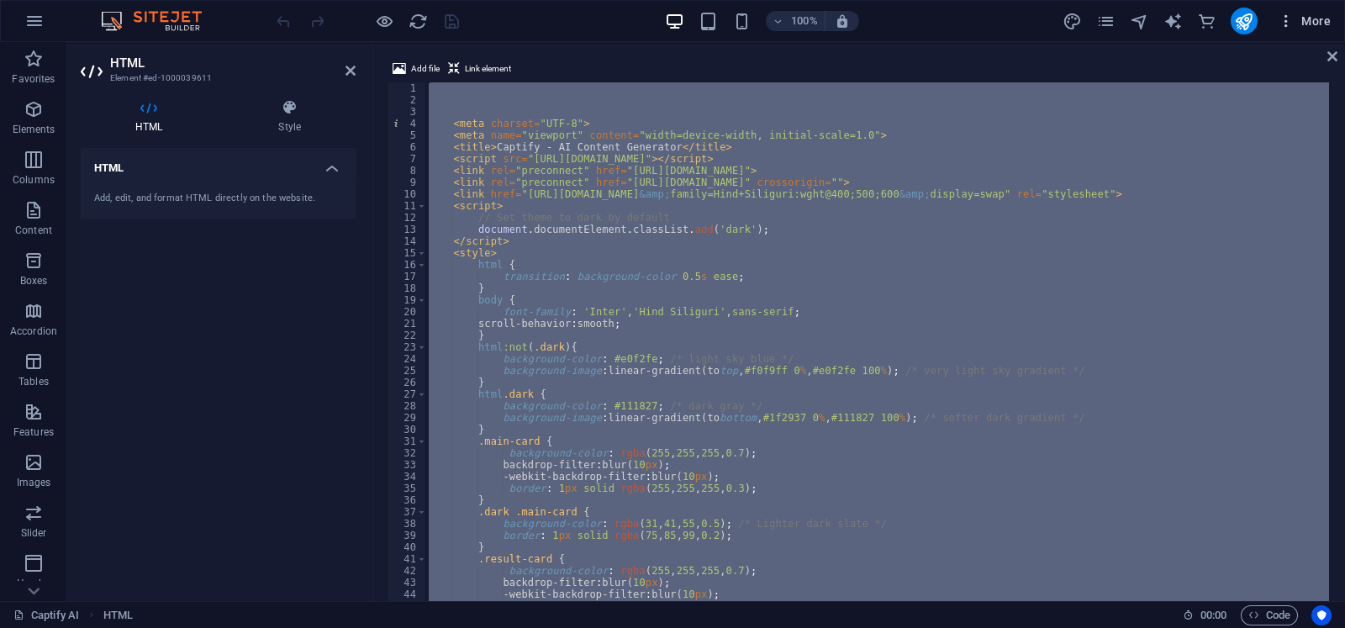
click at [1274, 11] on button "More" at bounding box center [1304, 21] width 66 height 27
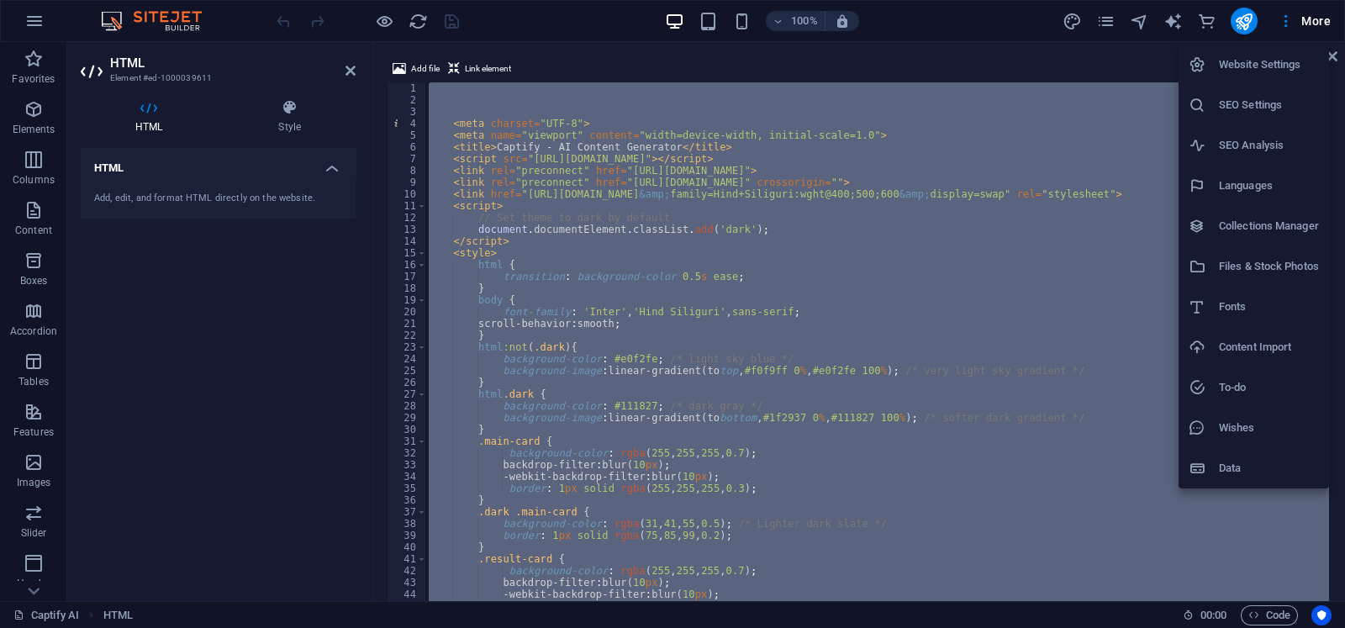
click at [1264, 298] on h6 "Fonts" at bounding box center [1269, 307] width 100 height 20
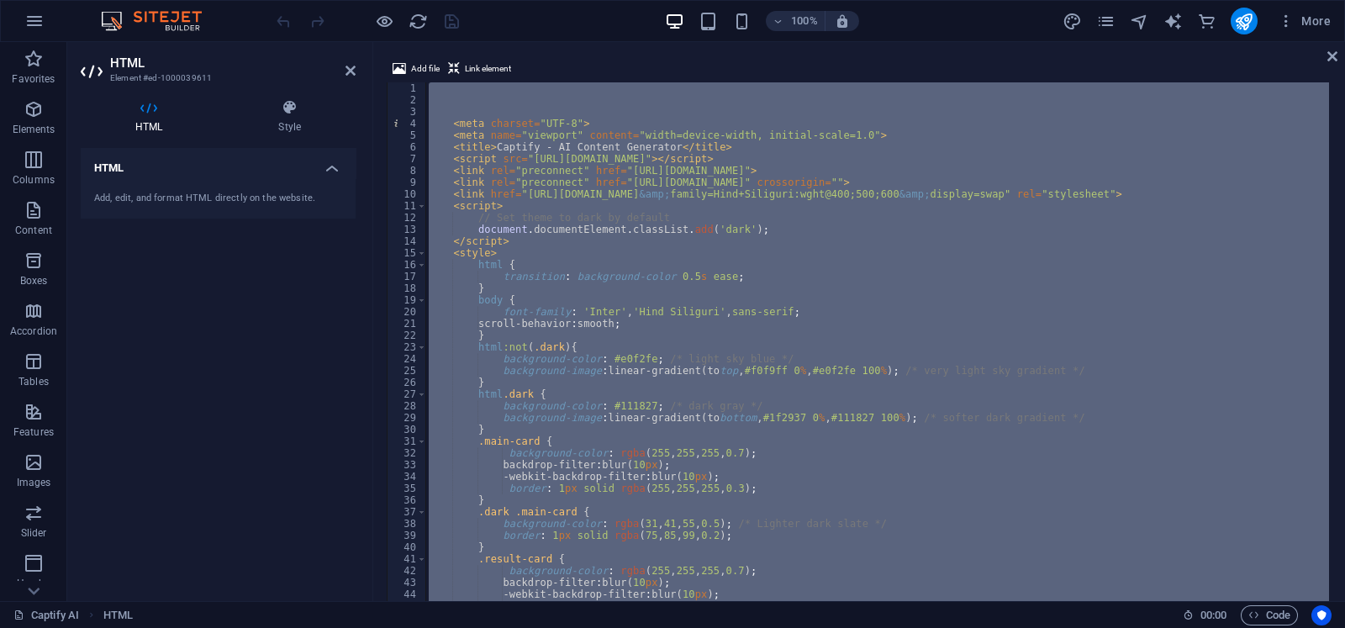
select select "popularity"
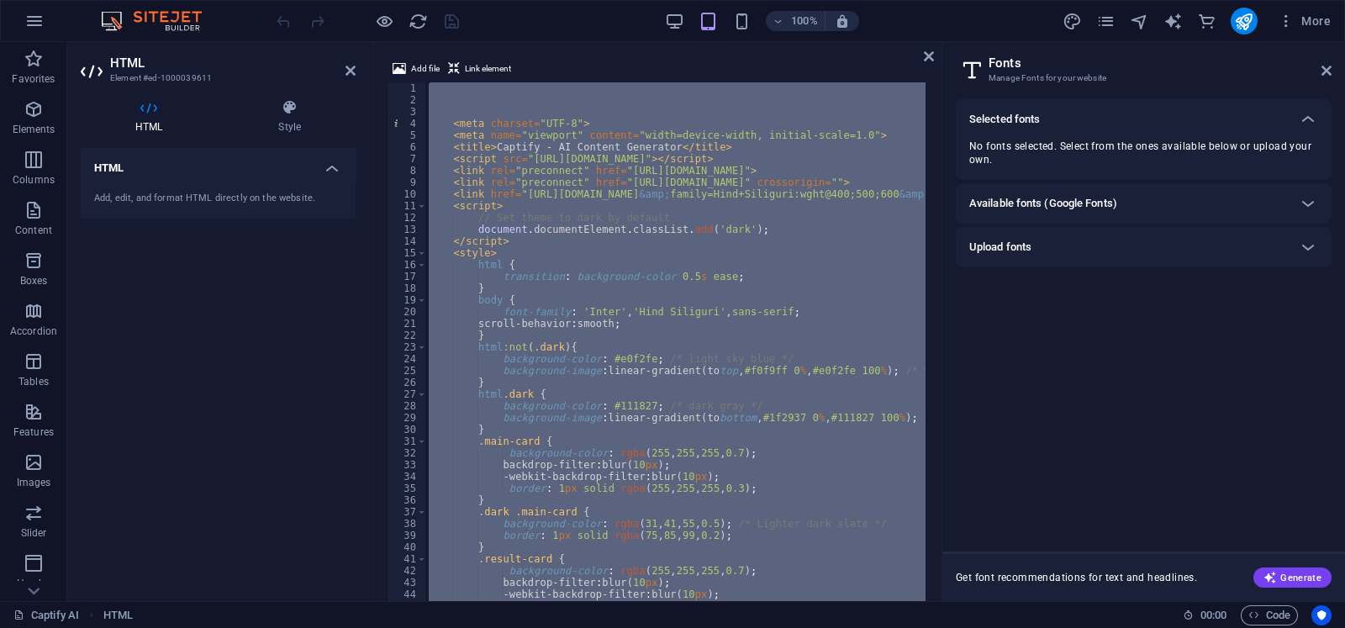
click at [1227, 163] on span "No fonts selected. Select from the ones available below or upload your own." at bounding box center [1143, 153] width 349 height 27
click at [1076, 21] on icon "design" at bounding box center [1072, 21] width 19 height 19
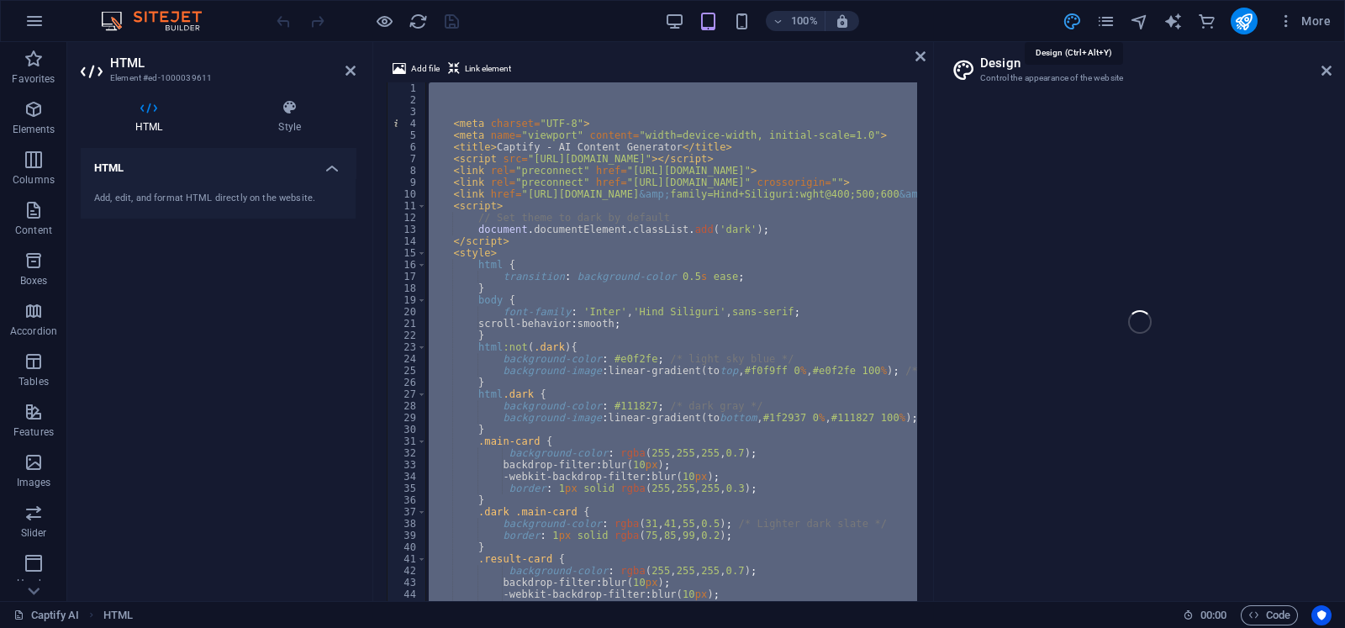
select select "px"
select select "400"
select select "px"
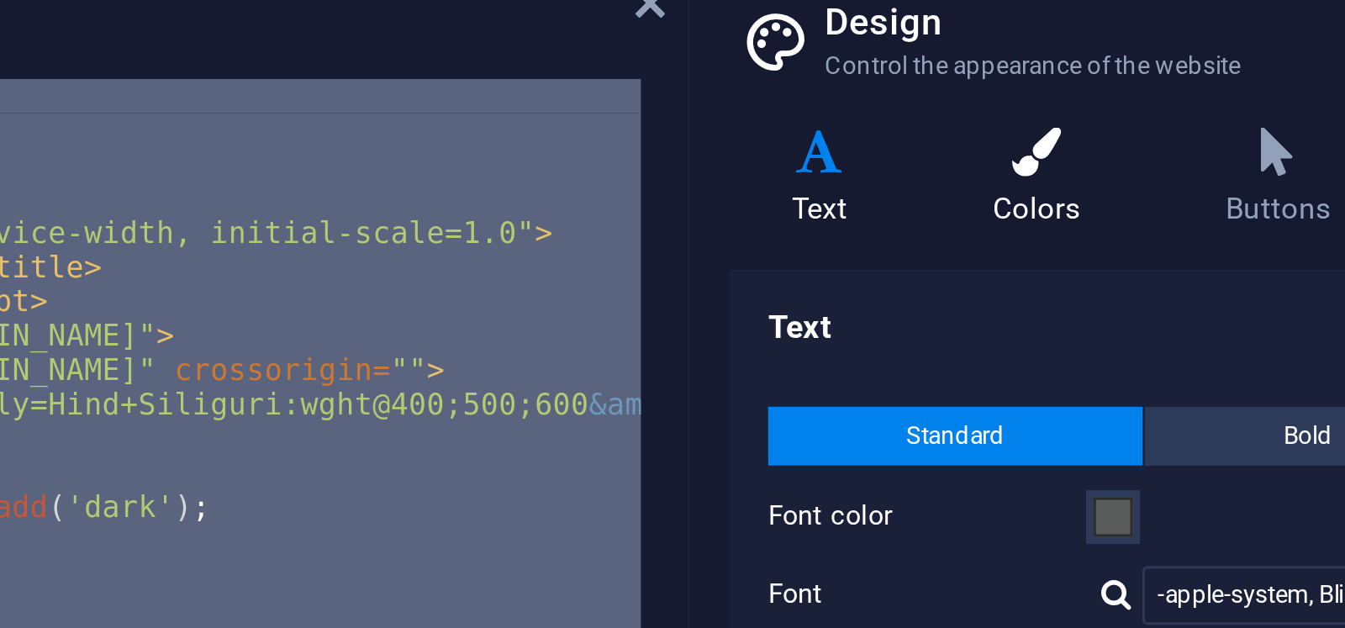
click at [1055, 115] on icon at bounding box center [1052, 107] width 73 height 17
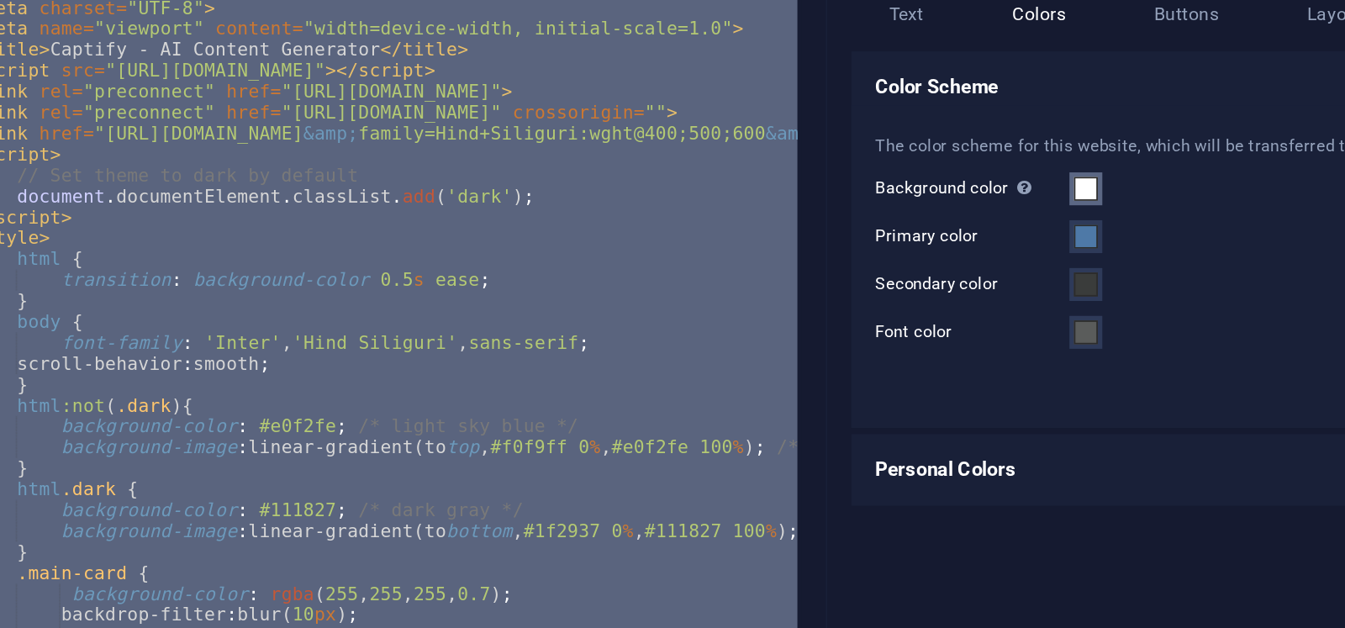
click at [1079, 221] on span at bounding box center [1079, 225] width 13 height 13
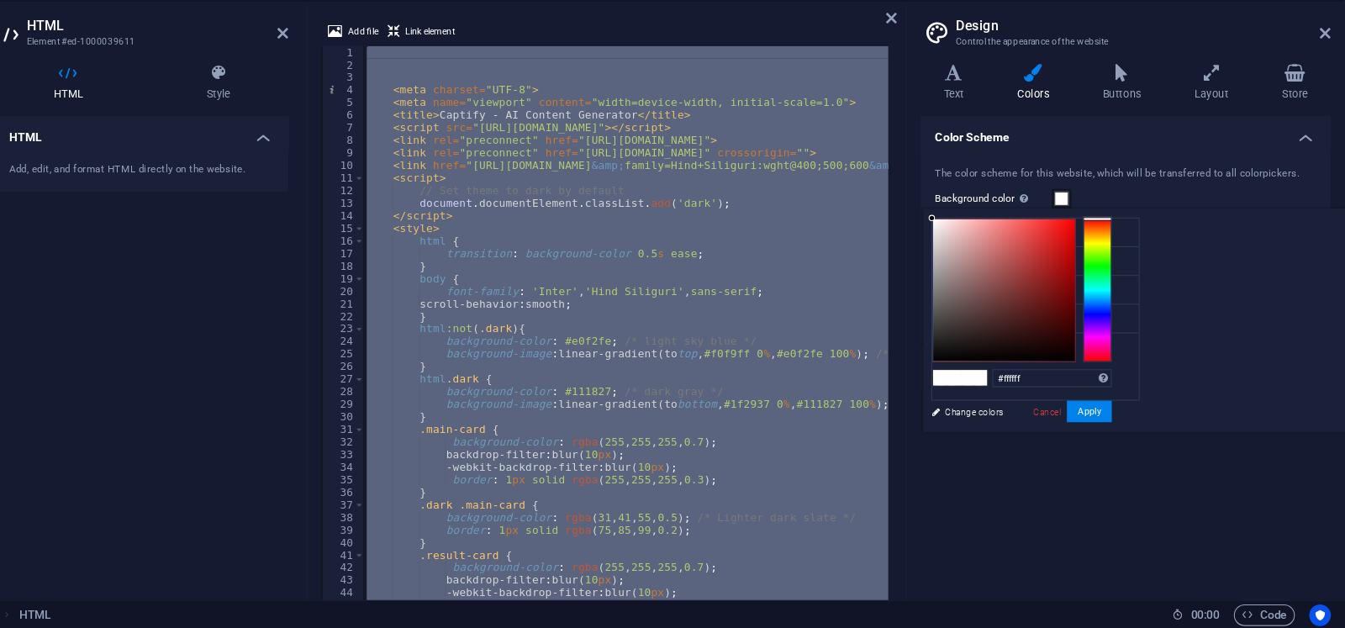
scroll to position [0, 0]
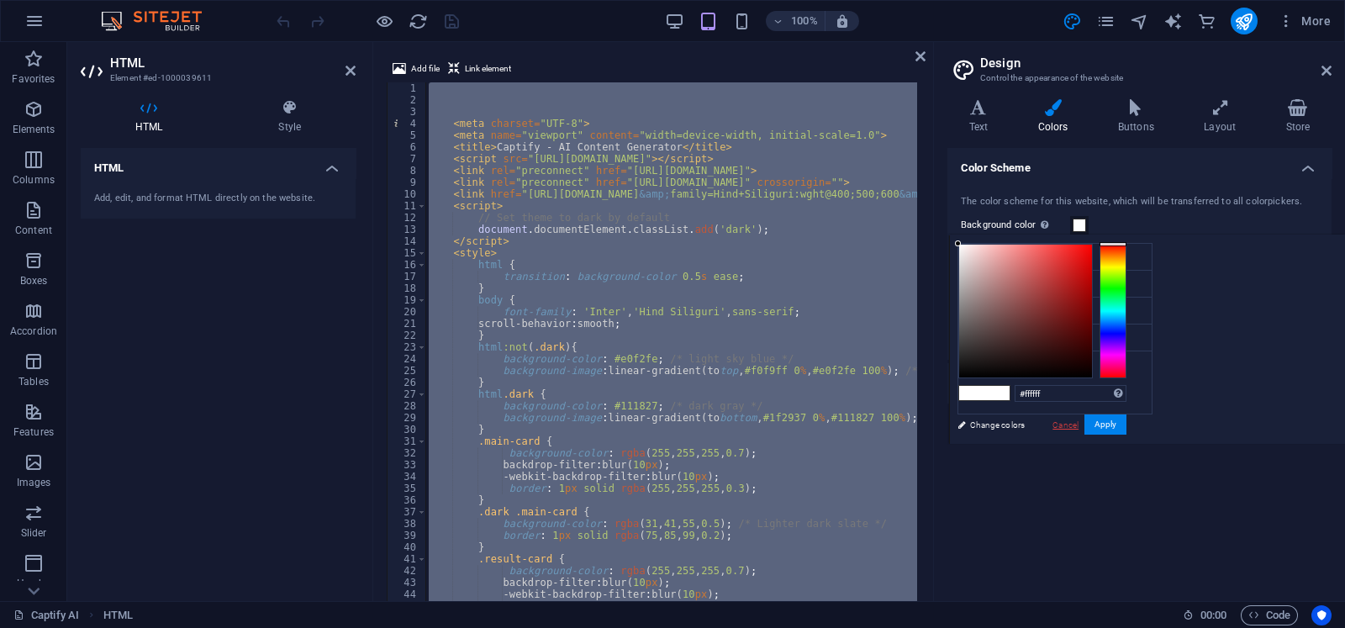
click at [1080, 426] on link "Cancel" at bounding box center [1065, 425] width 29 height 13
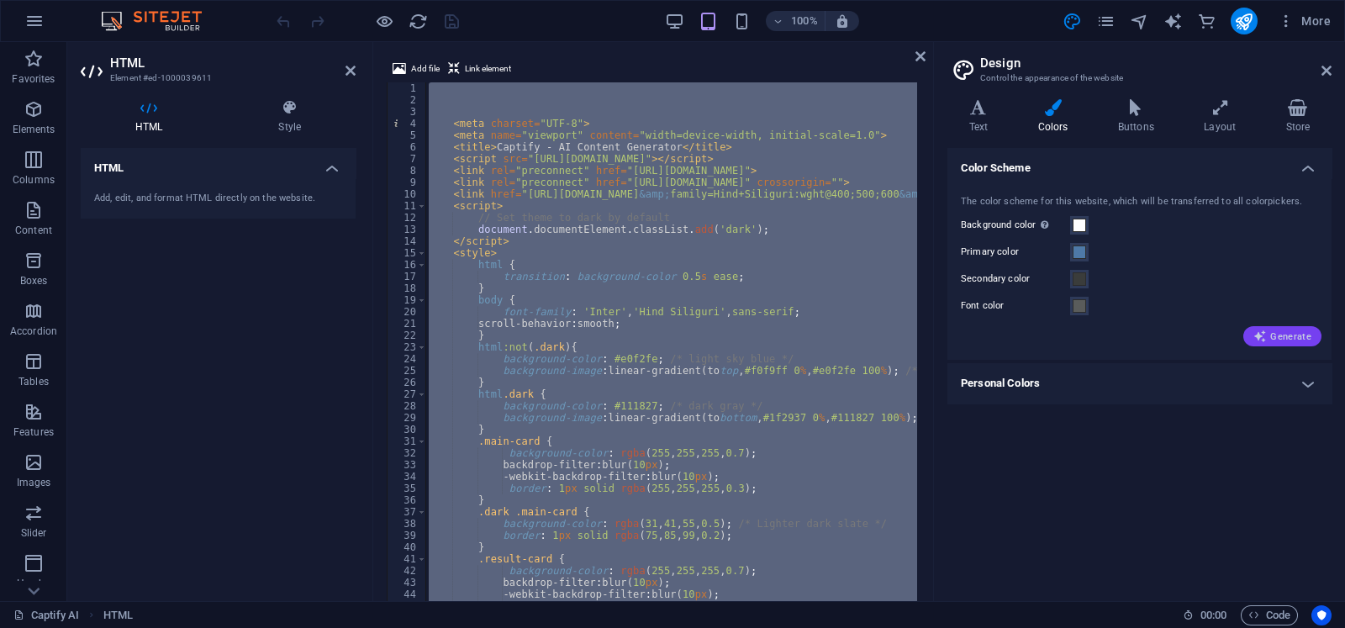
click at [1291, 334] on span "Generate" at bounding box center [1283, 336] width 58 height 13
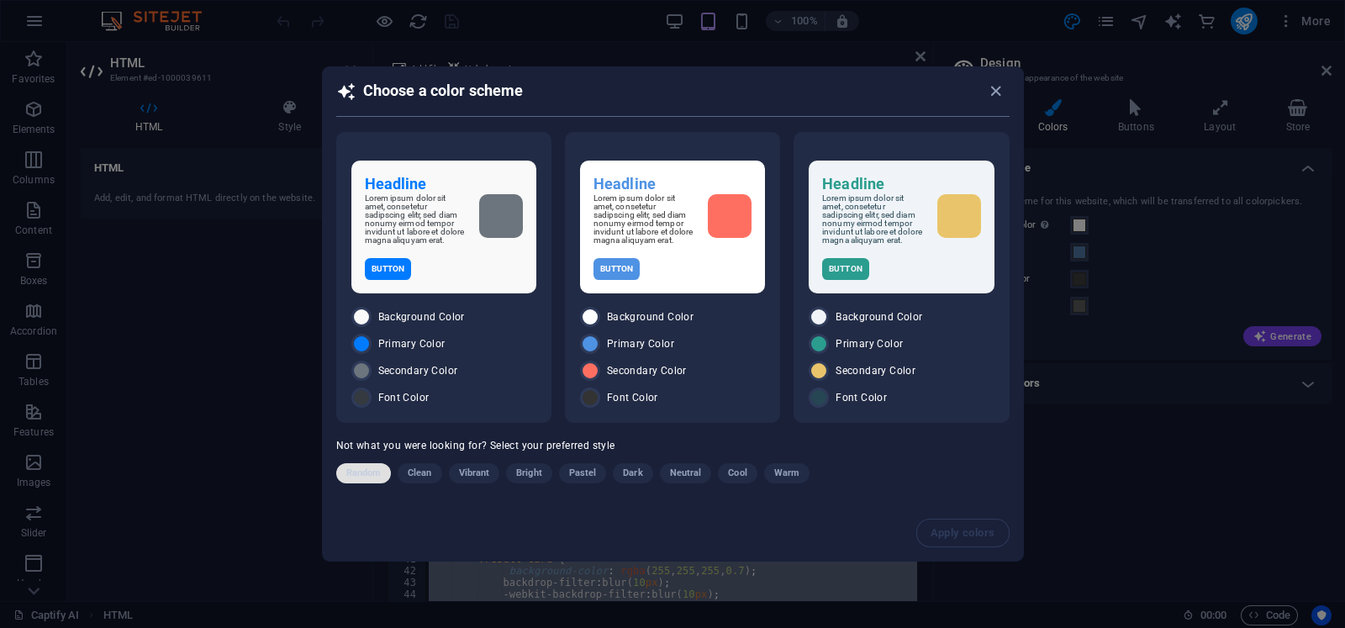
click at [376, 474] on span "Random" at bounding box center [363, 473] width 35 height 20
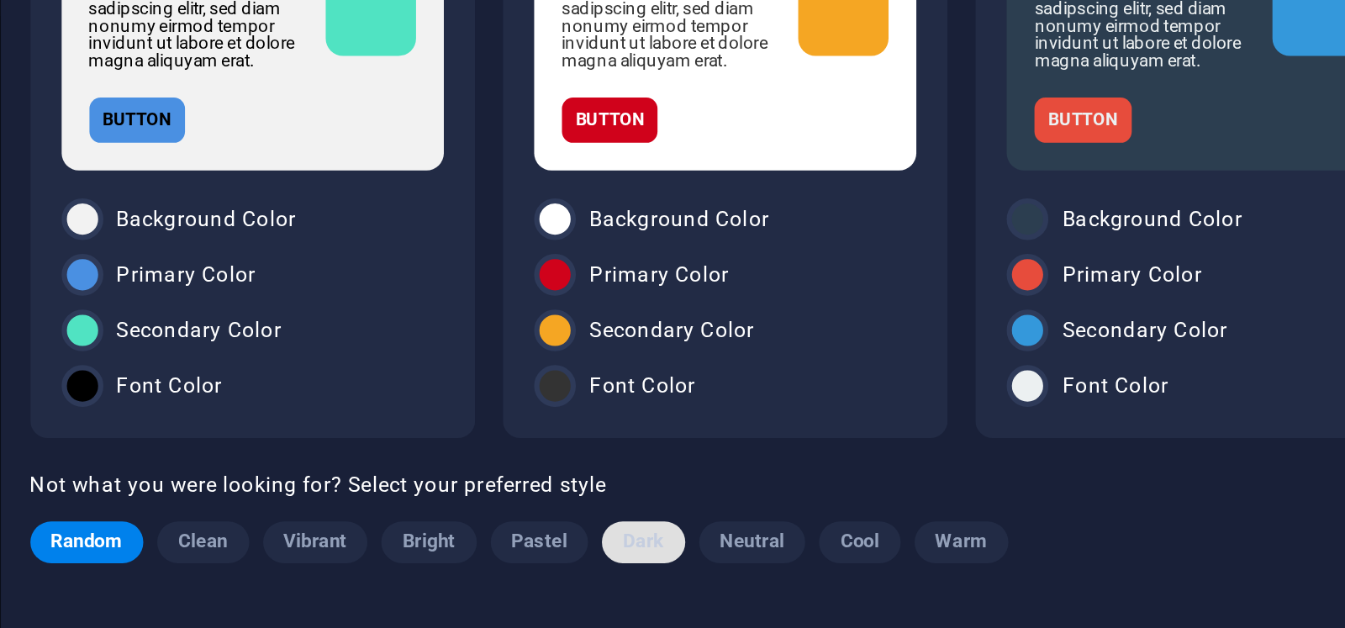
click at [630, 471] on span "Dark" at bounding box center [632, 473] width 19 height 20
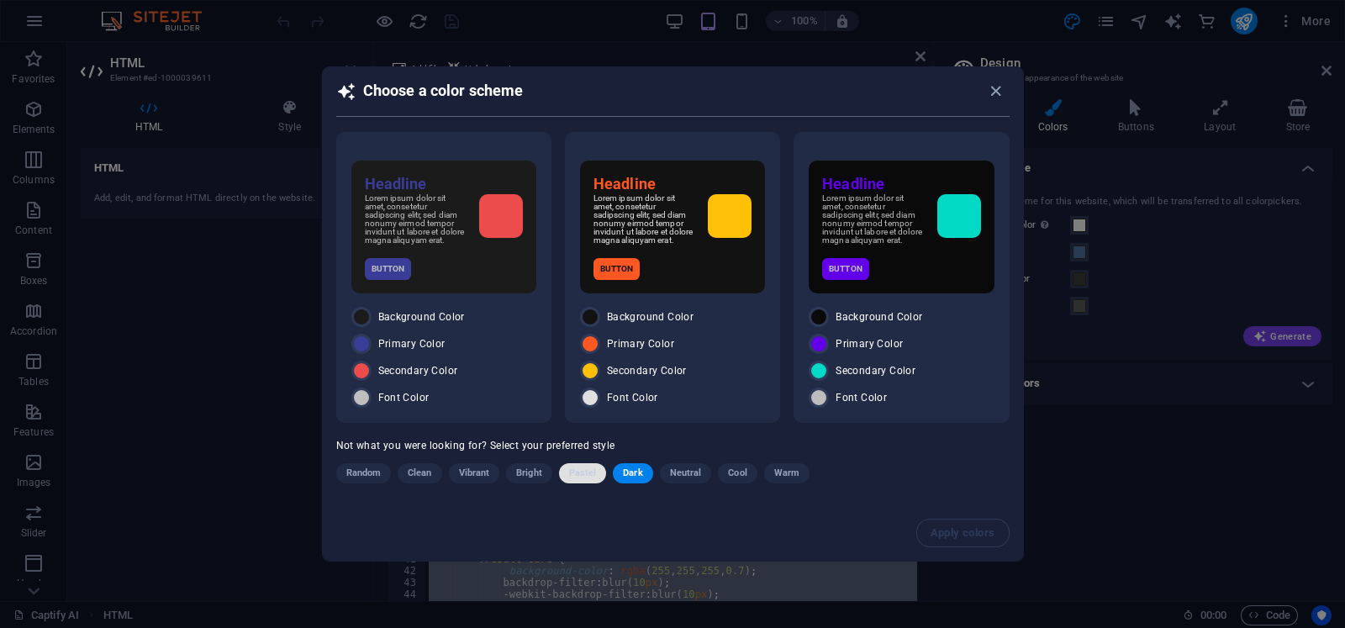
click at [584, 470] on span "Pastel" at bounding box center [583, 473] width 28 height 20
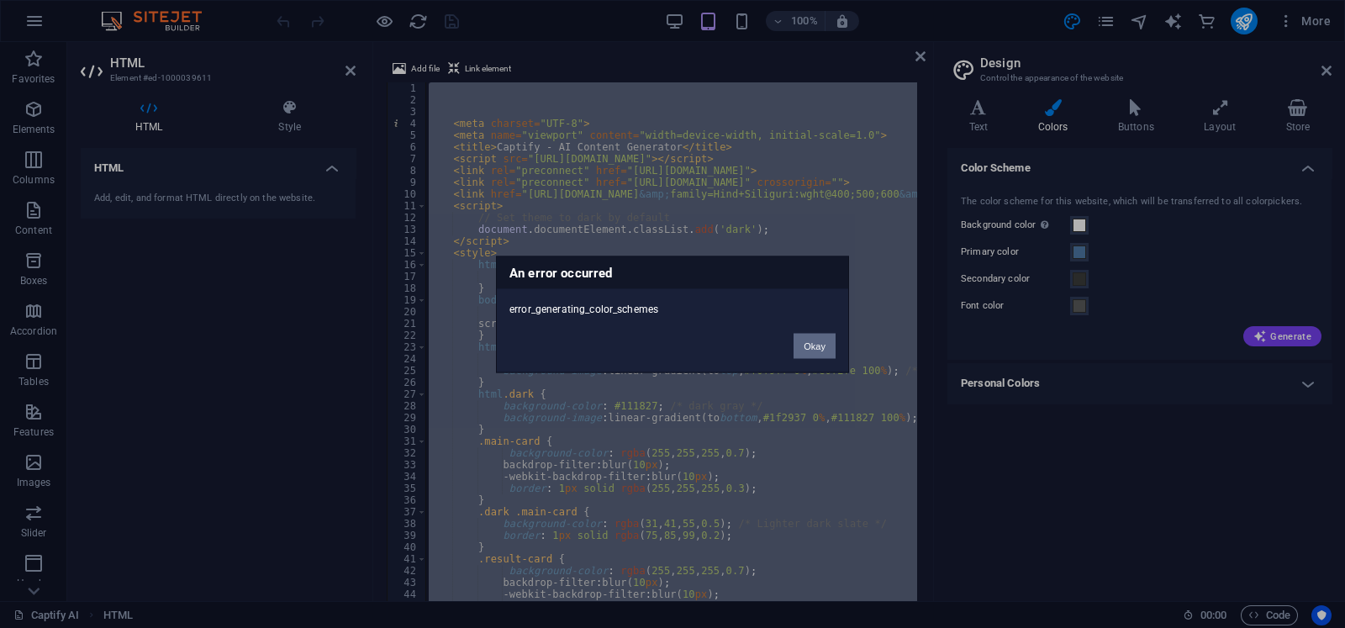
click at [816, 345] on button "Okay" at bounding box center [815, 345] width 42 height 25
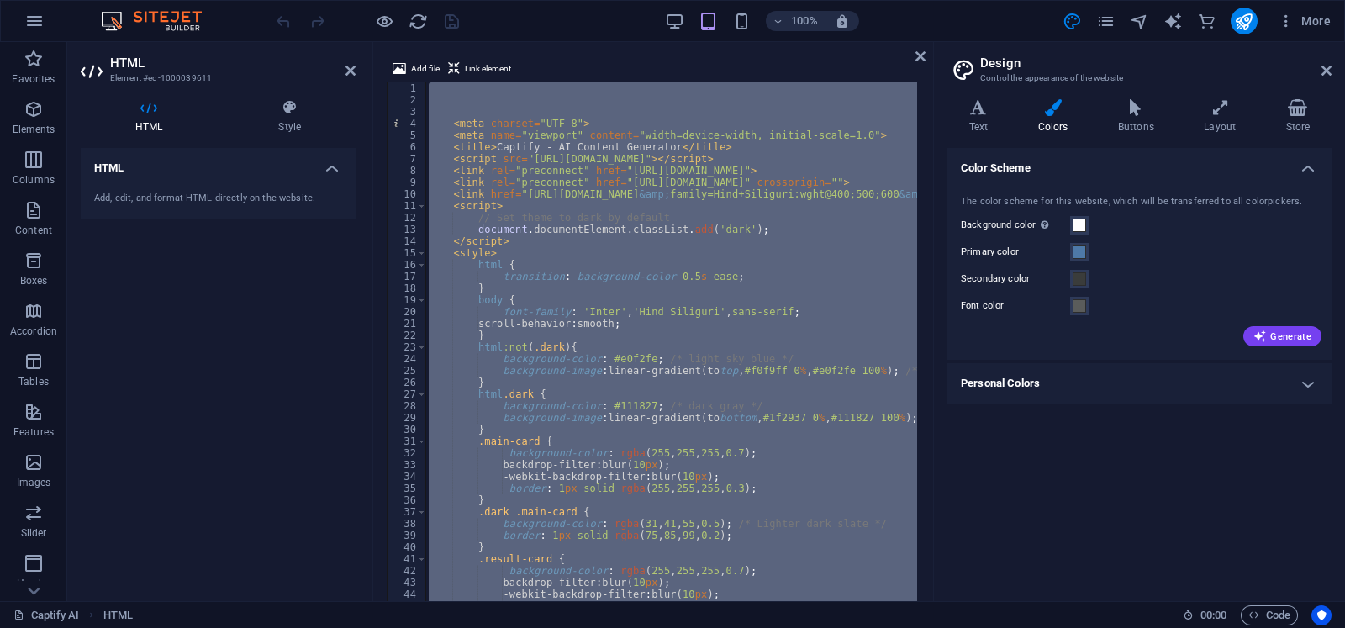
click at [664, 300] on div "< meta charset = "UTF-8" > < meta name = "viewport" content = "width=device-wid…" at bounding box center [671, 384] width 492 height 604
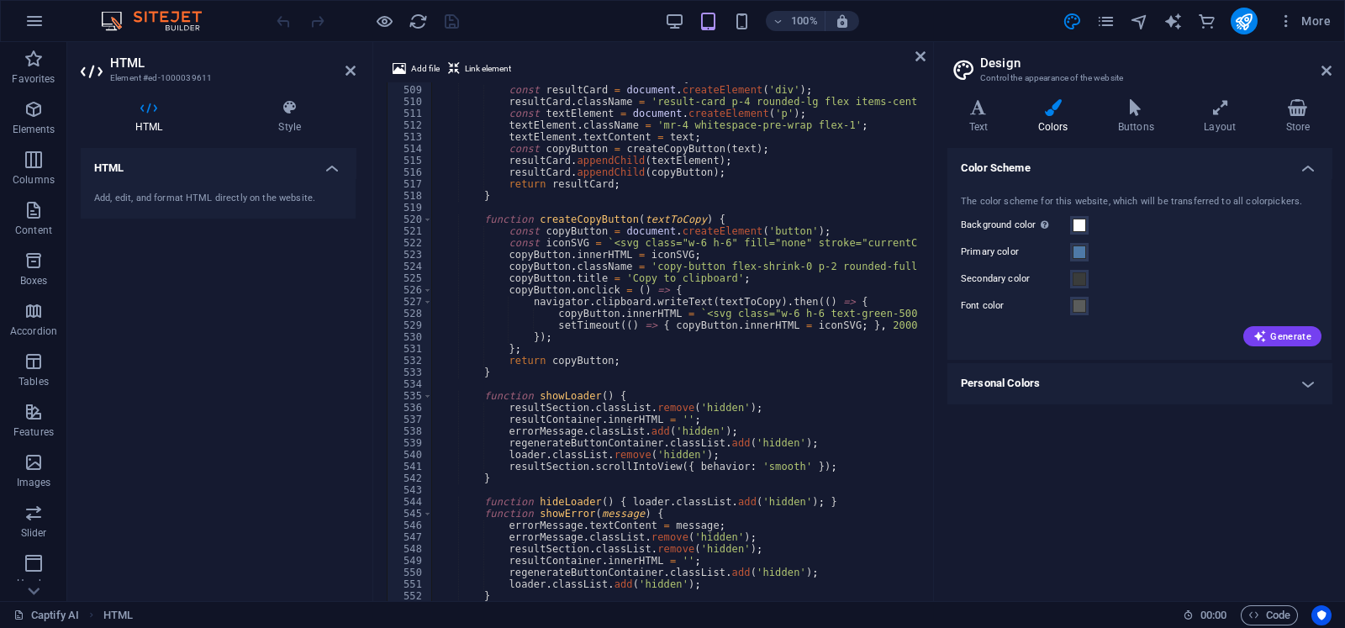
scroll to position [5977, 0]
type textarea "});"
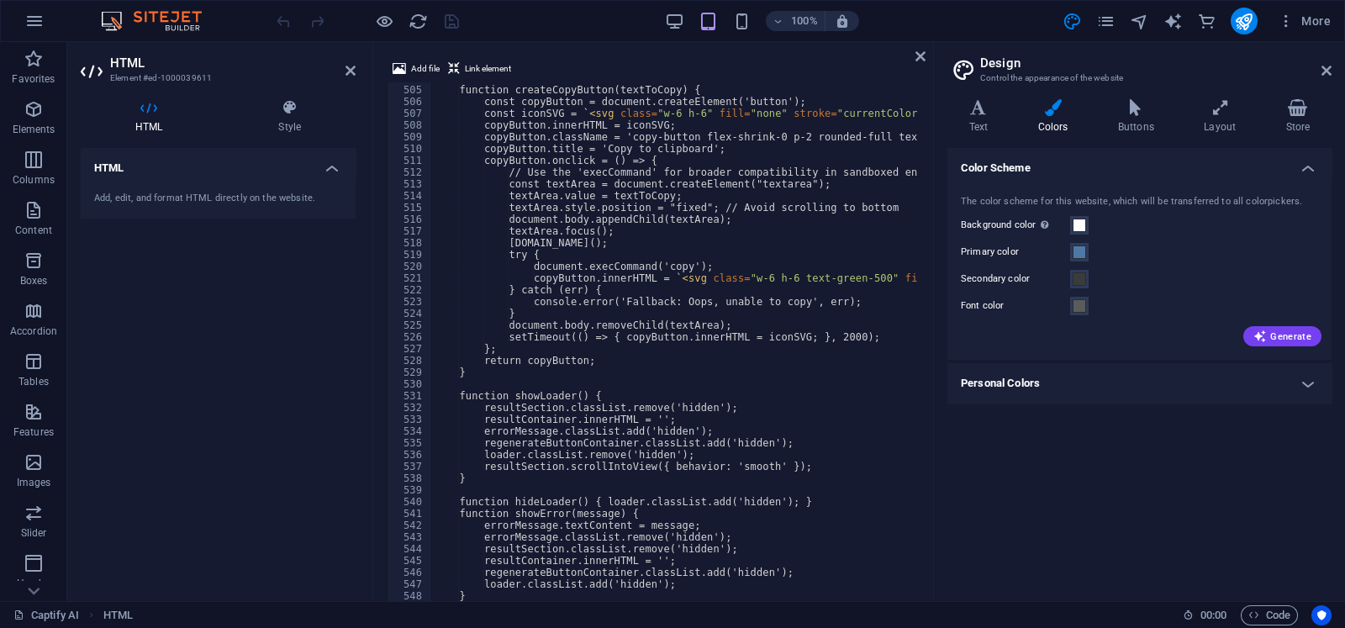
scroll to position [5931, 0]
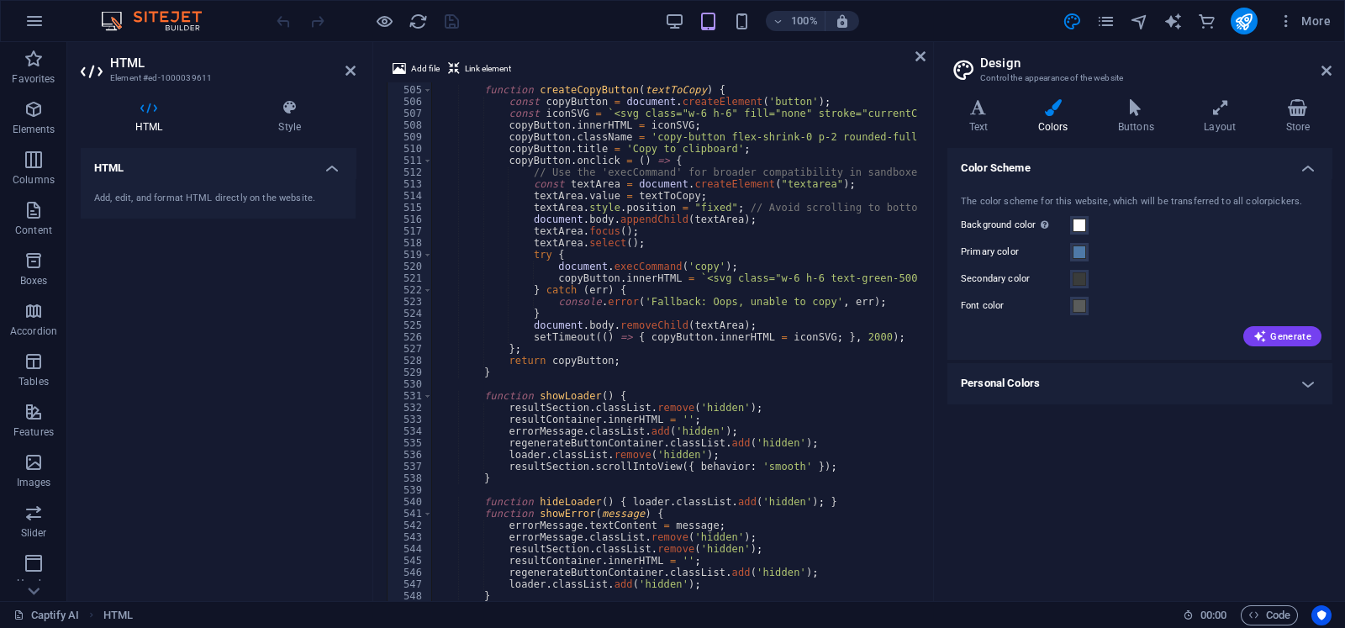
click at [752, 56] on div "Add file Link element 504 505 506 507 508 509 510 511 512 513 514 515 516 517 5…" at bounding box center [653, 372] width 560 height 655
click at [442, 18] on icon "save" at bounding box center [451, 21] width 19 height 19
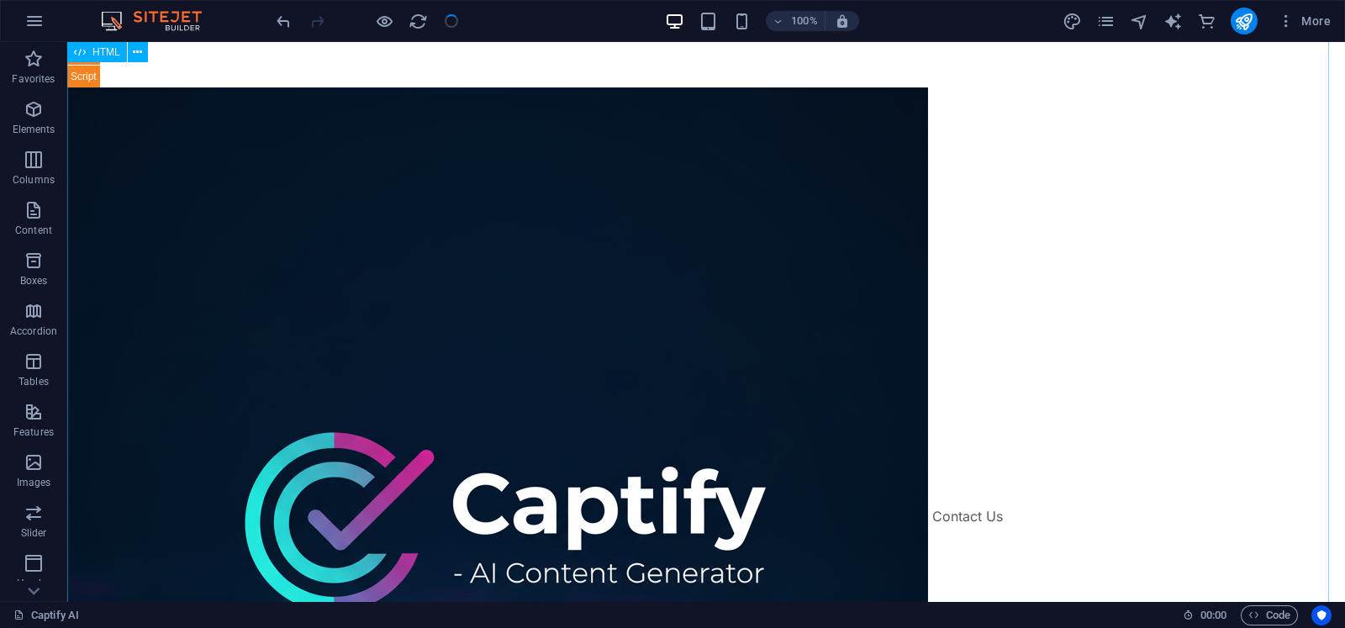
scroll to position [2392, 0]
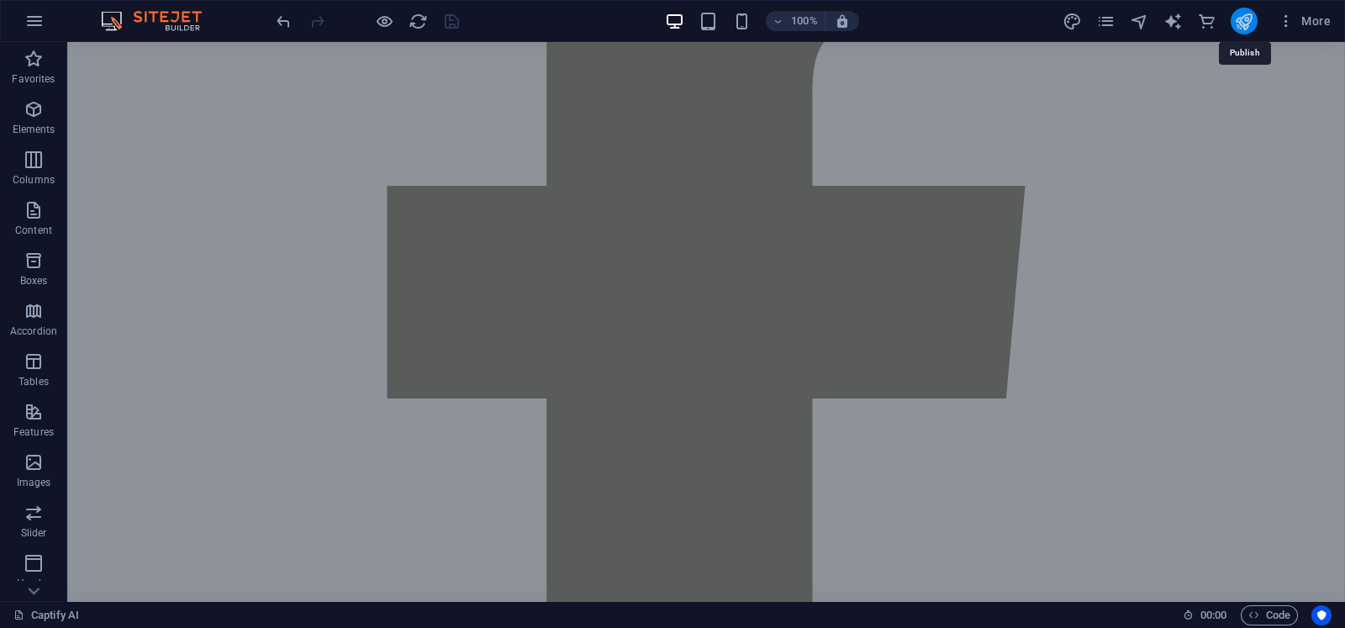
click at [1245, 23] on icon "publish" at bounding box center [1243, 21] width 19 height 19
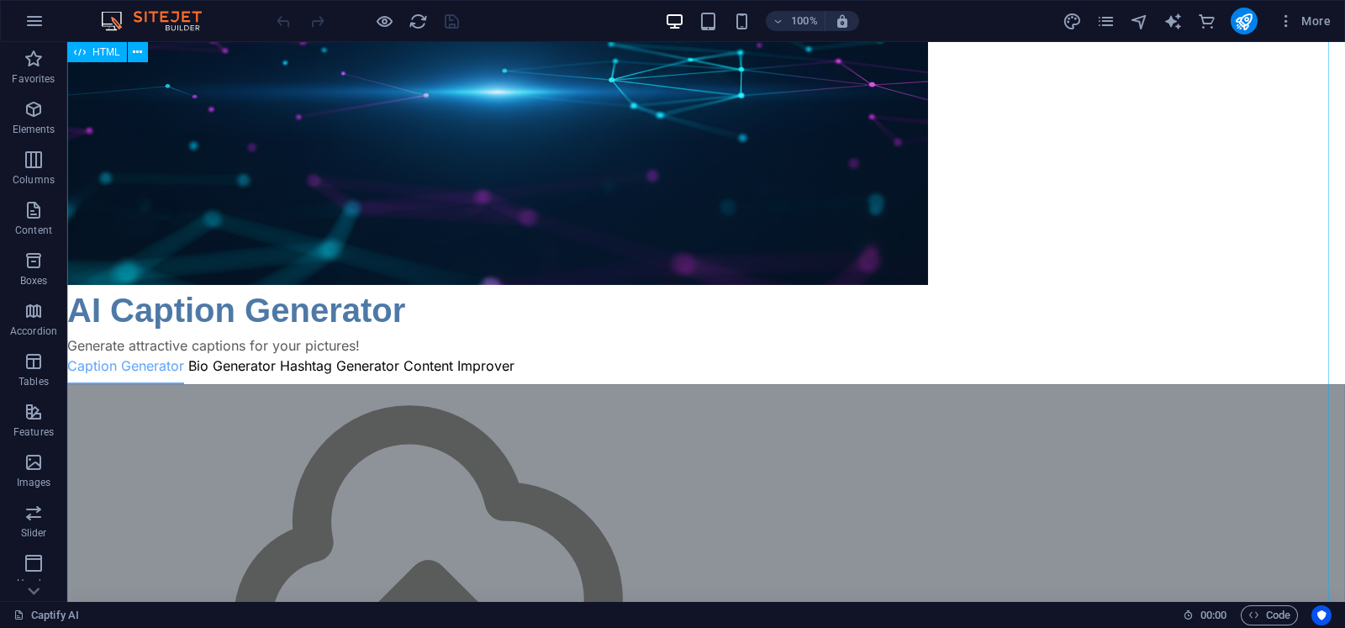
scroll to position [672, 0]
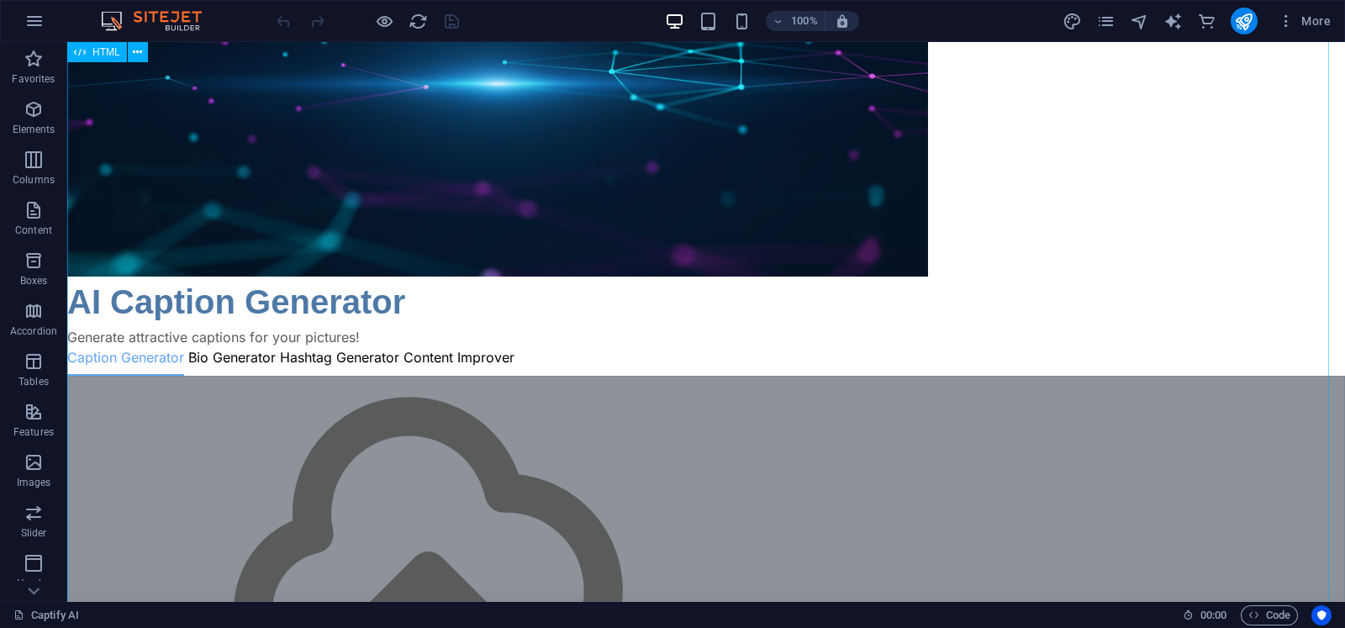
click at [816, 207] on div "Drag here to replace the existing content. Press “Ctrl” if you want to create a…" at bounding box center [706, 321] width 1278 height 559
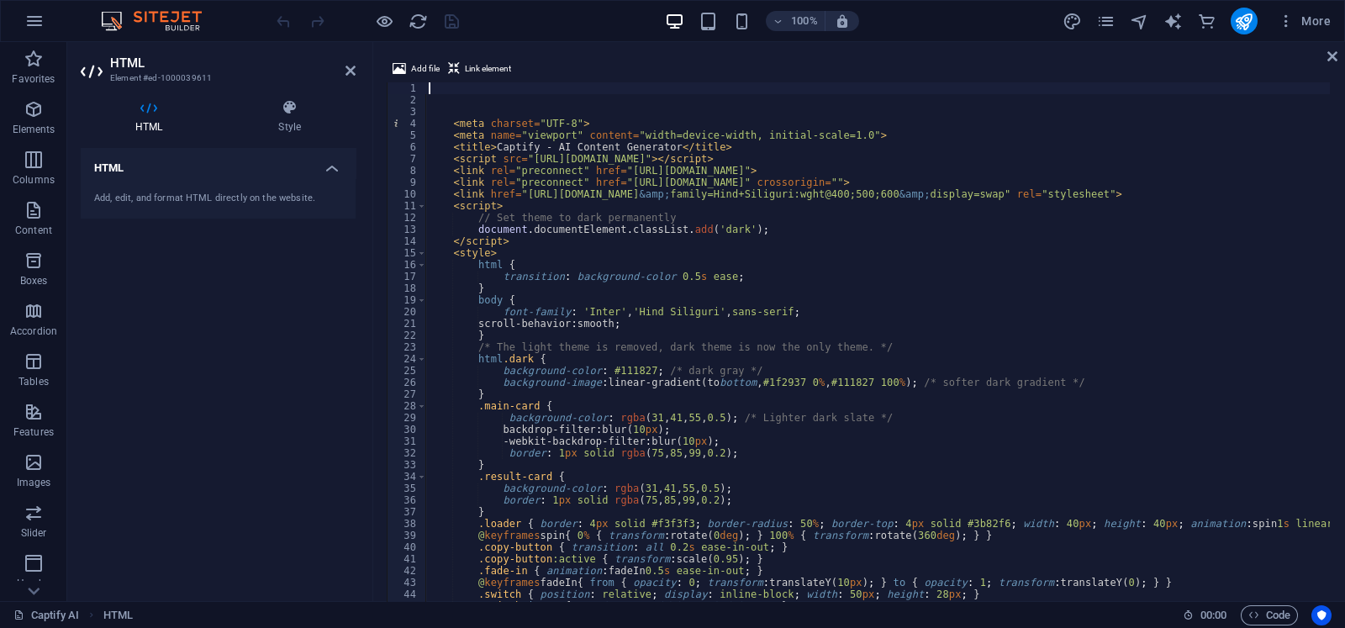
type textarea "crossorigin="anonymous"></script>"
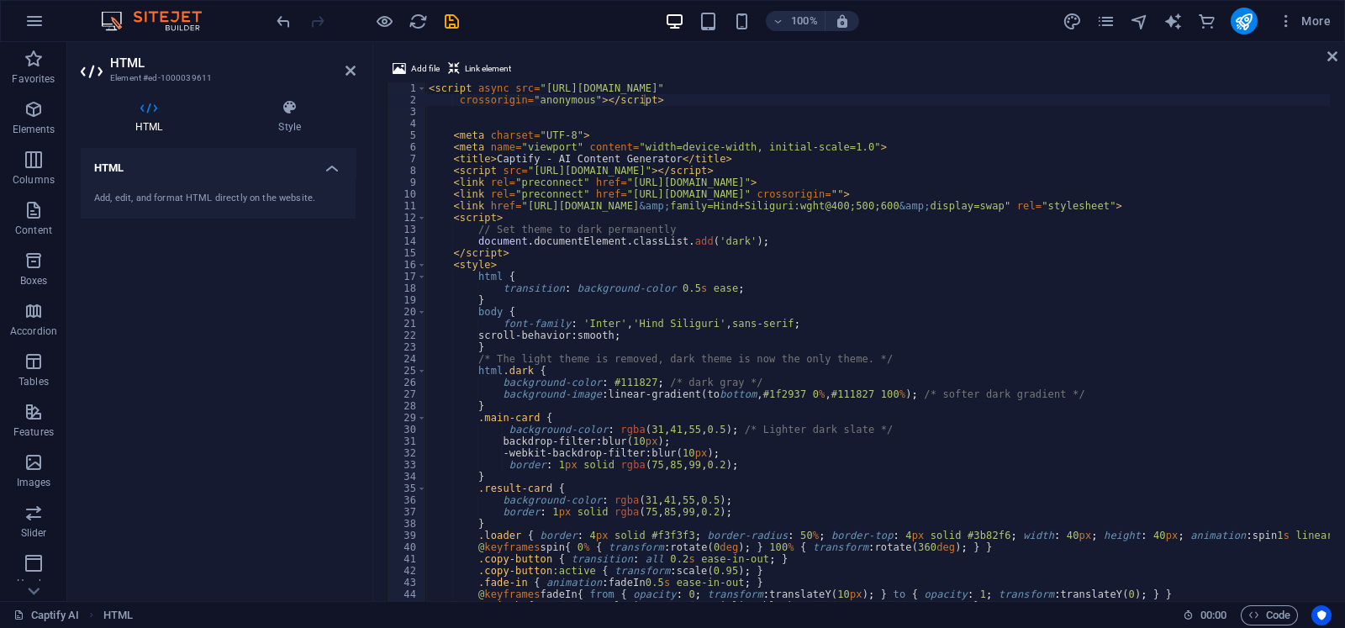
click at [921, 14] on div "100% More" at bounding box center [805, 21] width 1064 height 27
click at [452, 23] on icon "save" at bounding box center [451, 21] width 19 height 19
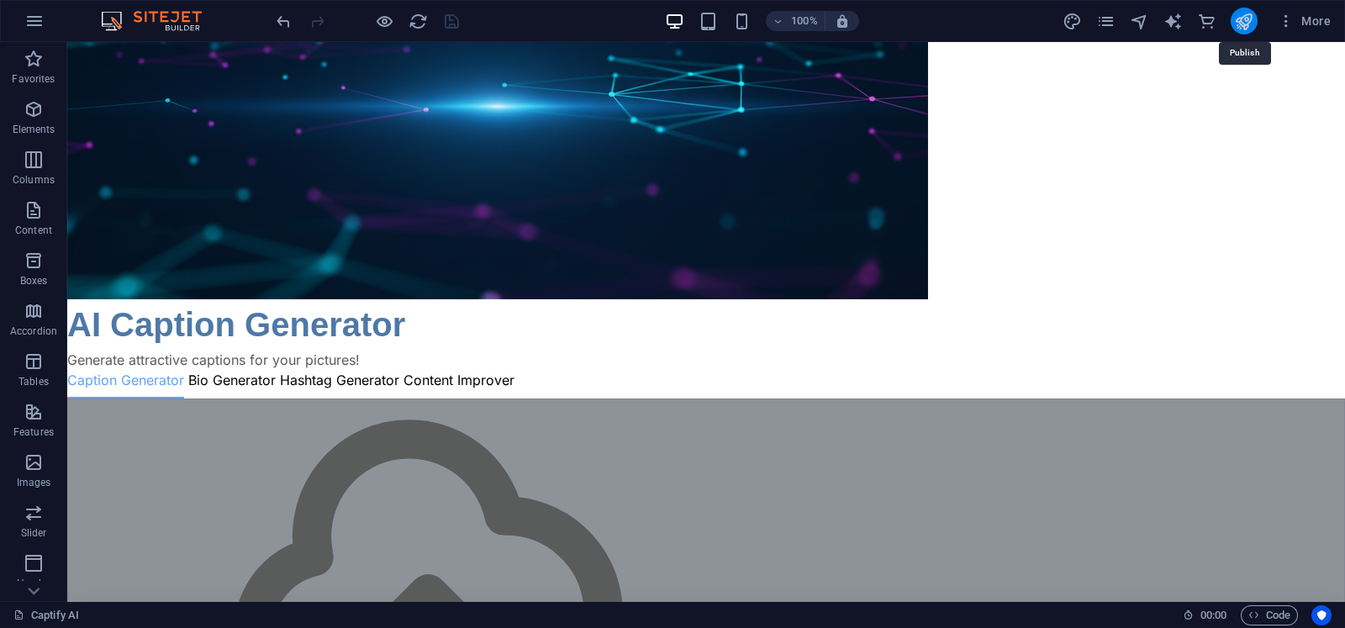
click at [1241, 15] on icon "publish" at bounding box center [1243, 21] width 19 height 19
